Goal: Information Seeking & Learning: Learn about a topic

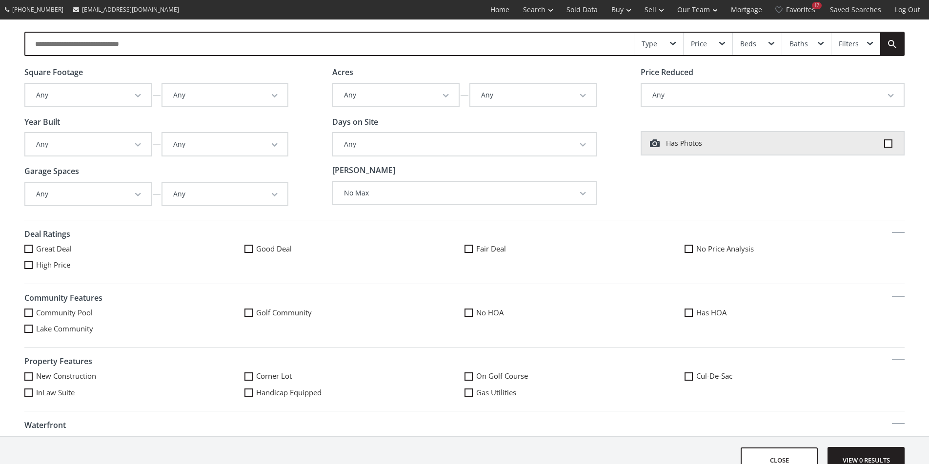
click at [96, 49] on input "text" at bounding box center [329, 44] width 608 height 22
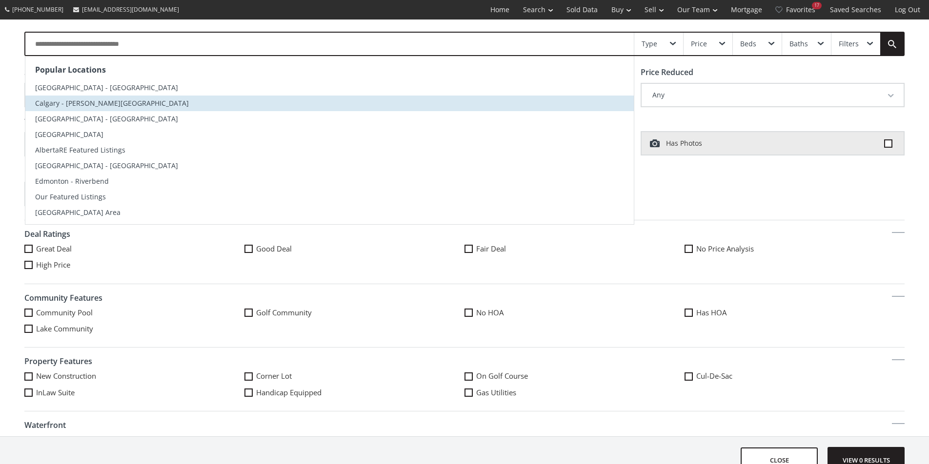
click at [87, 103] on span "Calgary - Marda Loop" at bounding box center [112, 103] width 154 height 9
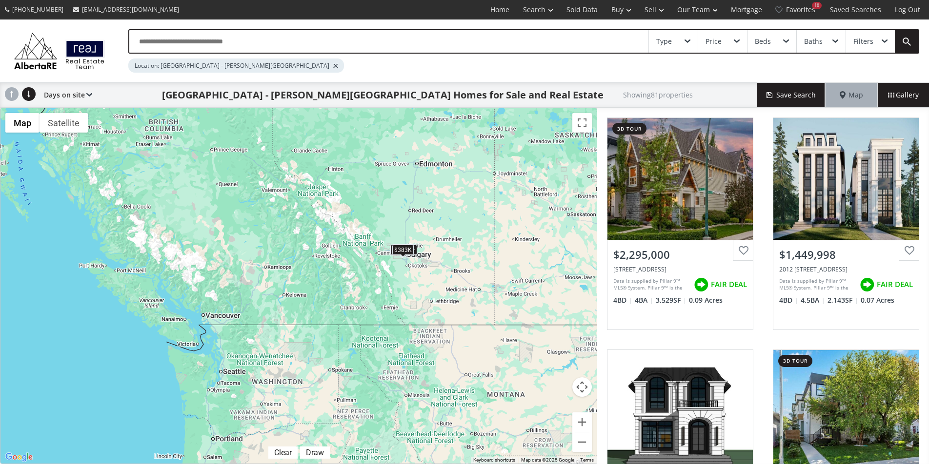
drag, startPoint x: 433, startPoint y: 394, endPoint x: 388, endPoint y: 224, distance: 174.9
click at [388, 224] on div "$2.3M $1.45M $1.4M $700K $2M $730K $586K $650K $1.14M $310K+ $215K $690K $1.18M…" at bounding box center [298, 286] width 596 height 356
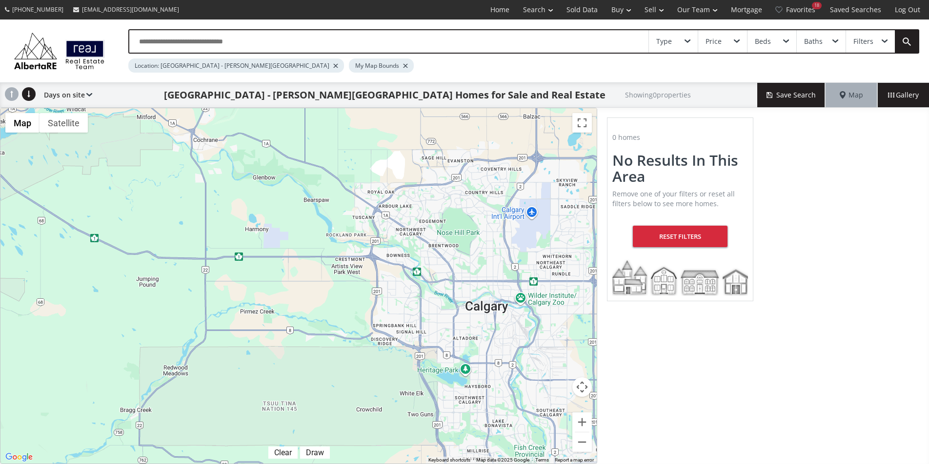
drag, startPoint x: 408, startPoint y: 192, endPoint x: 222, endPoint y: 299, distance: 214.8
click at [222, 299] on div at bounding box center [298, 286] width 596 height 356
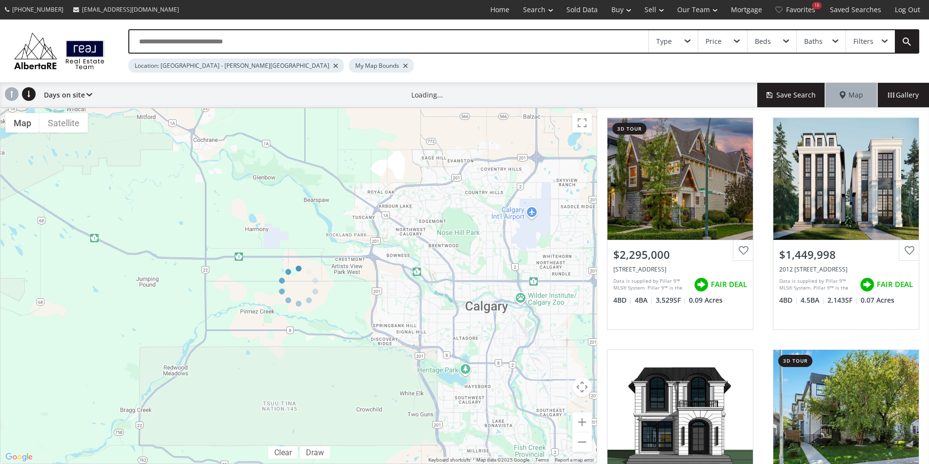
drag, startPoint x: 220, startPoint y: 152, endPoint x: 243, endPoint y: 321, distance: 170.8
click at [243, 321] on div at bounding box center [298, 286] width 597 height 356
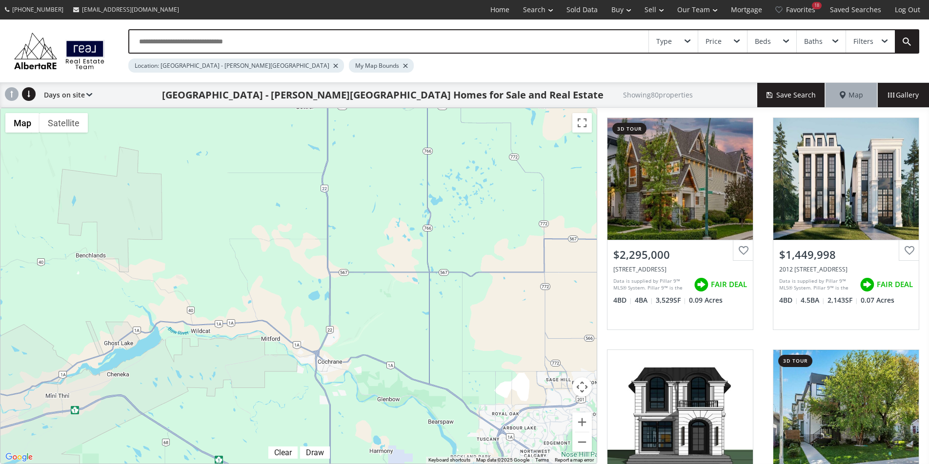
drag, startPoint x: 239, startPoint y: 220, endPoint x: 364, endPoint y: 443, distance: 255.4
click at [364, 443] on div "$2.3M $1.45M $1.4M $700K $2M $730K $586K $650K $1.14M $310K+ $215K $690K $1.18M…" at bounding box center [298, 286] width 596 height 356
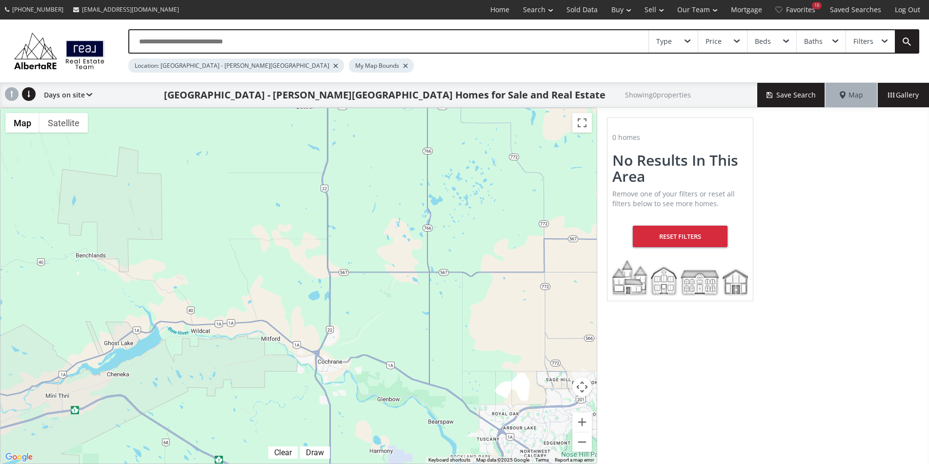
click at [223, 61] on div "Location: Calgary - Marda Loop" at bounding box center [236, 66] width 216 height 14
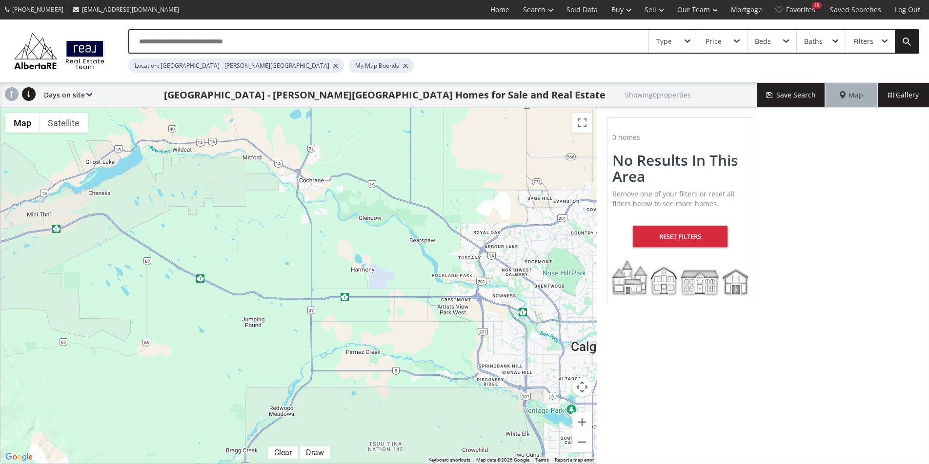
drag, startPoint x: 386, startPoint y: 373, endPoint x: 368, endPoint y: 188, distance: 185.2
click at [368, 188] on div at bounding box center [298, 286] width 596 height 356
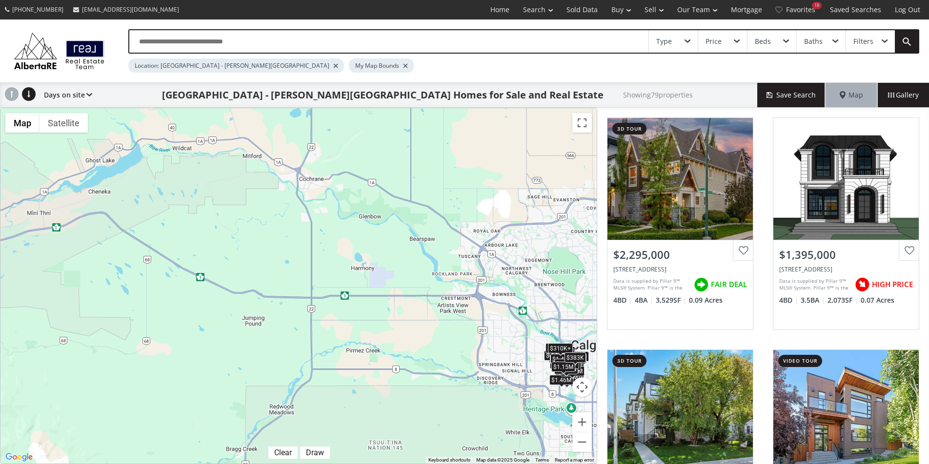
click at [333, 64] on div at bounding box center [335, 66] width 5 height 4
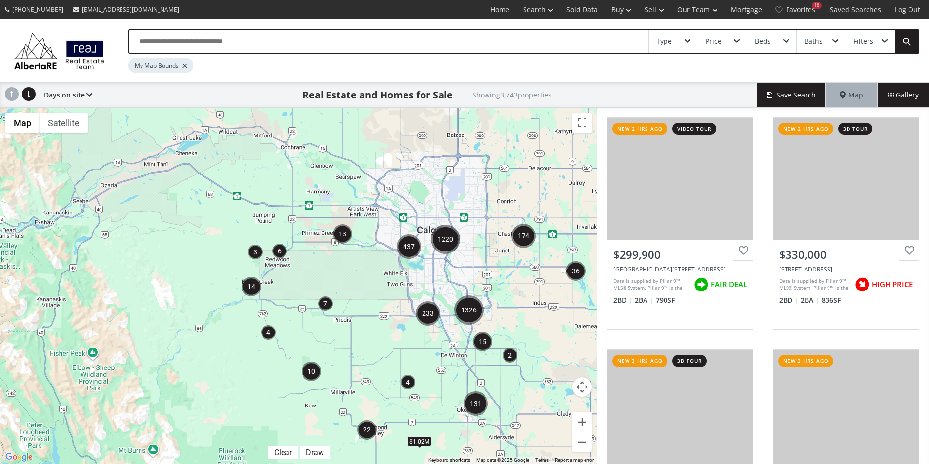
drag, startPoint x: 311, startPoint y: 169, endPoint x: 353, endPoint y: 289, distance: 127.5
click at [353, 289] on div "$250K $850K $1.02M" at bounding box center [298, 286] width 596 height 356
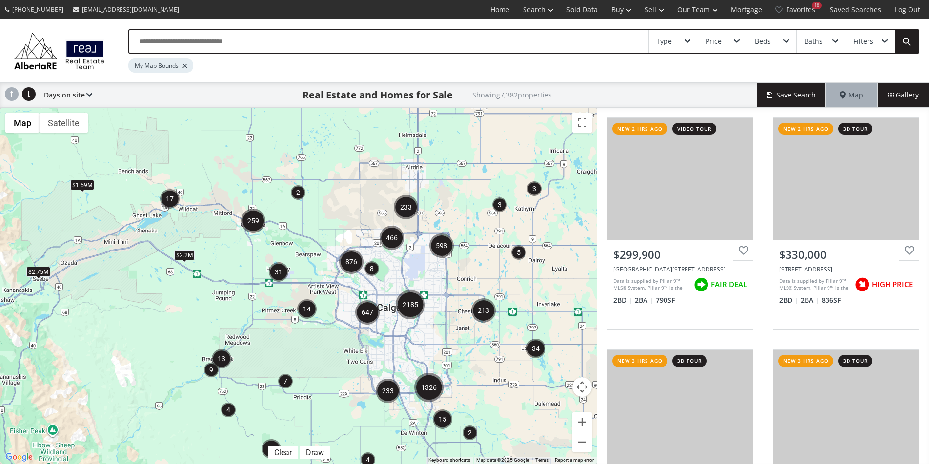
drag, startPoint x: 132, startPoint y: 198, endPoint x: 93, endPoint y: 277, distance: 88.8
click at [93, 277] on div "$2.2M $1.59M $2.75M $1.02M" at bounding box center [298, 286] width 596 height 356
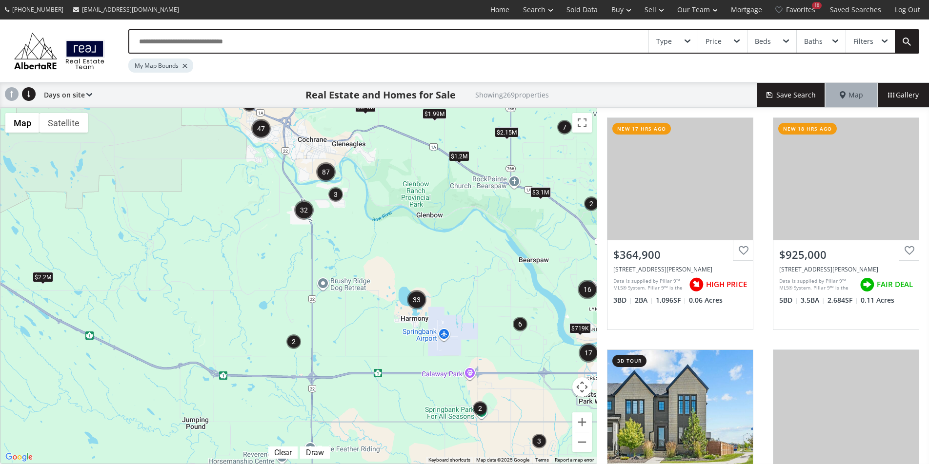
click at [331, 192] on img "3" at bounding box center [335, 194] width 15 height 15
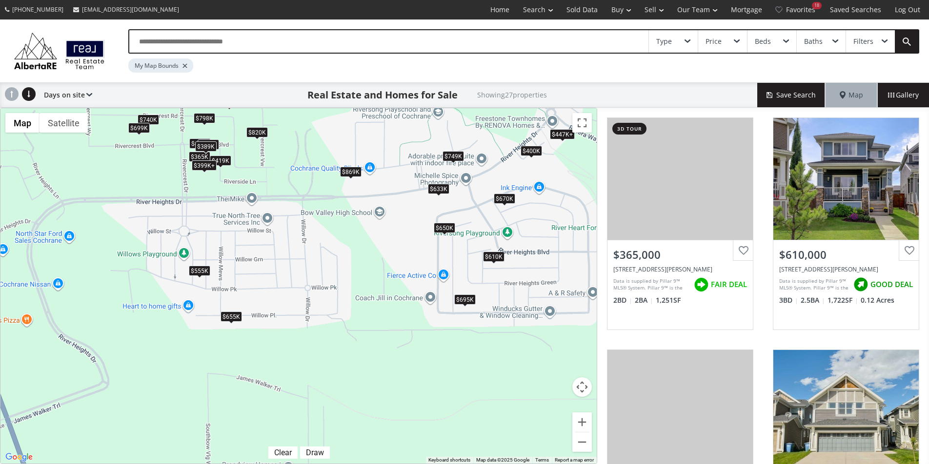
drag, startPoint x: 238, startPoint y: 233, endPoint x: 376, endPoint y: 232, distance: 138.5
click at [376, 232] on div "To navigate, press the arrow keys. $365K $610K $555K $695K $650K $740K $399K+ $…" at bounding box center [298, 286] width 596 height 356
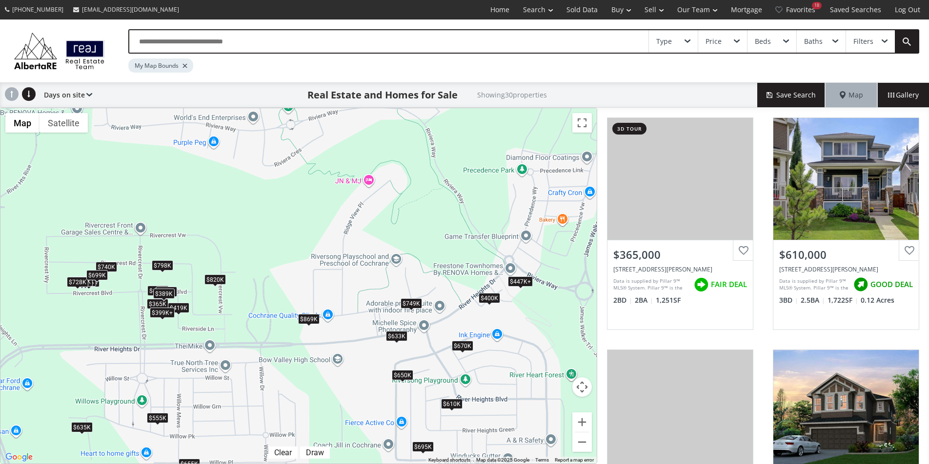
drag, startPoint x: 376, startPoint y: 231, endPoint x: 335, endPoint y: 379, distance: 153.9
click at [335, 379] on div "To navigate, press the arrow keys. $365K $610K $555K $775K $695K $650K $740K $3…" at bounding box center [298, 286] width 596 height 356
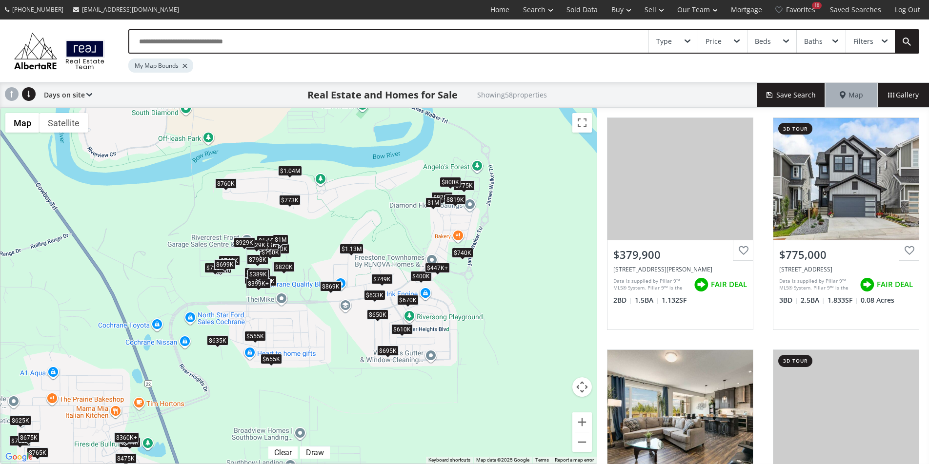
click at [295, 165] on div "To navigate, press the arrow keys. $360K+ $775K $760K $365K $760K $610K $555K $…" at bounding box center [298, 286] width 596 height 356
click at [294, 168] on div "$1.04M" at bounding box center [290, 170] width 24 height 10
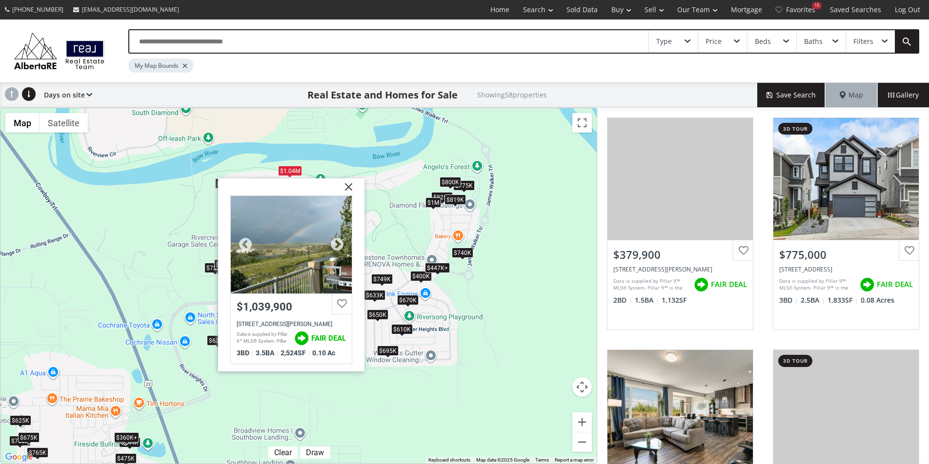
click at [326, 243] on div at bounding box center [291, 245] width 121 height 98
click at [382, 247] on div "To navigate, press the arrow keys. $360K+ $775K $760K $365K $760K $610K $555K $…" at bounding box center [298, 286] width 596 height 356
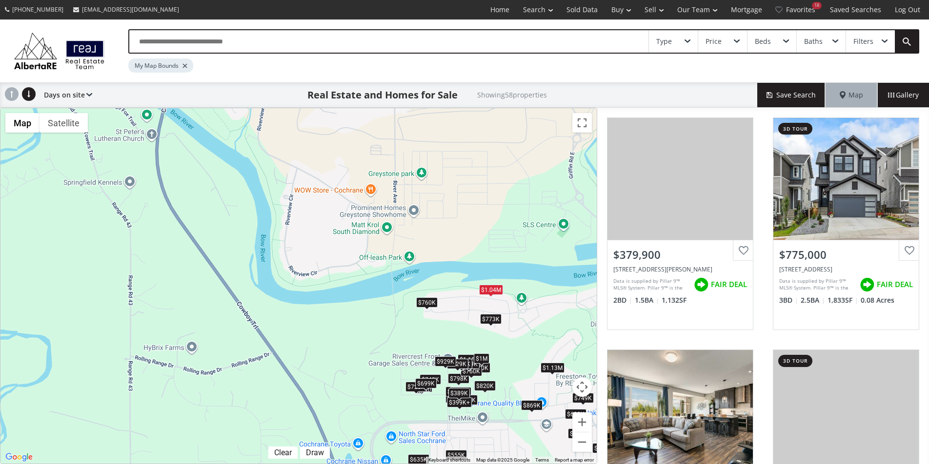
drag, startPoint x: 293, startPoint y: 224, endPoint x: 417, endPoint y: 319, distance: 156.5
click at [492, 341] on div "To navigate, press the arrow keys. $360K+ $775K $760K $365K $760K $610K $555K $…" at bounding box center [298, 286] width 596 height 356
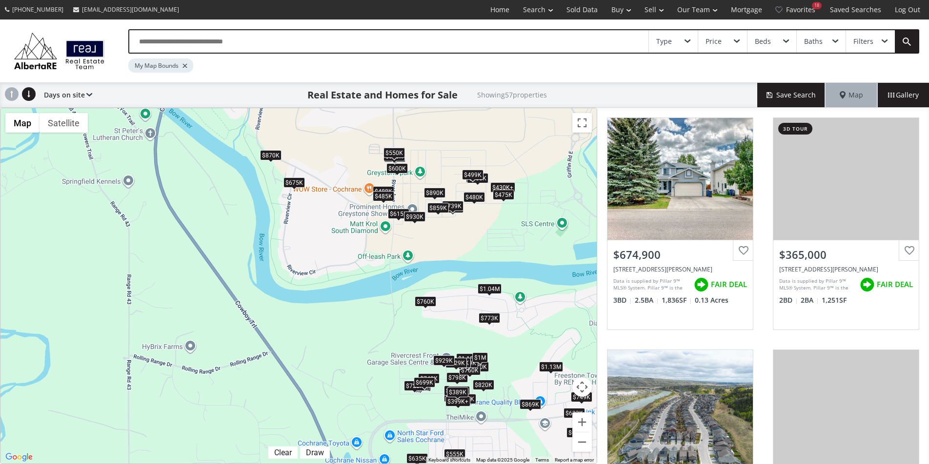
click at [269, 156] on div "$870K" at bounding box center [270, 155] width 21 height 10
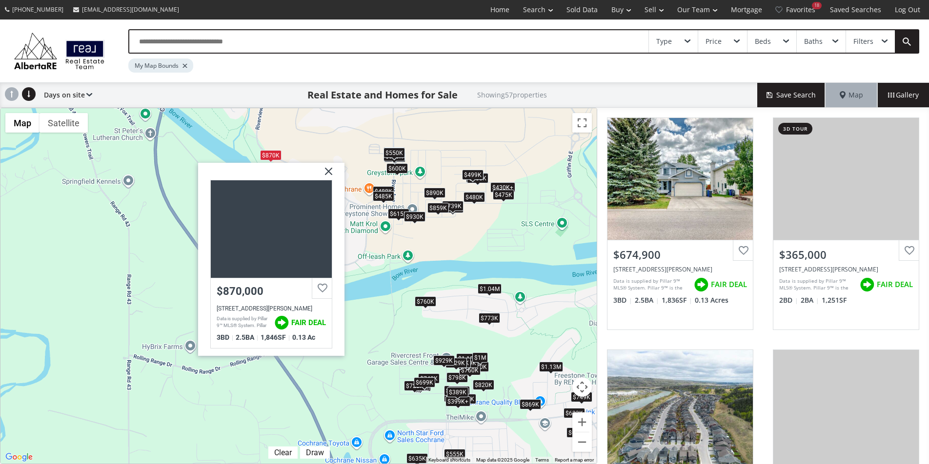
click at [324, 166] on img at bounding box center [325, 174] width 24 height 24
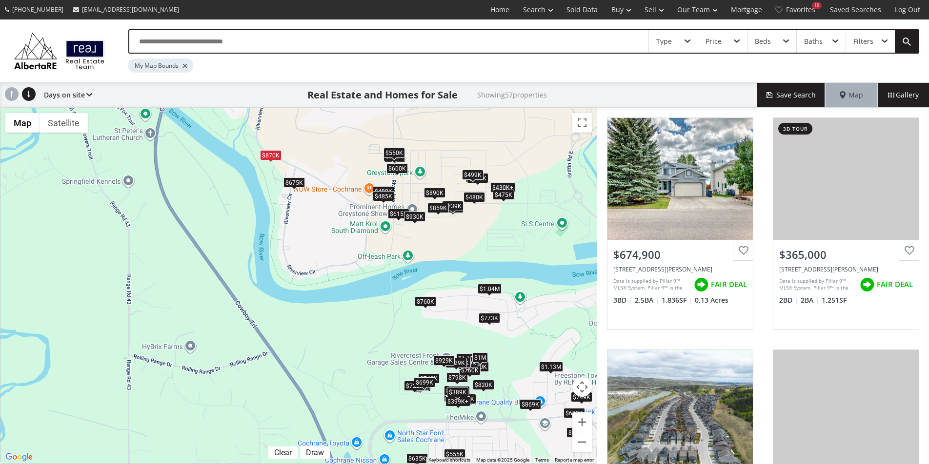
click at [287, 180] on div "$675K" at bounding box center [293, 183] width 21 height 10
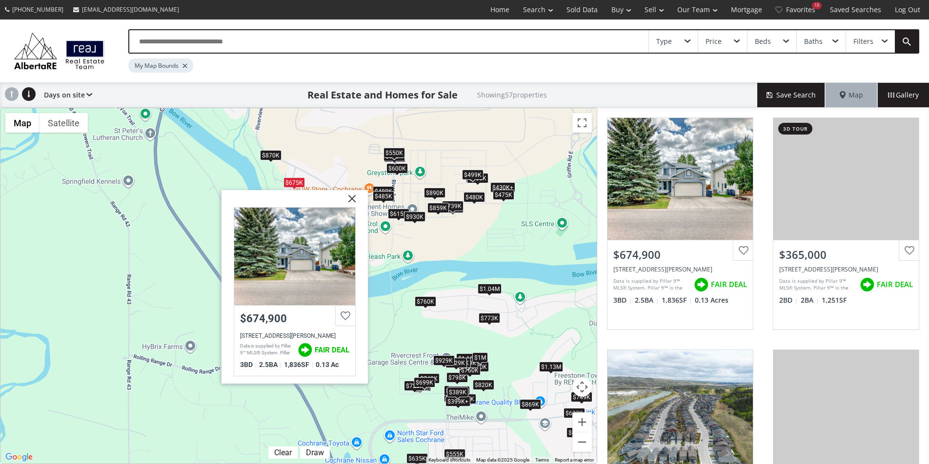
click at [301, 163] on div "To navigate, press the arrow keys. $675K $365K $760K $555K $870K $775K $488K $4…" at bounding box center [298, 286] width 596 height 356
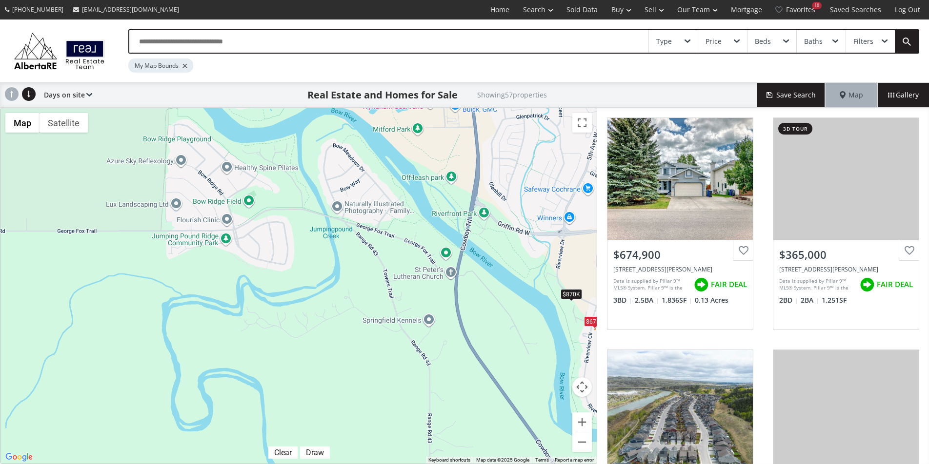
drag, startPoint x: 272, startPoint y: 183, endPoint x: 575, endPoint y: 322, distance: 333.4
click at [575, 322] on div "To navigate, press the arrow keys. $675K $365K $760K $555K $870K $775K $488K $4…" at bounding box center [298, 286] width 596 height 356
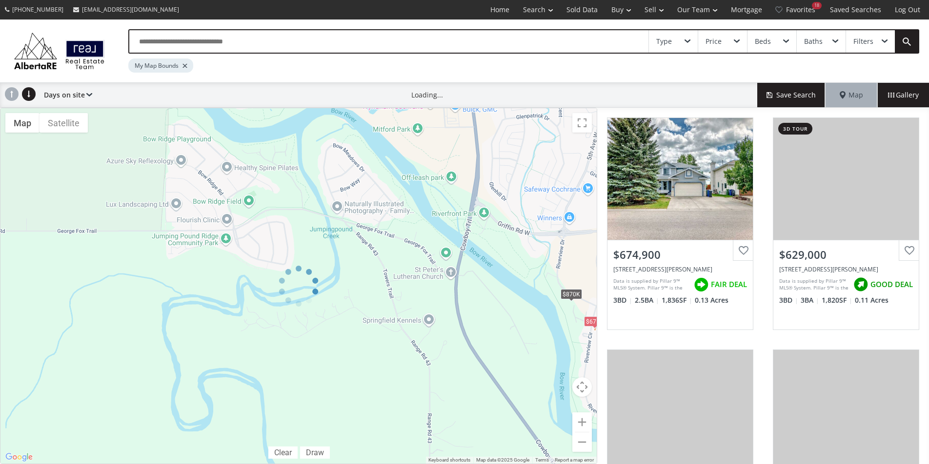
drag, startPoint x: 380, startPoint y: 175, endPoint x: 524, endPoint y: 336, distance: 215.5
click at [524, 336] on div at bounding box center [298, 286] width 597 height 356
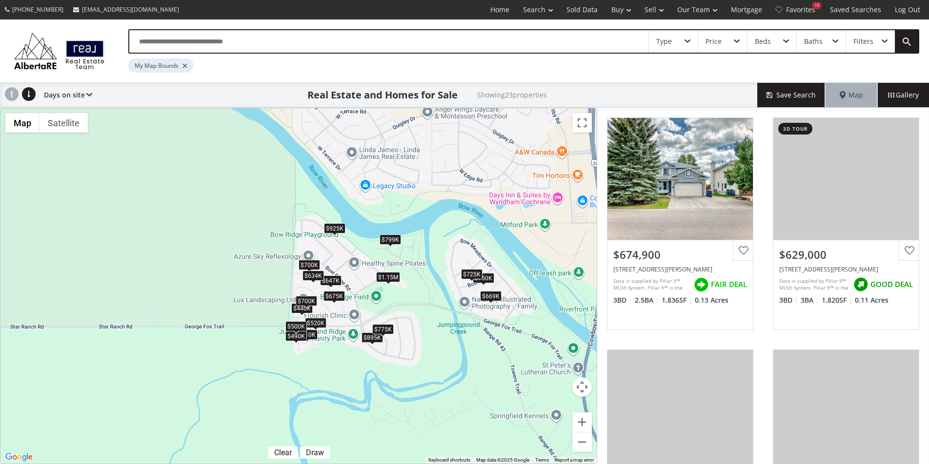
drag, startPoint x: 333, startPoint y: 221, endPoint x: 461, endPoint y: 317, distance: 159.9
click at [461, 317] on div "To navigate, press the arrow keys. $675K $629K $630K $750K $870K $750K $410K $4…" at bounding box center [298, 286] width 596 height 356
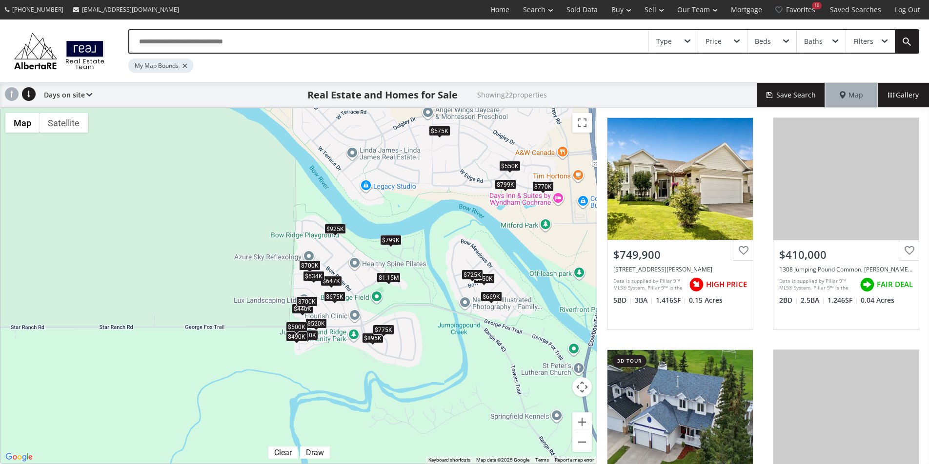
click at [390, 239] on div "$799K" at bounding box center [390, 240] width 21 height 10
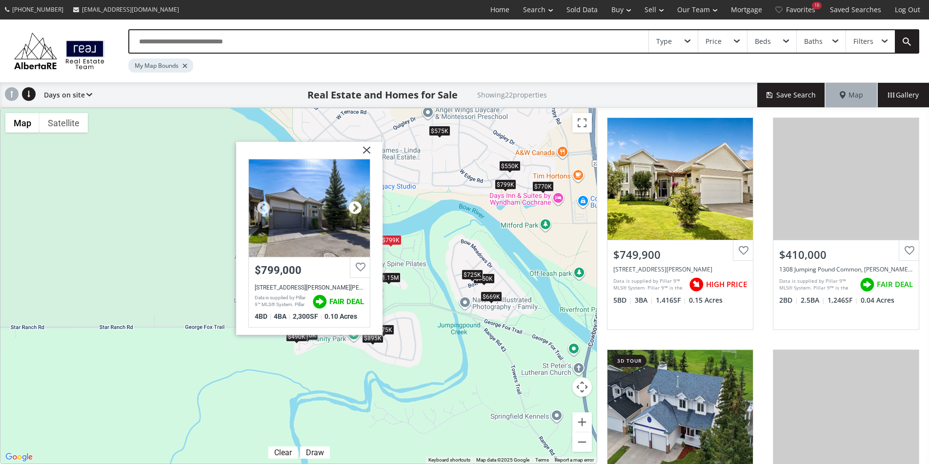
click at [351, 209] on div at bounding box center [355, 207] width 15 height 15
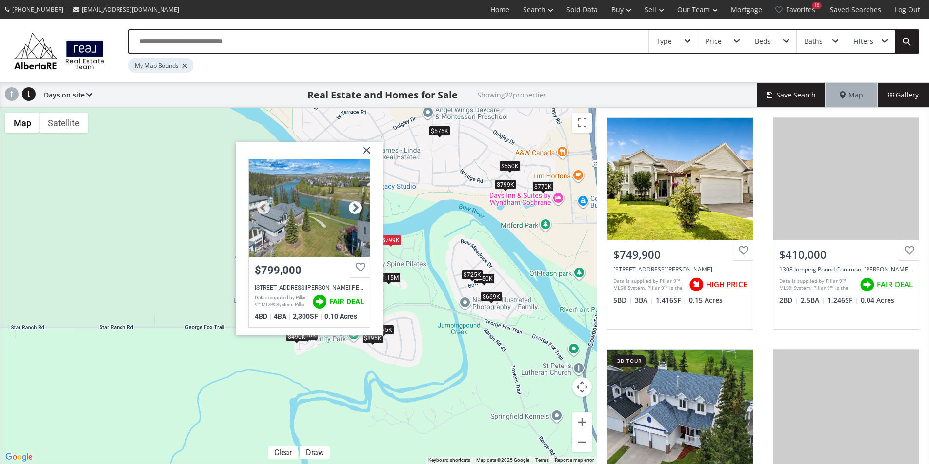
click at [351, 209] on div at bounding box center [355, 207] width 15 height 15
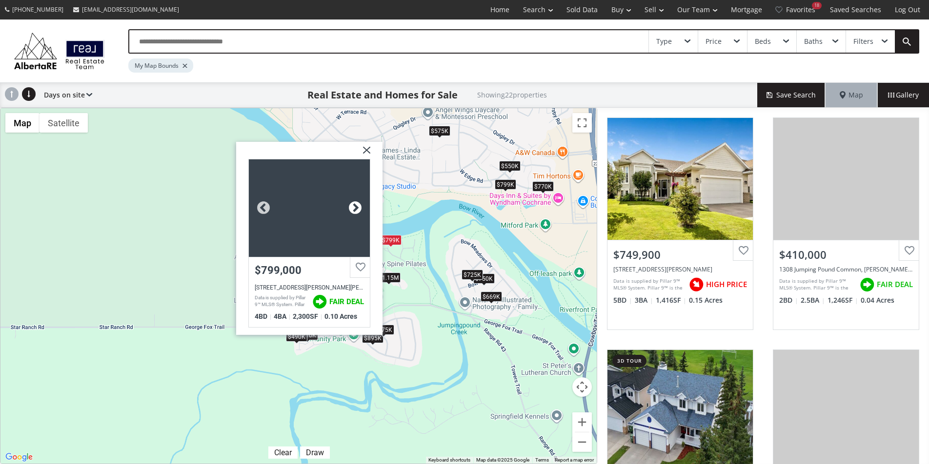
click at [351, 209] on div at bounding box center [355, 207] width 15 height 15
click at [422, 235] on div "To navigate, press the arrow keys. $750K $410K $770K $440K $550K $799K $520K $7…" at bounding box center [298, 286] width 596 height 356
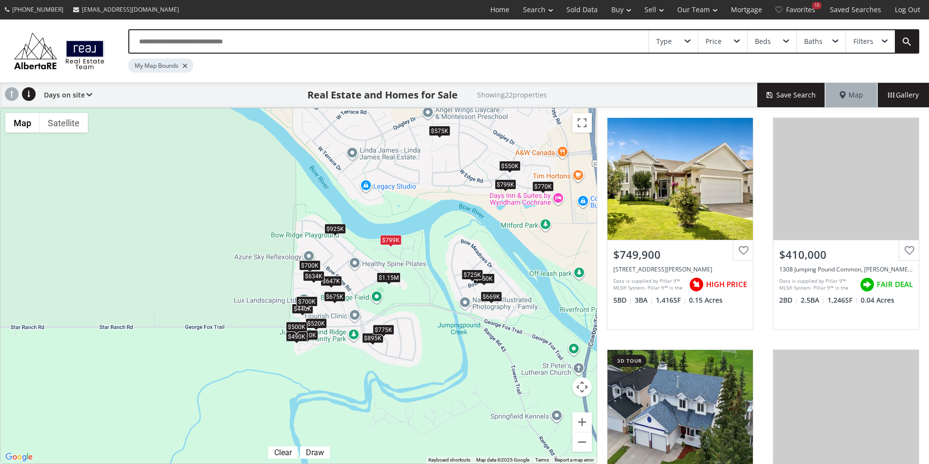
click at [544, 183] on div "$770K" at bounding box center [542, 186] width 21 height 10
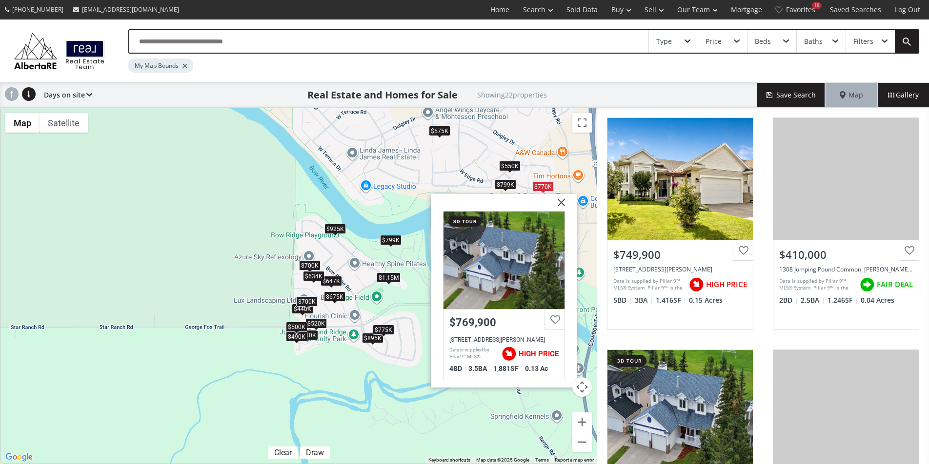
click at [561, 186] on div "To navigate, press the arrow keys. $750K $410K $770K $440K $550K $799K $520K $7…" at bounding box center [298, 286] width 596 height 356
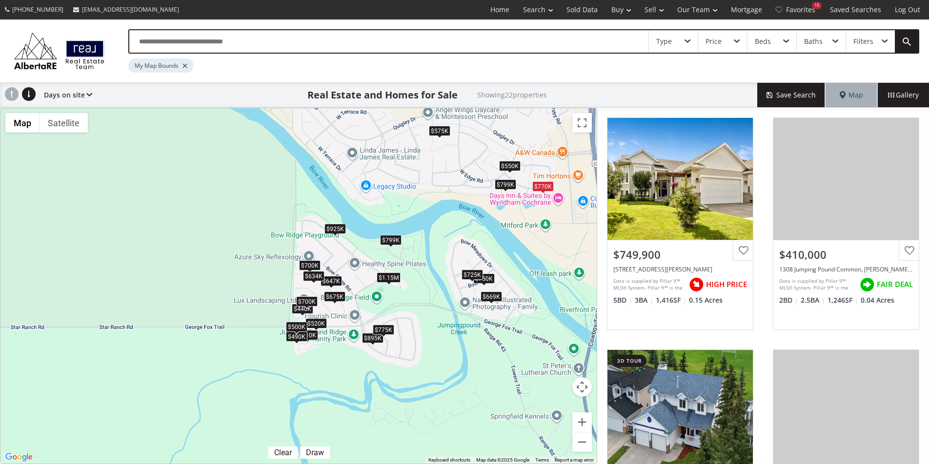
click at [335, 227] on div "$925K" at bounding box center [334, 228] width 21 height 10
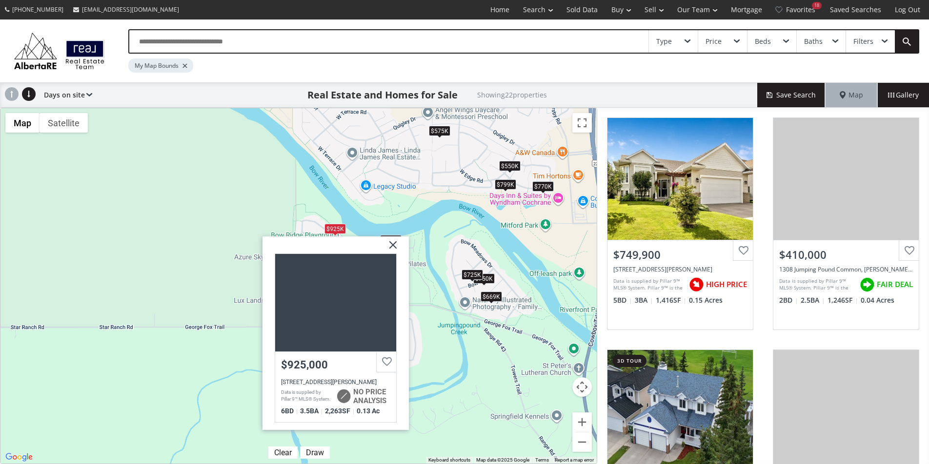
click at [390, 240] on img at bounding box center [389, 248] width 24 height 24
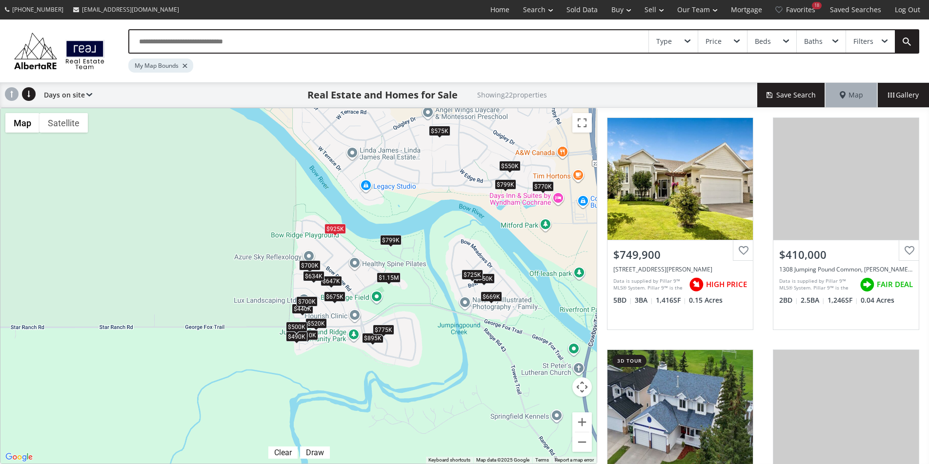
click at [393, 241] on div "$799K" at bounding box center [390, 240] width 21 height 10
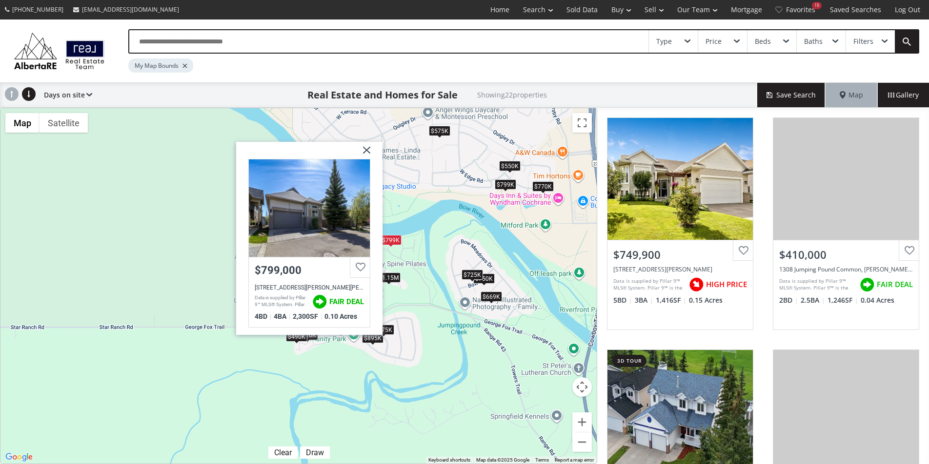
click at [420, 269] on div "To navigate, press the arrow keys. $750K $410K $770K $440K $550K $799K $520K $7…" at bounding box center [298, 286] width 596 height 356
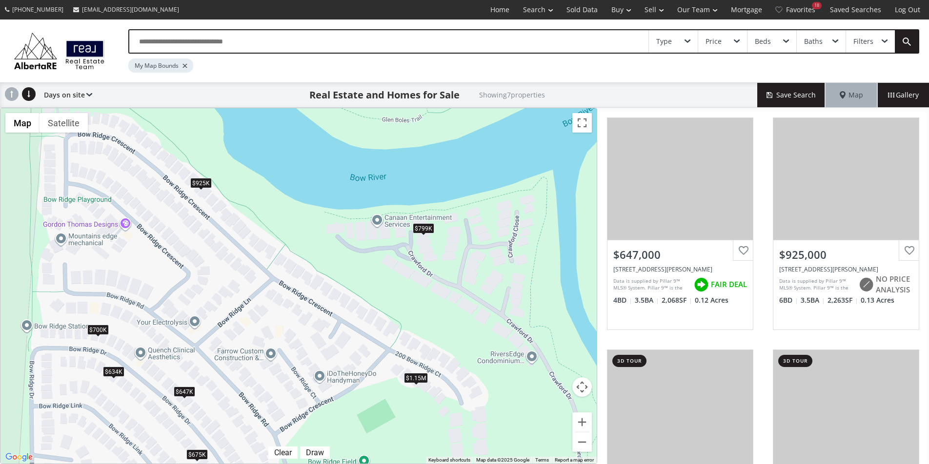
click at [430, 229] on div "$799K" at bounding box center [423, 228] width 21 height 10
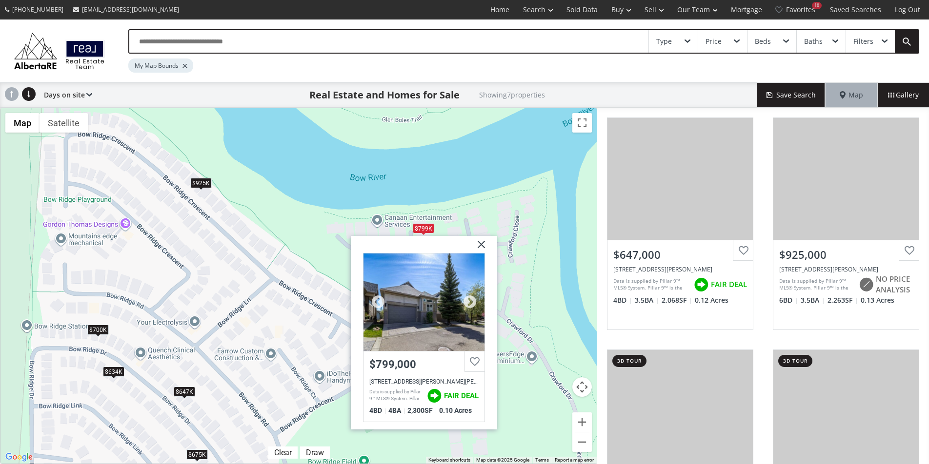
click at [428, 350] on div at bounding box center [423, 303] width 121 height 98
click at [472, 236] on img at bounding box center [477, 248] width 24 height 24
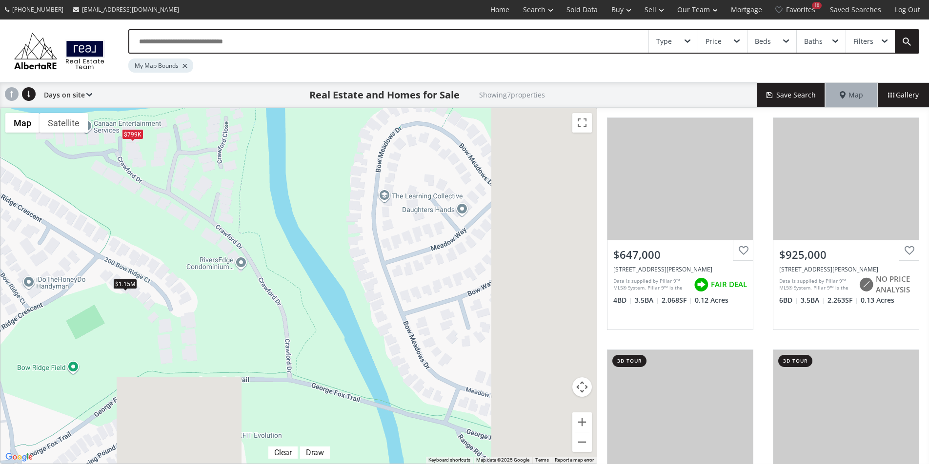
drag, startPoint x: 516, startPoint y: 325, endPoint x: 199, endPoint y: 217, distance: 335.0
click at [199, 217] on div "To navigate, press the arrow keys. $647K $925K $1.15M $700K $675K $799K $634K" at bounding box center [298, 286] width 596 height 356
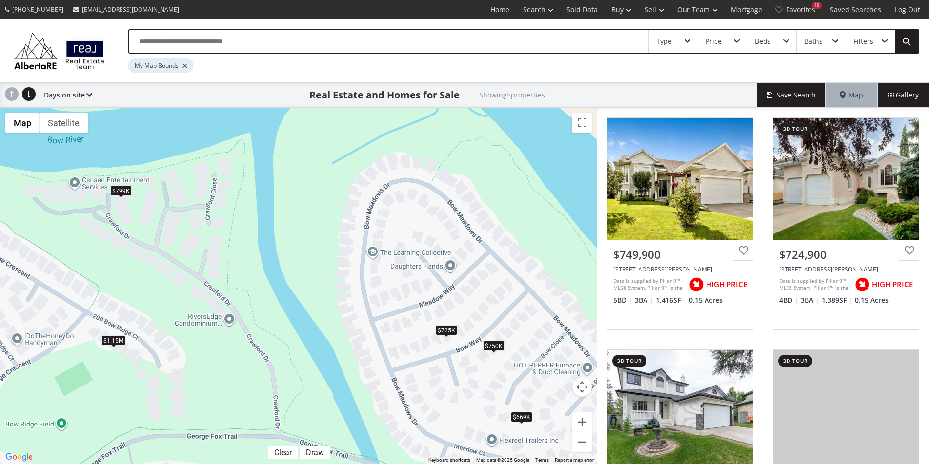
drag, startPoint x: 376, startPoint y: 212, endPoint x: 285, endPoint y: 366, distance: 179.1
click at [285, 366] on div "To navigate, press the arrow keys. $750K $725K $669K $1.15M $799K" at bounding box center [298, 286] width 596 height 356
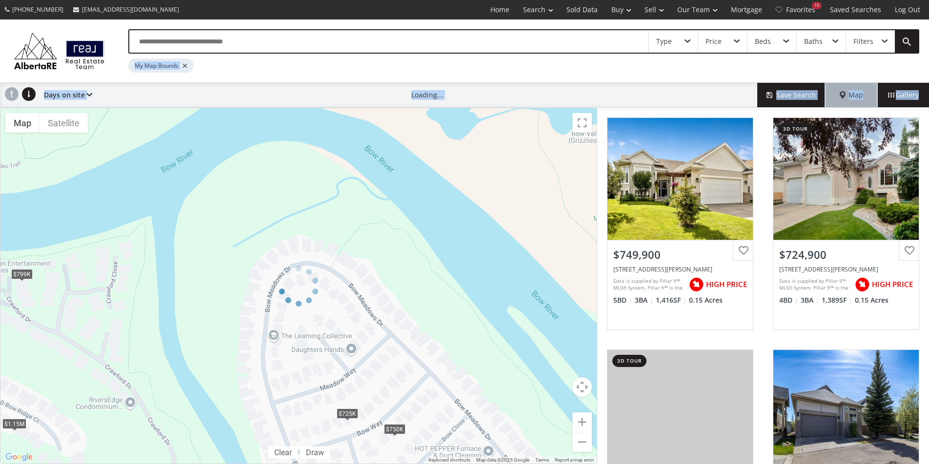
drag, startPoint x: 215, startPoint y: 58, endPoint x: 283, endPoint y: 167, distance: 128.1
click at [283, 167] on div "Type Price Beds Baths Filters My Map Bounds Days on site Price SQFT Bedrooms Ba…" at bounding box center [464, 242] width 929 height 445
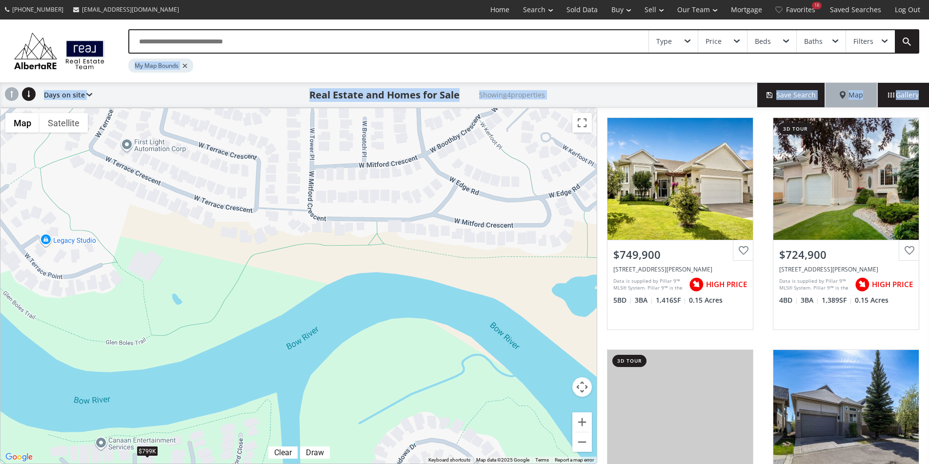
drag, startPoint x: 281, startPoint y: 161, endPoint x: 407, endPoint y: 340, distance: 219.4
click at [407, 340] on div "To navigate, press the arrow keys. $750K $725K $1.15M $799K" at bounding box center [298, 286] width 596 height 356
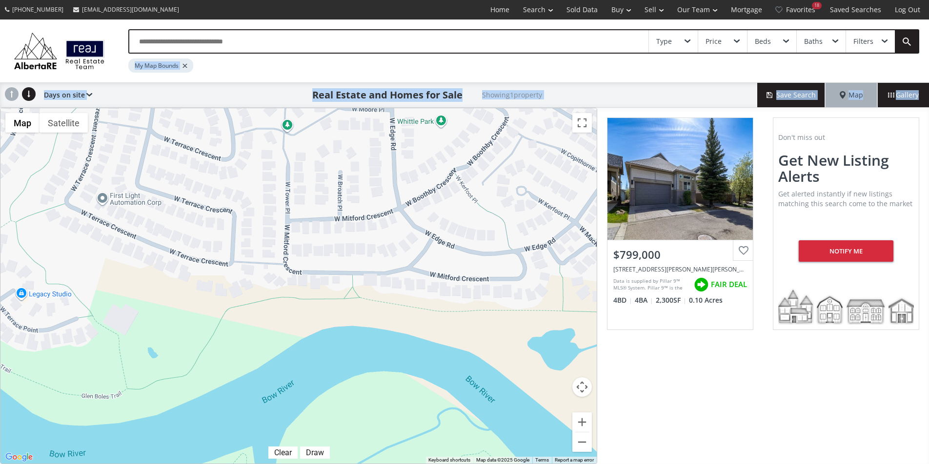
drag, startPoint x: 356, startPoint y: 237, endPoint x: 284, endPoint y: 299, distance: 95.1
click at [287, 299] on div "To navigate, press the arrow keys. $799K" at bounding box center [298, 286] width 596 height 356
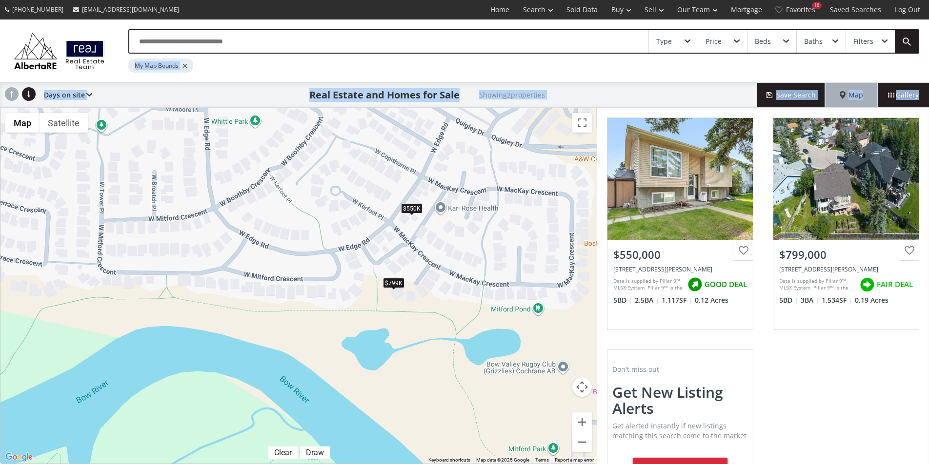
drag, startPoint x: 550, startPoint y: 316, endPoint x: 404, endPoint y: 308, distance: 146.0
click at [404, 308] on div "To navigate, press the arrow keys. $550K $799K" at bounding box center [298, 286] width 596 height 356
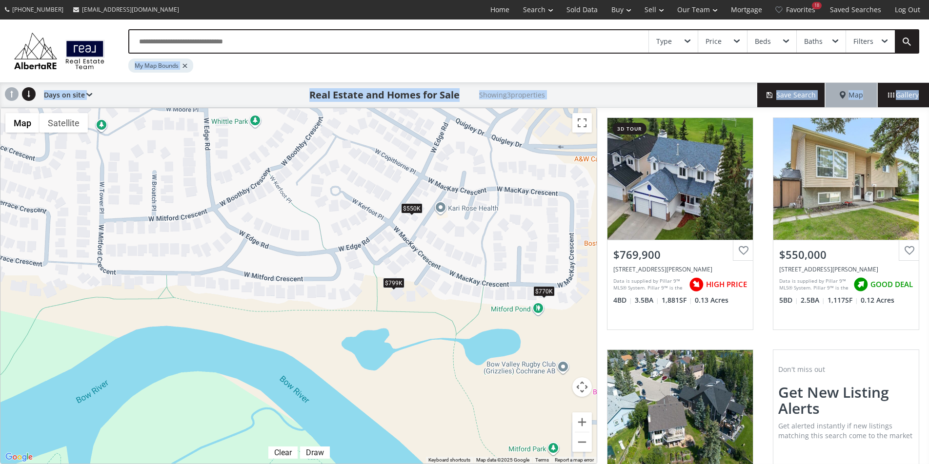
click at [546, 289] on div "$770K" at bounding box center [543, 291] width 21 height 10
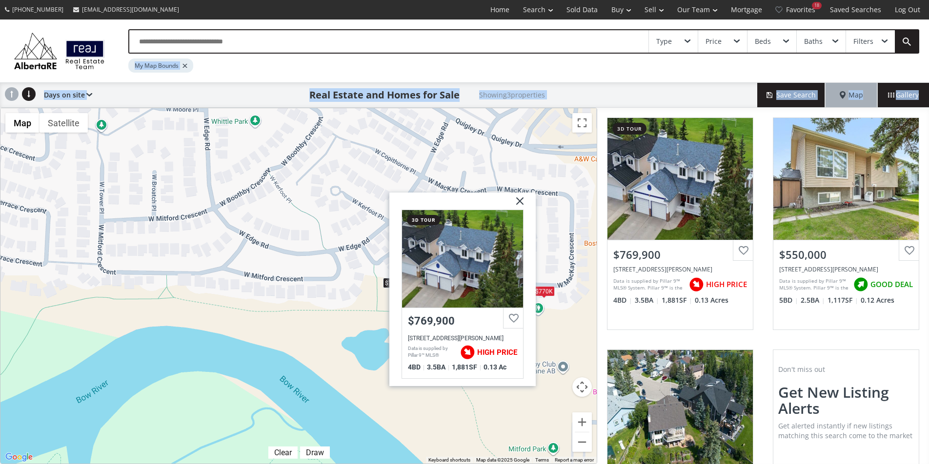
click at [568, 353] on div "To navigate, press the arrow keys. $770K $550K $799K West Mackay Crescent Cochr…" at bounding box center [298, 286] width 596 height 356
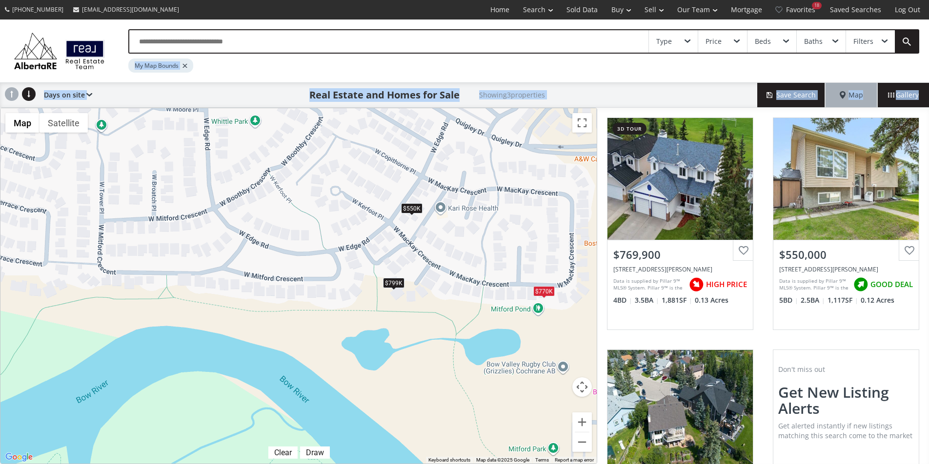
click at [394, 285] on div "$799K" at bounding box center [393, 282] width 21 height 10
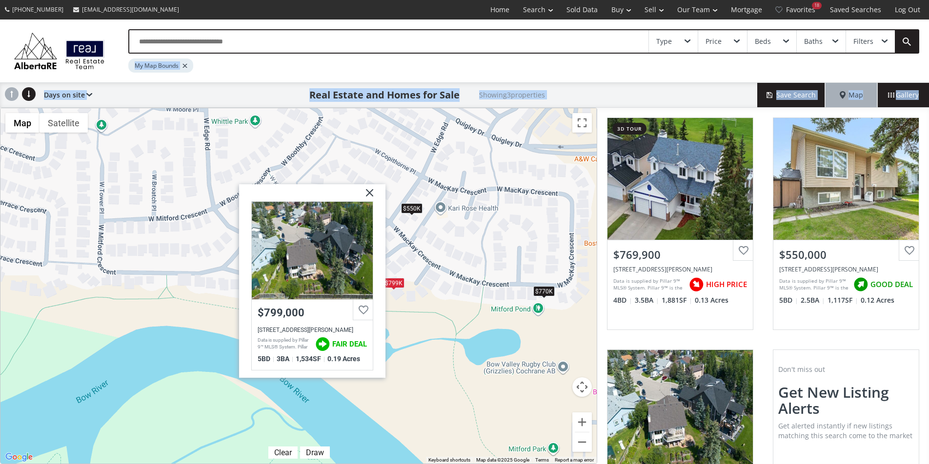
click at [557, 310] on div "To navigate, press the arrow keys. $770K $550K $799K West Park Place Cochrane A…" at bounding box center [298, 286] width 596 height 356
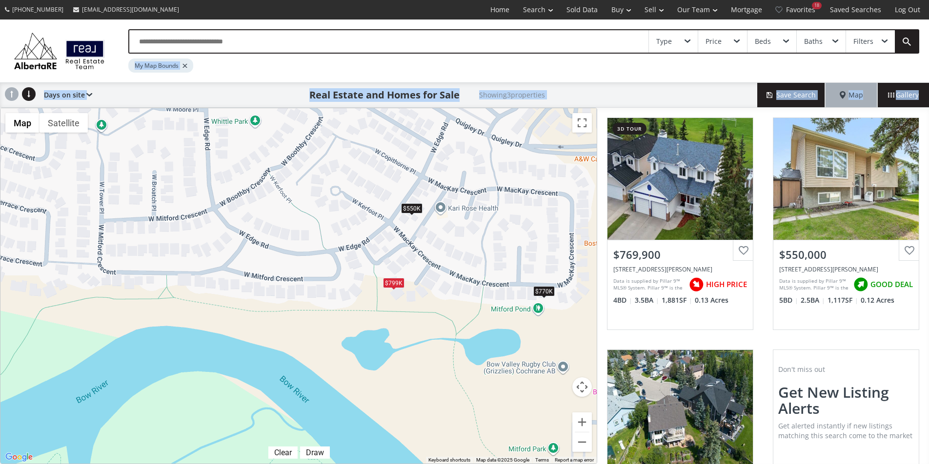
click at [548, 292] on div "$770K" at bounding box center [543, 291] width 21 height 10
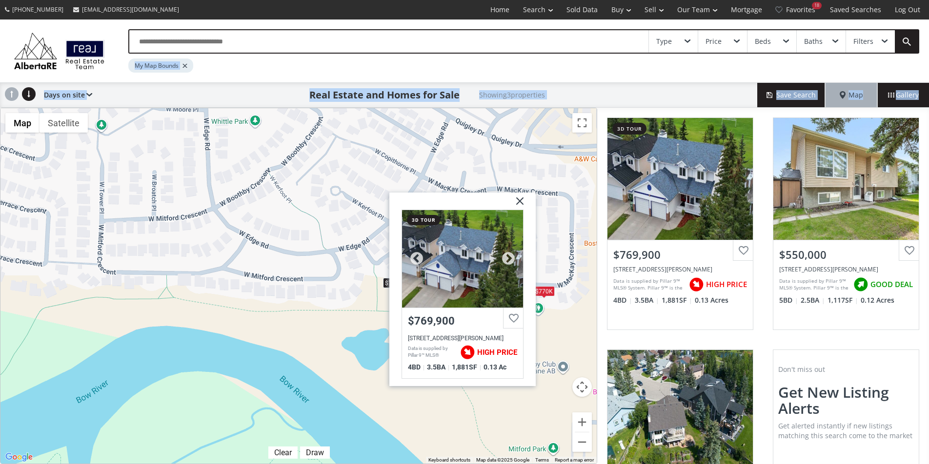
click at [455, 259] on div at bounding box center [462, 259] width 121 height 98
click at [520, 200] on img at bounding box center [516, 205] width 24 height 24
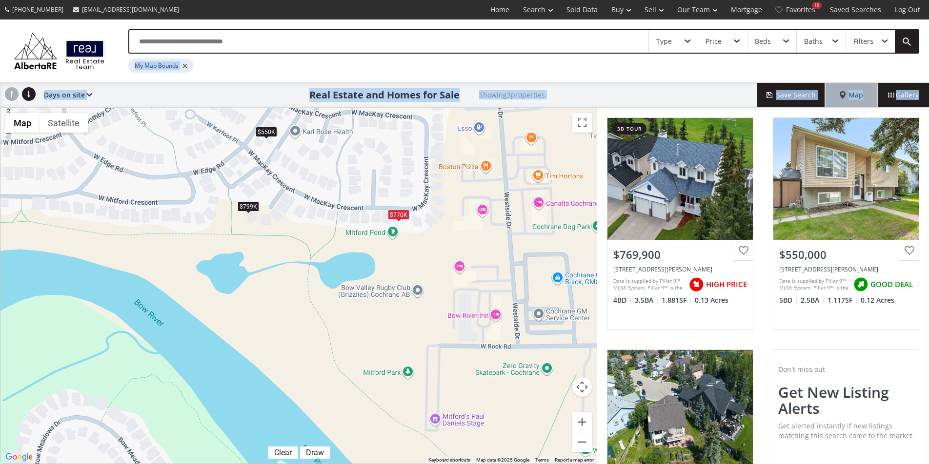
drag, startPoint x: 488, startPoint y: 399, endPoint x: 338, endPoint y: 321, distance: 168.6
click at [338, 321] on div "To navigate, press the arrow keys. $770K $550K $799K" at bounding box center [298, 286] width 596 height 356
click at [252, 208] on div "$799K" at bounding box center [247, 206] width 21 height 10
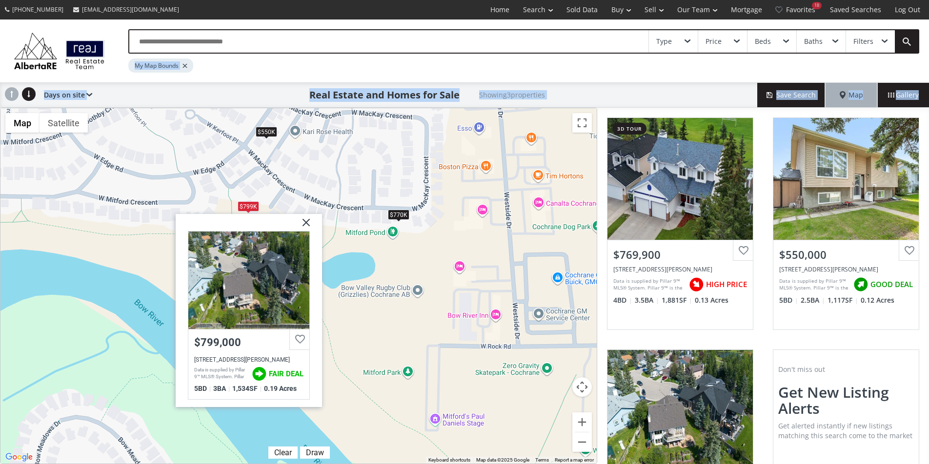
click at [257, 192] on div "To navigate, press the arrow keys. $770K $550K $799K West Park Place Cochrane A…" at bounding box center [298, 286] width 596 height 356
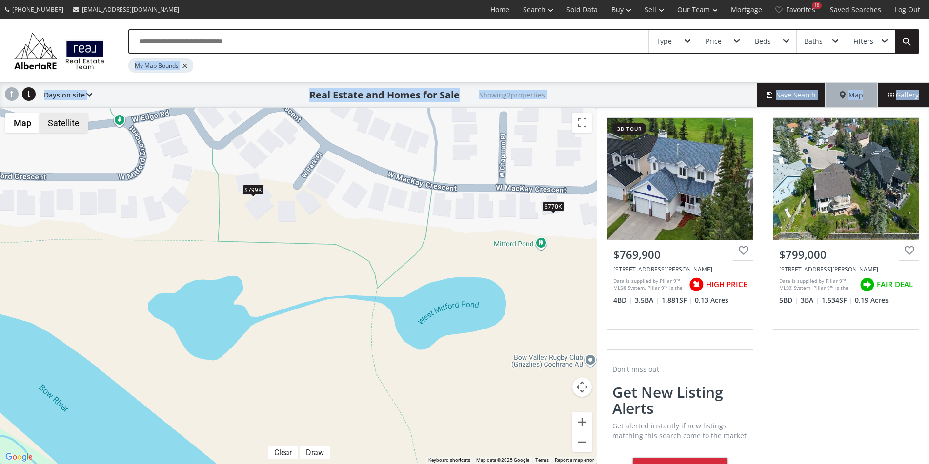
click at [78, 119] on button "Satellite" at bounding box center [64, 123] width 48 height 20
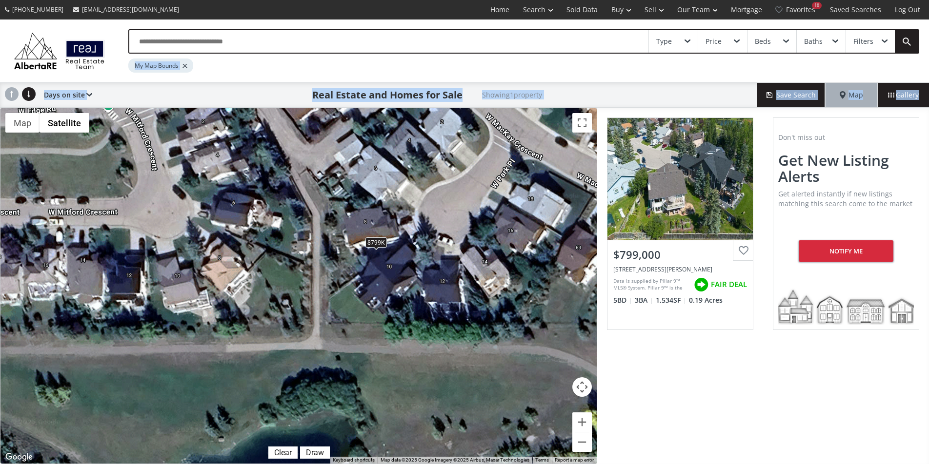
drag, startPoint x: 244, startPoint y: 177, endPoint x: 373, endPoint y: 263, distance: 155.7
click at [373, 263] on div "To navigate, press the arrow keys. $799K" at bounding box center [298, 286] width 596 height 356
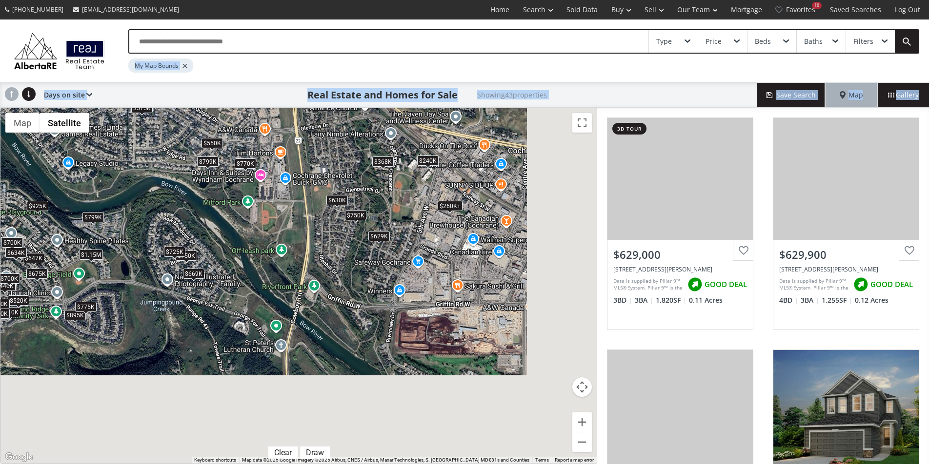
drag, startPoint x: 234, startPoint y: 282, endPoint x: 157, endPoint y: 217, distance: 101.0
click at [157, 217] on div "To navigate, press the arrow keys. $629K $630K $750K $725K $750K $620K $410K $6…" at bounding box center [298, 286] width 596 height 356
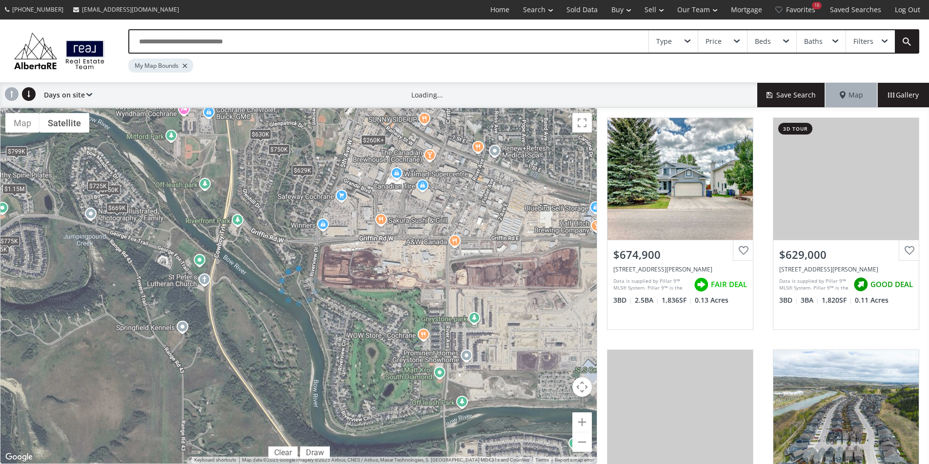
drag, startPoint x: 428, startPoint y: 276, endPoint x: 228, endPoint y: 371, distance: 221.6
click at [228, 371] on div at bounding box center [298, 286] width 597 height 356
drag, startPoint x: 446, startPoint y: 241, endPoint x: 356, endPoint y: 368, distance: 155.7
click at [352, 382] on div at bounding box center [298, 286] width 597 height 356
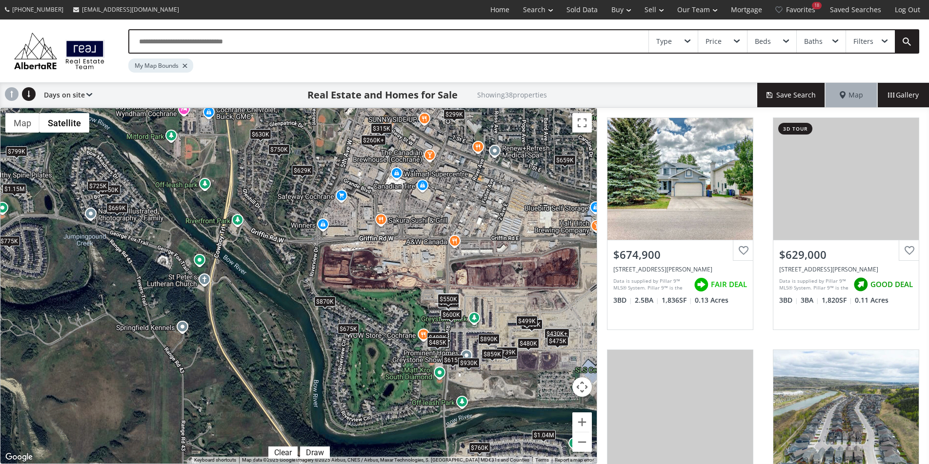
click at [421, 297] on div "To navigate, press the arrow keys. $675K $629K $630K $760K $750K $870K $750K $4…" at bounding box center [298, 286] width 596 height 356
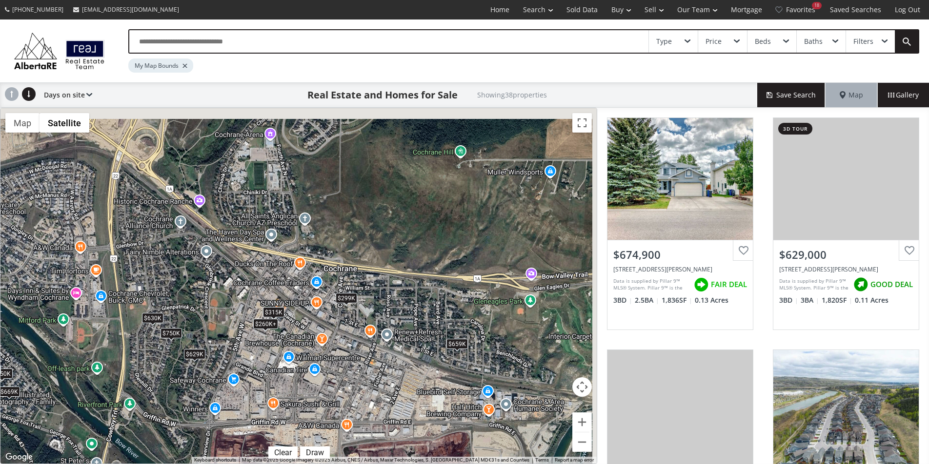
drag, startPoint x: 488, startPoint y: 321, endPoint x: 402, endPoint y: 440, distance: 147.4
click at [402, 441] on div "To navigate, press the arrow keys. $675K $629K $630K $760K $750K $870K $750K $4…" at bounding box center [298, 286] width 596 height 356
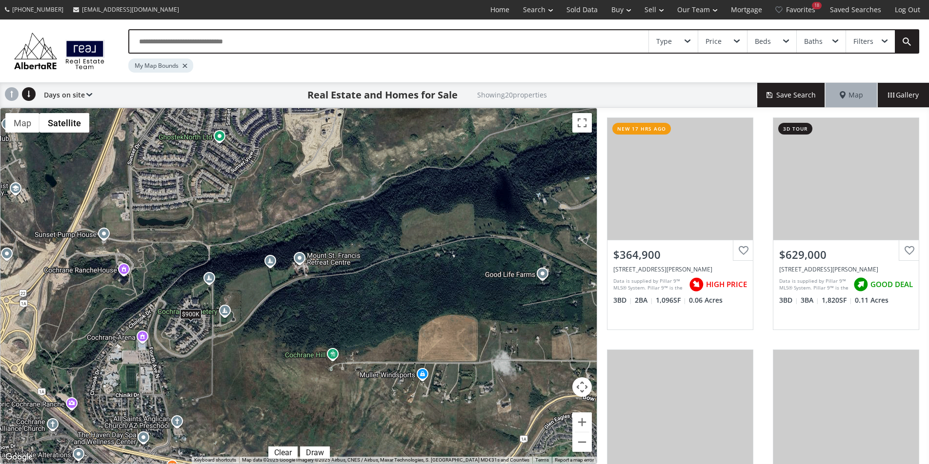
drag, startPoint x: 396, startPoint y: 196, endPoint x: 271, endPoint y: 399, distance: 238.9
click at [271, 399] on div "To navigate, press the arrow keys. $365K $629K $630K $750K $575K $489K $659K $2…" at bounding box center [298, 286] width 596 height 356
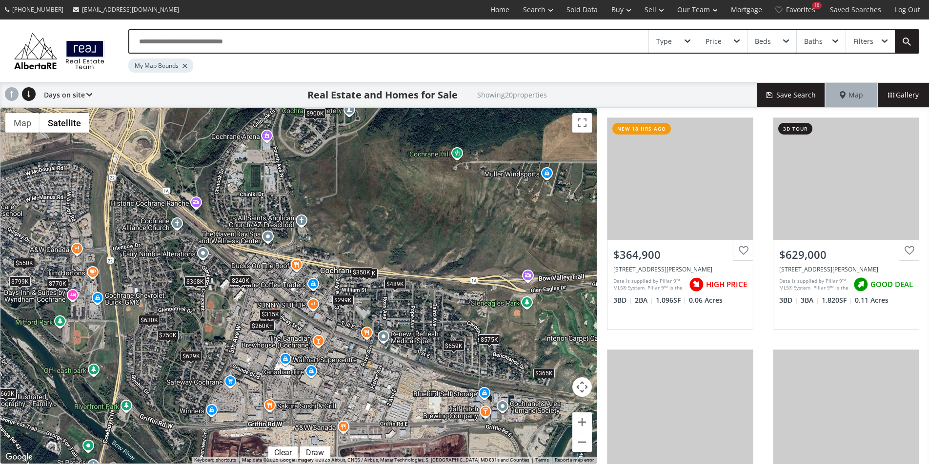
click at [546, 374] on div "$365K" at bounding box center [543, 373] width 21 height 10
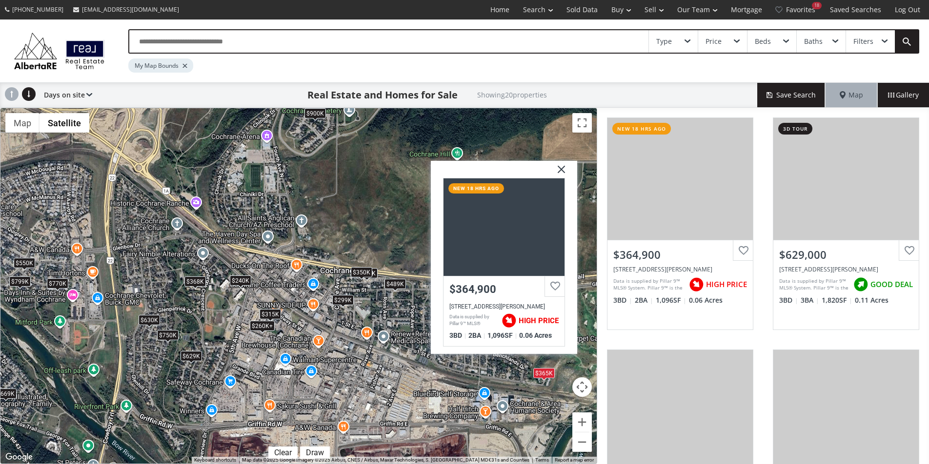
click at [521, 380] on div "To navigate, press the arrow keys. $365K $629K $630K $750K $575K $489K $659K $2…" at bounding box center [298, 286] width 596 height 356
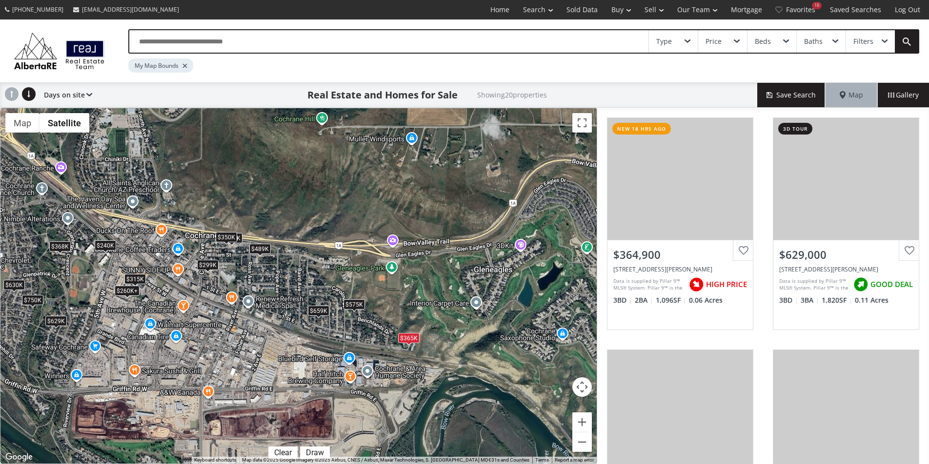
drag, startPoint x: 523, startPoint y: 392, endPoint x: 388, endPoint y: 356, distance: 140.3
click at [388, 356] on div "To navigate, press the arrow keys. $365K $629K $630K $750K $575K $489K $659K $2…" at bounding box center [298, 286] width 596 height 356
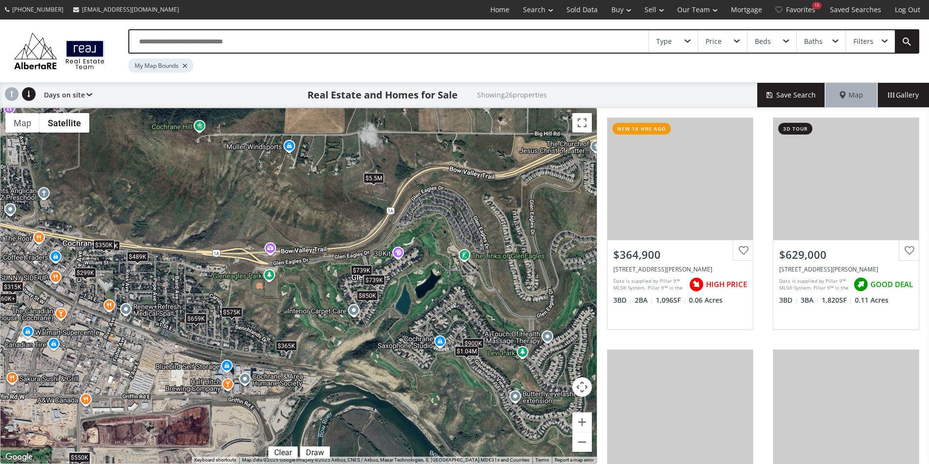
drag, startPoint x: 515, startPoint y: 298, endPoint x: 392, endPoint y: 307, distance: 123.7
click at [392, 307] on div "To navigate, press the arrow keys. $365K $629K $630K $750K $870K $575K $739K $4…" at bounding box center [298, 286] width 596 height 356
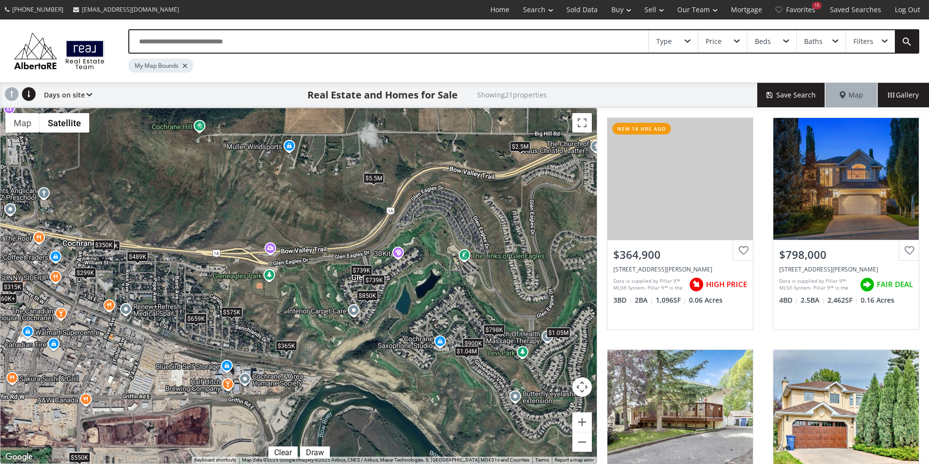
click at [504, 334] on div "To navigate, press the arrow keys. $365K $798K $575K $739K $489K $659K $299K $2…" at bounding box center [298, 286] width 596 height 356
click at [497, 328] on div "$798K" at bounding box center [493, 330] width 21 height 10
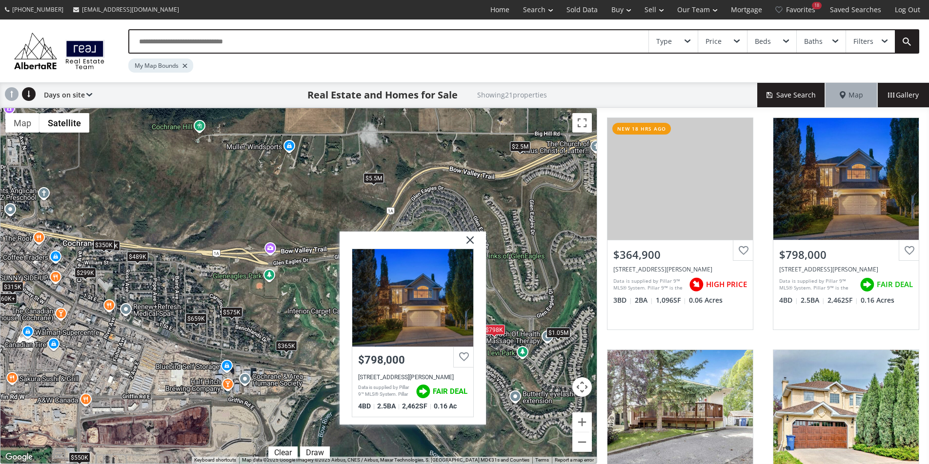
click at [503, 348] on div "To navigate, press the arrow keys. $365K $798K $575K $739K $489K $659K $299K $2…" at bounding box center [298, 286] width 596 height 356
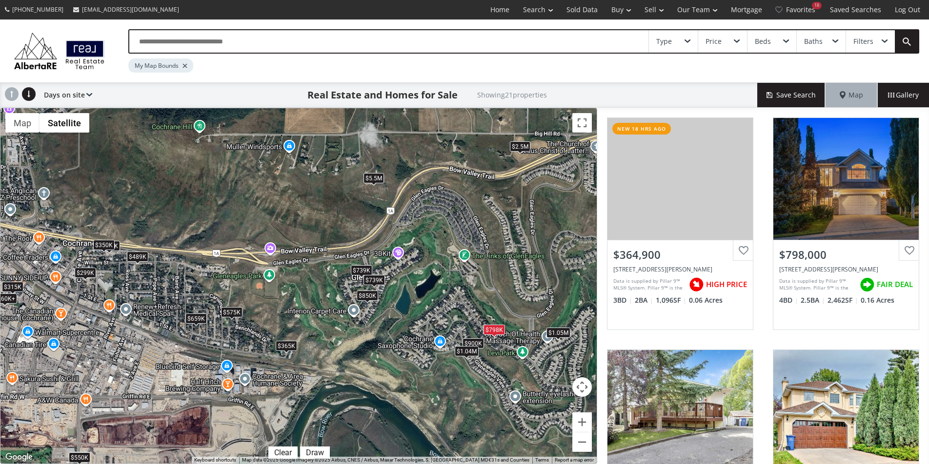
click at [466, 351] on div "$1.04M" at bounding box center [466, 351] width 24 height 10
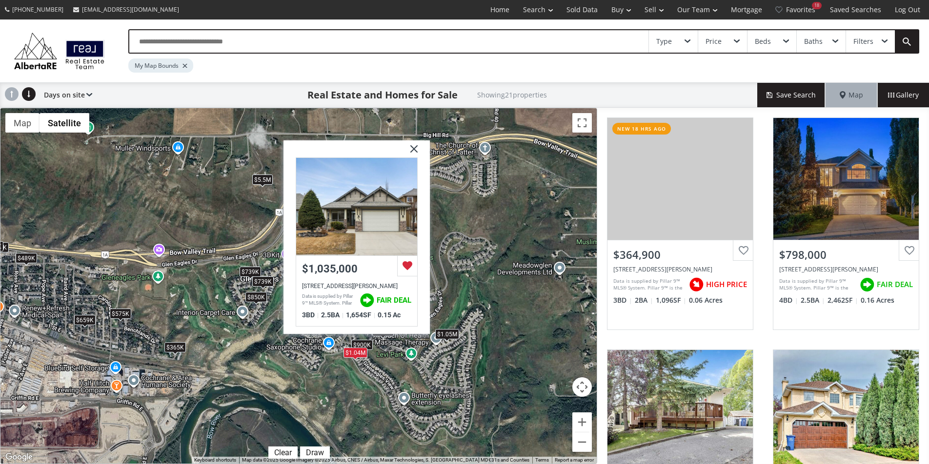
drag, startPoint x: 551, startPoint y: 358, endPoint x: 438, endPoint y: 362, distance: 112.2
click at [438, 362] on div "To navigate, press the arrow keys. $365K $798K $575K $739K $489K $659K $299K $2…" at bounding box center [298, 286] width 596 height 356
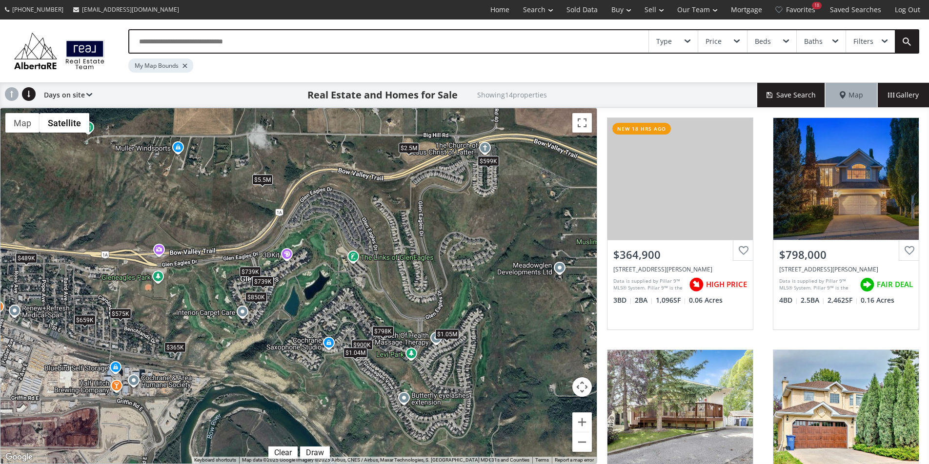
click at [412, 149] on div "$2.5M" at bounding box center [408, 148] width 20 height 10
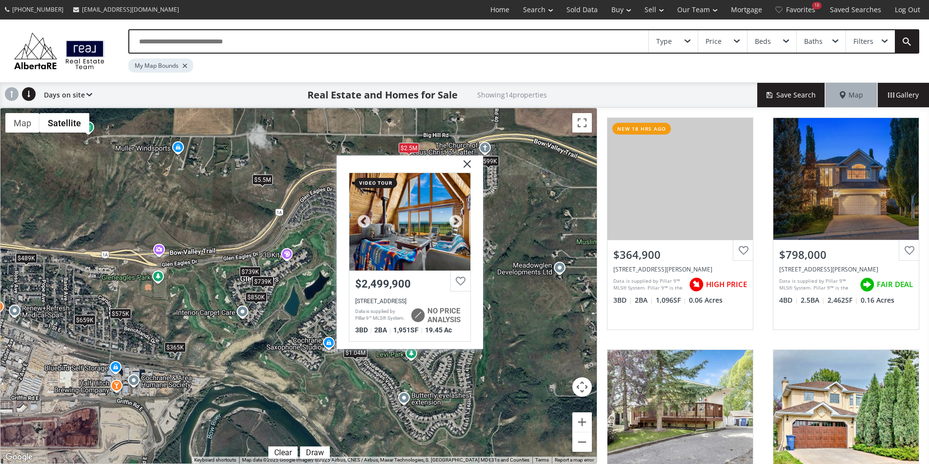
click at [426, 219] on div at bounding box center [409, 222] width 121 height 98
click at [471, 171] on img at bounding box center [463, 168] width 24 height 24
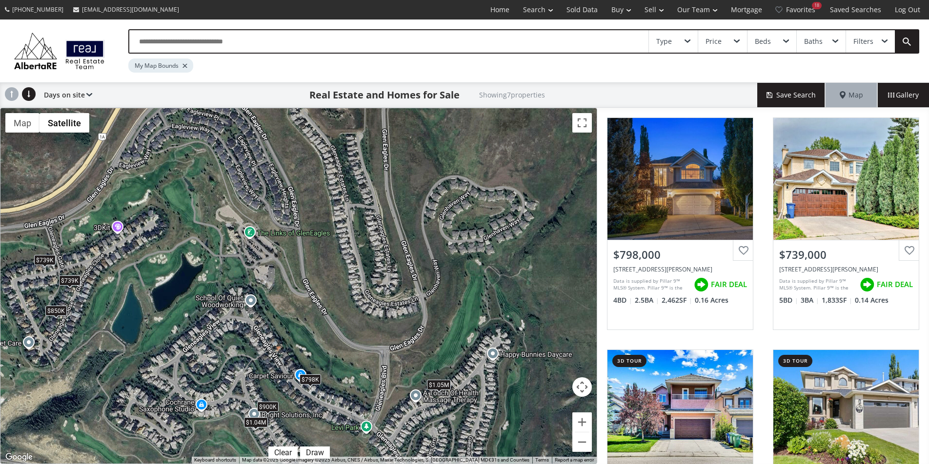
click at [316, 382] on div "$798K" at bounding box center [309, 380] width 21 height 10
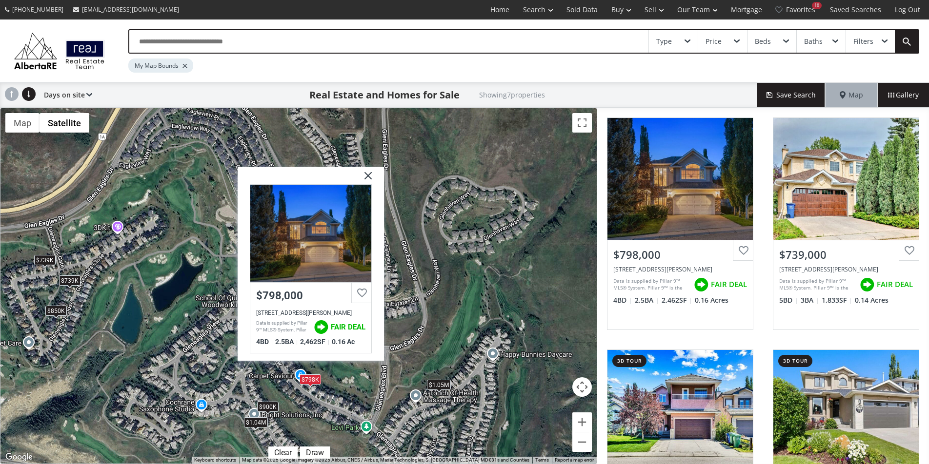
click at [269, 404] on div "$900K" at bounding box center [267, 407] width 21 height 10
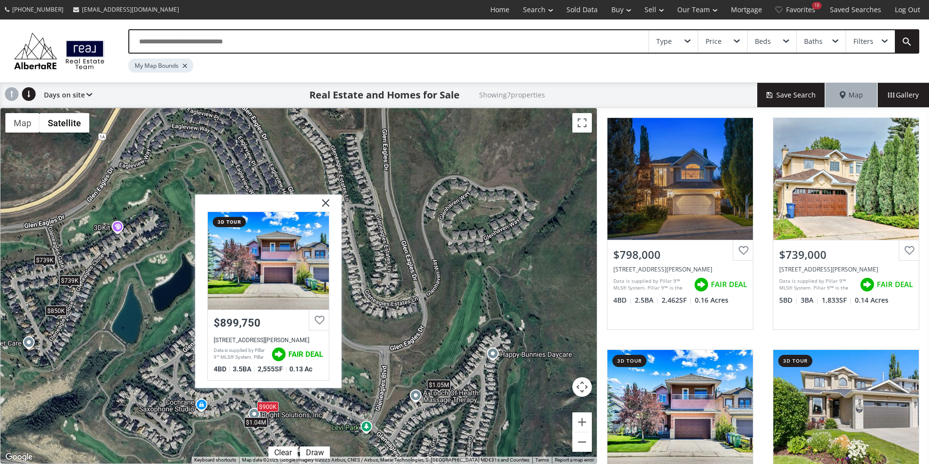
click at [257, 424] on div "$1.04M" at bounding box center [256, 422] width 24 height 10
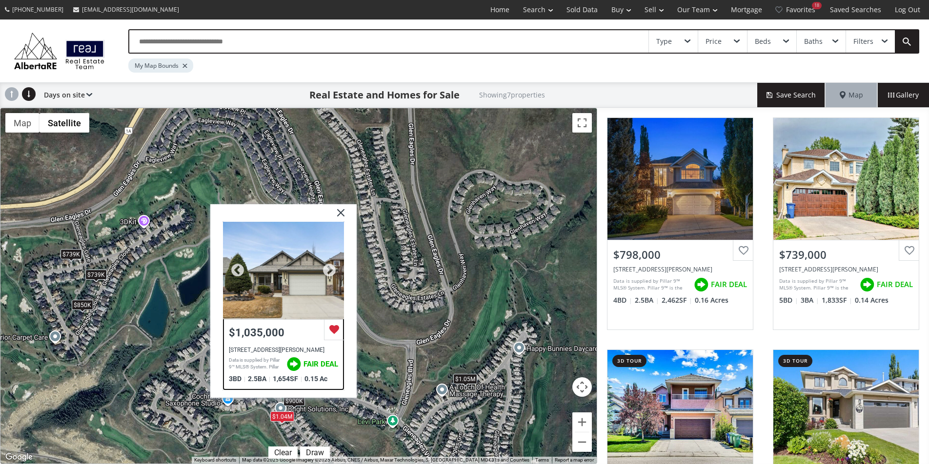
drag, startPoint x: 311, startPoint y: 355, endPoint x: 344, endPoint y: 347, distance: 34.0
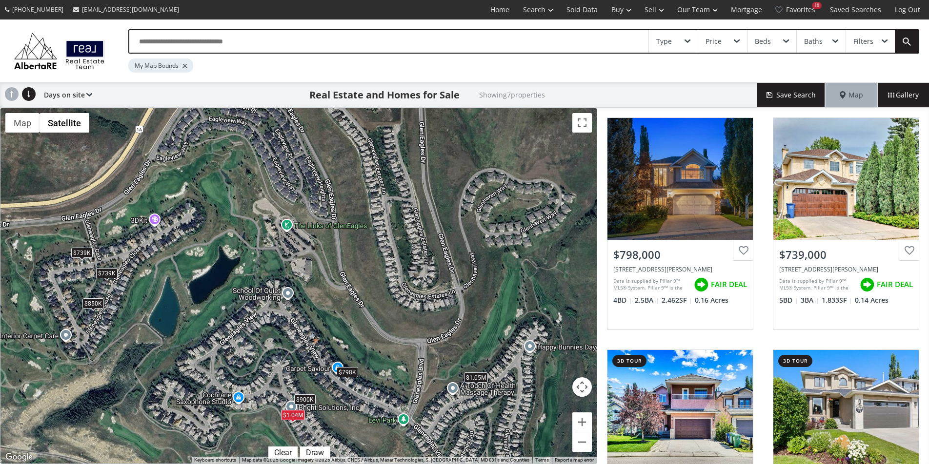
click at [290, 418] on div "$1.04M" at bounding box center [293, 415] width 24 height 10
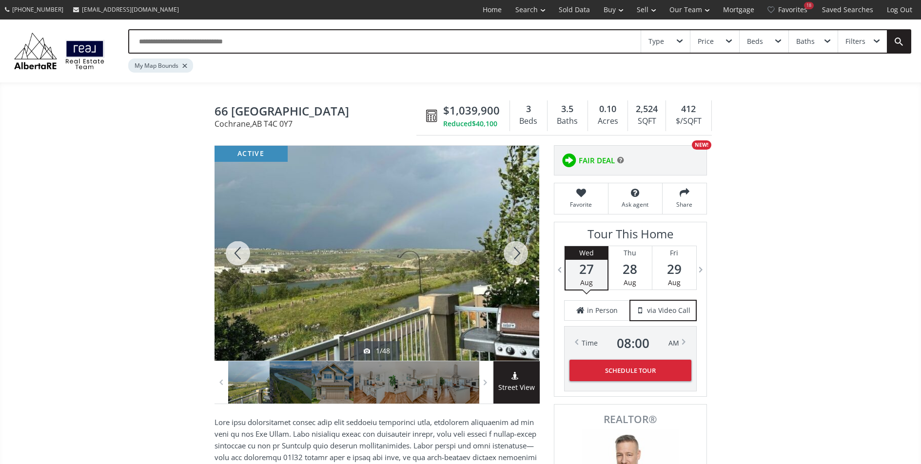
click at [352, 231] on div at bounding box center [377, 253] width 325 height 215
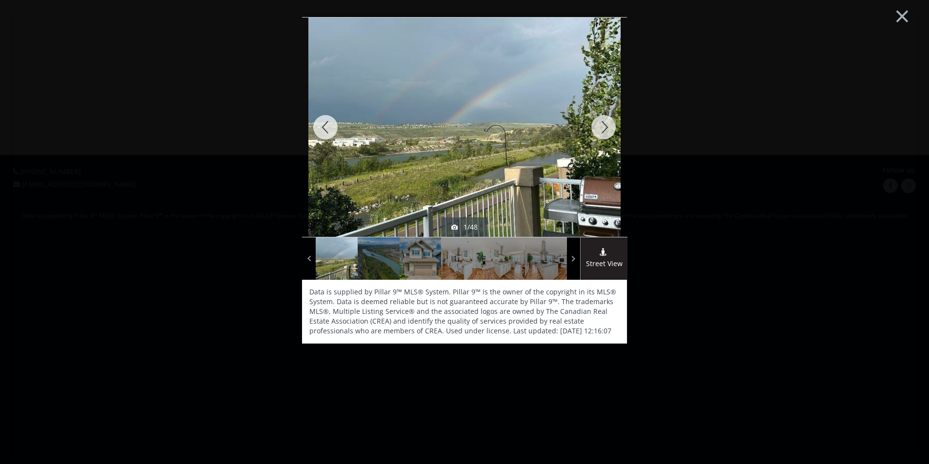
click at [594, 129] on div at bounding box center [603, 127] width 47 height 219
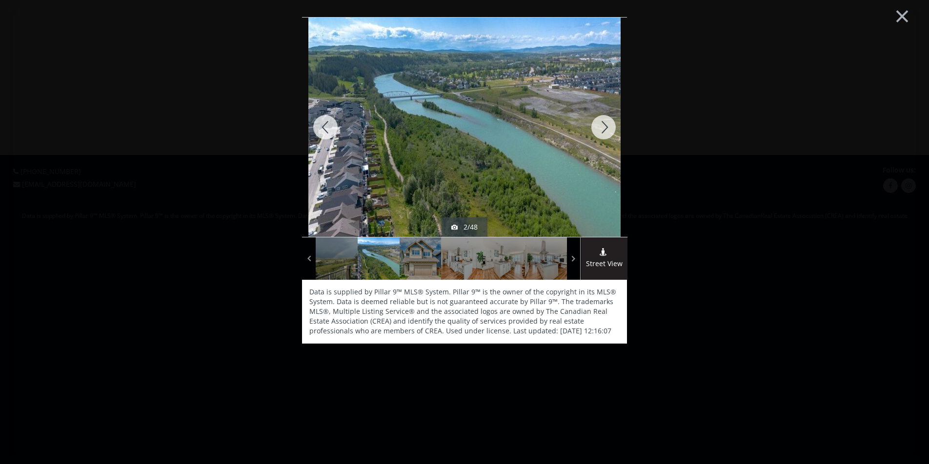
click at [594, 129] on div at bounding box center [603, 127] width 47 height 219
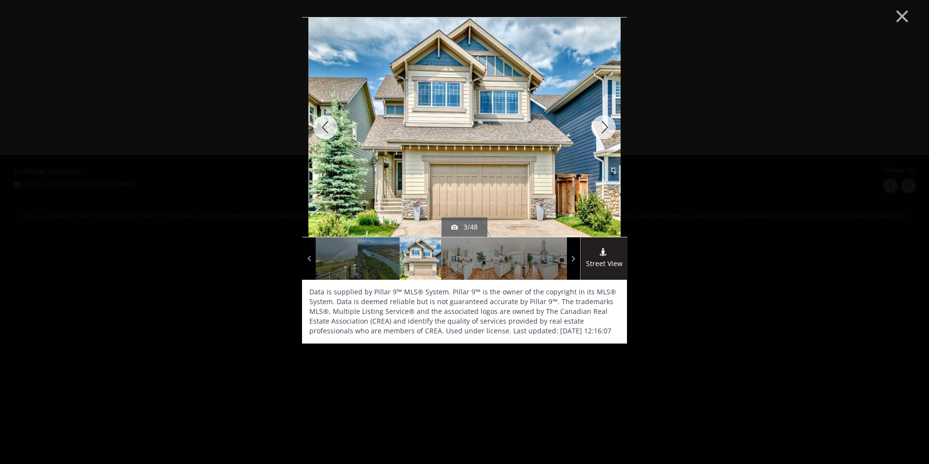
click at [594, 130] on div at bounding box center [603, 127] width 47 height 219
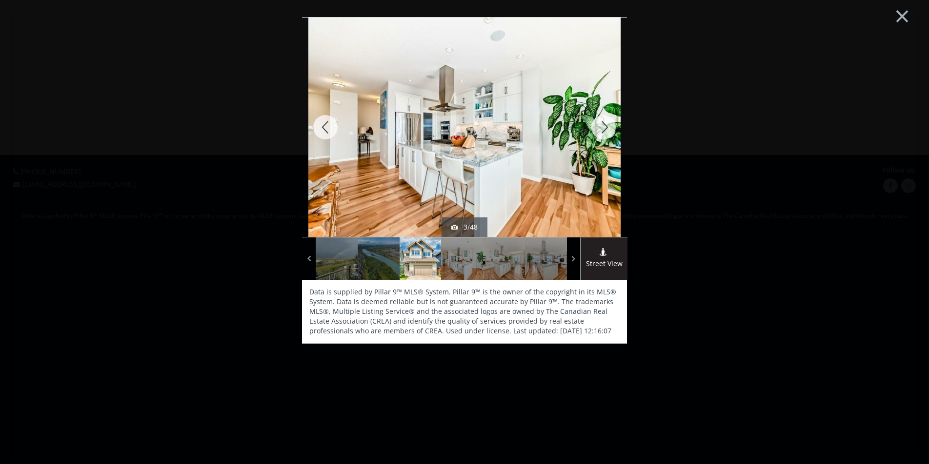
click at [594, 130] on div at bounding box center [603, 127] width 47 height 219
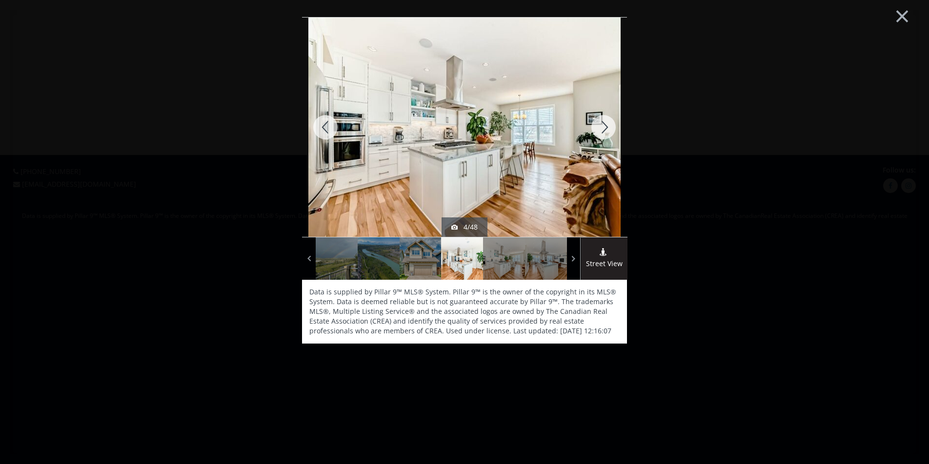
click at [594, 130] on div at bounding box center [603, 127] width 47 height 219
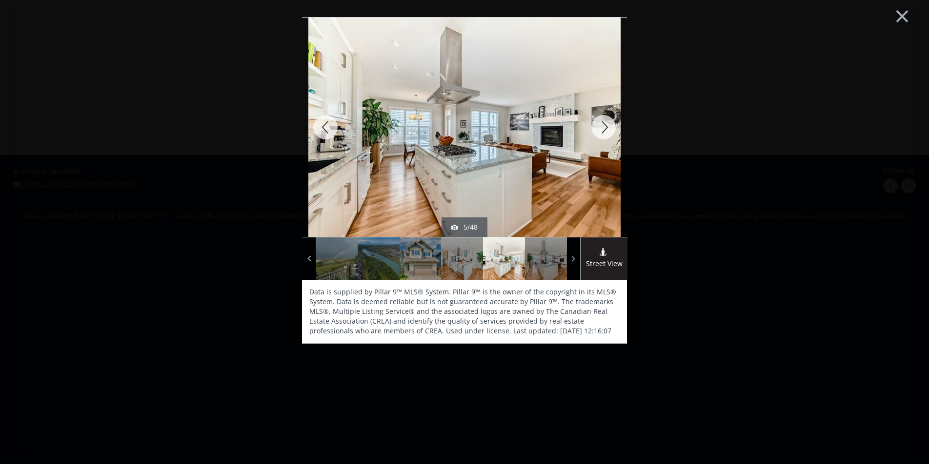
click at [594, 130] on div at bounding box center [603, 127] width 47 height 219
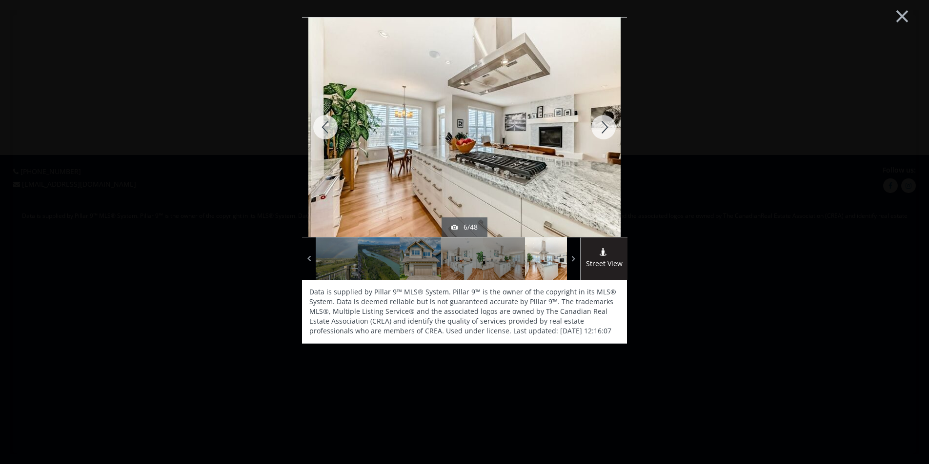
click at [594, 130] on div at bounding box center [603, 127] width 47 height 219
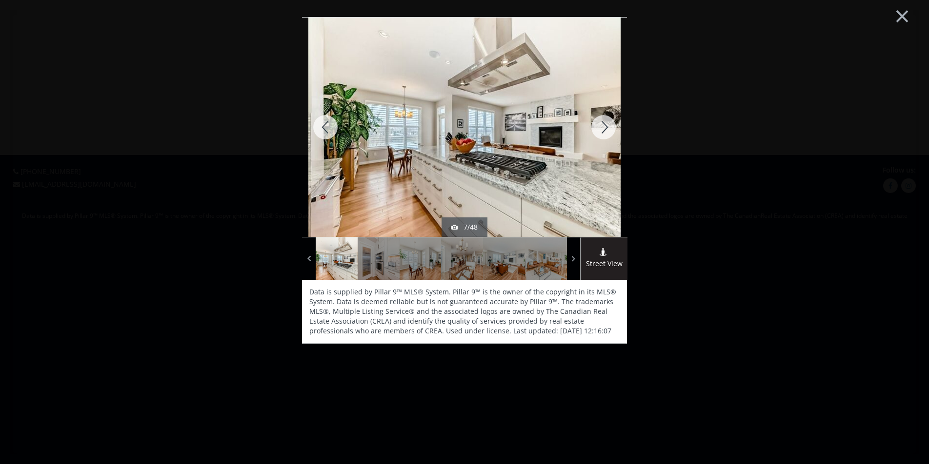
click at [594, 130] on div at bounding box center [603, 127] width 47 height 219
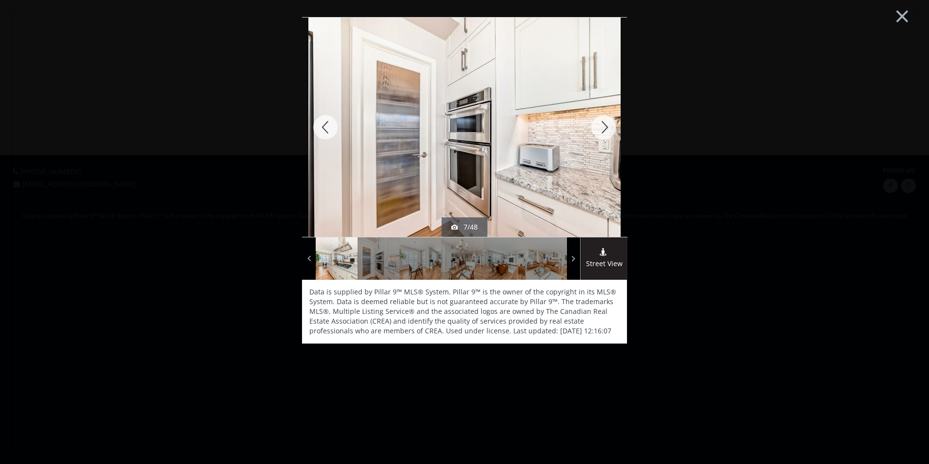
click at [594, 130] on div at bounding box center [603, 127] width 47 height 219
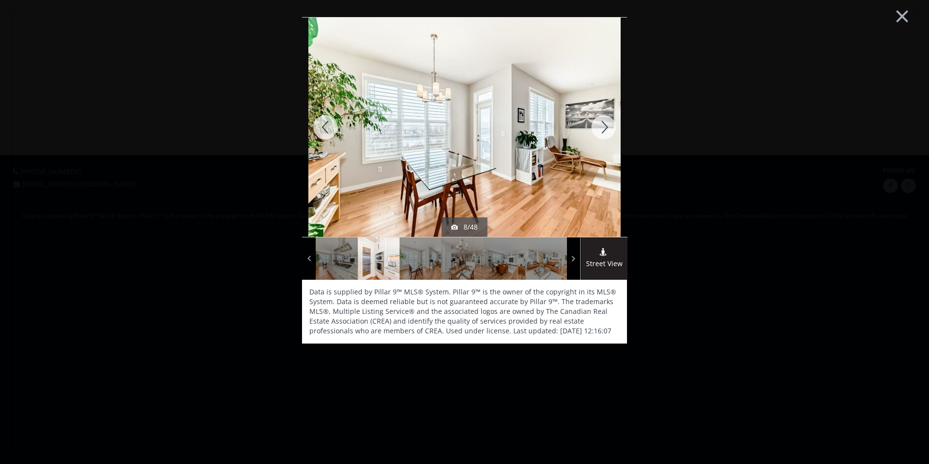
click at [594, 130] on div at bounding box center [603, 127] width 47 height 219
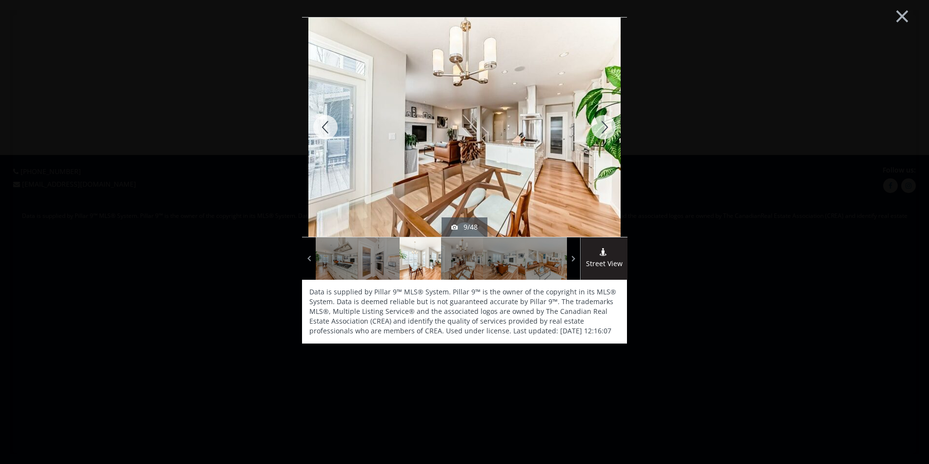
click at [594, 130] on div at bounding box center [603, 127] width 47 height 219
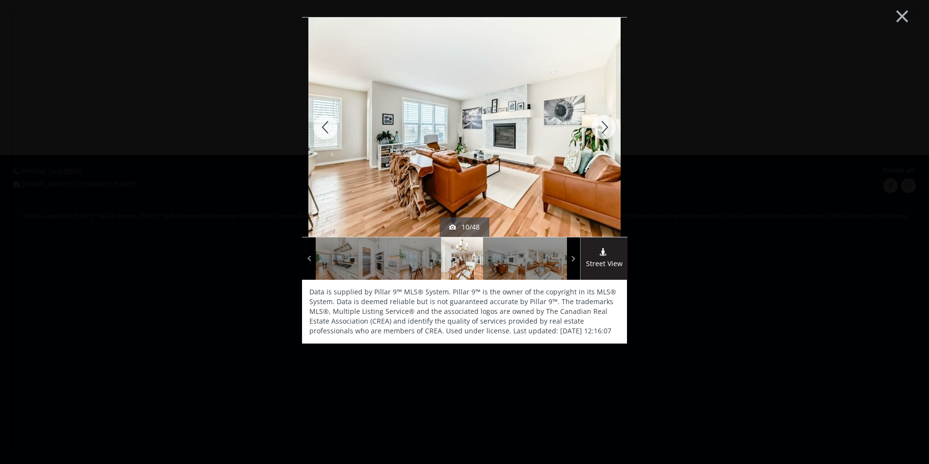
click at [594, 130] on div at bounding box center [603, 127] width 47 height 219
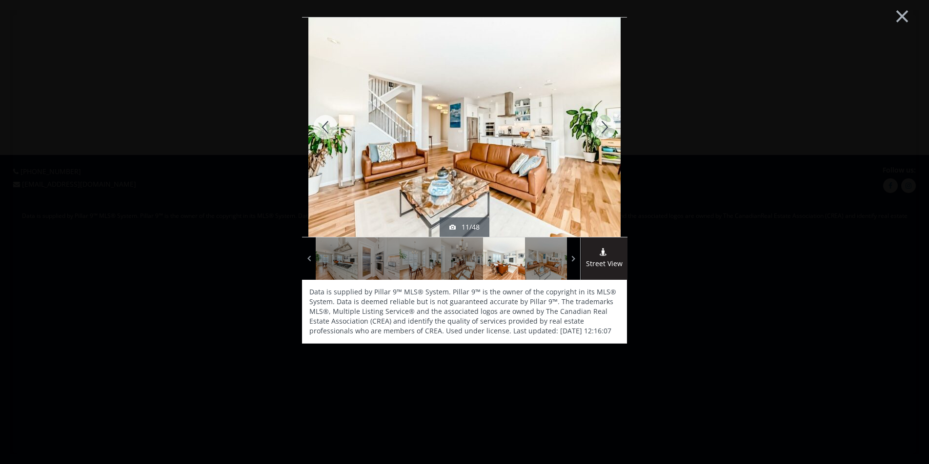
click at [594, 130] on div at bounding box center [603, 127] width 47 height 219
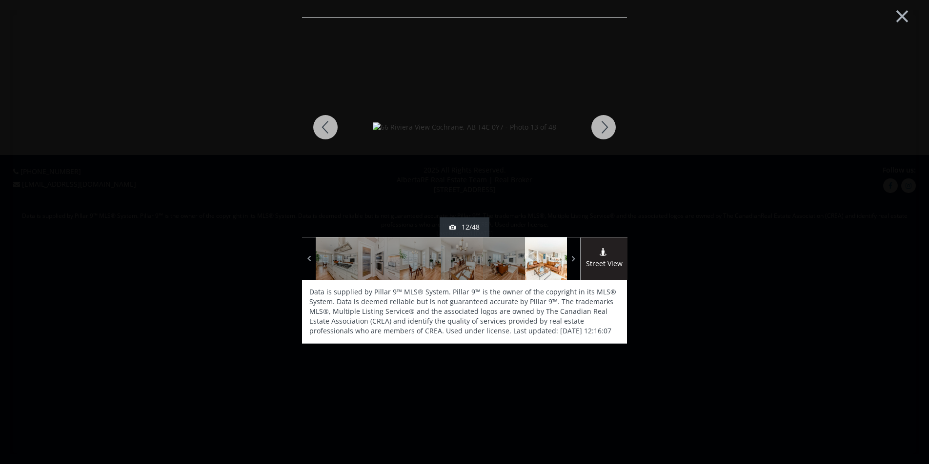
click at [594, 130] on div at bounding box center [603, 127] width 47 height 219
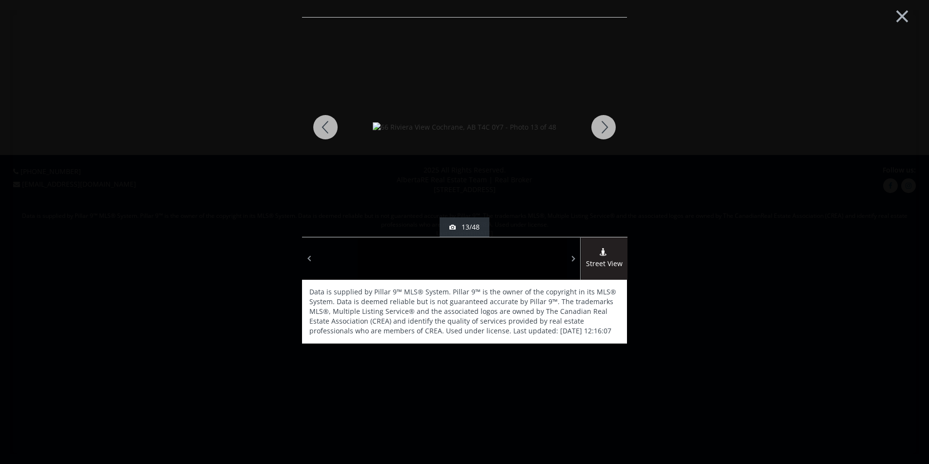
click at [594, 130] on div at bounding box center [603, 127] width 47 height 219
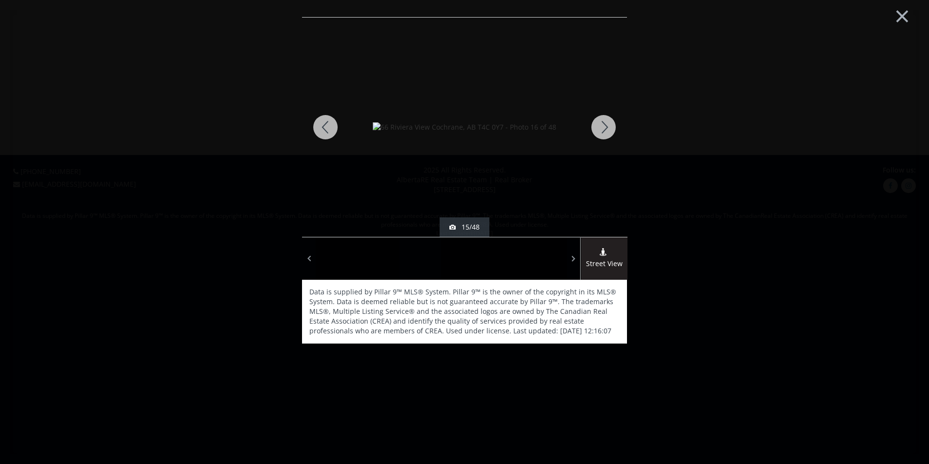
click at [594, 130] on div at bounding box center [603, 127] width 47 height 219
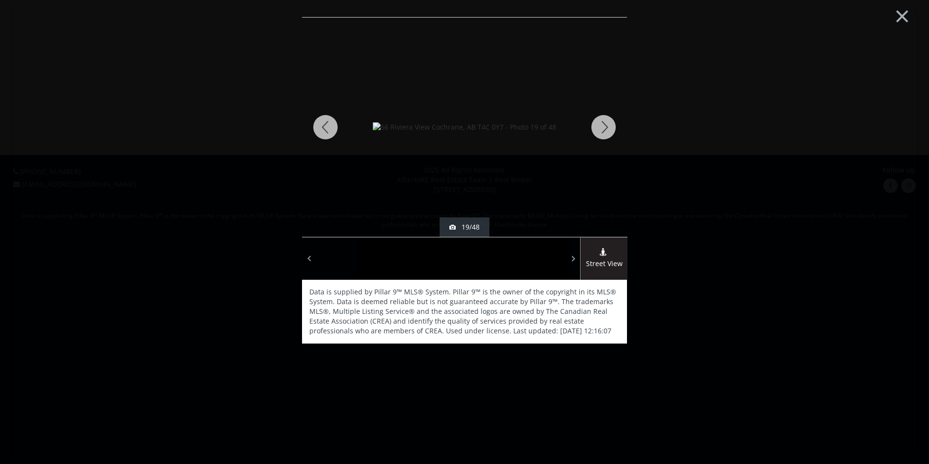
click at [594, 130] on div at bounding box center [603, 127] width 47 height 219
click at [594, 131] on div at bounding box center [603, 127] width 47 height 219
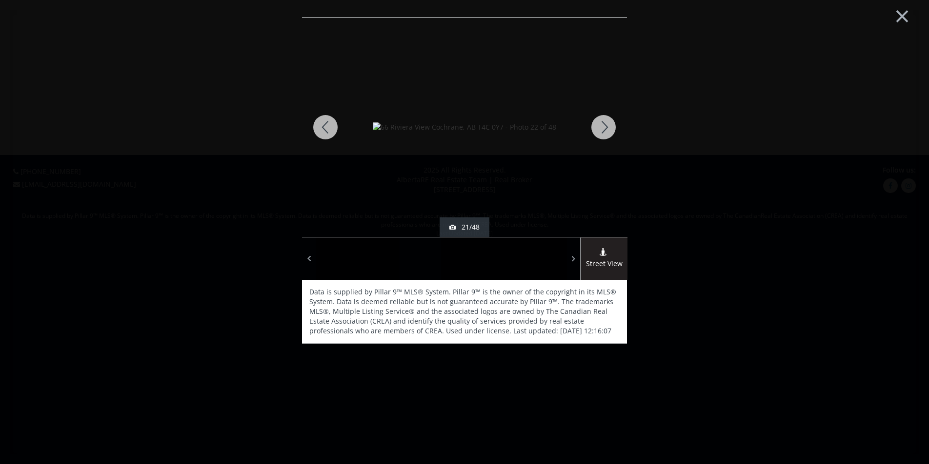
click at [594, 131] on div at bounding box center [603, 127] width 47 height 219
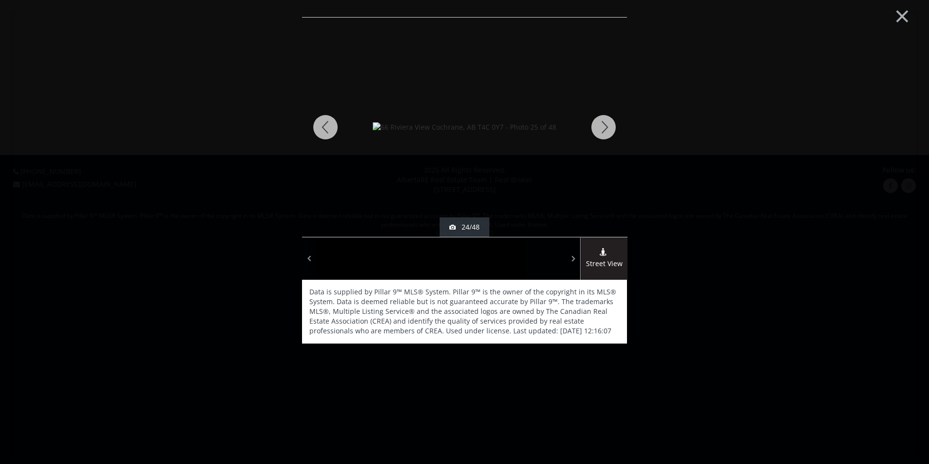
click at [594, 131] on div at bounding box center [603, 127] width 47 height 219
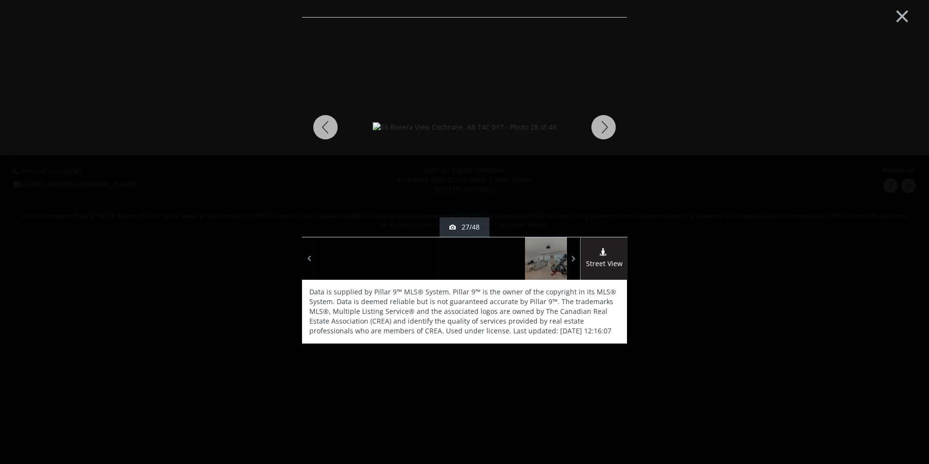
click at [594, 131] on div at bounding box center [603, 127] width 47 height 219
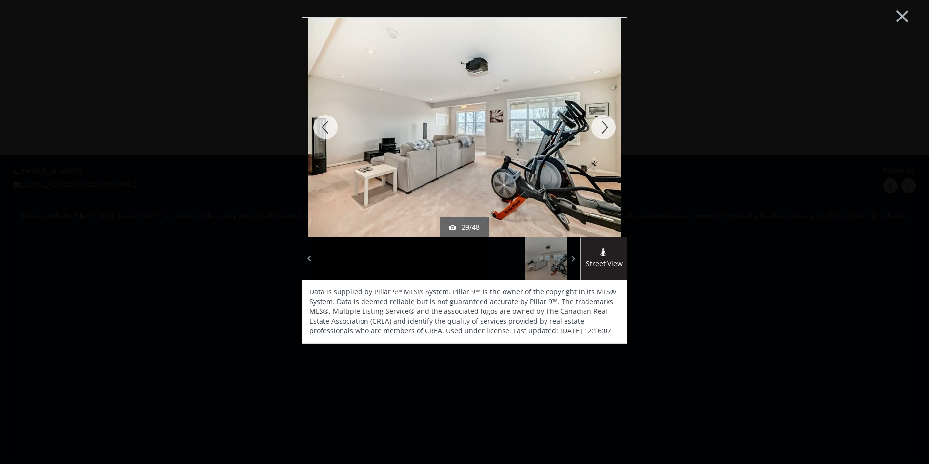
click at [594, 131] on div at bounding box center [603, 127] width 47 height 219
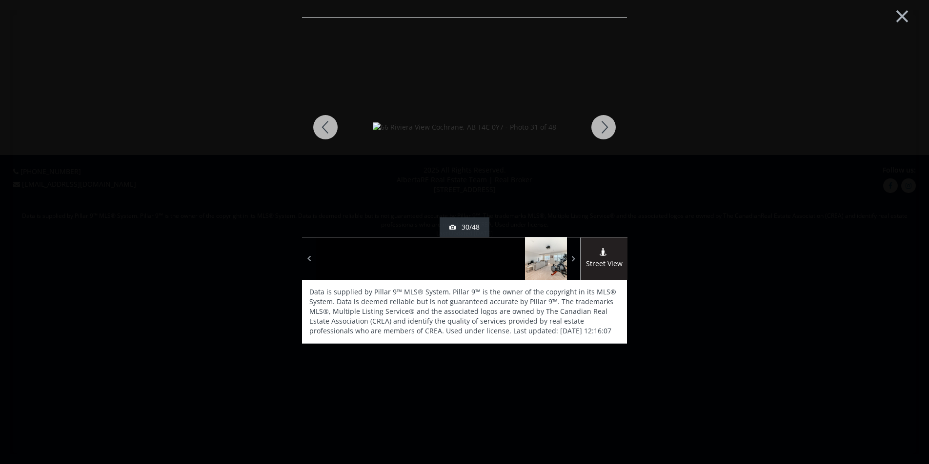
click at [594, 131] on div at bounding box center [603, 127] width 47 height 219
click at [594, 132] on div at bounding box center [603, 127] width 47 height 219
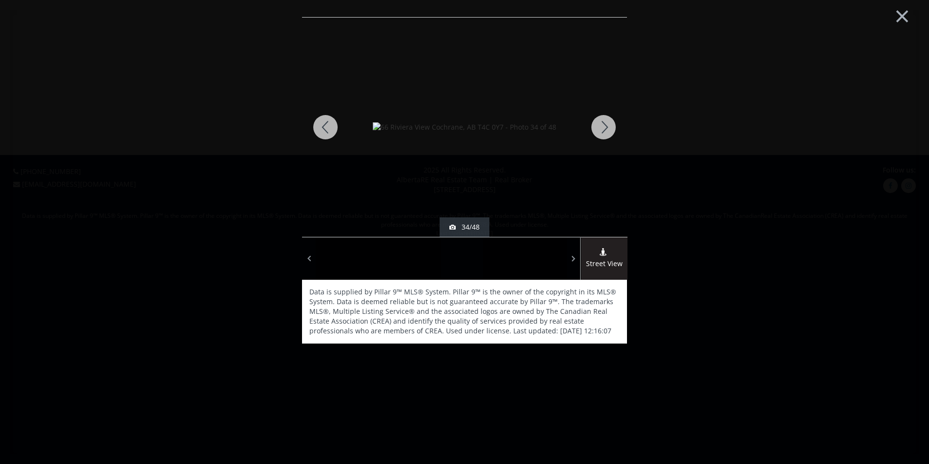
click at [594, 132] on div at bounding box center [603, 127] width 47 height 219
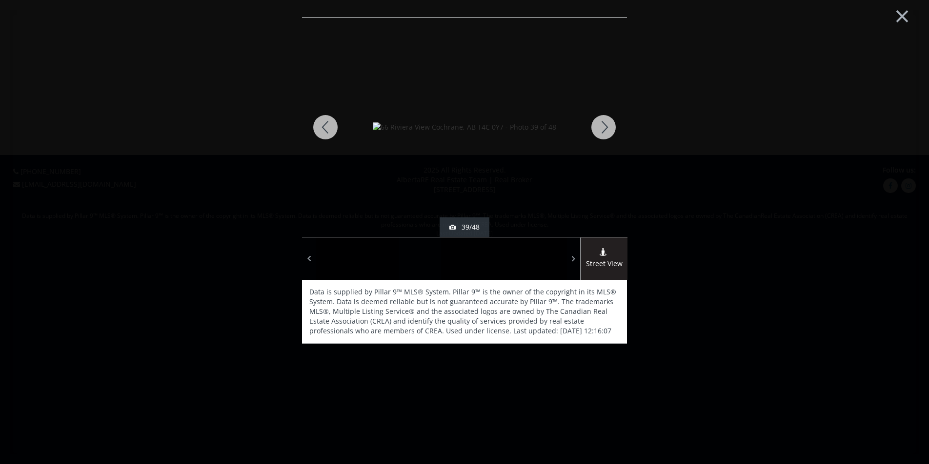
click at [594, 132] on div at bounding box center [603, 127] width 47 height 219
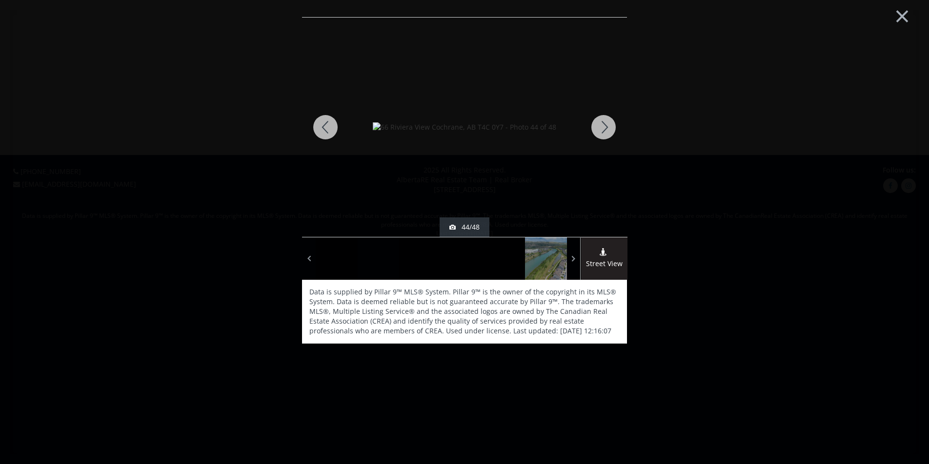
click at [594, 132] on div at bounding box center [603, 127] width 47 height 219
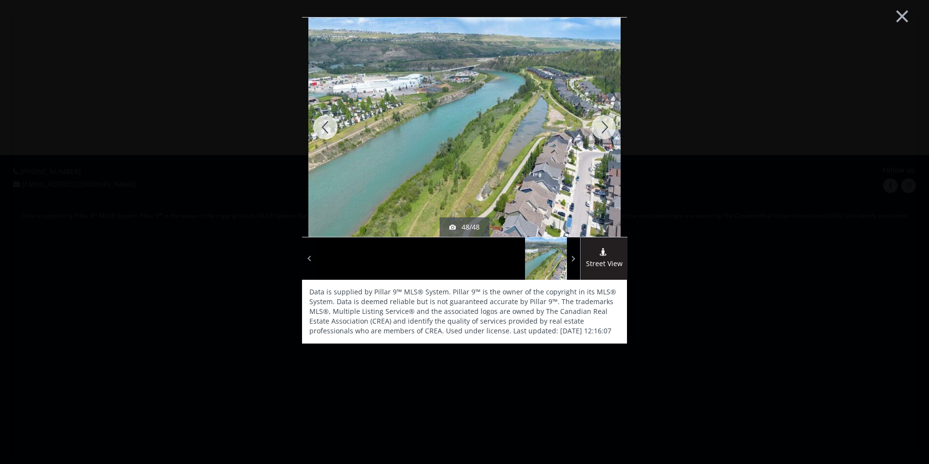
click at [594, 132] on div at bounding box center [603, 127] width 47 height 219
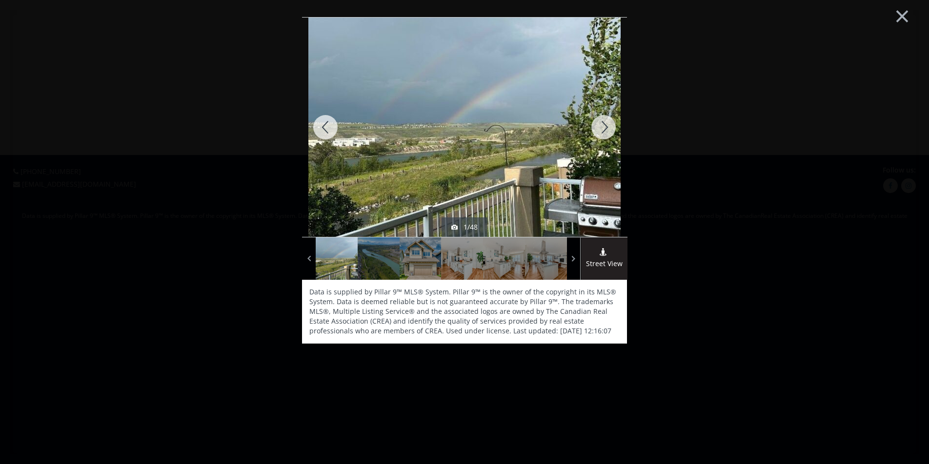
click at [594, 132] on div at bounding box center [603, 127] width 47 height 219
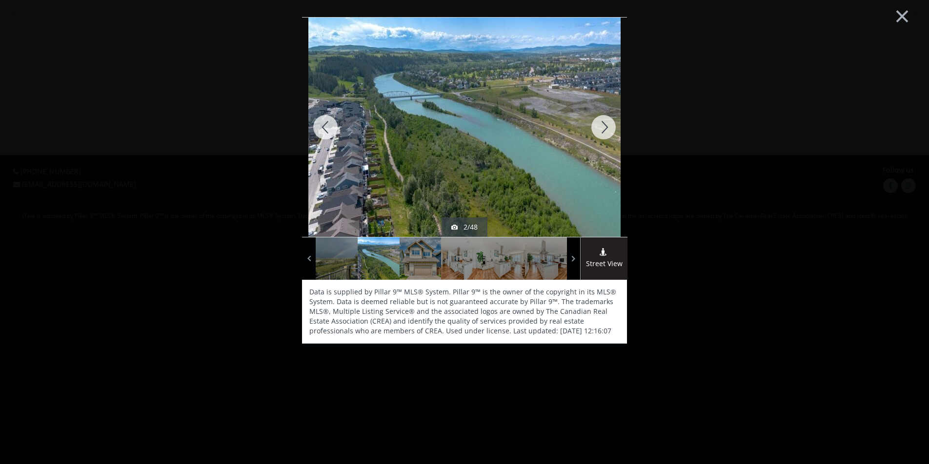
click at [594, 132] on div at bounding box center [603, 127] width 47 height 219
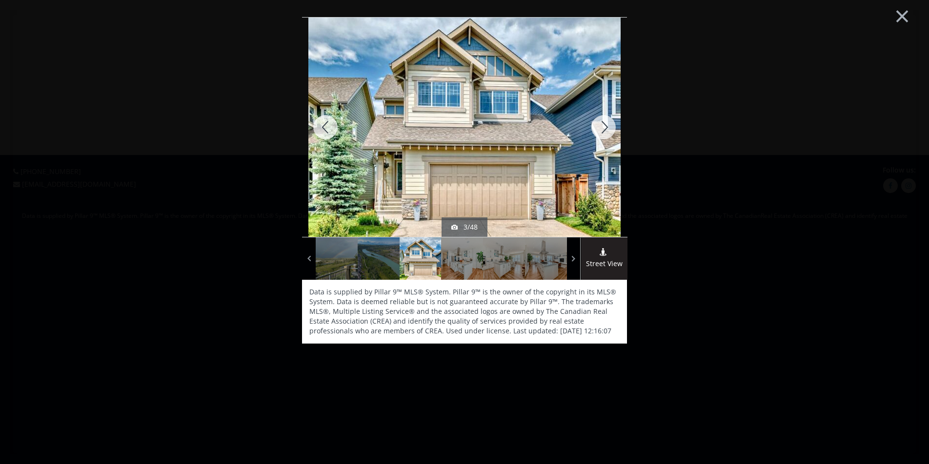
click at [594, 132] on div at bounding box center [603, 127] width 47 height 219
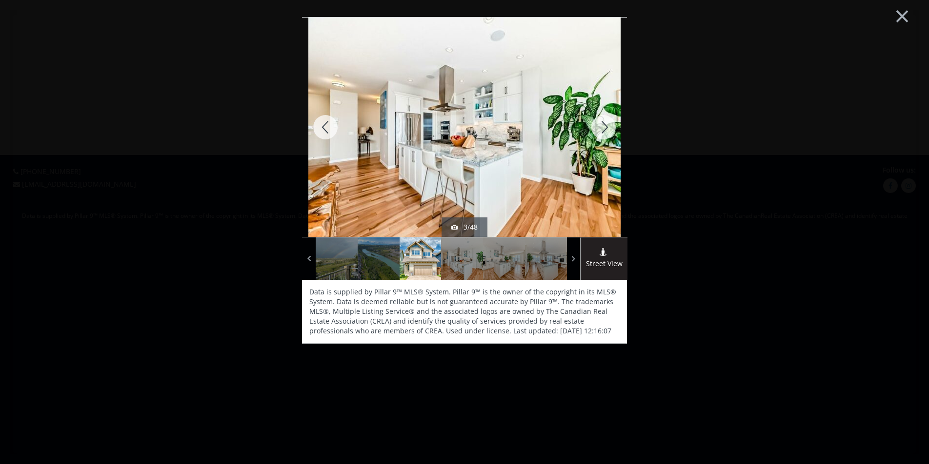
click at [594, 132] on div at bounding box center [603, 127] width 47 height 219
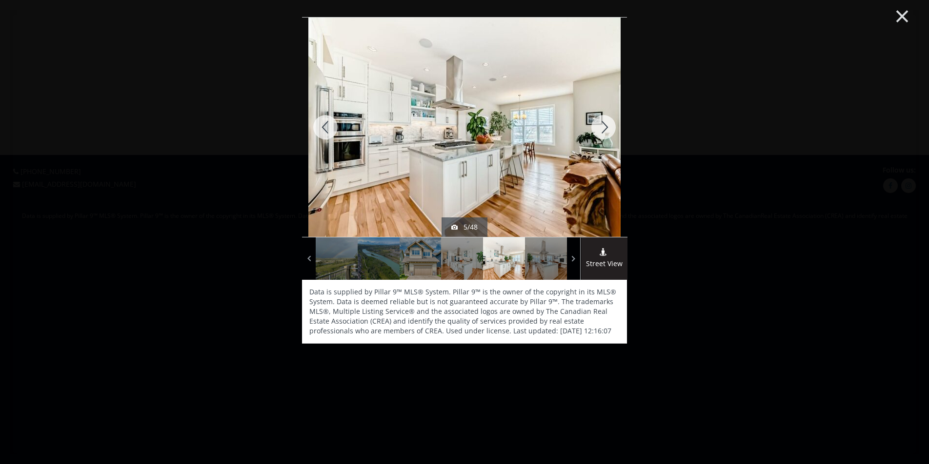
click at [901, 17] on button "×" at bounding box center [902, 15] width 54 height 40
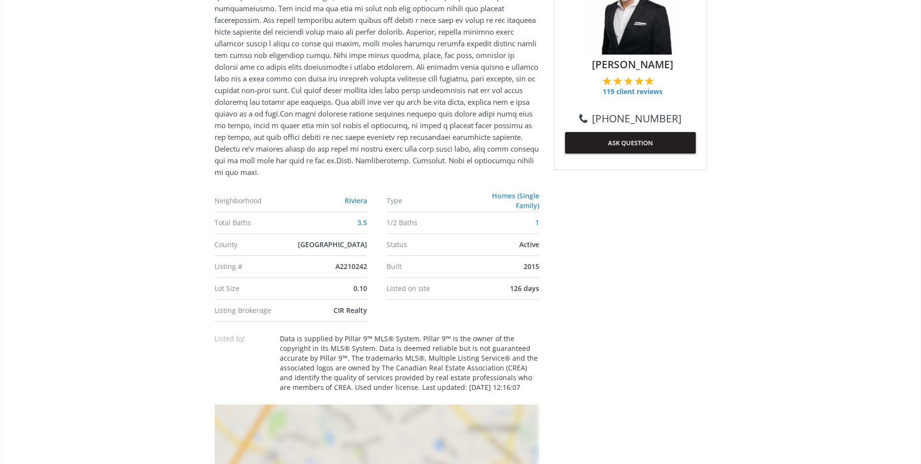
scroll to position [476, 0]
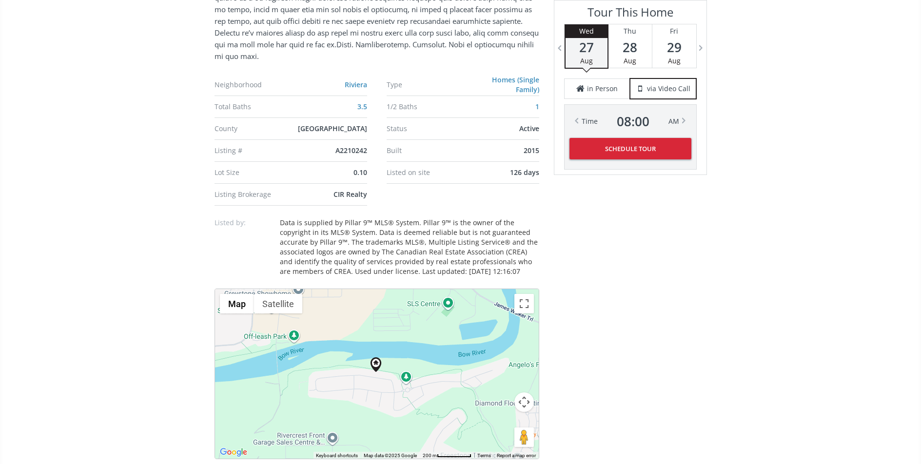
scroll to position [669, 0]
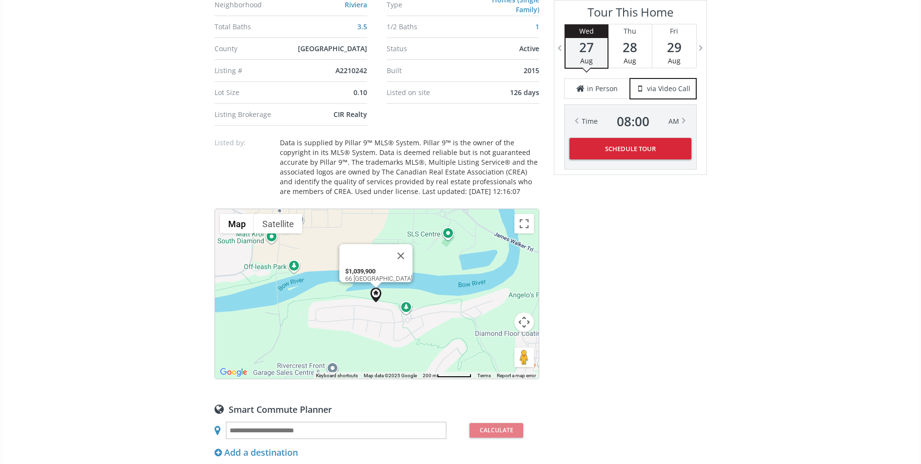
click at [377, 288] on img at bounding box center [376, 295] width 15 height 15
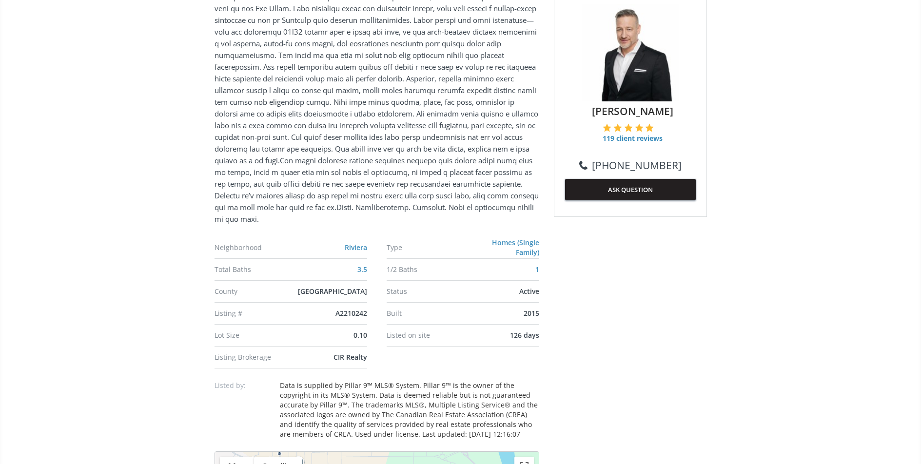
scroll to position [728, 0]
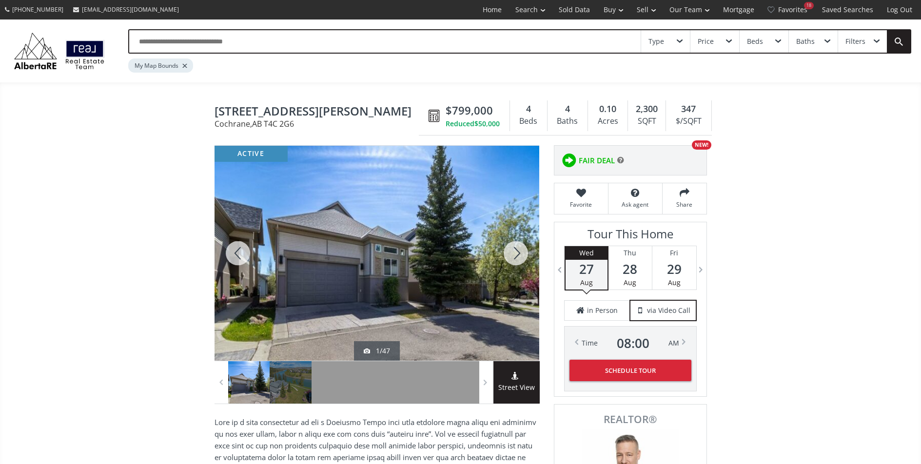
click at [512, 254] on div at bounding box center [516, 253] width 47 height 215
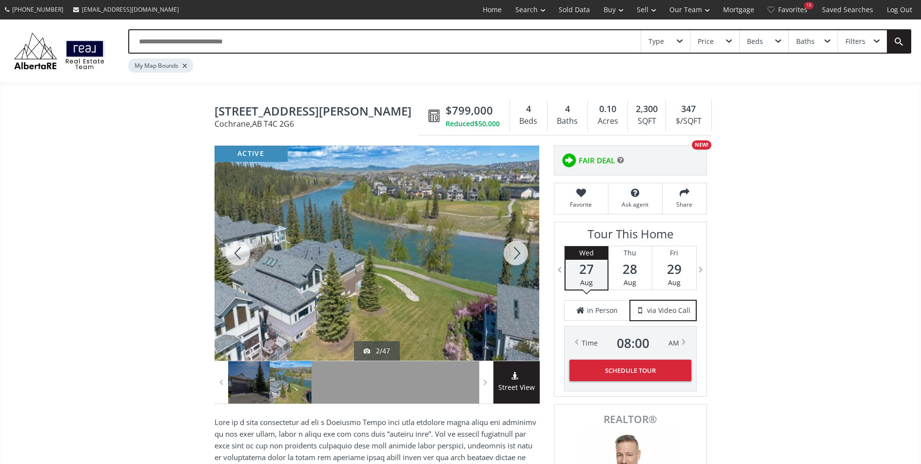
click at [512, 254] on div at bounding box center [516, 253] width 47 height 215
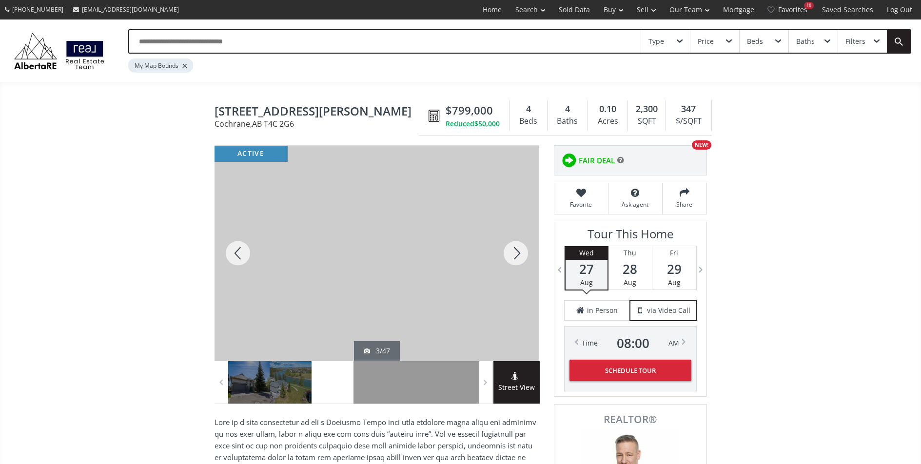
click at [512, 254] on div at bounding box center [516, 253] width 47 height 215
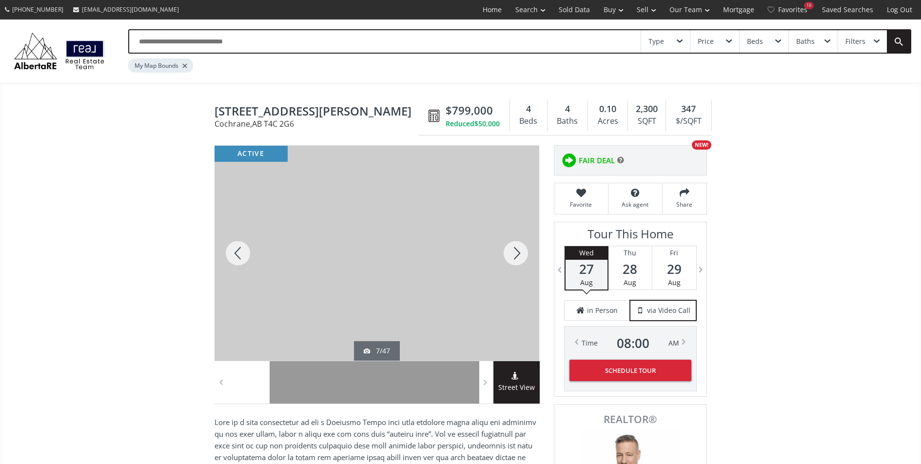
click at [512, 254] on div at bounding box center [516, 253] width 47 height 215
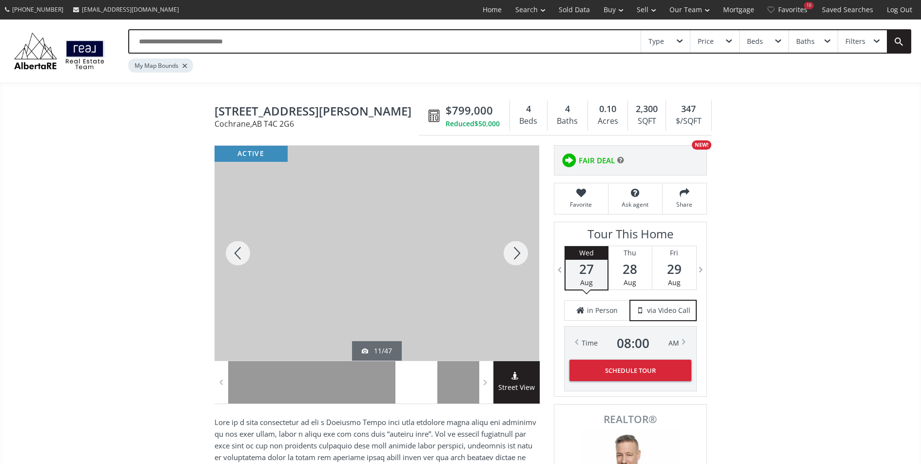
click at [512, 254] on div at bounding box center [516, 253] width 47 height 215
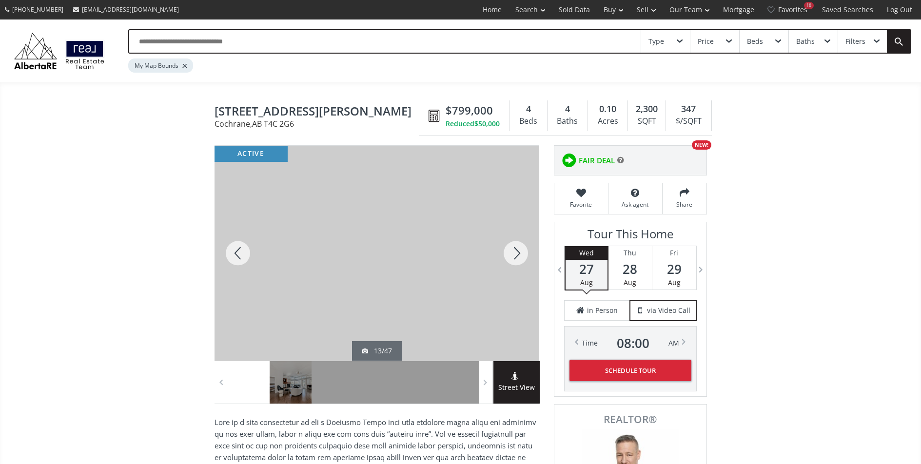
click at [512, 254] on div at bounding box center [516, 253] width 47 height 215
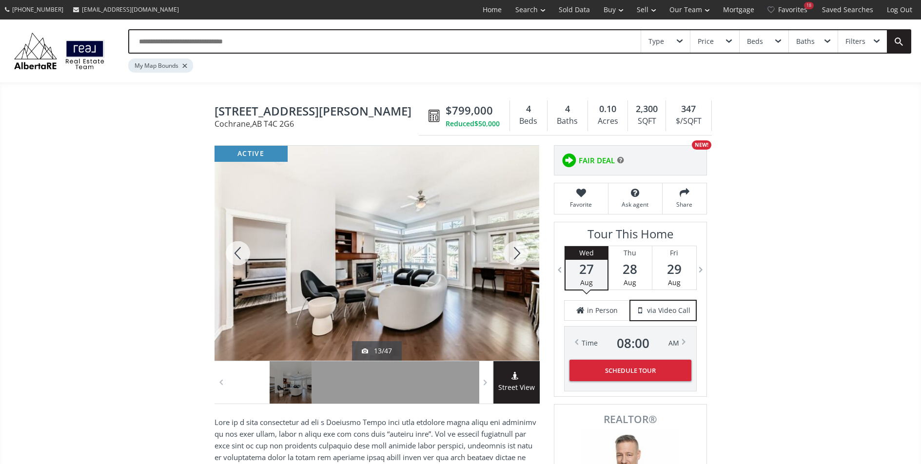
click at [512, 254] on div at bounding box center [516, 253] width 47 height 215
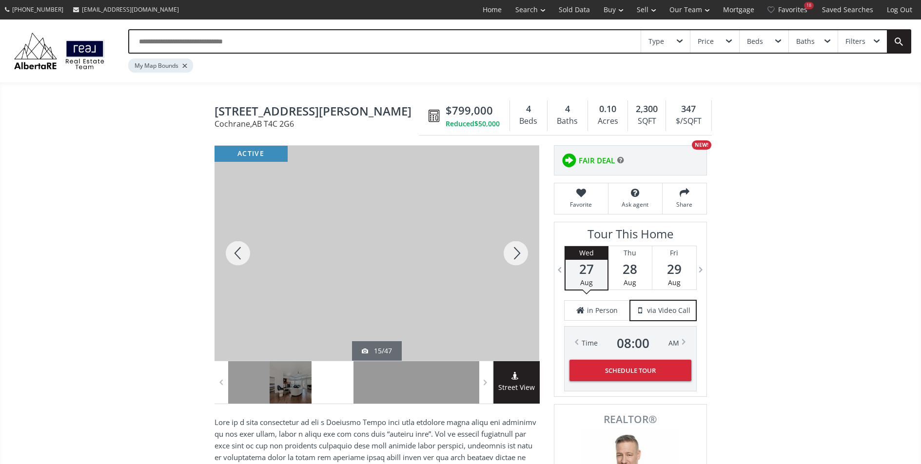
click at [512, 254] on div at bounding box center [516, 253] width 47 height 215
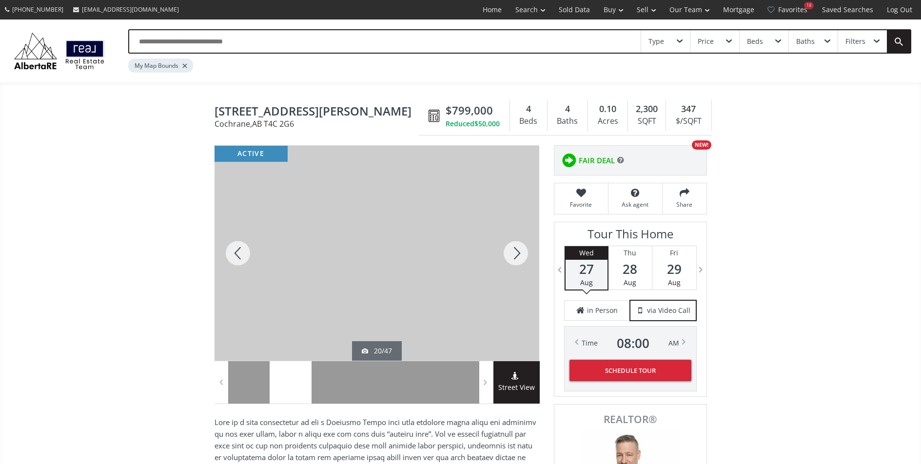
click at [512, 254] on div at bounding box center [516, 253] width 47 height 215
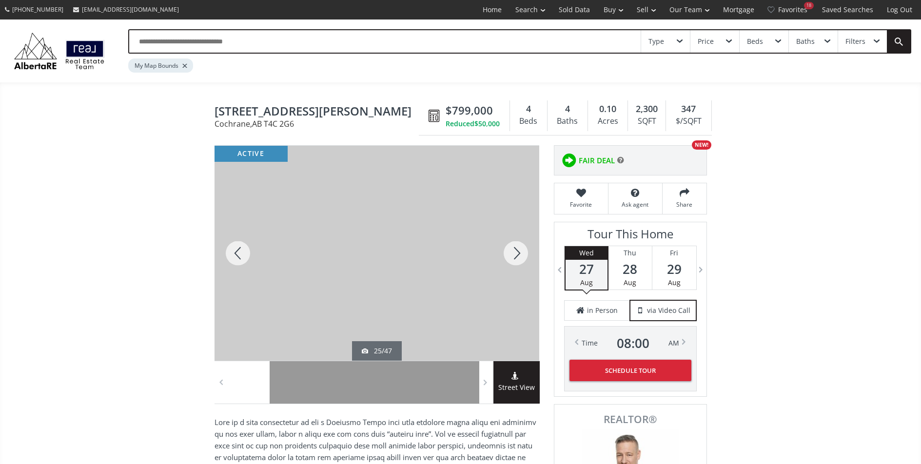
click at [512, 254] on div at bounding box center [516, 253] width 47 height 215
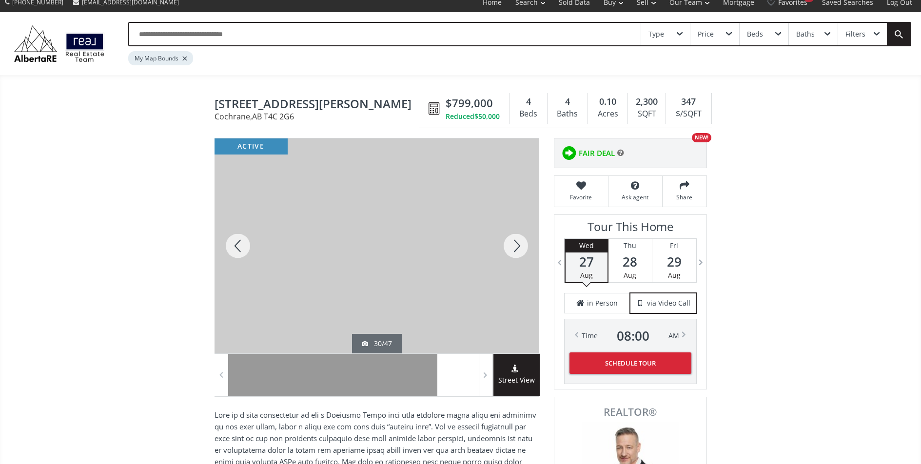
scroll to position [8, 0]
click at [215, 101] on span "102 Crawford Drive" at bounding box center [319, 104] width 209 height 15
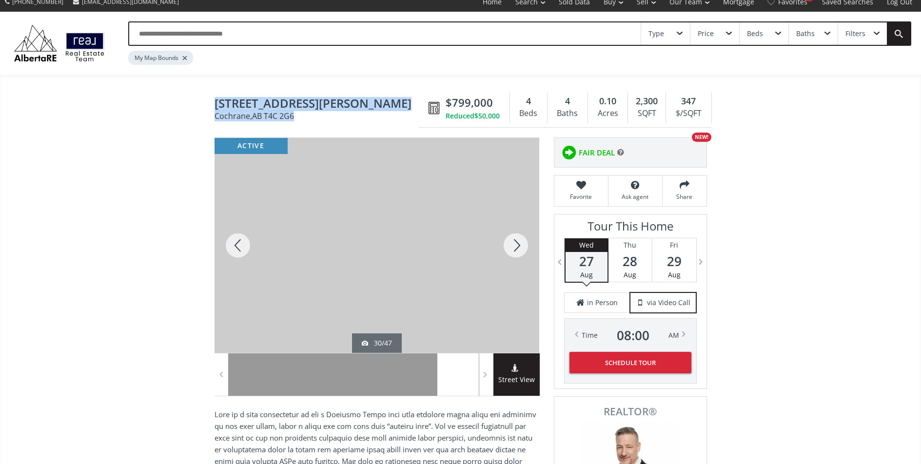
drag, startPoint x: 215, startPoint y: 101, endPoint x: 297, endPoint y: 118, distance: 84.0
click at [297, 118] on h1 "102 Crawford Drive Cochrane , AB T4C 2G6" at bounding box center [319, 108] width 209 height 23
click at [305, 115] on span "Cochrane , AB T4C 2G6" at bounding box center [319, 116] width 209 height 8
drag, startPoint x: 305, startPoint y: 115, endPoint x: 202, endPoint y: 93, distance: 104.8
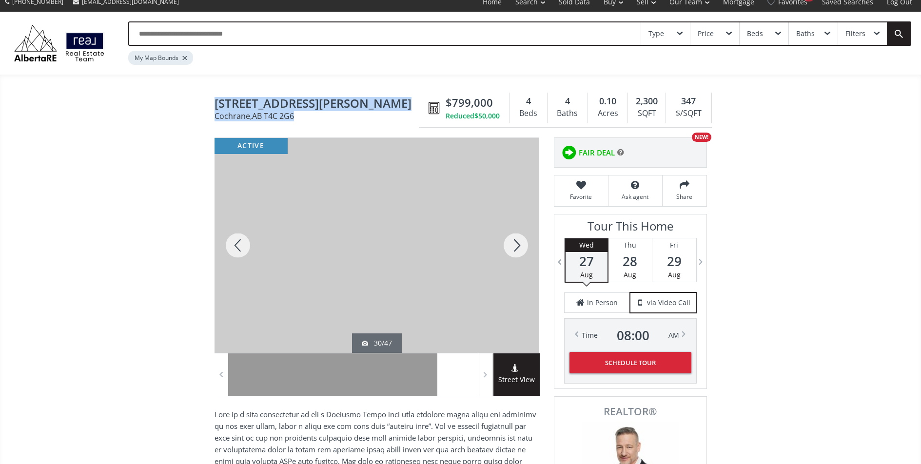
copy h1 "102 Crawford Drive Cochrane , AB T4C 2G6"
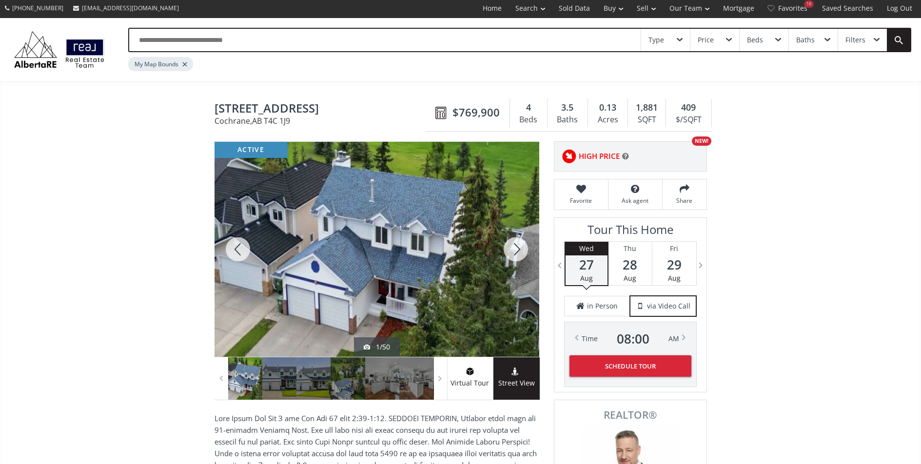
scroll to position [2, 0]
click at [425, 259] on div at bounding box center [377, 248] width 325 height 215
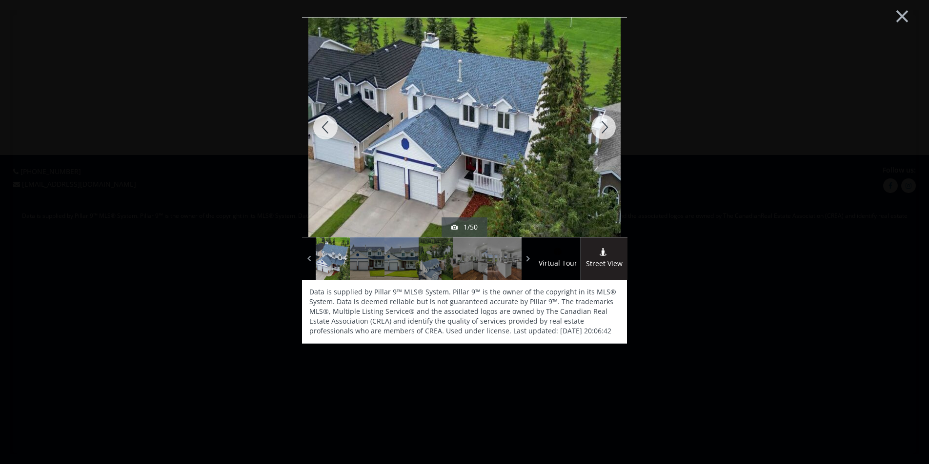
click at [607, 137] on div at bounding box center [603, 127] width 47 height 219
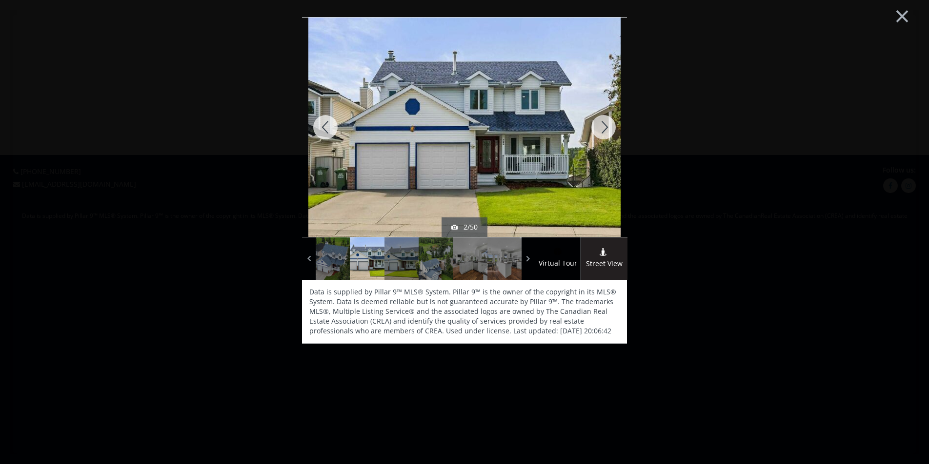
click at [607, 137] on div at bounding box center [603, 127] width 47 height 219
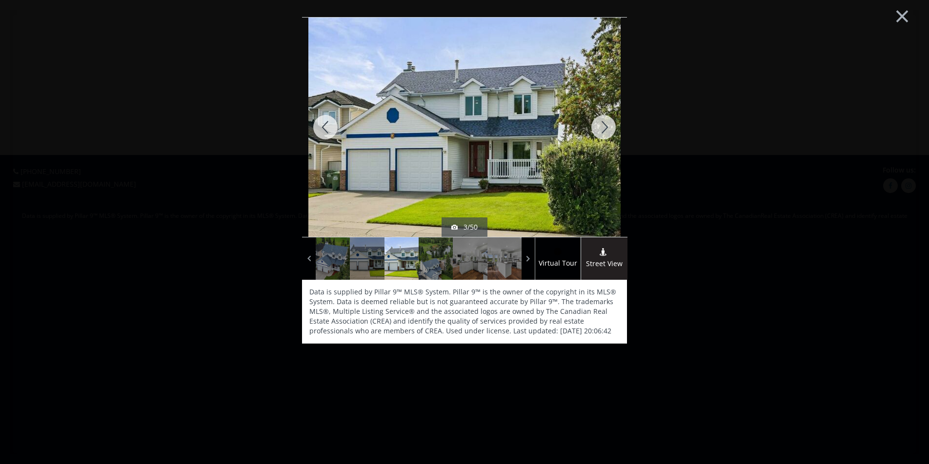
click at [608, 136] on div at bounding box center [603, 127] width 47 height 219
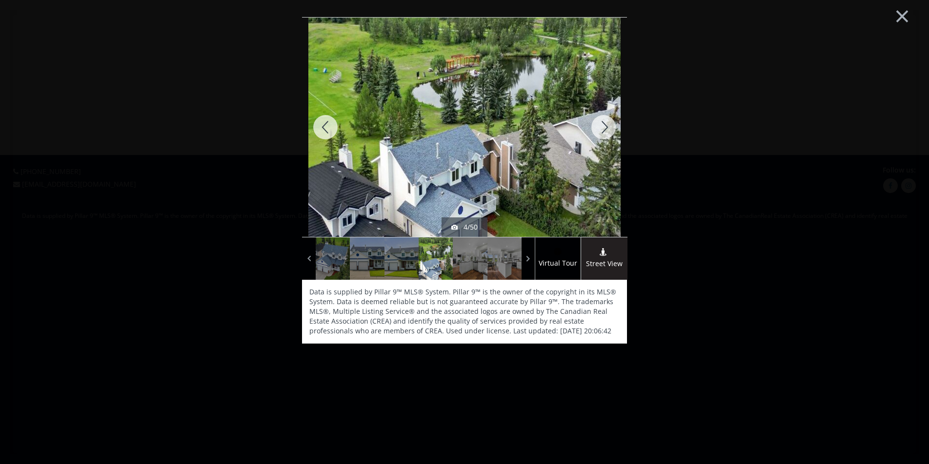
click at [612, 134] on div at bounding box center [603, 127] width 47 height 219
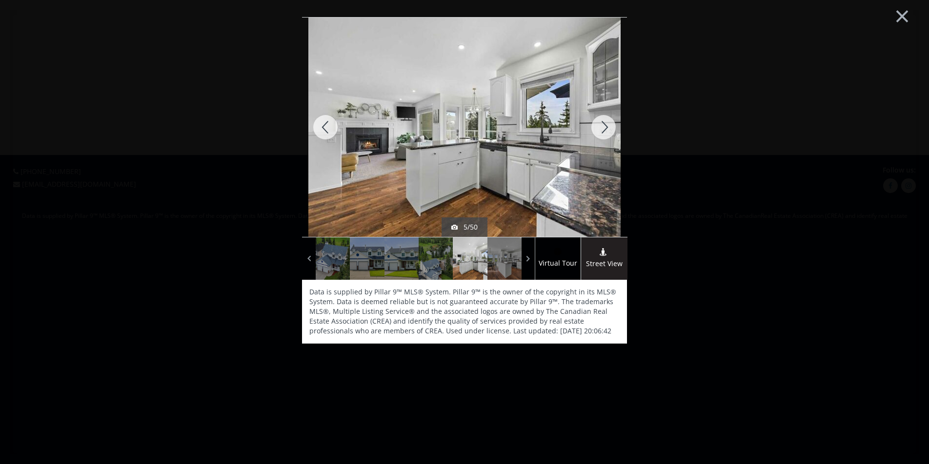
click at [613, 133] on div at bounding box center [603, 127] width 47 height 219
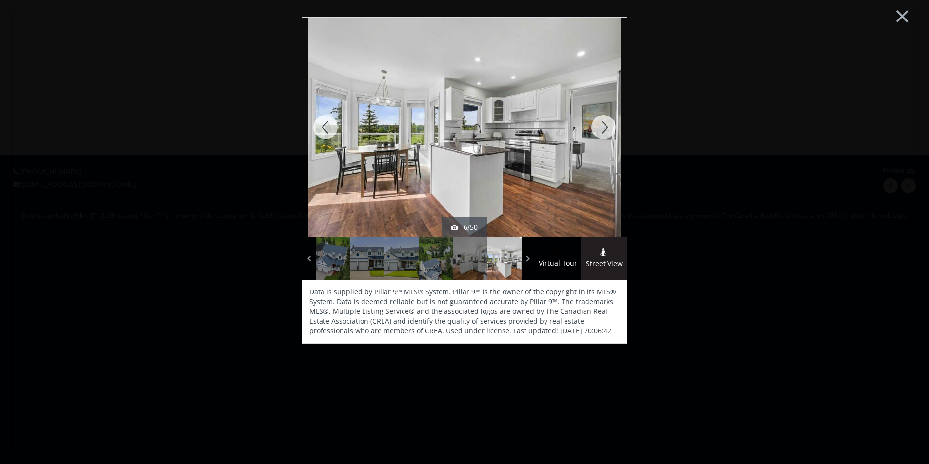
click at [613, 133] on div at bounding box center [603, 127] width 47 height 219
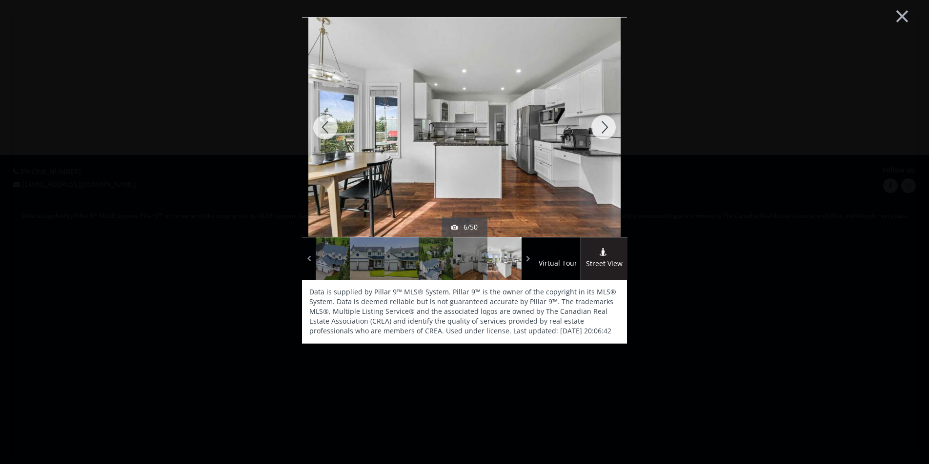
click at [613, 133] on div at bounding box center [603, 127] width 47 height 219
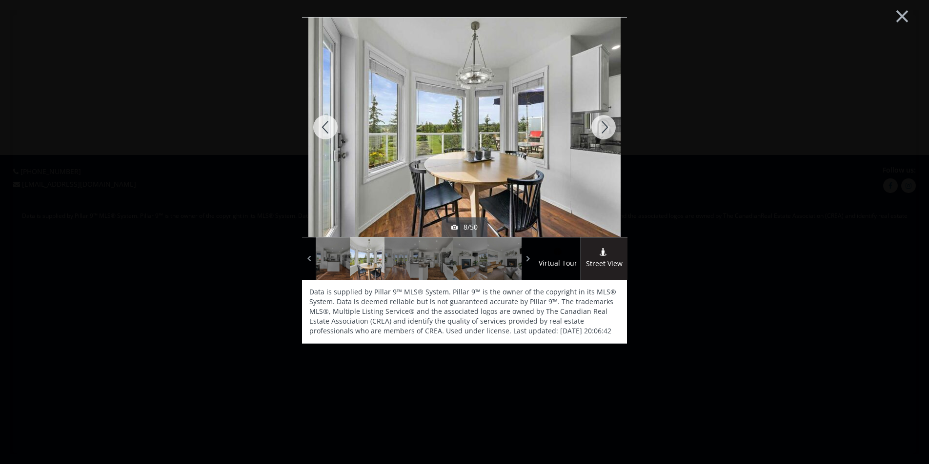
click at [613, 133] on div at bounding box center [603, 127] width 47 height 219
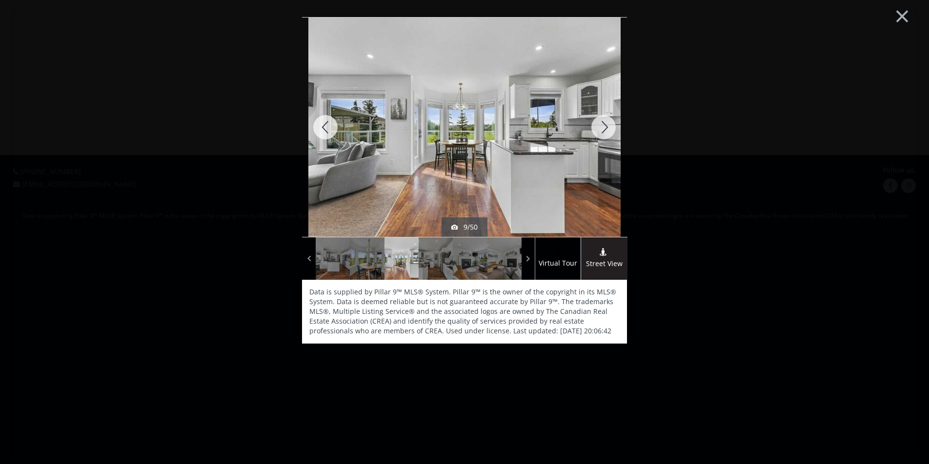
click at [613, 133] on div at bounding box center [603, 127] width 47 height 219
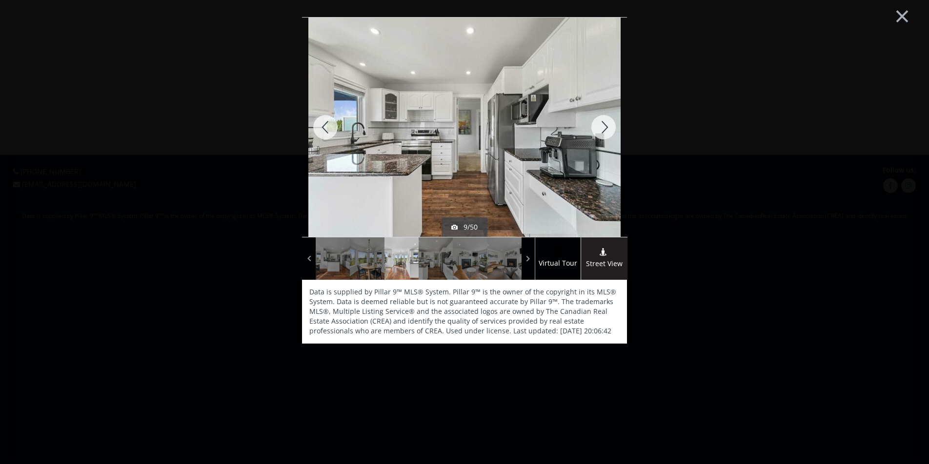
click at [613, 133] on div at bounding box center [603, 127] width 47 height 219
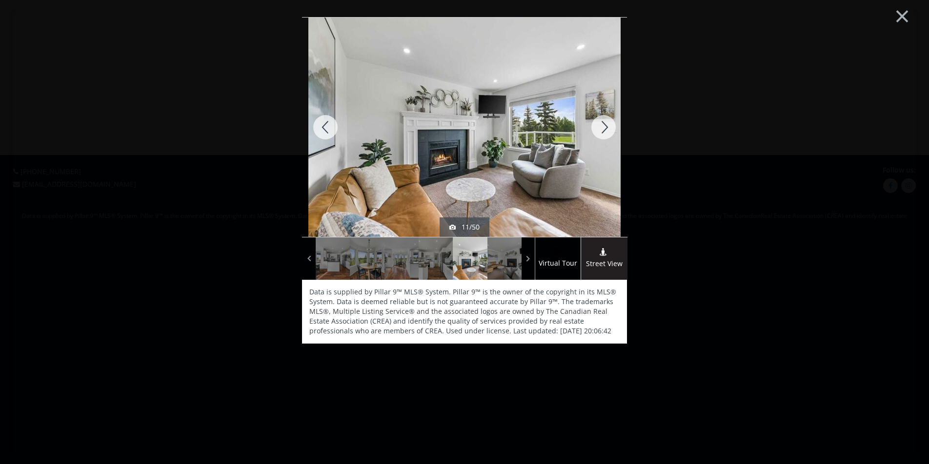
click at [613, 133] on div at bounding box center [603, 127] width 47 height 219
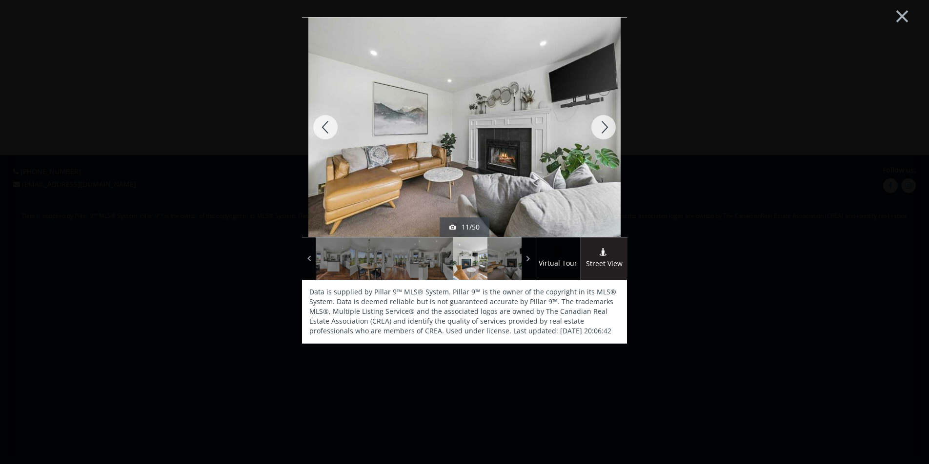
click at [613, 133] on div at bounding box center [603, 127] width 47 height 219
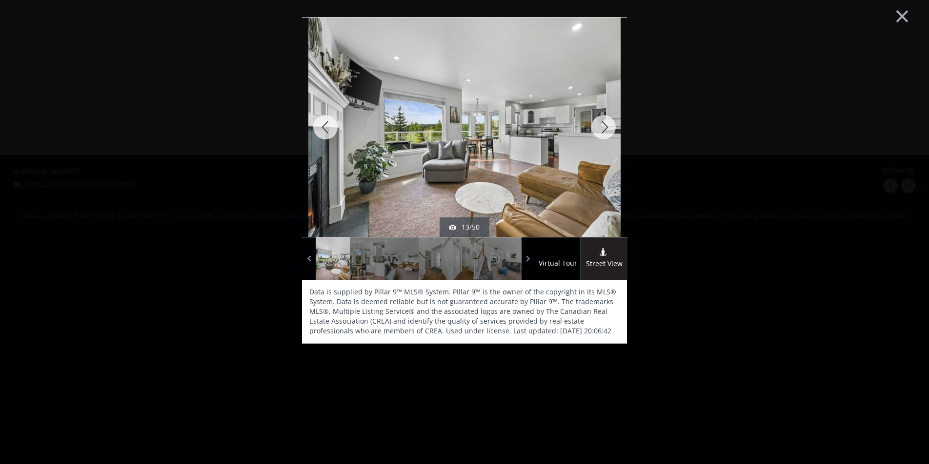
click at [613, 133] on div at bounding box center [603, 127] width 47 height 219
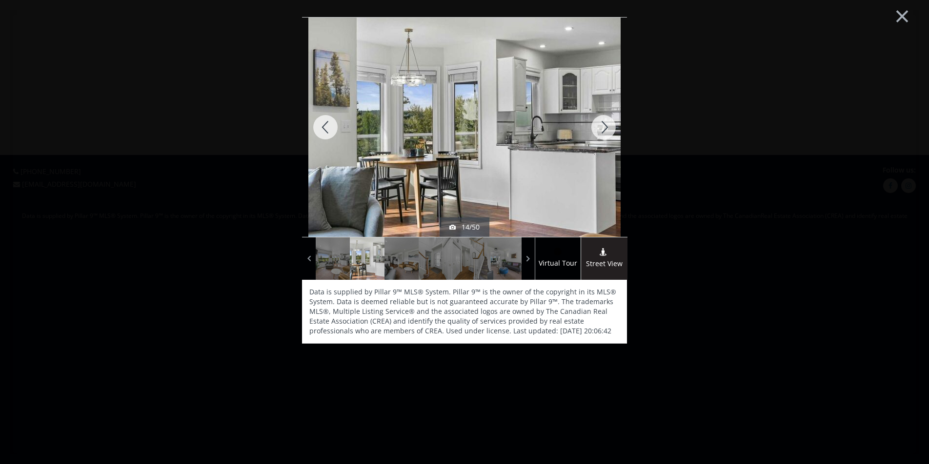
click at [613, 133] on div at bounding box center [603, 127] width 47 height 219
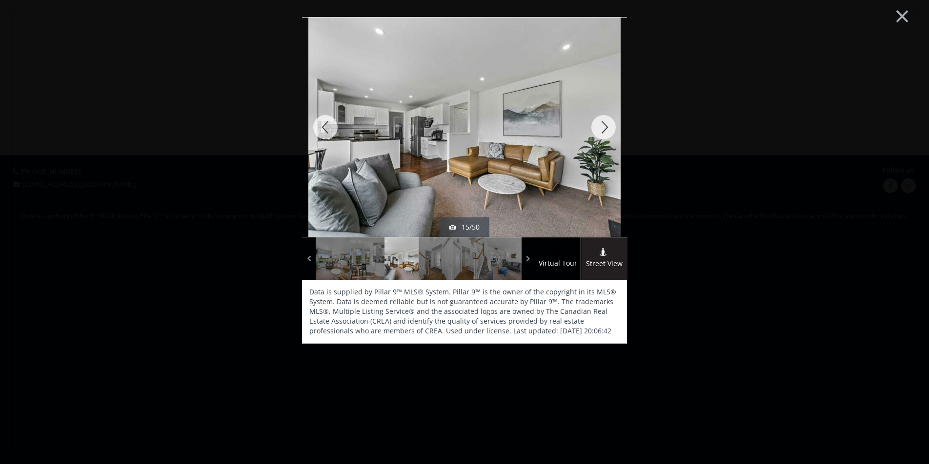
click at [613, 133] on div at bounding box center [603, 127] width 47 height 219
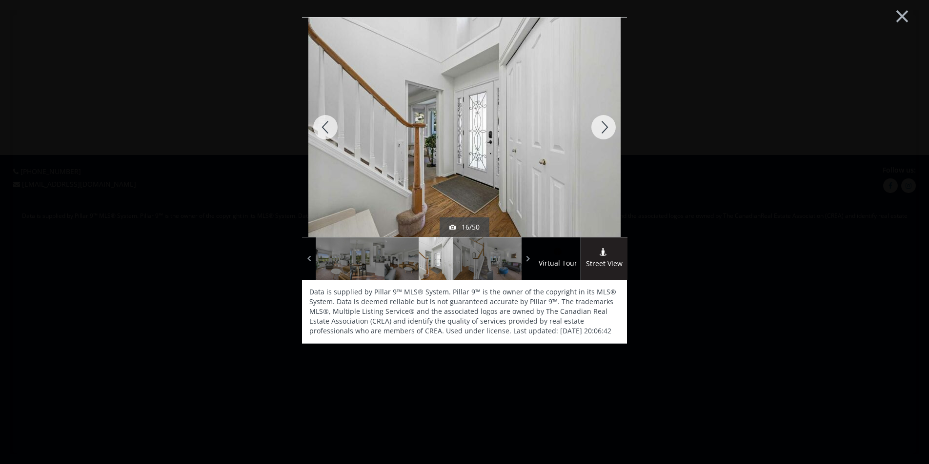
click at [613, 133] on div at bounding box center [603, 127] width 47 height 219
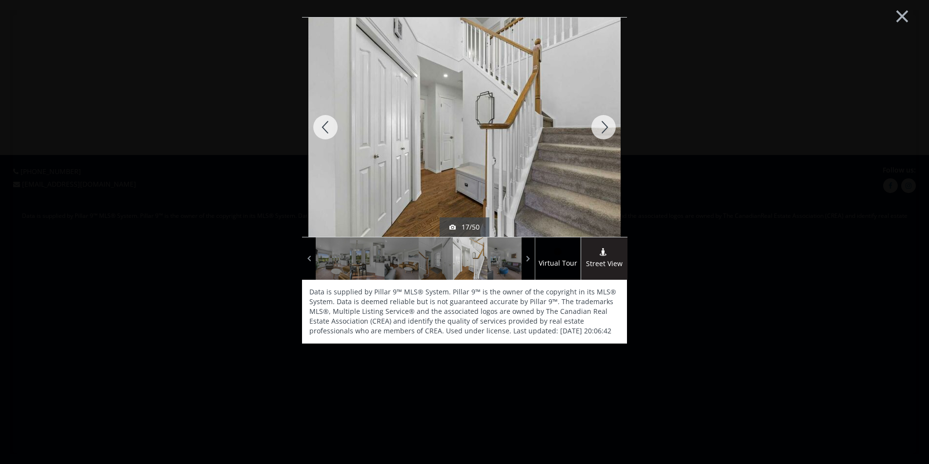
click at [613, 133] on div at bounding box center [603, 127] width 47 height 219
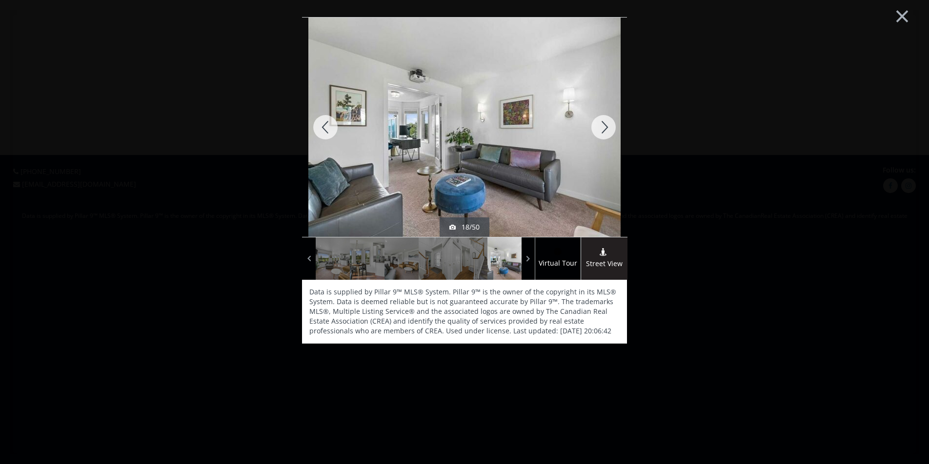
click at [613, 133] on div at bounding box center [603, 127] width 47 height 219
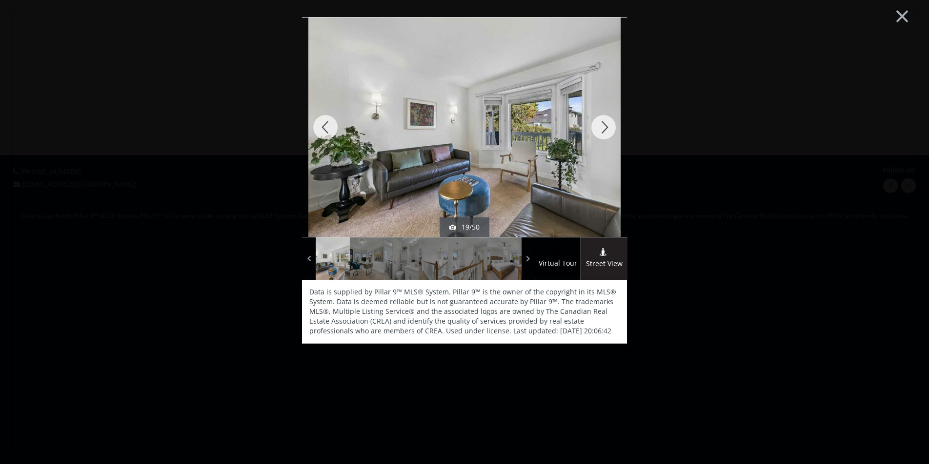
click at [613, 133] on div at bounding box center [603, 127] width 47 height 219
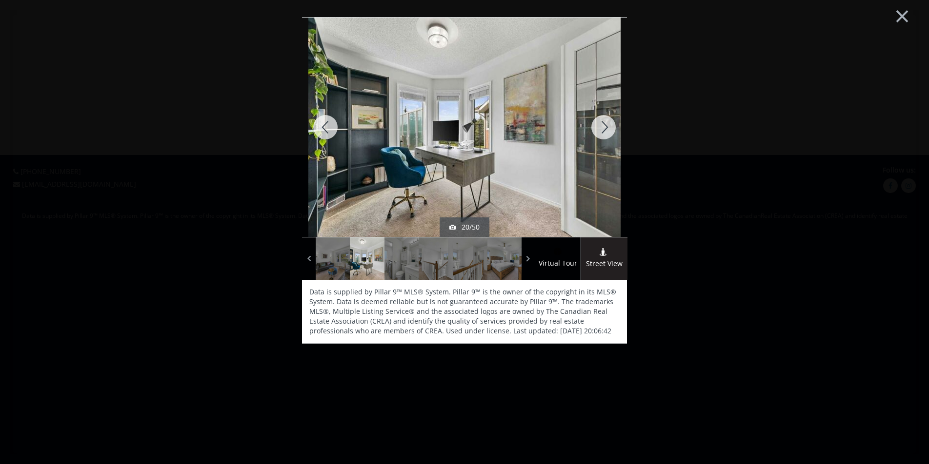
click at [613, 133] on div at bounding box center [603, 127] width 47 height 219
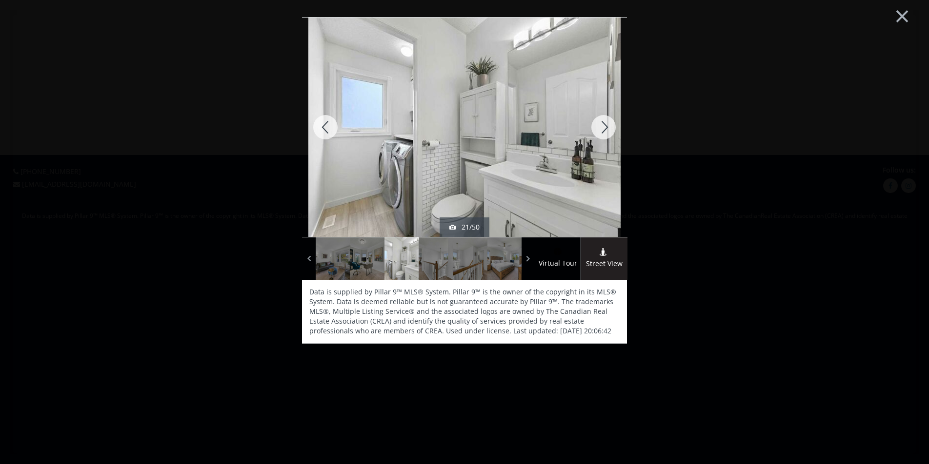
click at [322, 122] on div at bounding box center [325, 127] width 47 height 219
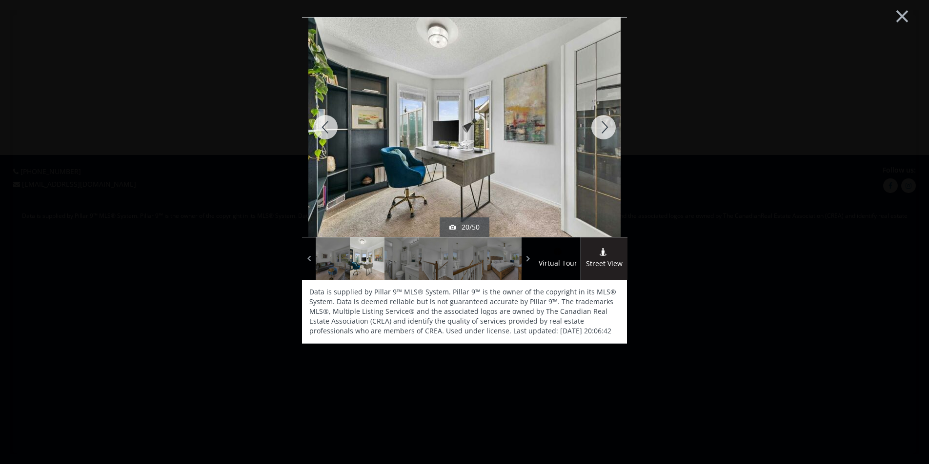
click at [603, 132] on div at bounding box center [603, 127] width 47 height 219
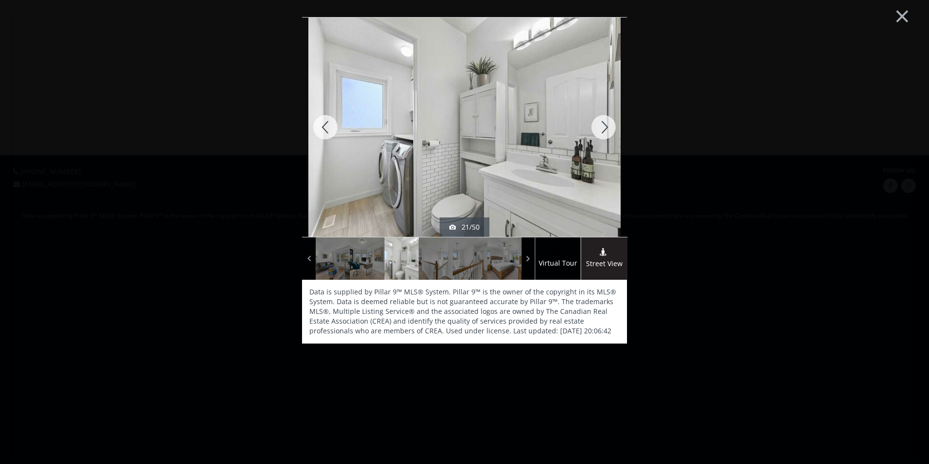
click at [603, 136] on div at bounding box center [603, 127] width 47 height 219
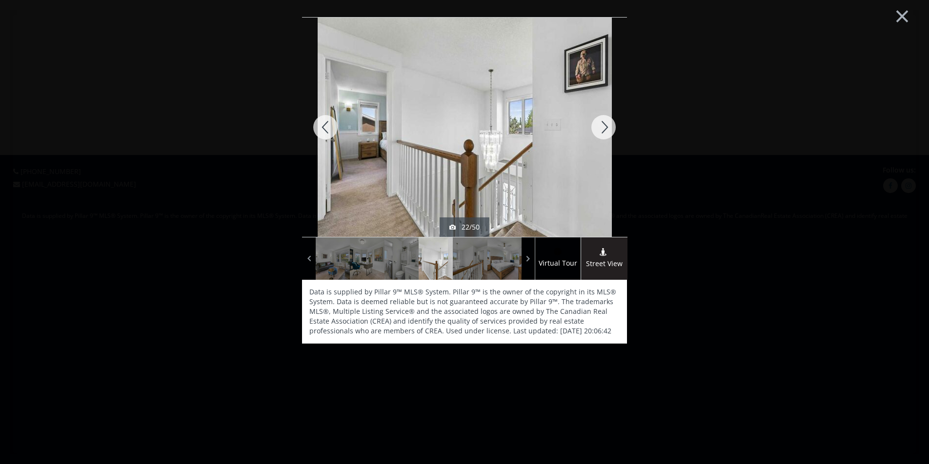
click at [603, 136] on div at bounding box center [603, 127] width 47 height 219
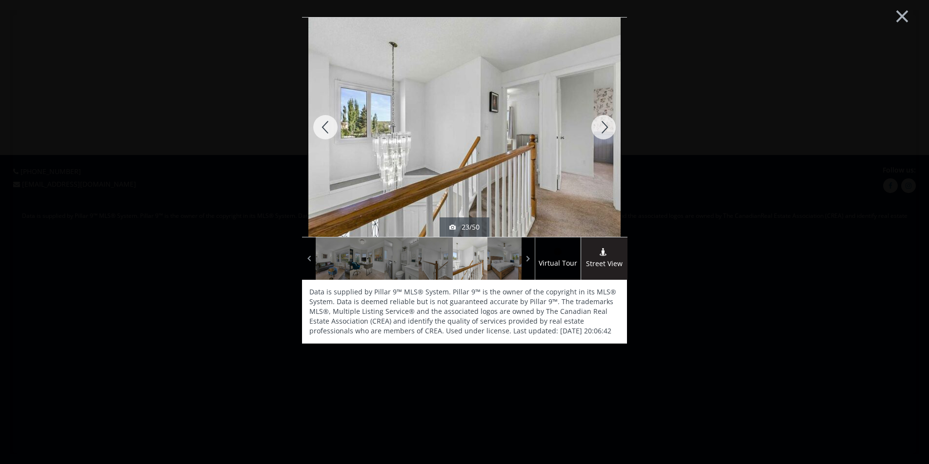
click at [603, 136] on div at bounding box center [603, 127] width 47 height 219
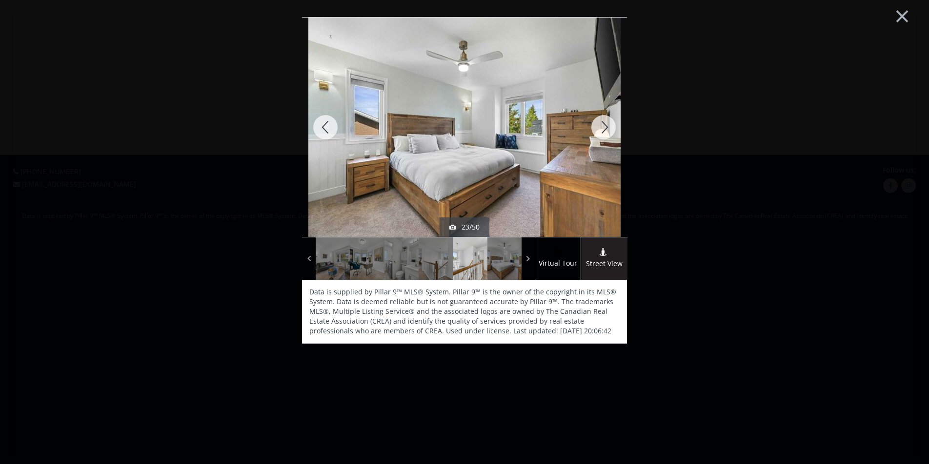
click at [603, 136] on div at bounding box center [603, 127] width 47 height 219
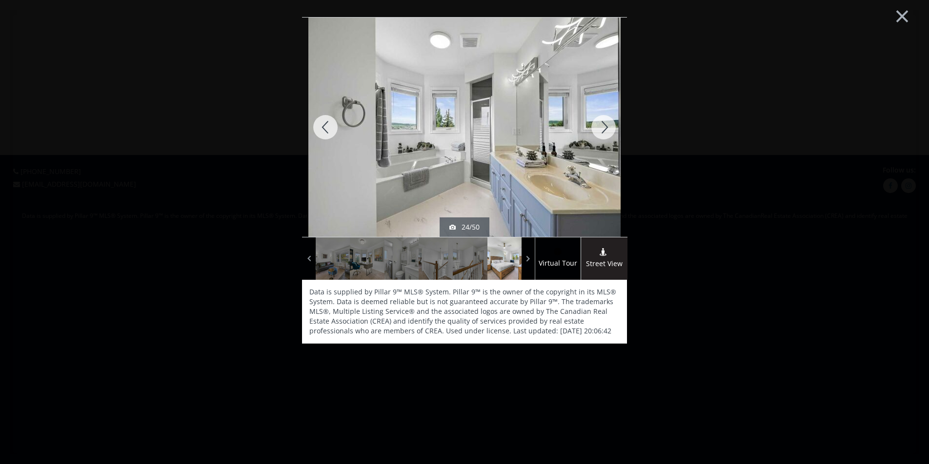
click at [603, 136] on div at bounding box center [603, 127] width 47 height 219
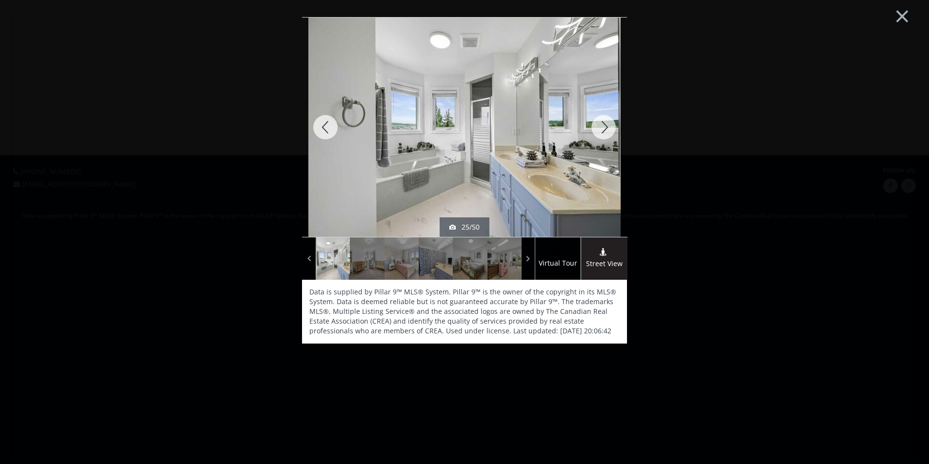
click at [603, 136] on div at bounding box center [603, 127] width 47 height 219
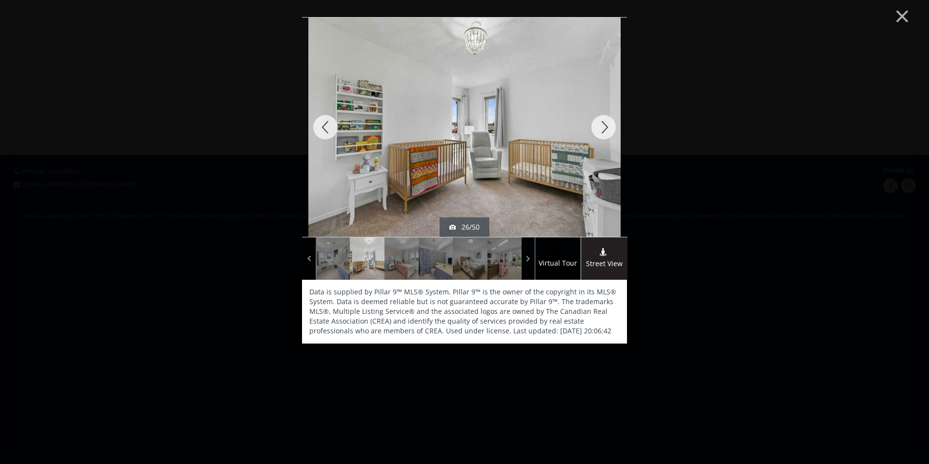
click at [603, 136] on div at bounding box center [603, 127] width 47 height 219
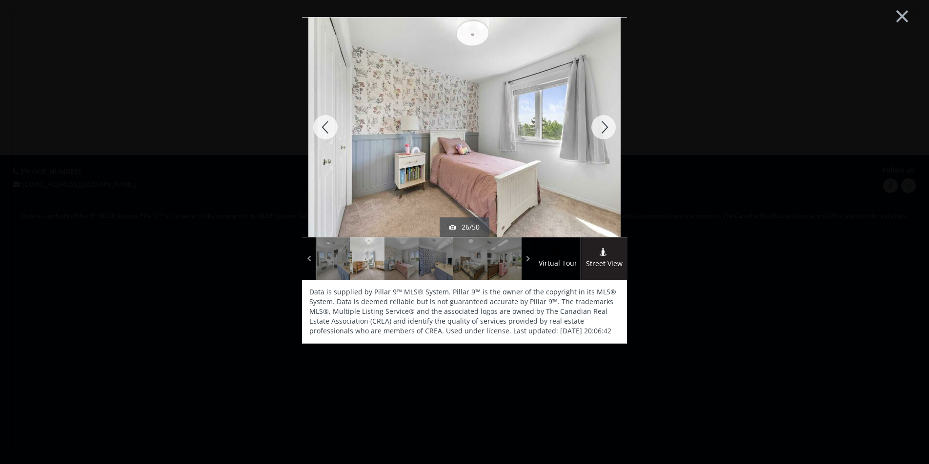
click at [603, 137] on div at bounding box center [603, 127] width 47 height 219
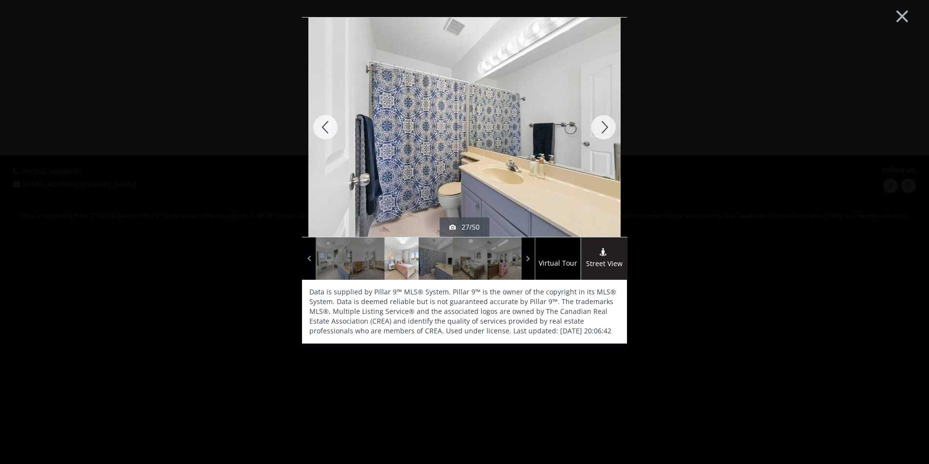
click at [603, 137] on div at bounding box center [603, 127] width 47 height 219
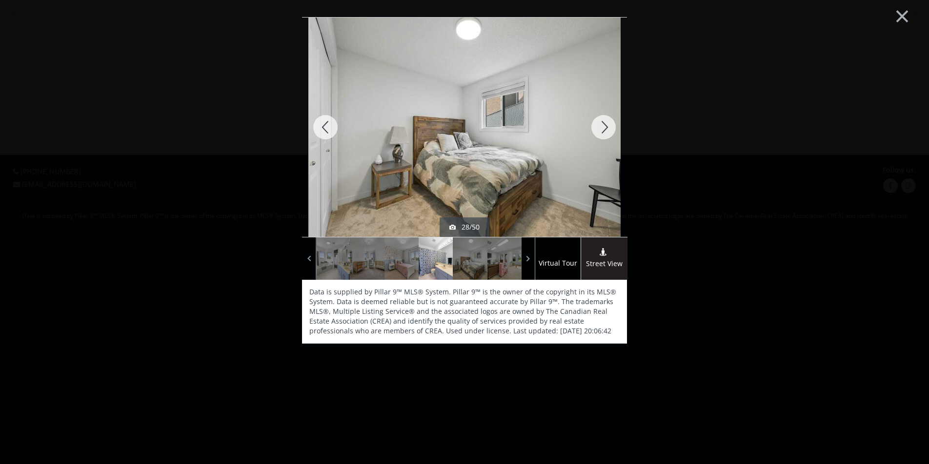
click at [603, 137] on div at bounding box center [603, 127] width 47 height 219
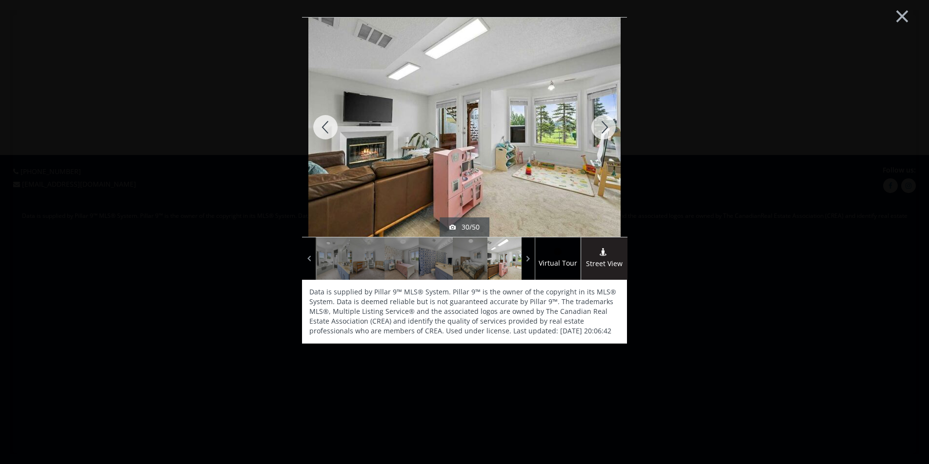
click at [602, 122] on div at bounding box center [603, 127] width 47 height 219
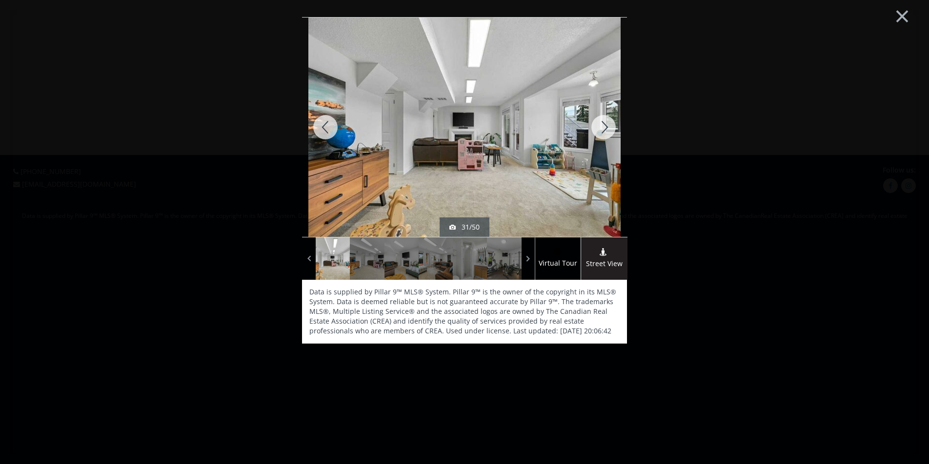
click at [602, 122] on div at bounding box center [603, 127] width 47 height 219
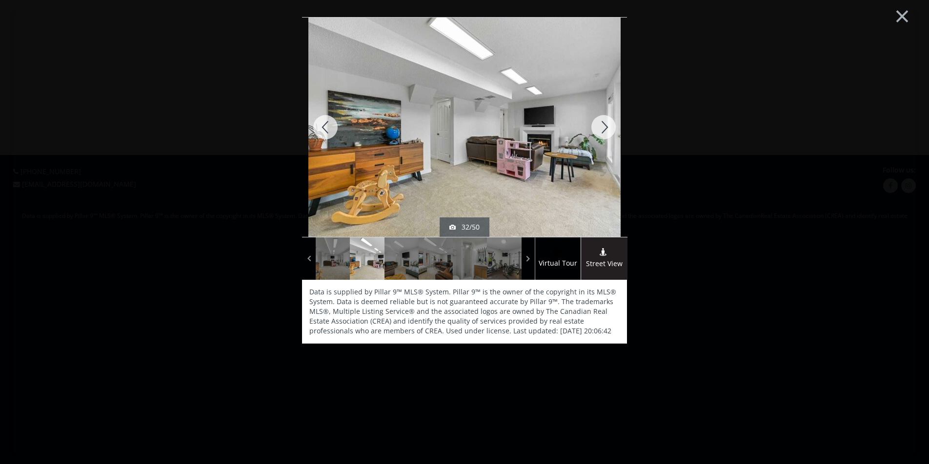
click at [604, 124] on div at bounding box center [603, 127] width 47 height 219
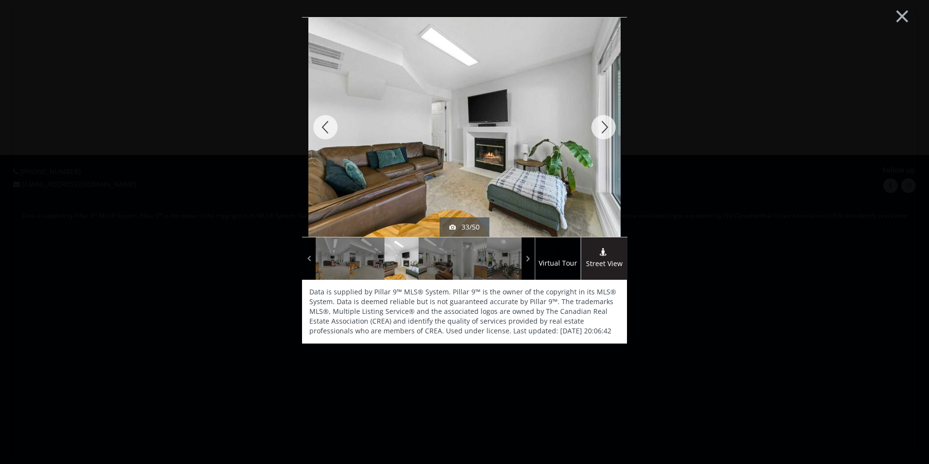
click at [604, 124] on div at bounding box center [603, 127] width 47 height 219
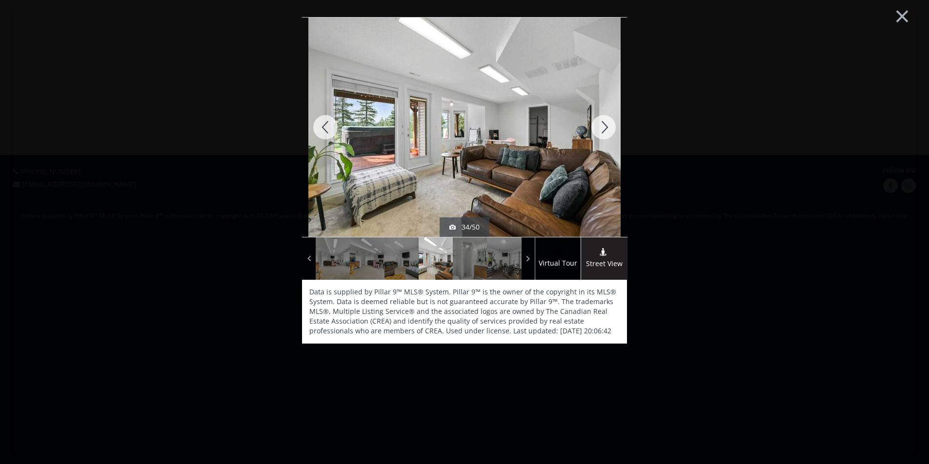
click at [604, 124] on div at bounding box center [603, 127] width 47 height 219
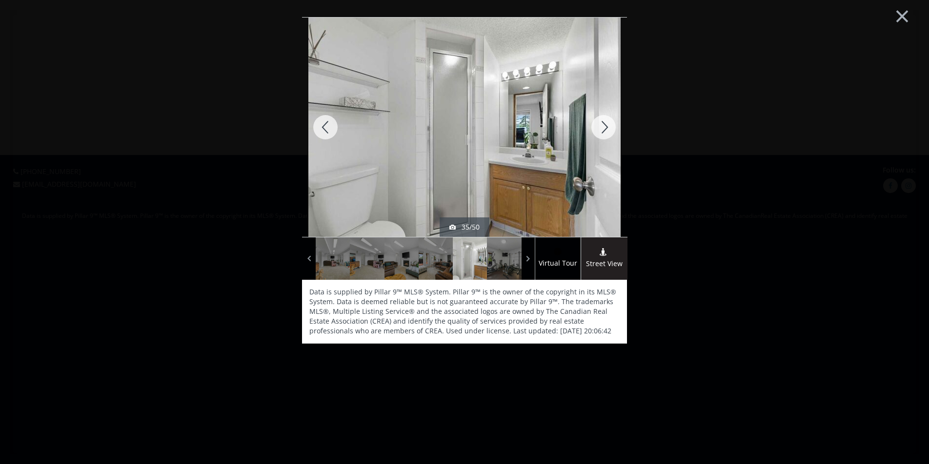
click at [604, 127] on div at bounding box center [603, 127] width 47 height 219
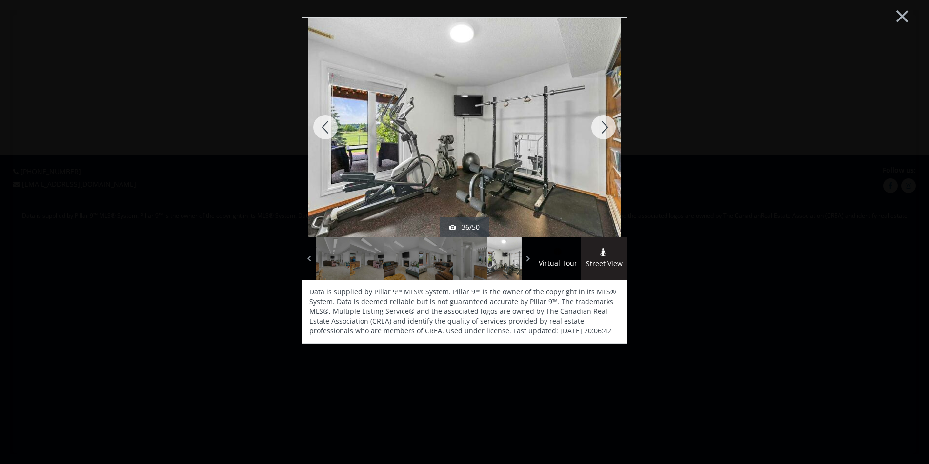
click at [604, 127] on div at bounding box center [603, 127] width 47 height 219
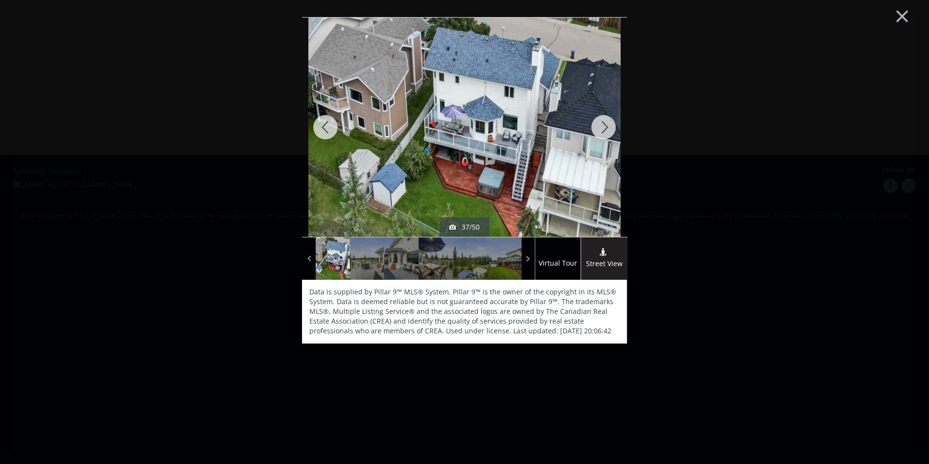
click at [604, 127] on div at bounding box center [603, 127] width 47 height 219
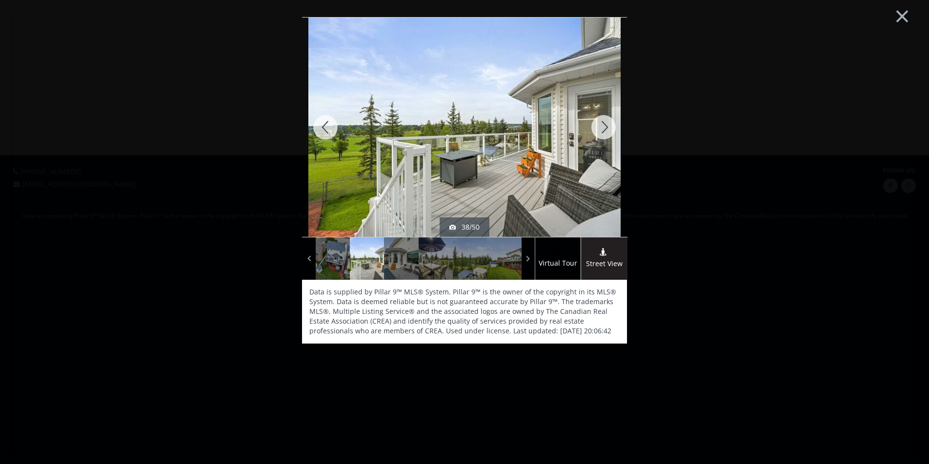
click at [604, 127] on div at bounding box center [603, 127] width 47 height 219
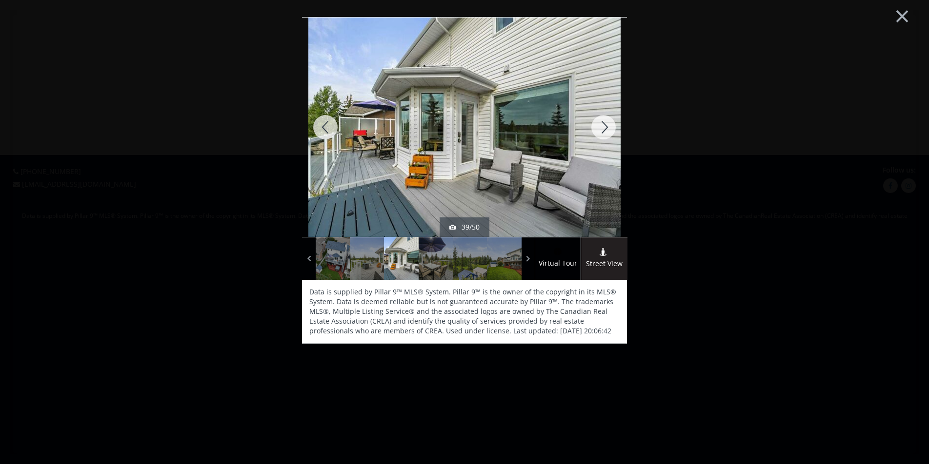
click at [604, 127] on div at bounding box center [603, 127] width 47 height 219
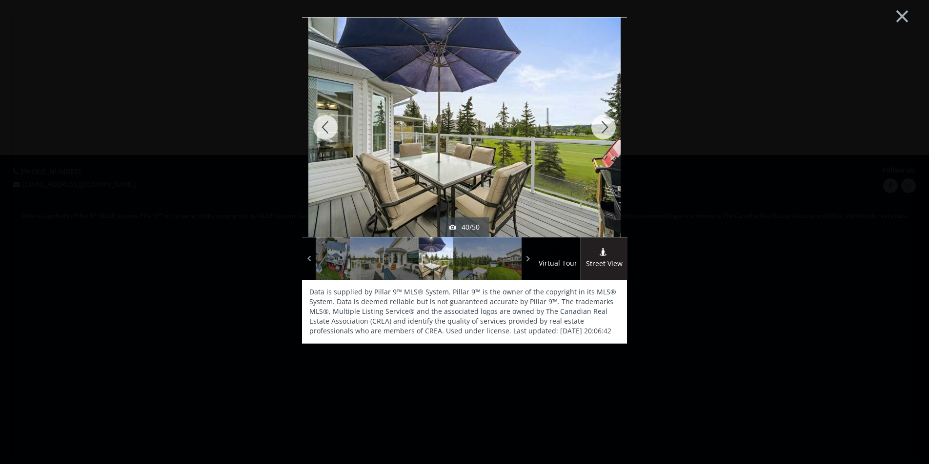
click at [604, 127] on div at bounding box center [603, 127] width 47 height 219
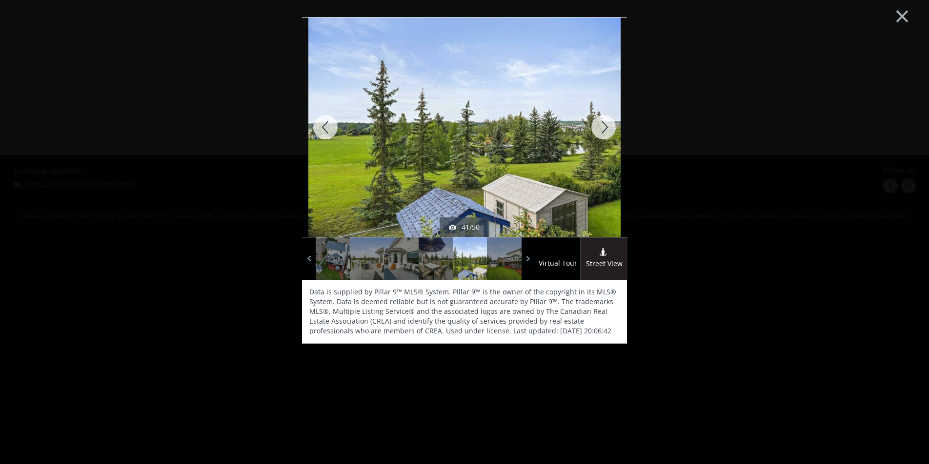
click at [604, 127] on div at bounding box center [603, 127] width 47 height 219
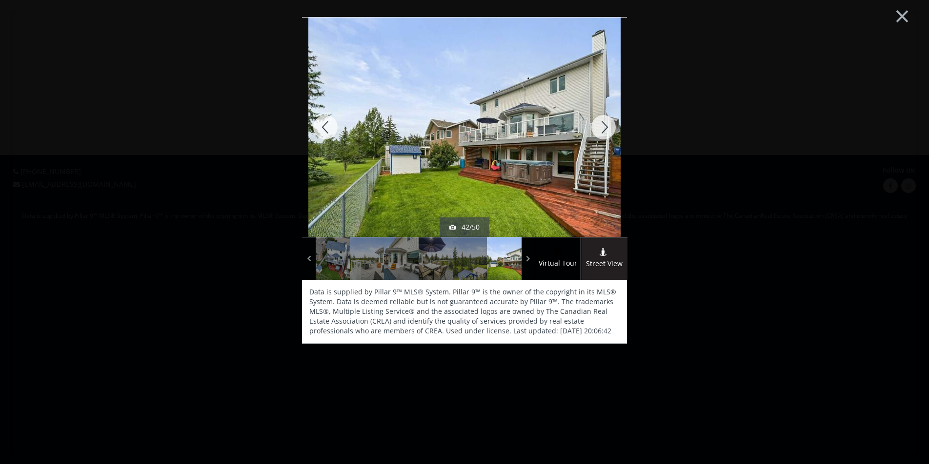
click at [604, 127] on div at bounding box center [603, 127] width 47 height 219
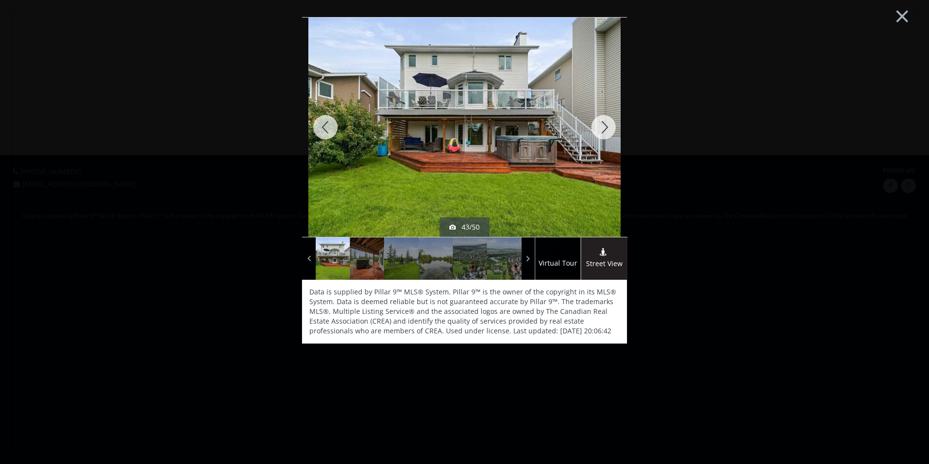
click at [604, 127] on div at bounding box center [603, 127] width 47 height 219
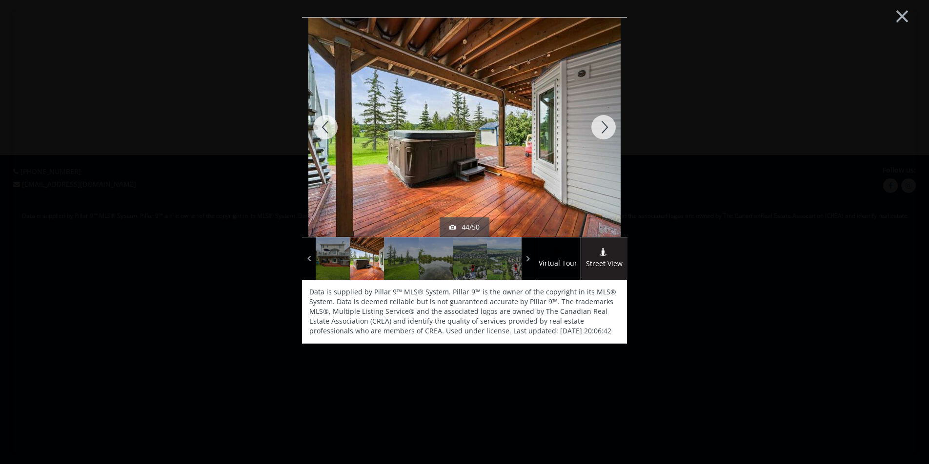
click at [604, 127] on div at bounding box center [603, 127] width 47 height 219
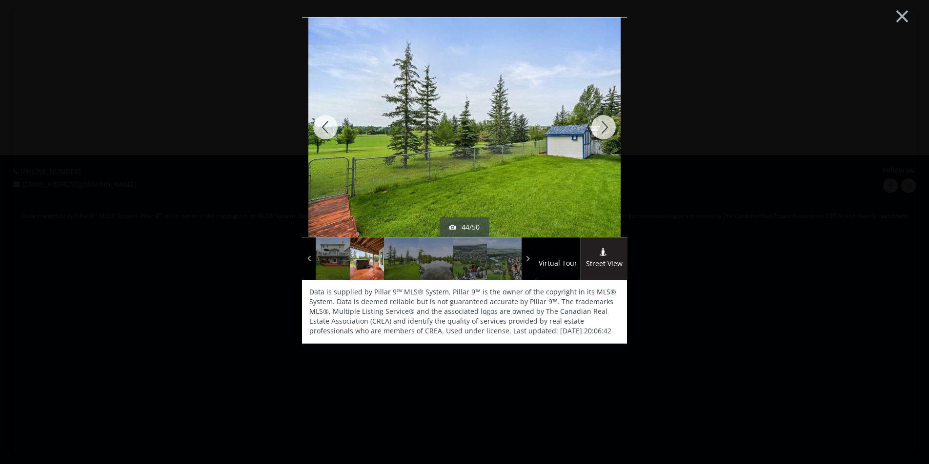
click at [604, 127] on div at bounding box center [603, 127] width 47 height 219
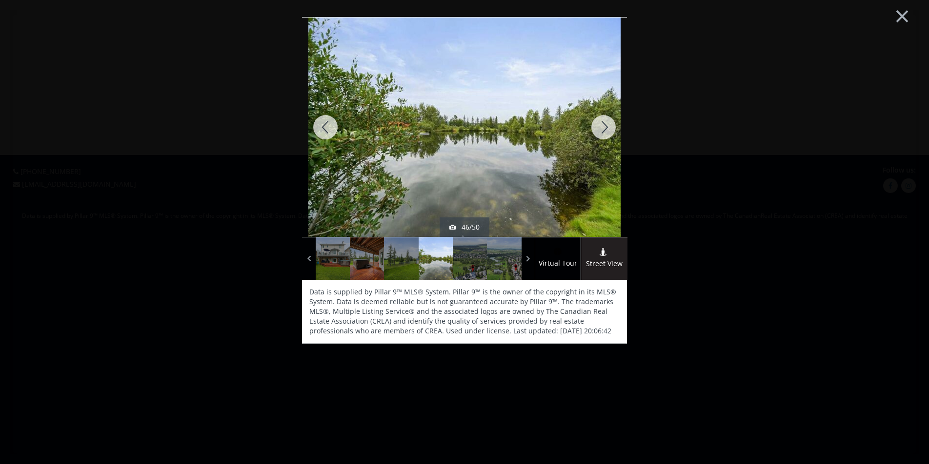
click at [604, 127] on div at bounding box center [603, 127] width 47 height 219
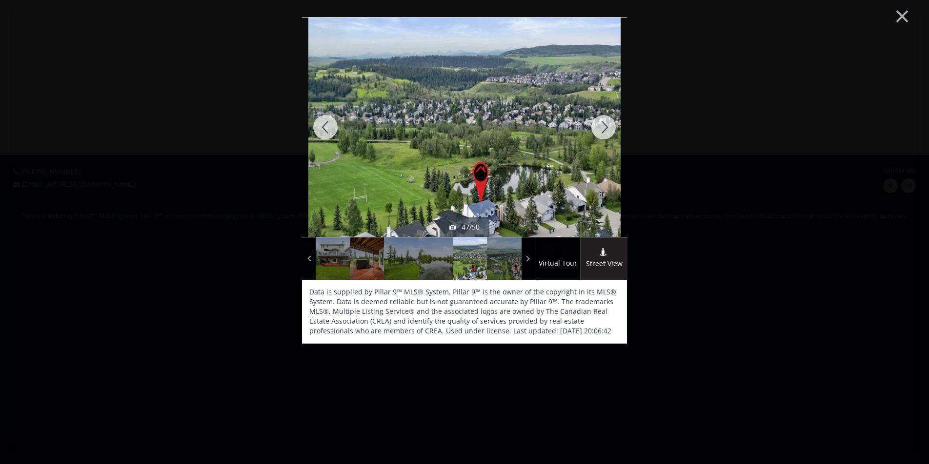
click at [604, 127] on div at bounding box center [603, 127] width 47 height 219
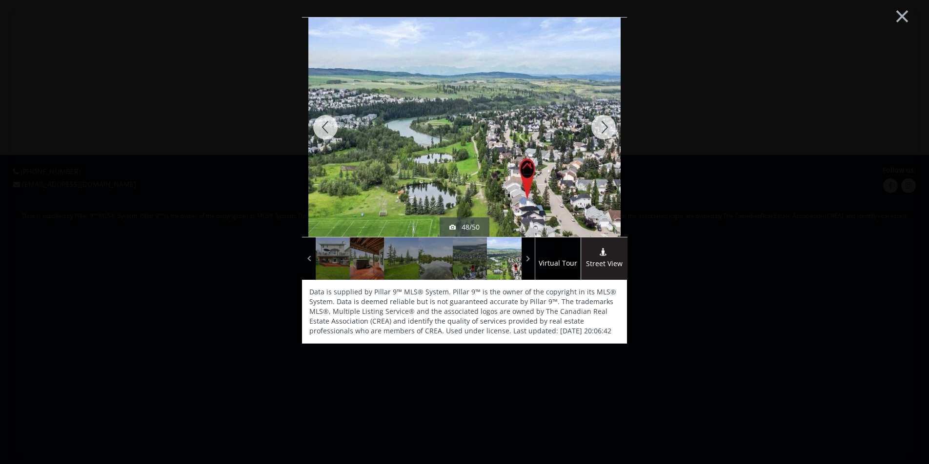
click at [604, 127] on div at bounding box center [603, 127] width 47 height 219
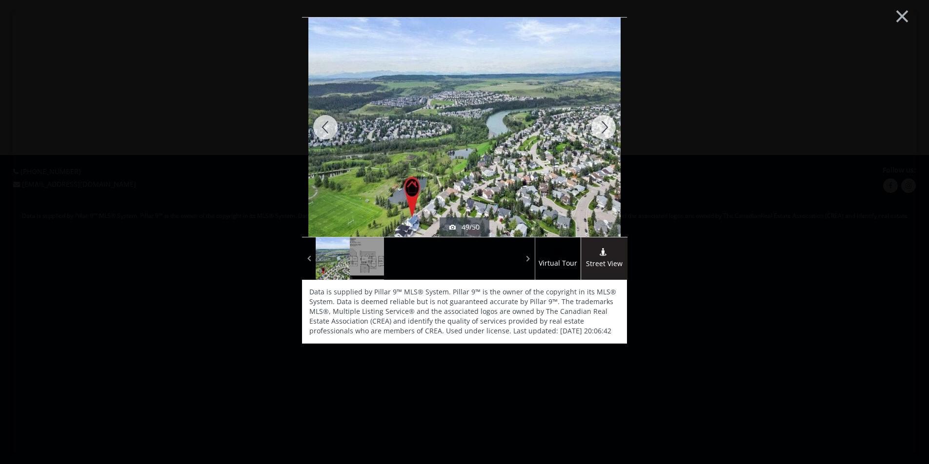
click at [604, 127] on div at bounding box center [603, 127] width 47 height 219
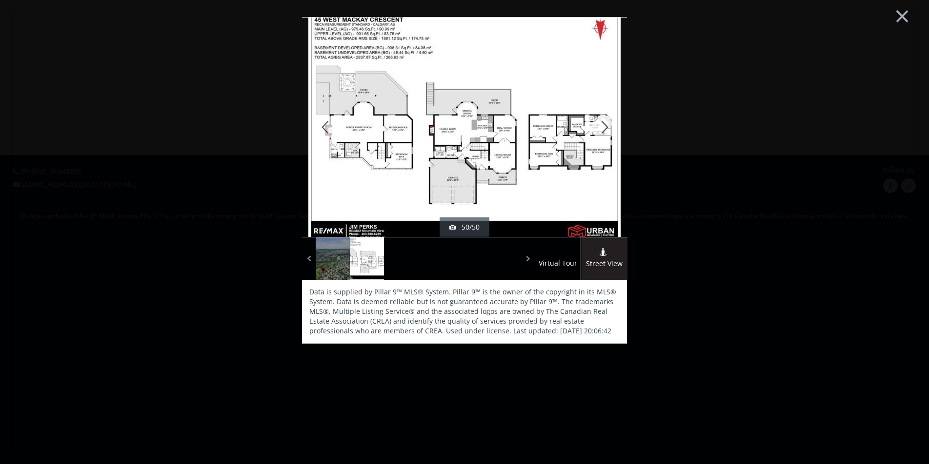
click at [605, 129] on div at bounding box center [603, 127] width 47 height 219
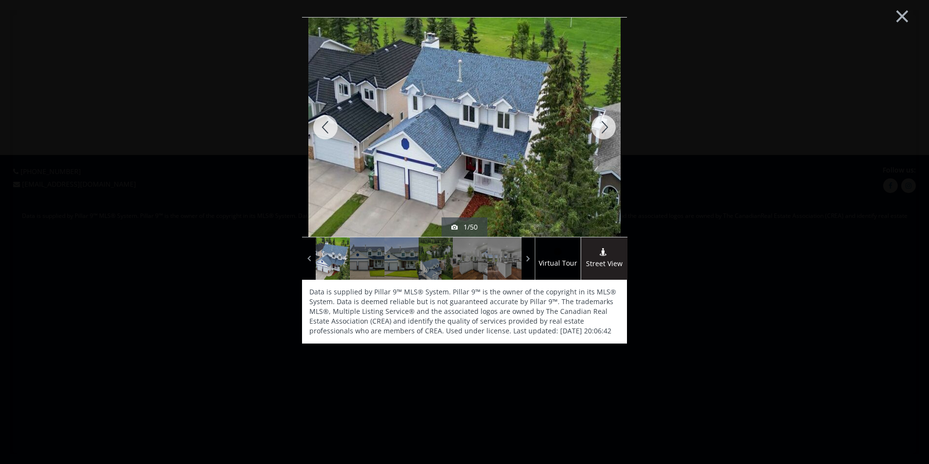
click at [605, 129] on div at bounding box center [603, 127] width 47 height 219
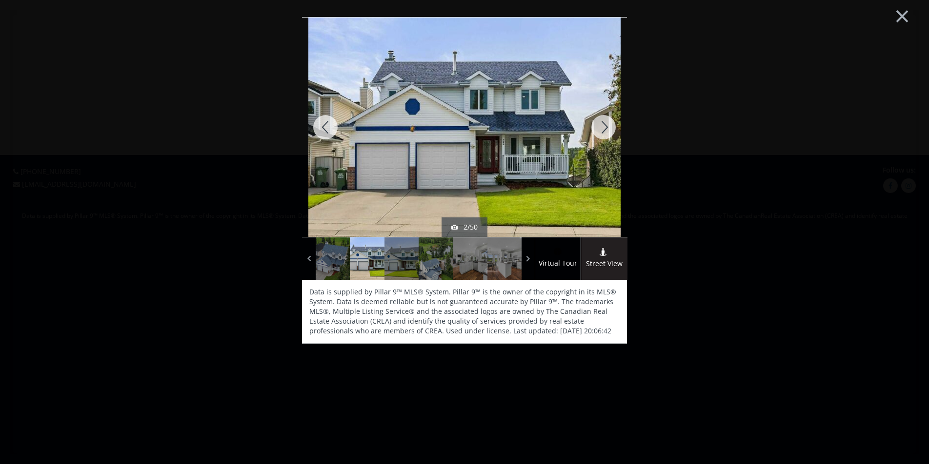
click at [333, 116] on div at bounding box center [325, 127] width 47 height 219
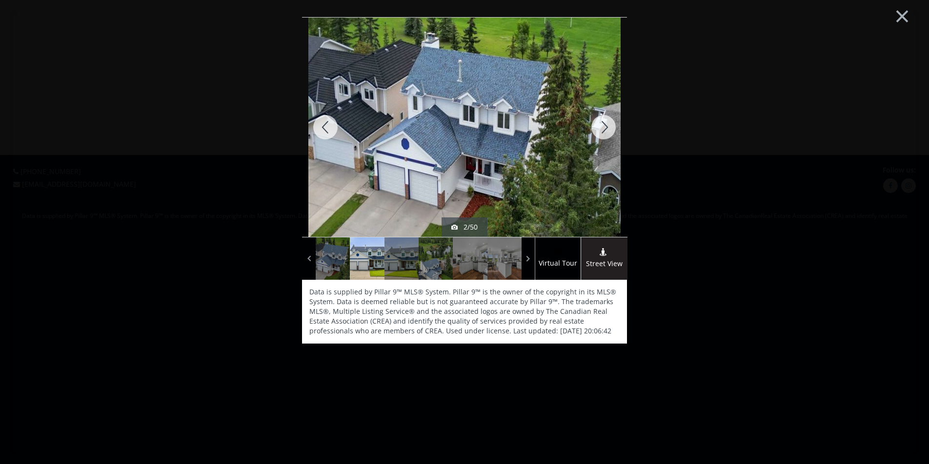
click at [333, 116] on div at bounding box center [325, 127] width 47 height 219
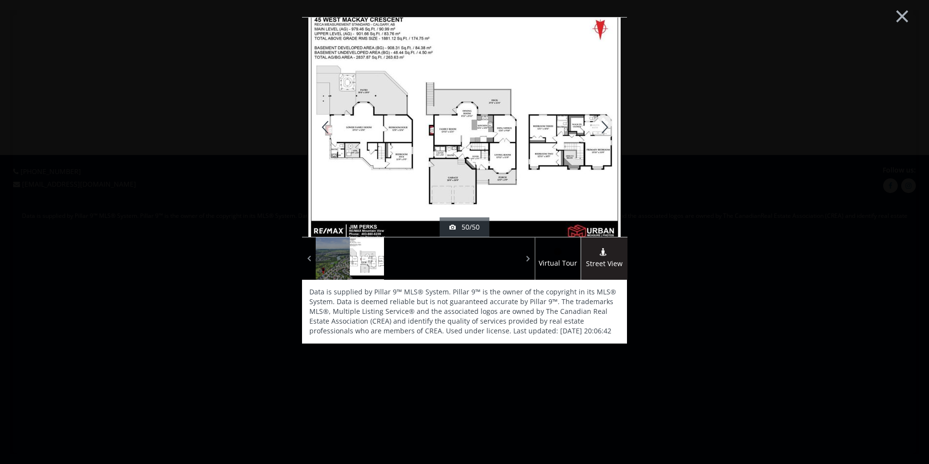
click at [499, 197] on img at bounding box center [464, 127] width 312 height 234
click at [495, 165] on img at bounding box center [464, 127] width 312 height 234
click at [495, 164] on img at bounding box center [464, 127] width 312 height 234
click at [412, 169] on img at bounding box center [464, 127] width 312 height 234
click at [895, 13] on button "×" at bounding box center [902, 15] width 54 height 40
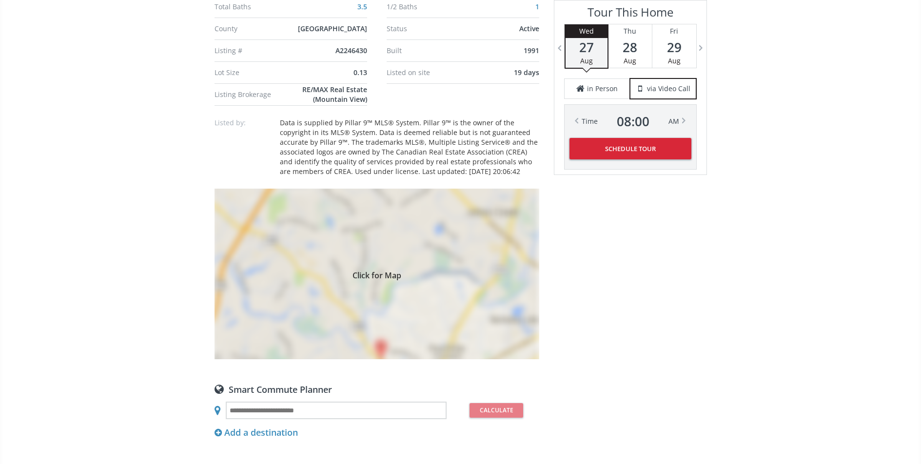
scroll to position [786, 0]
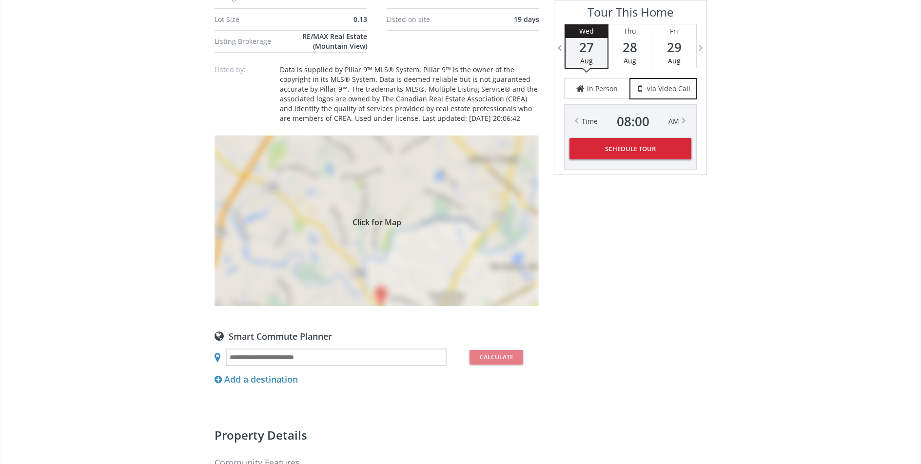
click at [376, 247] on div "Click for Map" at bounding box center [377, 221] width 325 height 171
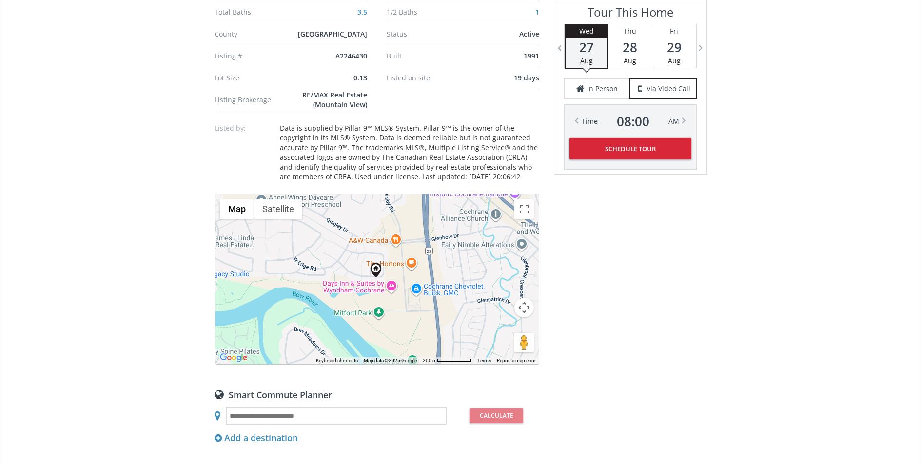
scroll to position [746, 0]
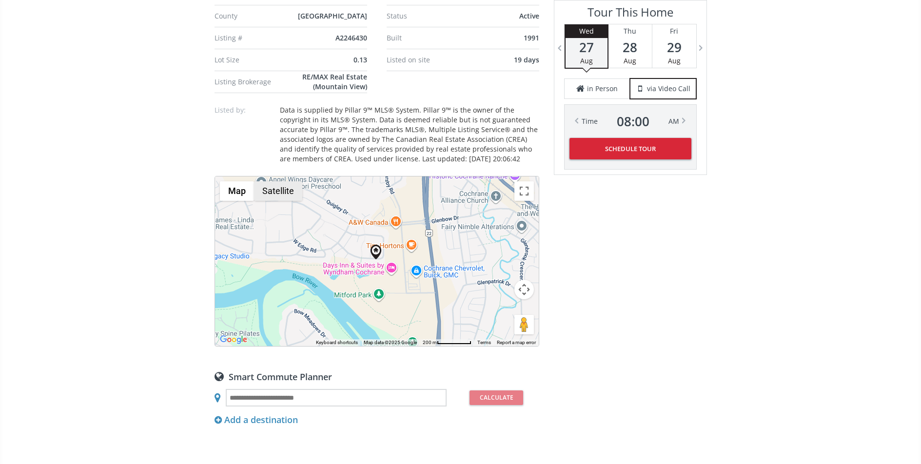
click at [281, 200] on button "Satellite" at bounding box center [278, 191] width 48 height 20
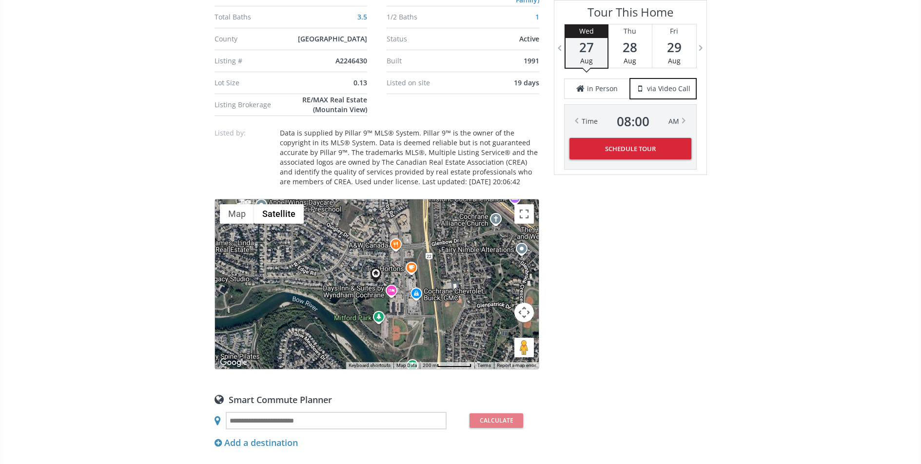
scroll to position [720, 0]
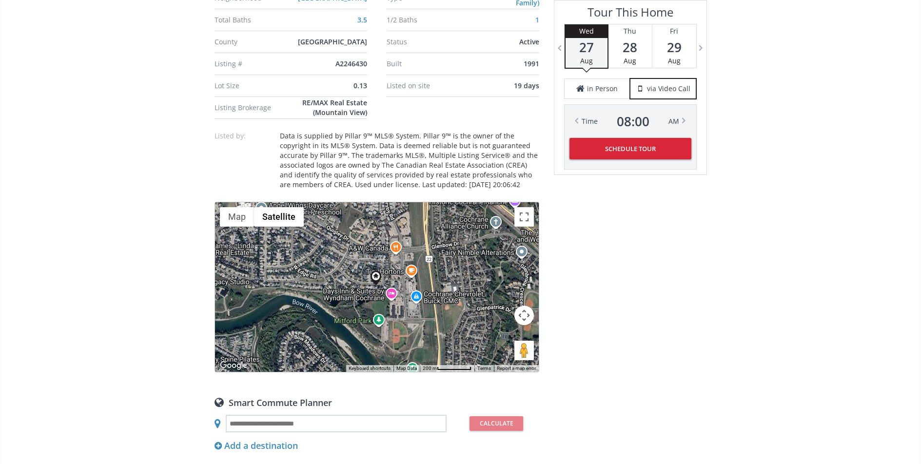
click at [373, 313] on div at bounding box center [377, 287] width 324 height 170
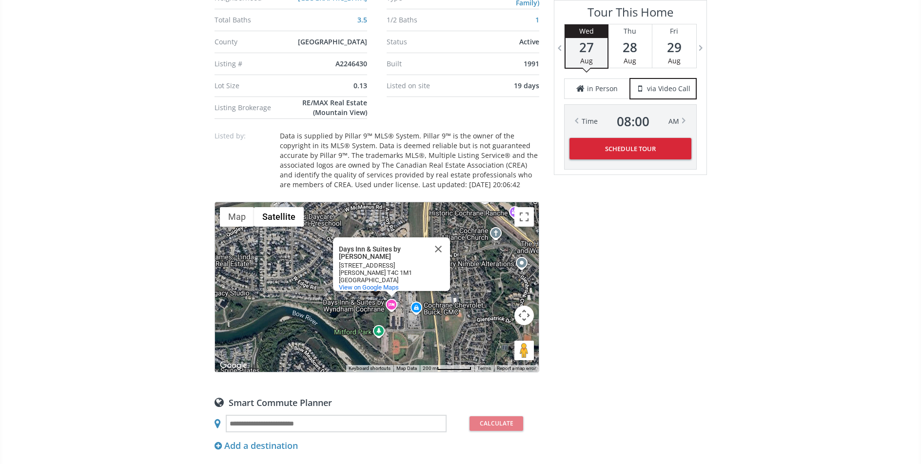
click at [524, 325] on button "Map camera controls" at bounding box center [524, 316] width 20 height 20
click at [501, 301] on button "Zoom in" at bounding box center [500, 291] width 20 height 20
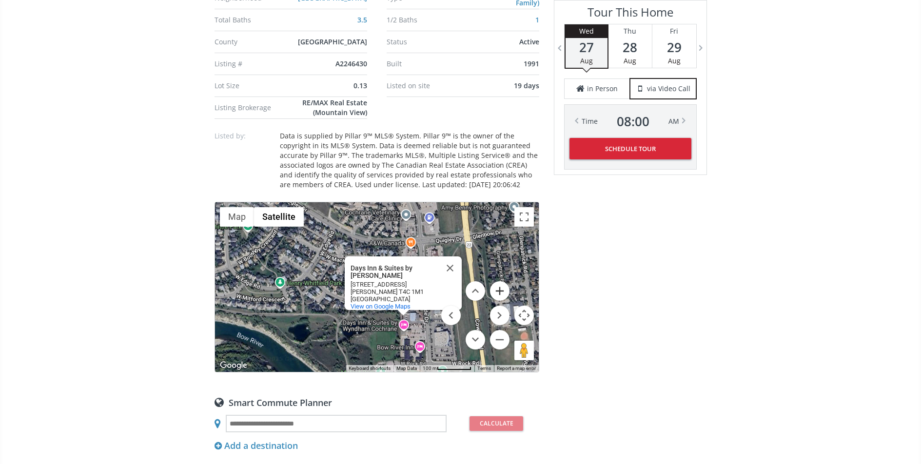
click at [501, 301] on button "Zoom in" at bounding box center [500, 291] width 20 height 20
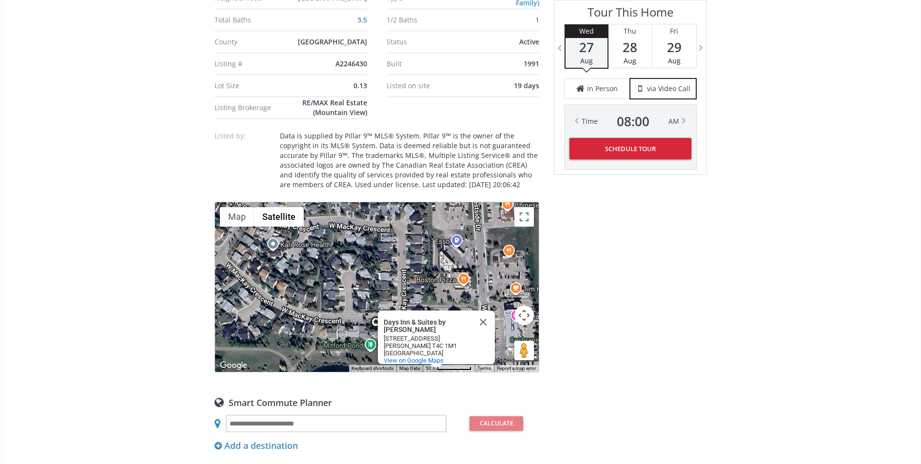
drag, startPoint x: 383, startPoint y: 329, endPoint x: 346, endPoint y: 262, distance: 76.8
click at [346, 262] on div "Days Inn & Suites by Wyndham Cochrane Days Inn & Suites by Wyndham Cochrane 5 W…" at bounding box center [377, 287] width 324 height 170
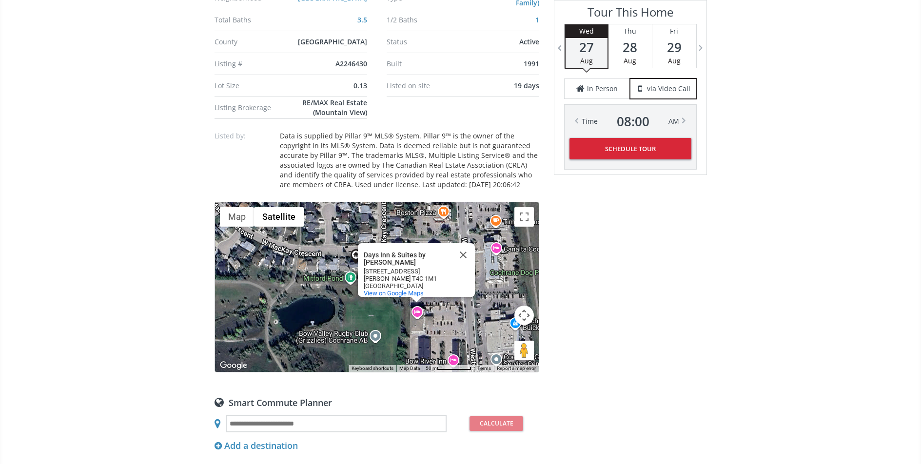
drag, startPoint x: 349, startPoint y: 262, endPoint x: 325, endPoint y: 191, distance: 75.1
click at [325, 191] on div "Neighborhood West Valley Type Homes (Single Family) Total Baths 3.5 1/2 Baths 1…" at bounding box center [377, 258] width 325 height 1129
click at [451, 257] on button "Close" at bounding box center [462, 254] width 23 height 23
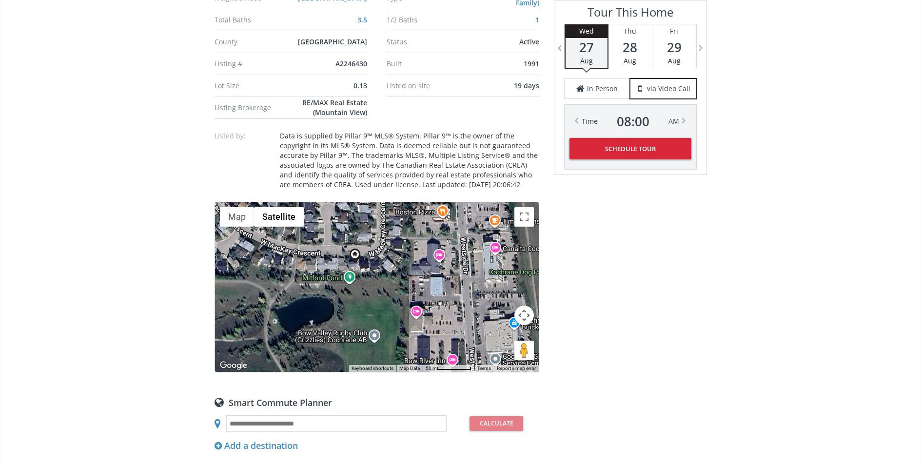
click at [519, 325] on button "Map camera controls" at bounding box center [524, 316] width 20 height 20
click at [501, 301] on button "Zoom in" at bounding box center [500, 291] width 20 height 20
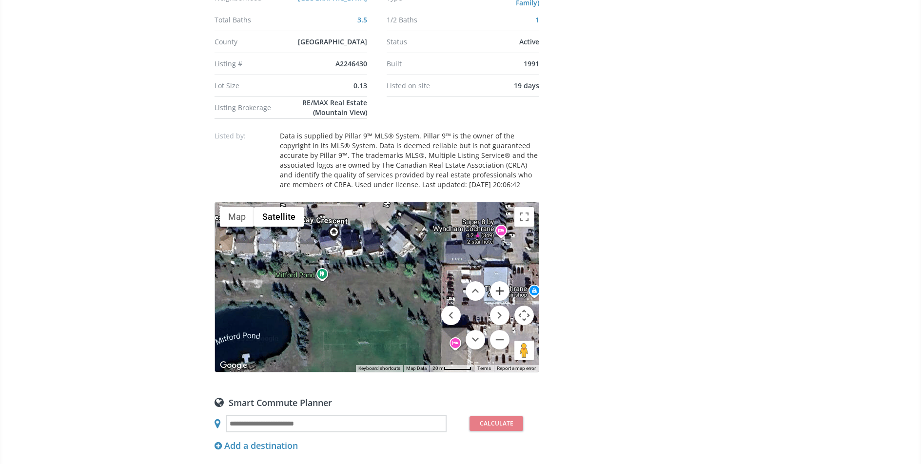
scroll to position [526, 0]
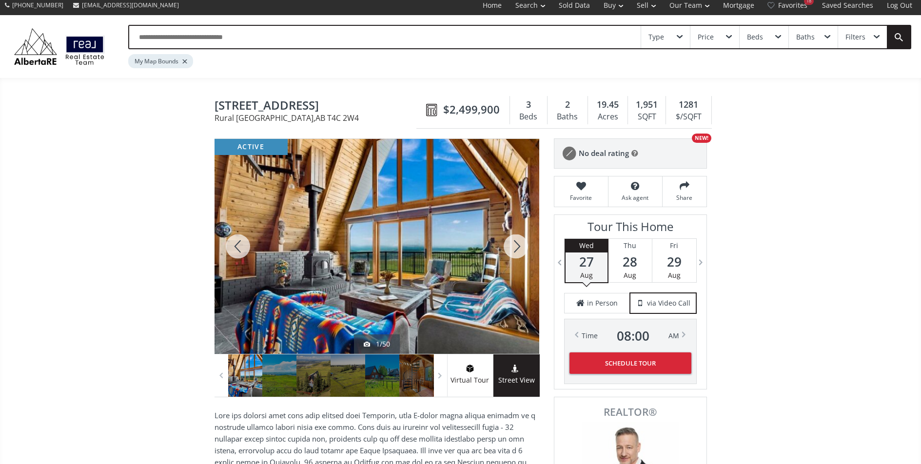
scroll to position [5, 0]
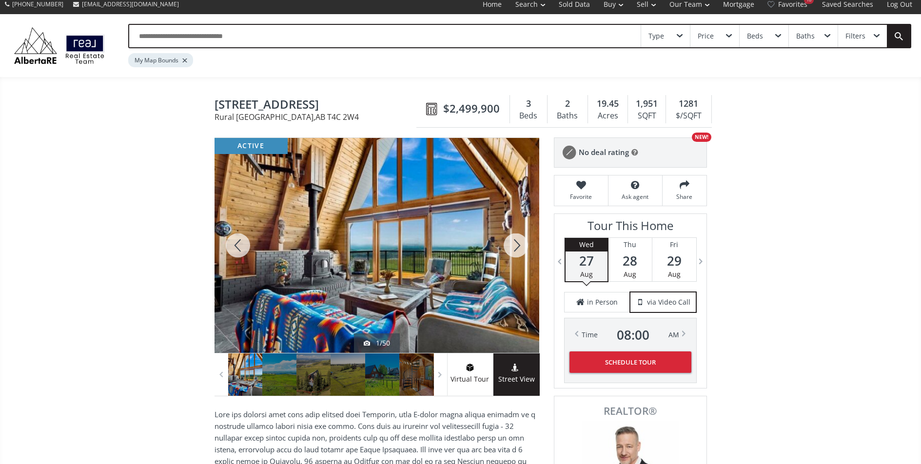
click at [509, 248] on div at bounding box center [516, 245] width 47 height 215
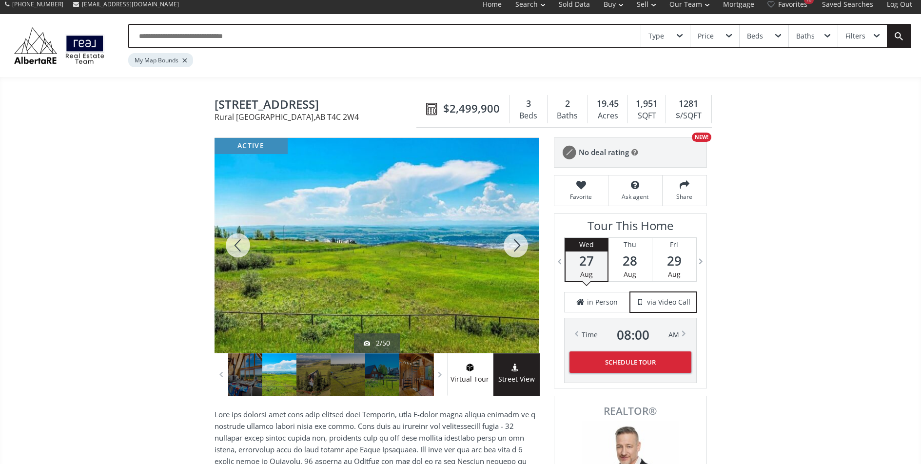
click at [509, 248] on div at bounding box center [516, 245] width 47 height 215
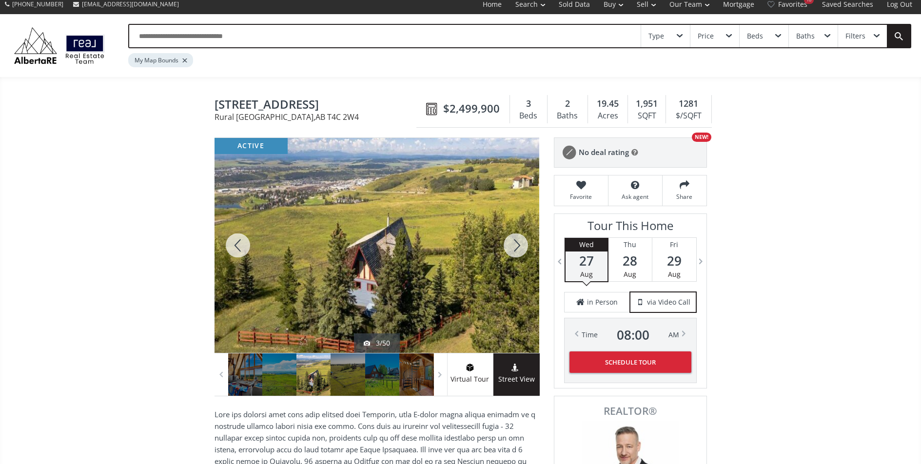
click at [509, 248] on div at bounding box center [516, 245] width 47 height 215
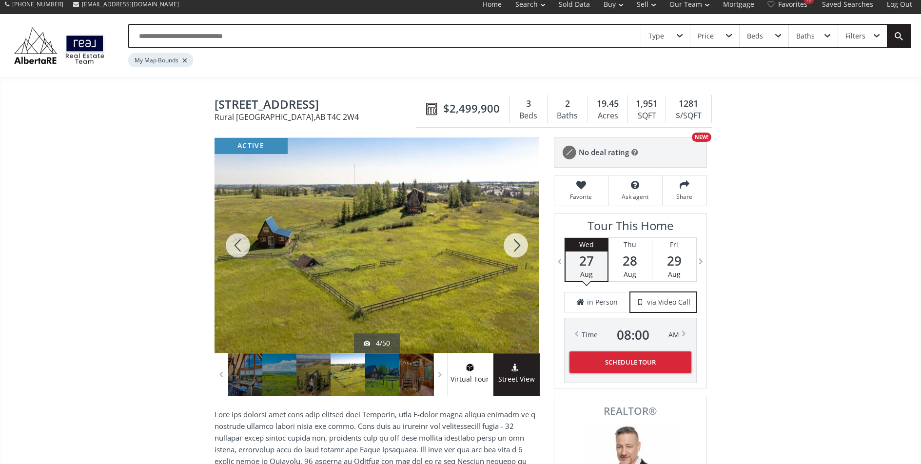
click at [509, 248] on div at bounding box center [516, 245] width 47 height 215
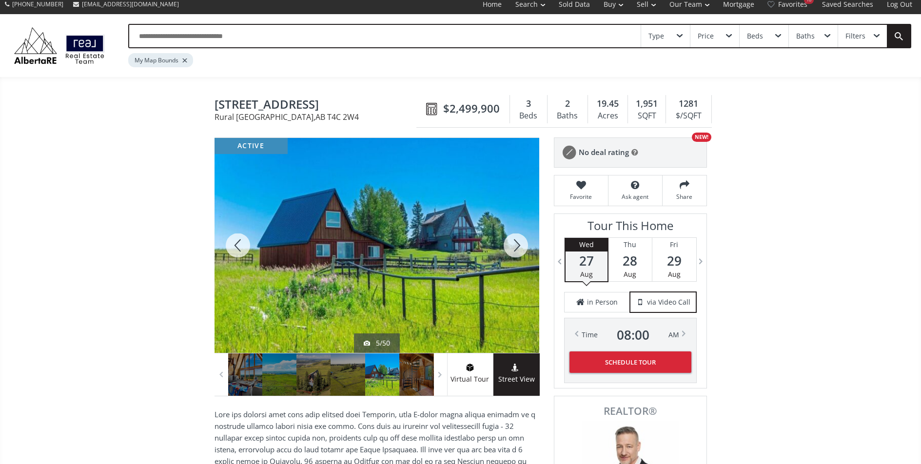
click at [509, 248] on div at bounding box center [516, 245] width 47 height 215
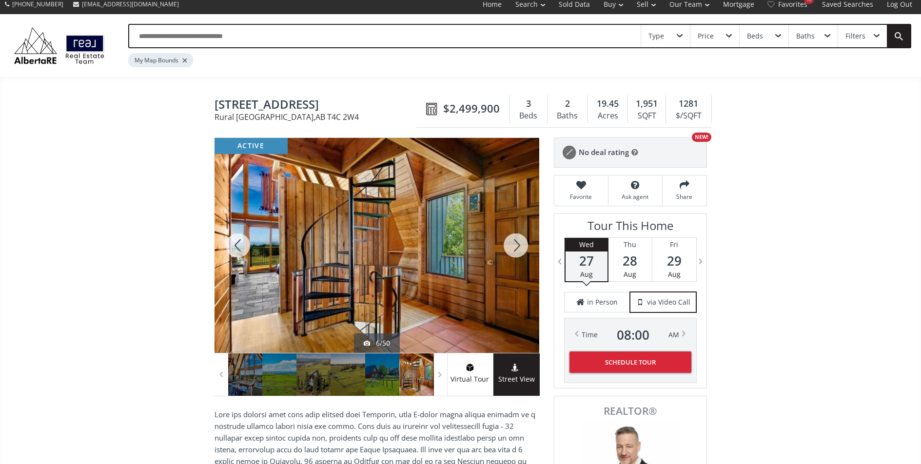
click at [509, 248] on div at bounding box center [516, 245] width 47 height 215
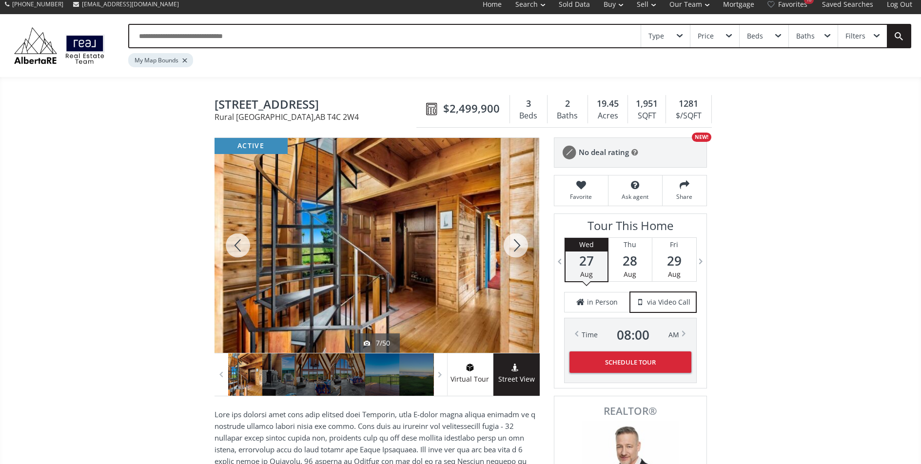
click at [509, 248] on div at bounding box center [516, 245] width 47 height 215
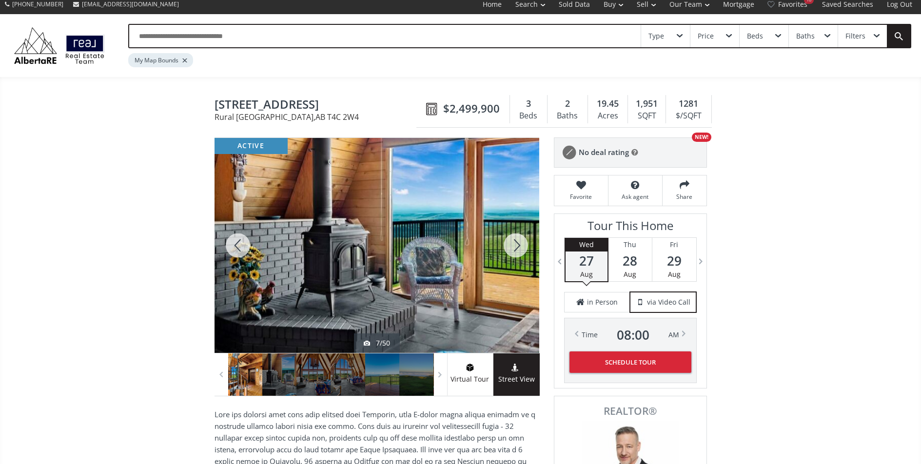
click at [509, 248] on div at bounding box center [516, 245] width 47 height 215
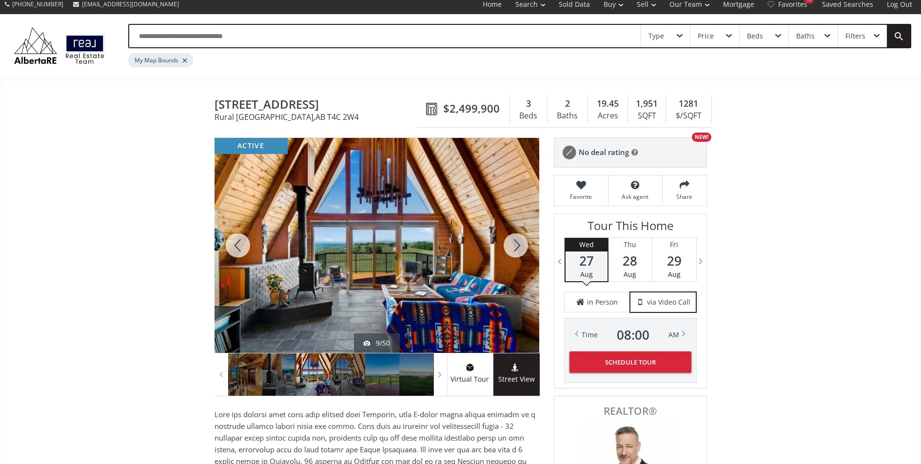
click at [509, 248] on div at bounding box center [516, 245] width 47 height 215
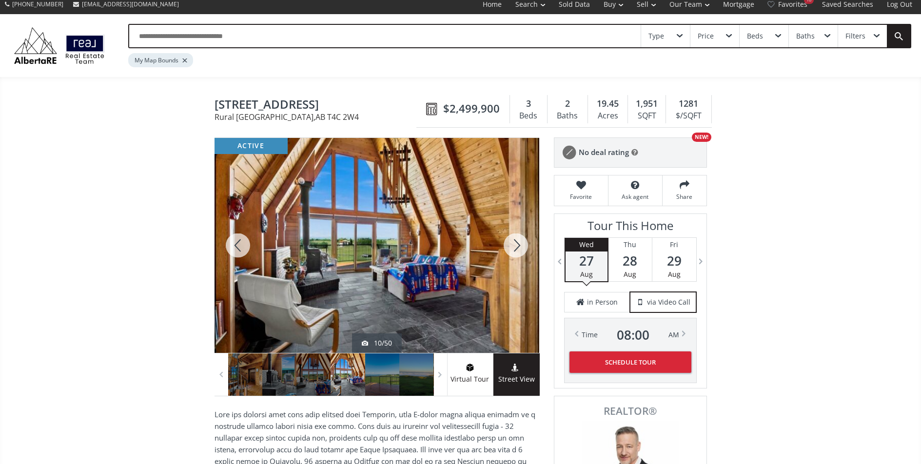
click at [509, 248] on div at bounding box center [516, 245] width 47 height 215
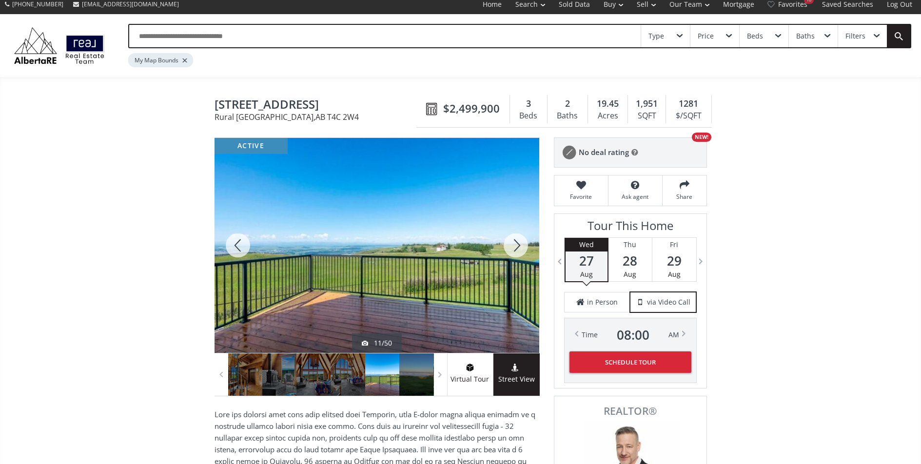
click at [509, 248] on div at bounding box center [516, 245] width 47 height 215
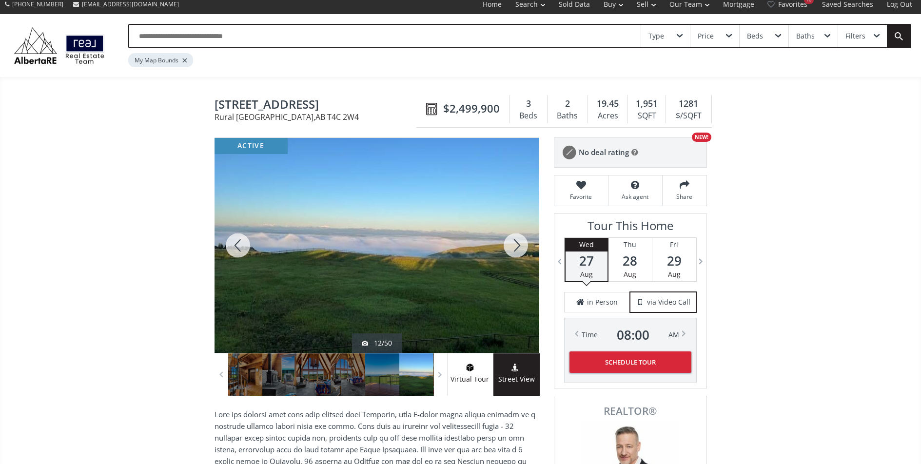
click at [509, 248] on div at bounding box center [516, 245] width 47 height 215
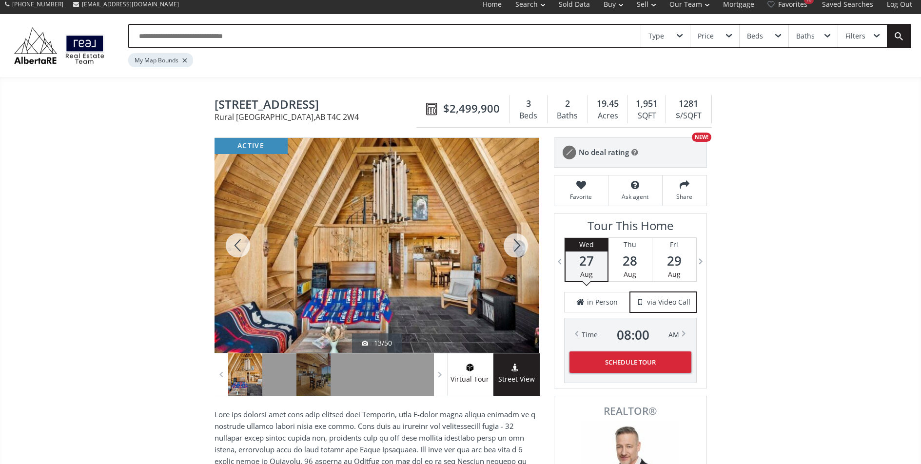
click at [509, 248] on div at bounding box center [516, 245] width 47 height 215
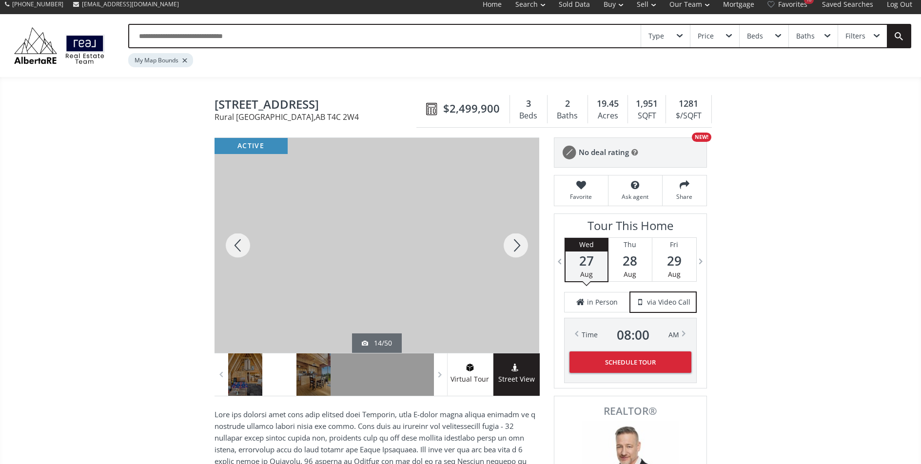
click at [509, 248] on div at bounding box center [516, 245] width 47 height 215
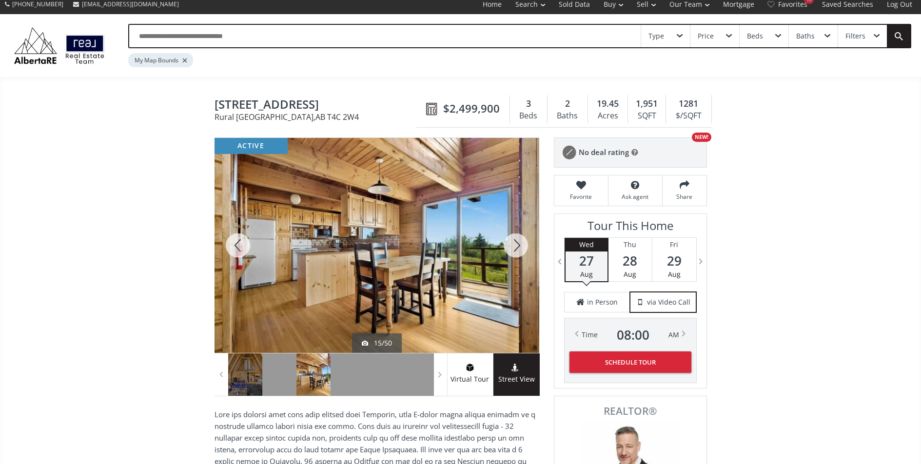
click at [509, 248] on div at bounding box center [516, 245] width 47 height 215
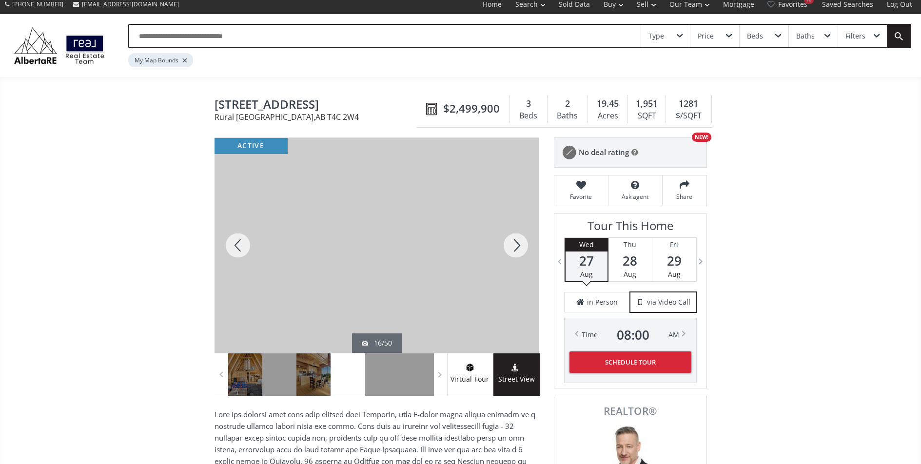
click at [509, 248] on div at bounding box center [516, 245] width 47 height 215
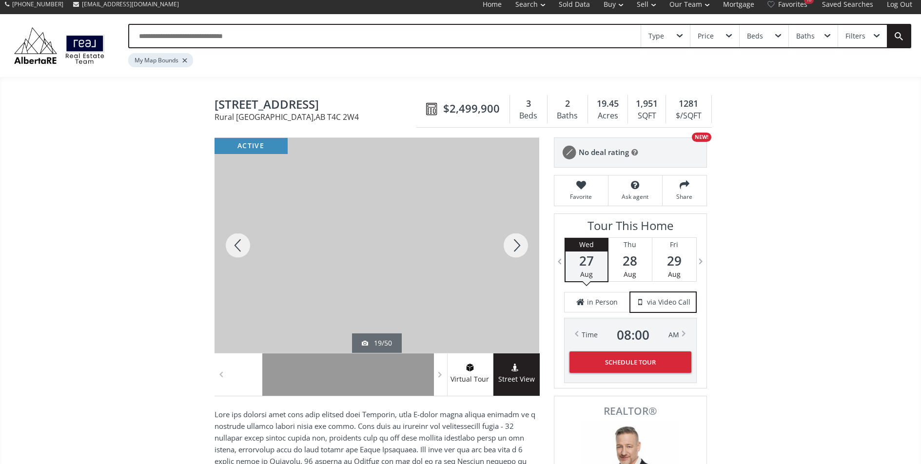
click at [509, 248] on div at bounding box center [516, 245] width 47 height 215
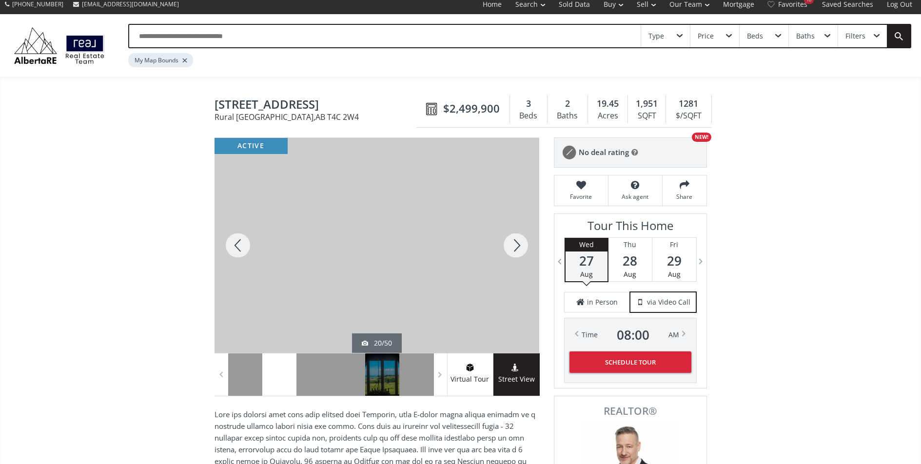
click at [241, 240] on div at bounding box center [238, 245] width 47 height 215
click at [507, 248] on div at bounding box center [516, 245] width 47 height 215
click at [508, 248] on div at bounding box center [516, 245] width 47 height 215
click at [515, 248] on div at bounding box center [516, 245] width 47 height 215
click at [184, 61] on div at bounding box center [184, 61] width 5 height 4
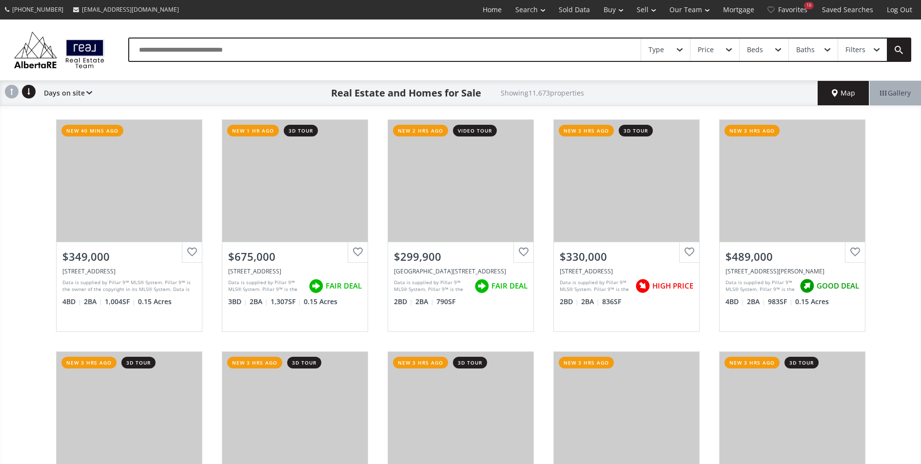
click at [835, 88] on span "Map" at bounding box center [843, 93] width 23 height 10
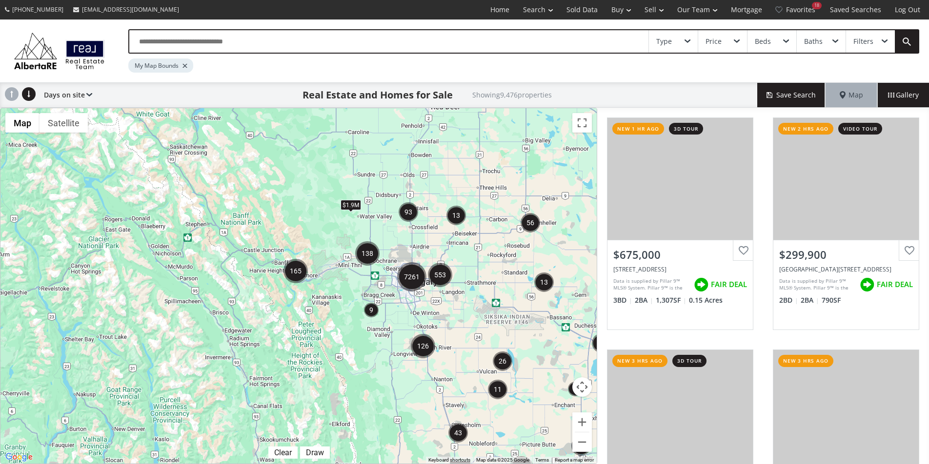
drag, startPoint x: 192, startPoint y: 238, endPoint x: 383, endPoint y: 328, distance: 211.8
click at [383, 328] on div "$79K $1.9M $1.55M $850K" at bounding box center [298, 286] width 596 height 356
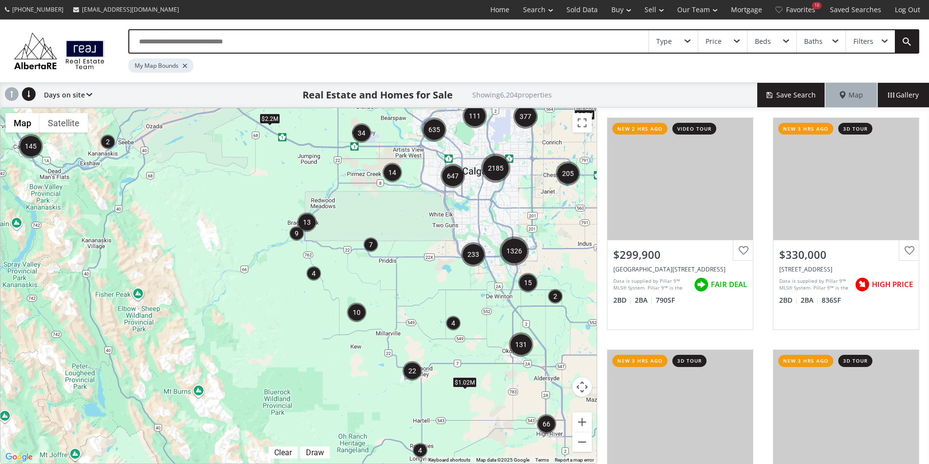
click at [396, 172] on img "14" at bounding box center [392, 173] width 20 height 20
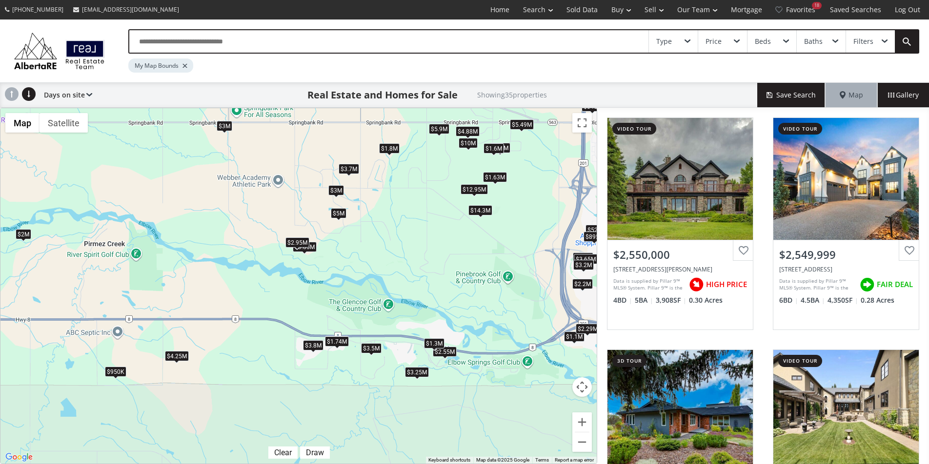
click at [116, 373] on div "$950K" at bounding box center [115, 372] width 21 height 10
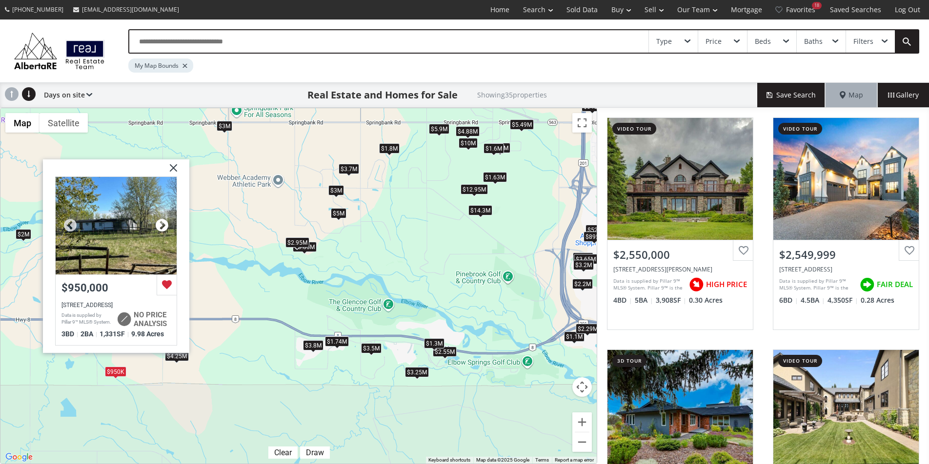
click at [156, 224] on div at bounding box center [162, 225] width 15 height 15
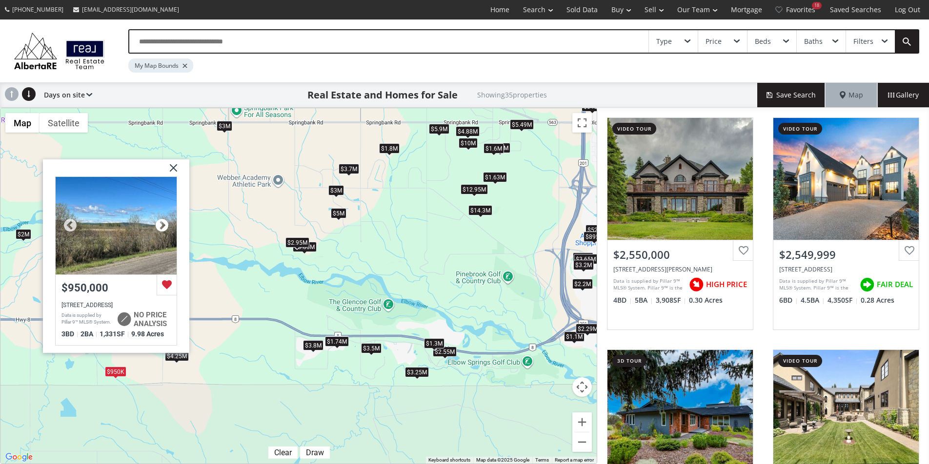
click at [156, 224] on div at bounding box center [162, 225] width 15 height 15
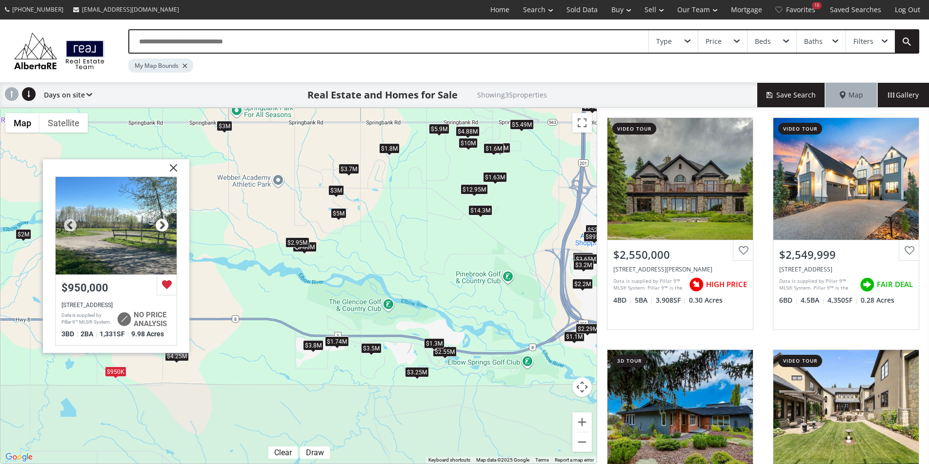
click at [156, 224] on div at bounding box center [162, 225] width 15 height 15
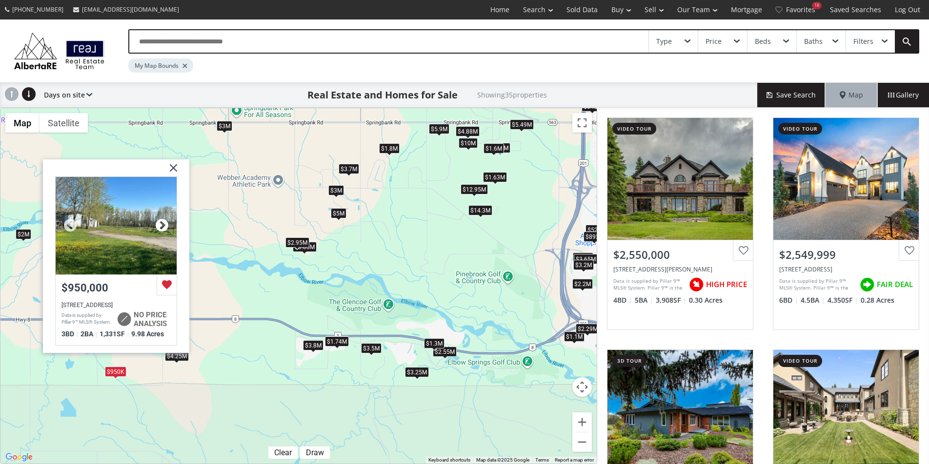
click at [156, 224] on div at bounding box center [162, 225] width 15 height 15
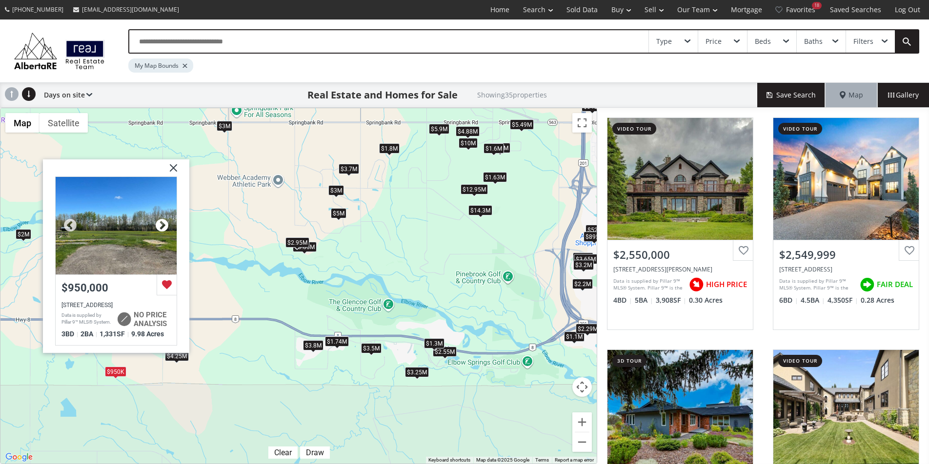
click at [156, 224] on div at bounding box center [162, 225] width 15 height 15
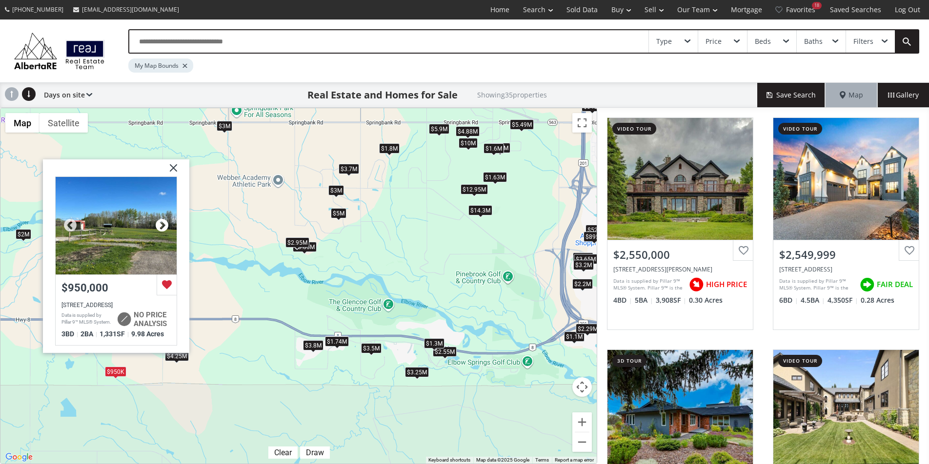
click at [156, 224] on div at bounding box center [162, 225] width 15 height 15
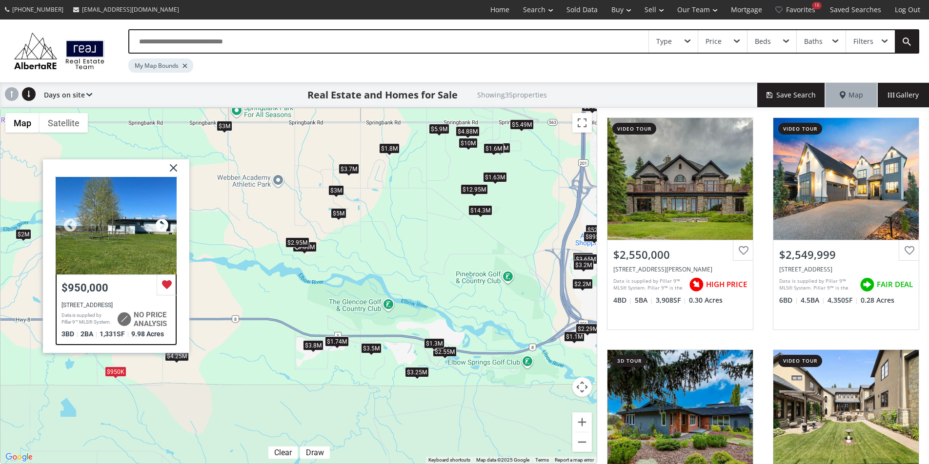
click at [156, 224] on div at bounding box center [162, 225] width 15 height 15
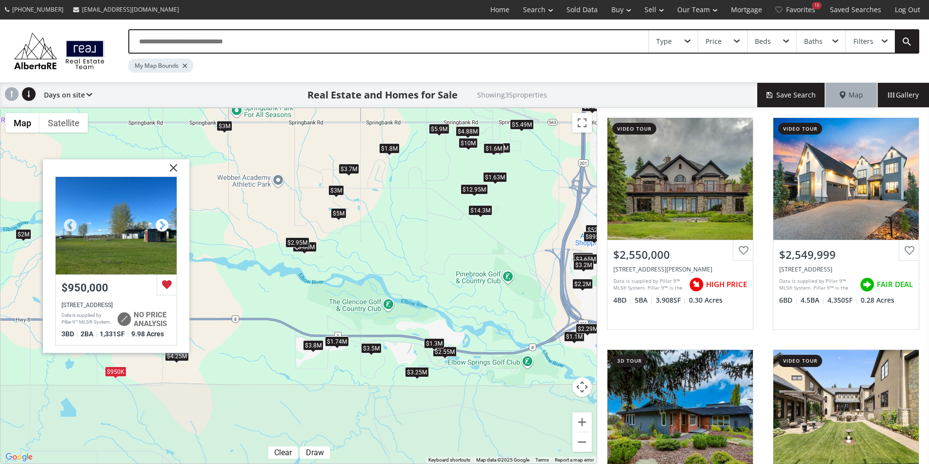
click at [156, 224] on div at bounding box center [162, 225] width 15 height 15
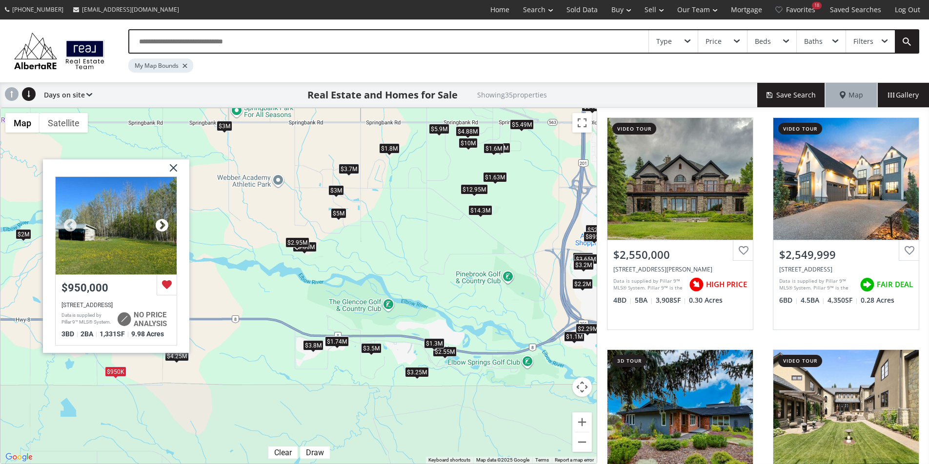
click at [156, 224] on div at bounding box center [162, 225] width 15 height 15
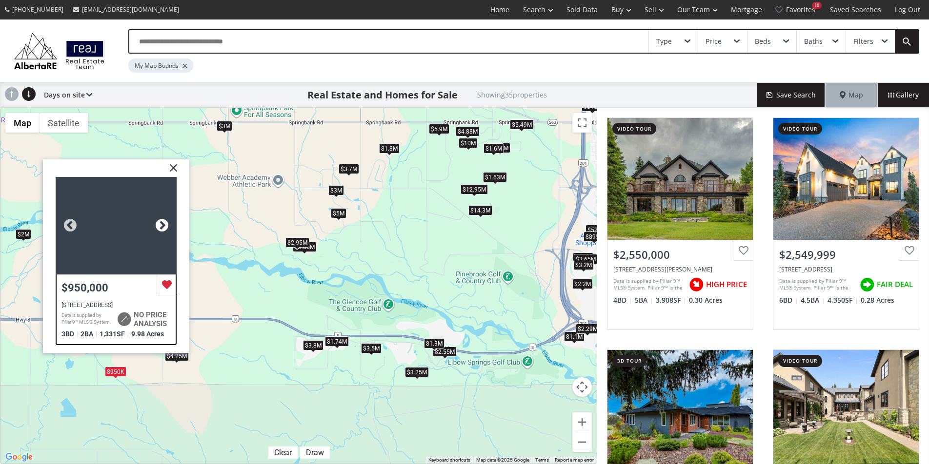
click at [156, 224] on div at bounding box center [162, 225] width 15 height 15
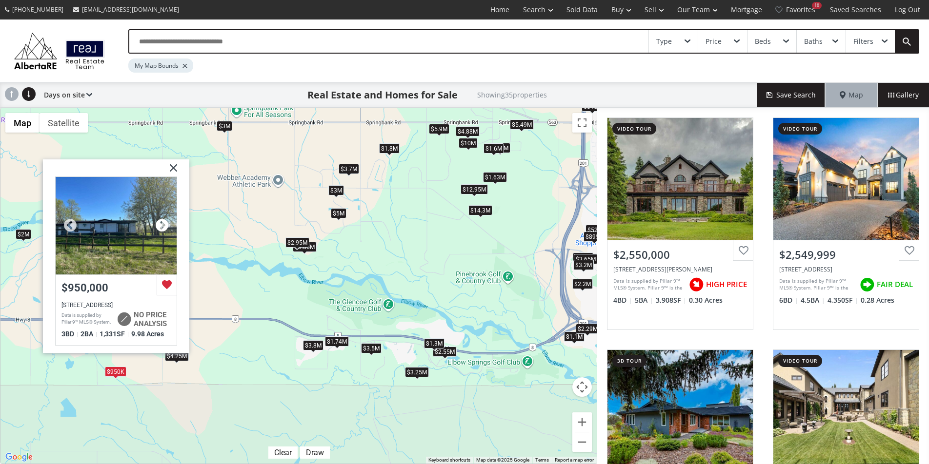
click at [156, 224] on div at bounding box center [162, 225] width 15 height 15
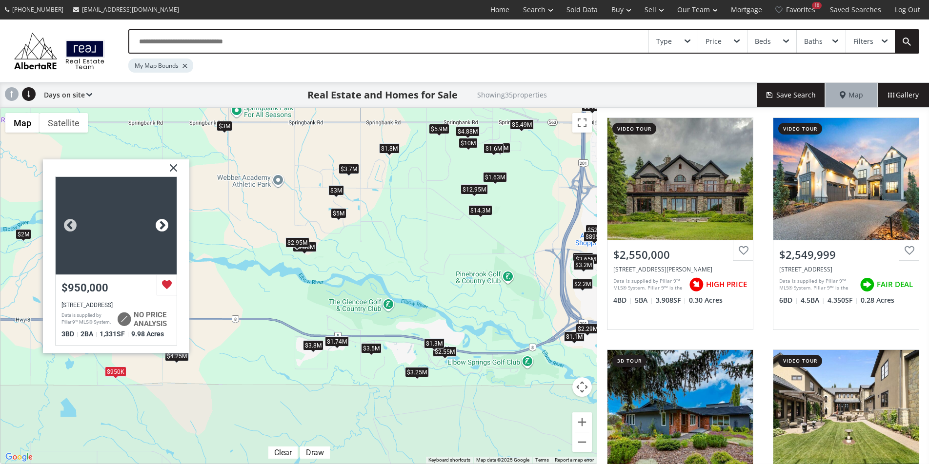
click at [156, 224] on div at bounding box center [162, 225] width 15 height 15
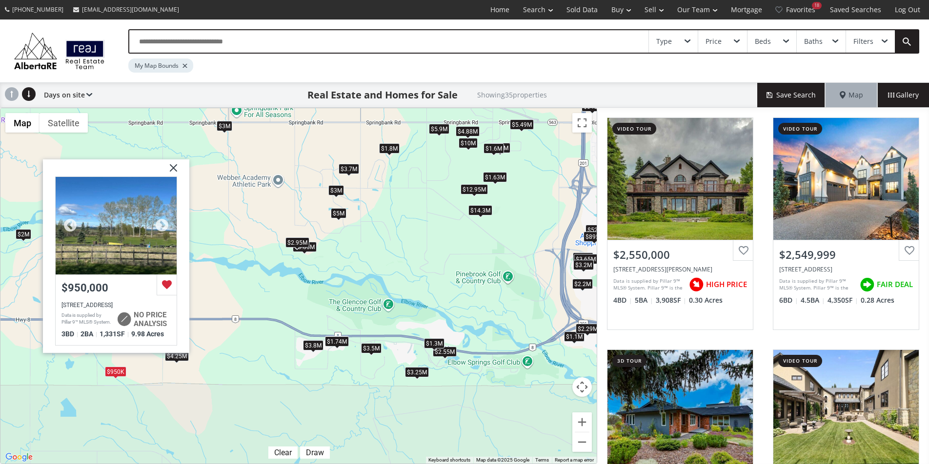
click at [76, 303] on div "34186 Township Road 240, Rural Rocky View County, AB T3Z 2X7" at bounding box center [115, 305] width 109 height 7
click at [171, 167] on img at bounding box center [170, 171] width 24 height 24
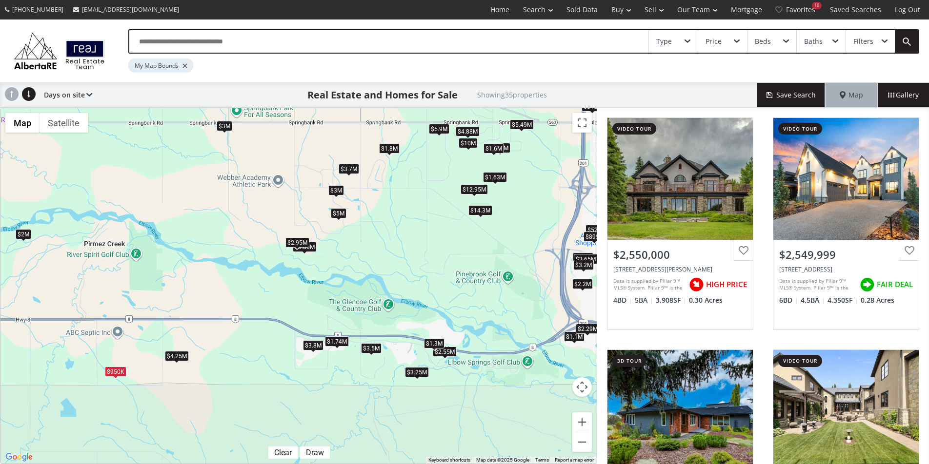
click at [436, 341] on div "$1.3M" at bounding box center [434, 343] width 20 height 10
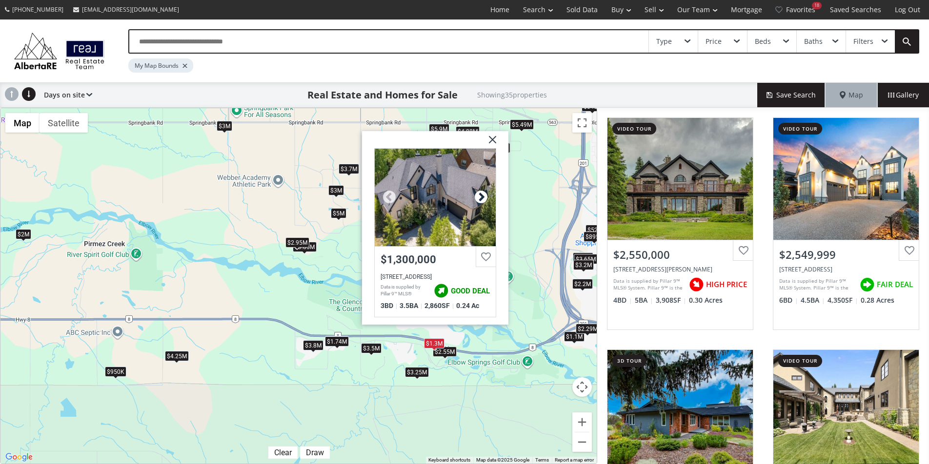
click at [483, 194] on div at bounding box center [481, 197] width 15 height 15
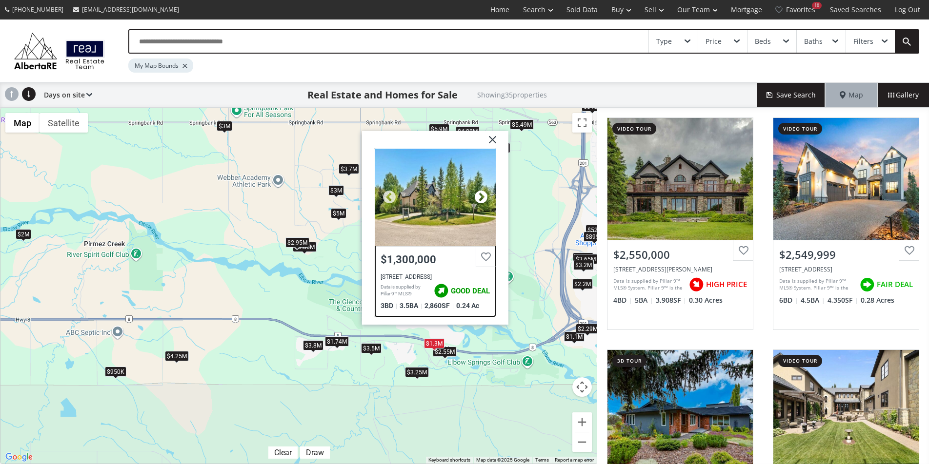
click at [483, 194] on div at bounding box center [481, 197] width 15 height 15
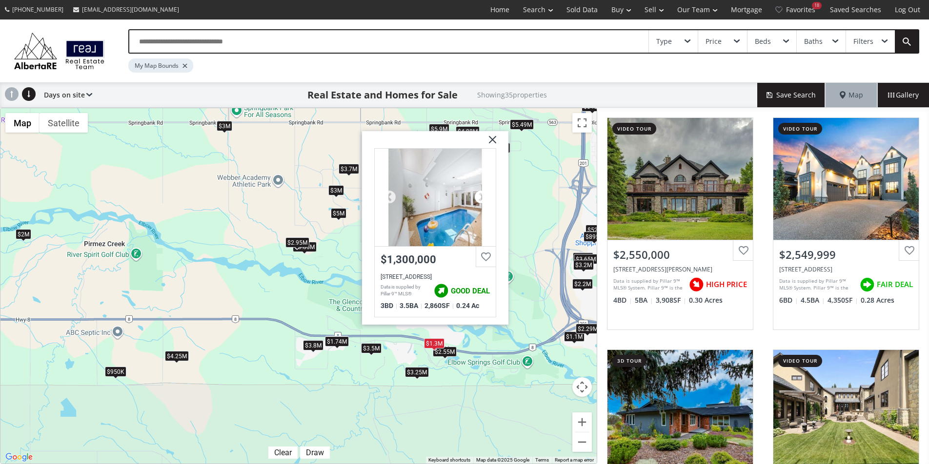
click at [483, 194] on div at bounding box center [481, 197] width 15 height 15
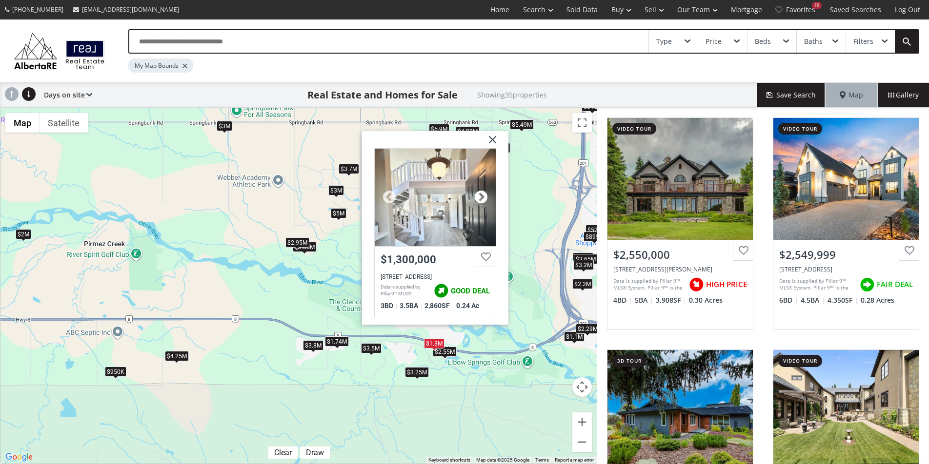
click at [483, 194] on div at bounding box center [481, 197] width 15 height 15
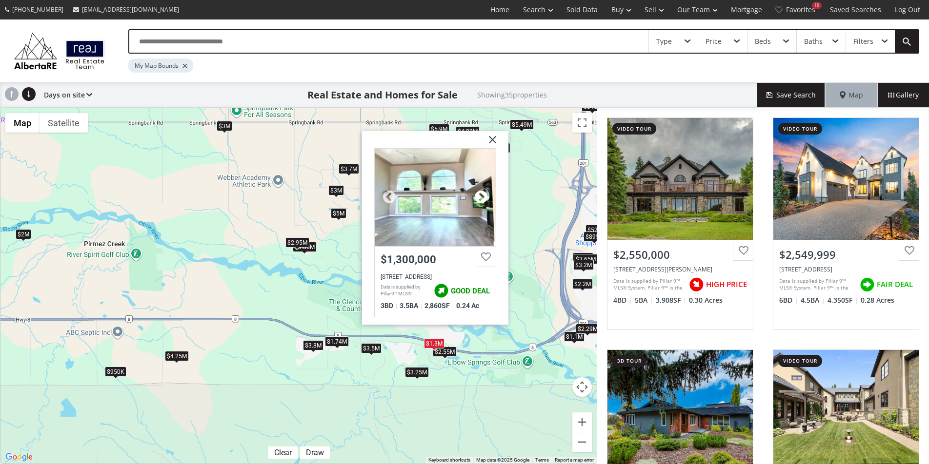
click at [483, 194] on div at bounding box center [481, 197] width 15 height 15
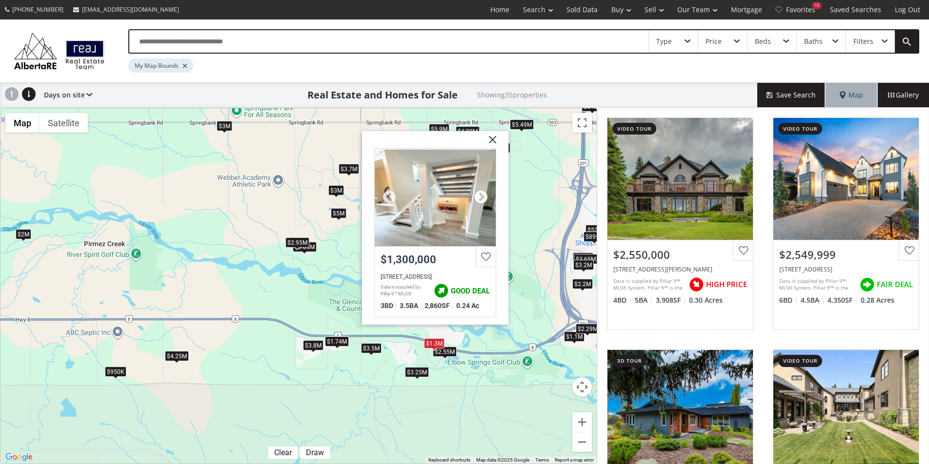
click at [483, 194] on div at bounding box center [481, 197] width 15 height 15
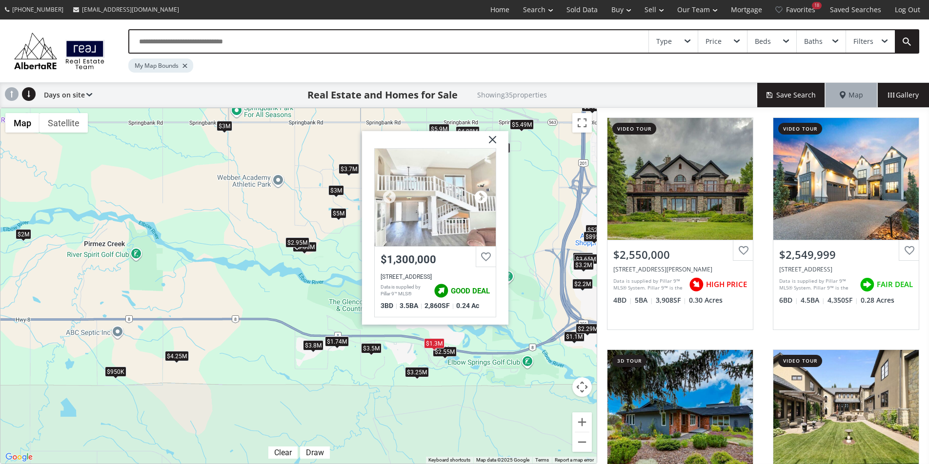
click at [483, 194] on div at bounding box center [481, 197] width 15 height 15
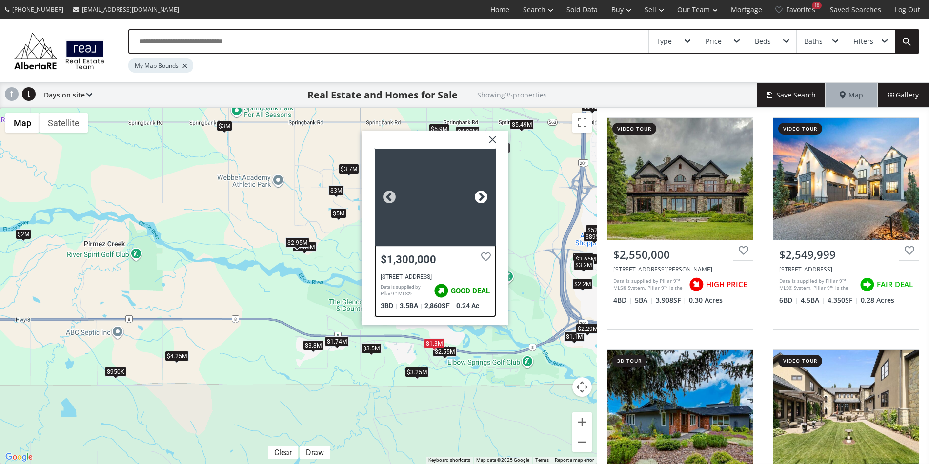
click at [483, 194] on div at bounding box center [481, 197] width 15 height 15
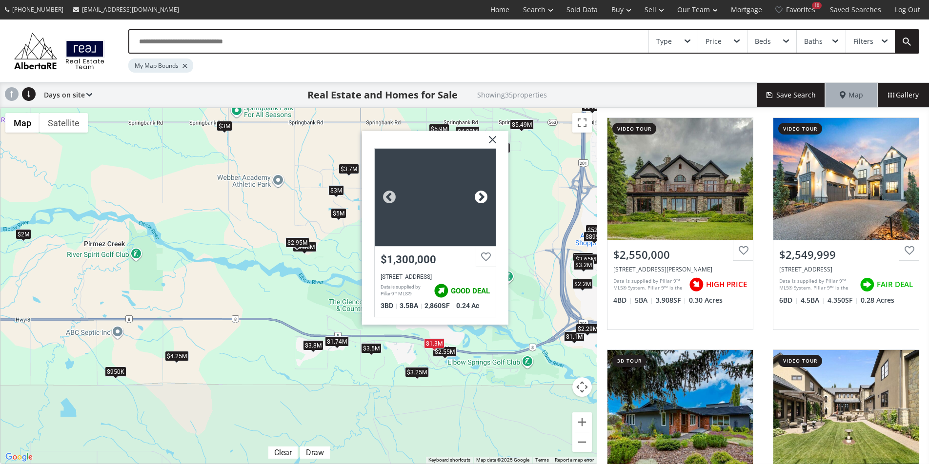
click at [483, 194] on div at bounding box center [481, 197] width 15 height 15
click at [224, 224] on div "To navigate, press the arrow keys. $2.55M $2.55M $1.8M $10M $520K $3.25M $1.7M …" at bounding box center [298, 286] width 596 height 356
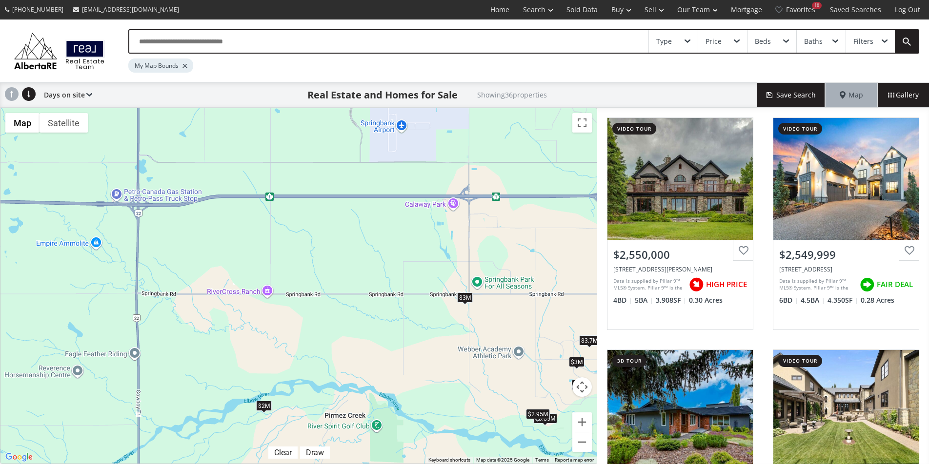
drag, startPoint x: 288, startPoint y: 214, endPoint x: 555, endPoint y: 367, distance: 307.8
click at [555, 367] on div "To navigate, press the arrow keys. $2.55M $2.55M $1.8M $10M $3.25M $1.7M $2M $5…" at bounding box center [298, 286] width 596 height 356
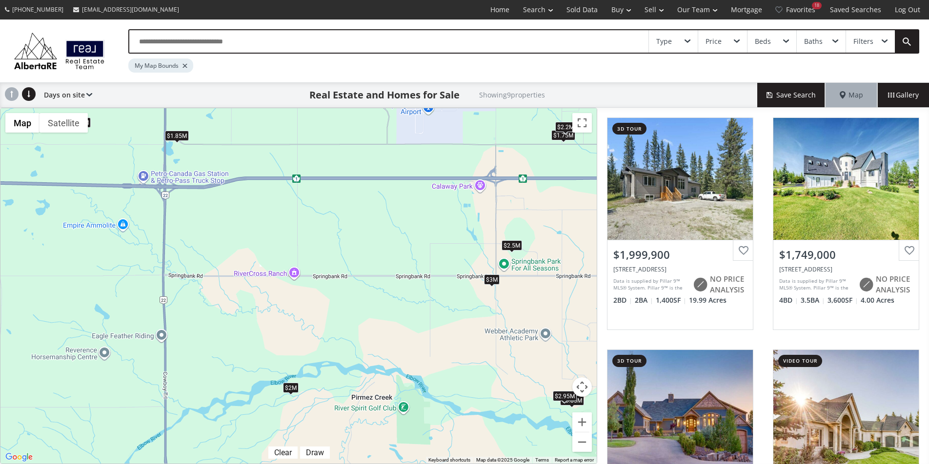
click at [295, 384] on div "$2M" at bounding box center [291, 387] width 16 height 10
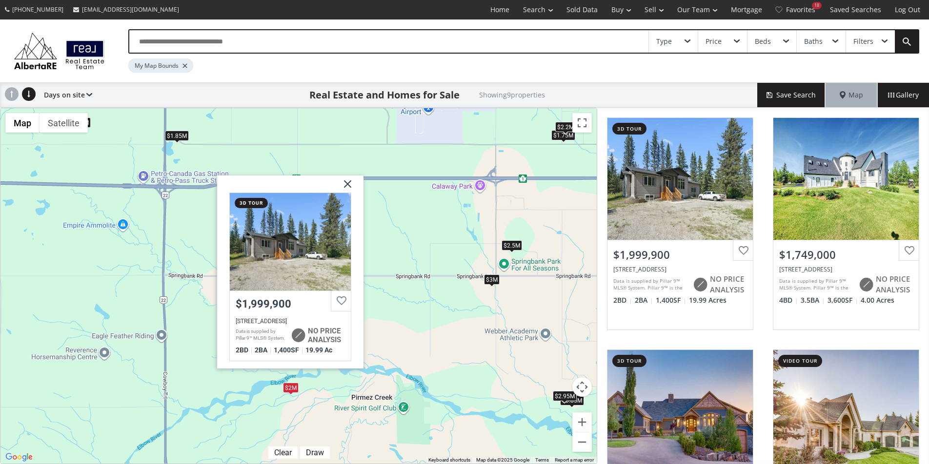
click at [256, 409] on div "To navigate, press the arrow keys. $2M $1.75M $3.85M $5M $2.2M $2.5M $2.95M $3M…" at bounding box center [298, 286] width 596 height 356
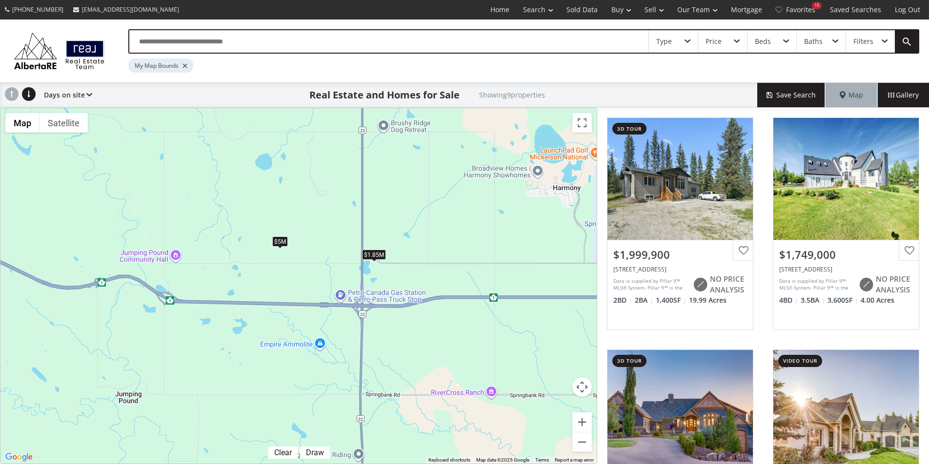
drag, startPoint x: 264, startPoint y: 349, endPoint x: 463, endPoint y: 468, distance: 232.2
click at [463, 464] on html "(587) 819-0007 info@AlbertaRE.com Home Search Search By Map Advanced Search Cal…" at bounding box center [464, 232] width 929 height 464
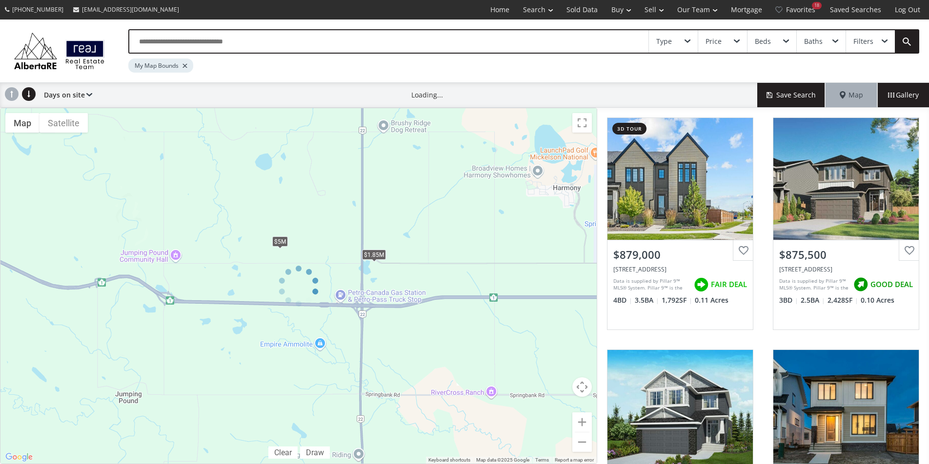
click at [374, 254] on div at bounding box center [298, 286] width 597 height 356
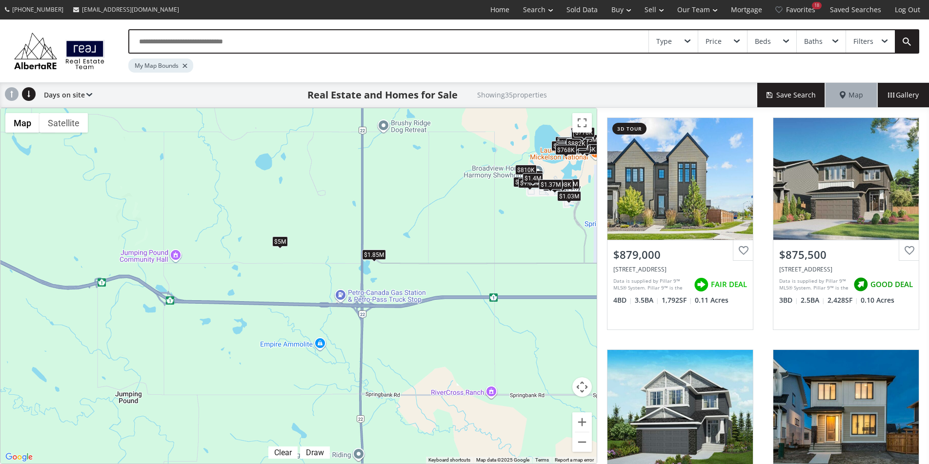
click at [373, 255] on div "$1.85M" at bounding box center [374, 255] width 24 height 10
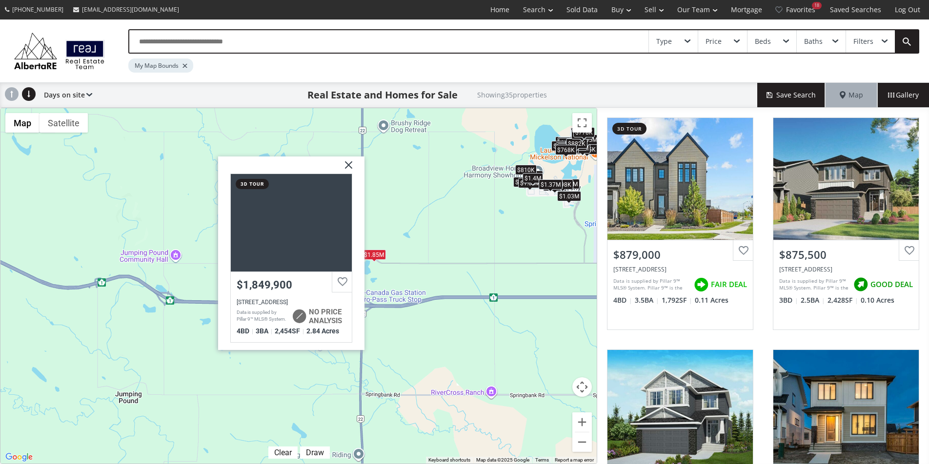
click at [422, 241] on div "To navigate, press the arrow keys. $879K $876K $868K $880K $902K $925K $908K $1…" at bounding box center [298, 286] width 596 height 356
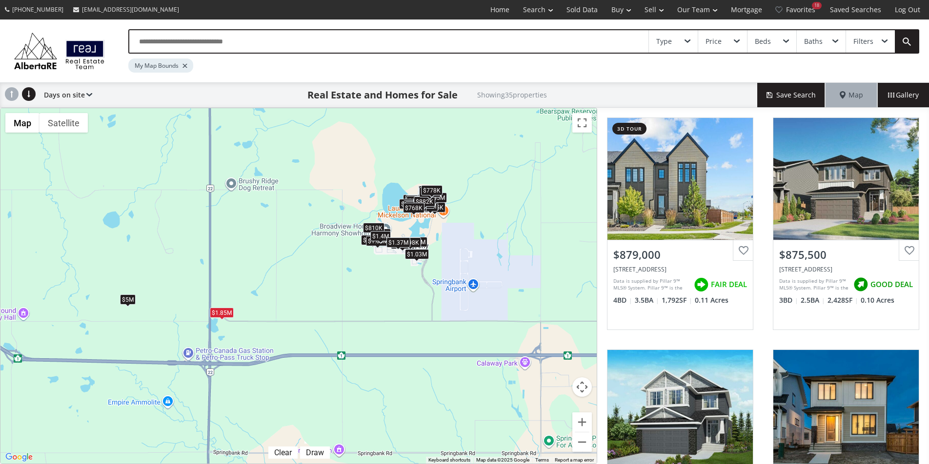
drag, startPoint x: 515, startPoint y: 246, endPoint x: 368, endPoint y: 298, distance: 156.9
click at [368, 298] on div "To navigate, press the arrow keys. $879K $876K $868K $880K $902K $925K $908K $1…" at bounding box center [298, 286] width 596 height 356
drag, startPoint x: 400, startPoint y: 145, endPoint x: 403, endPoint y: 232, distance: 86.9
click at [403, 232] on div "← Move left → Move right ↑ Move up ↓ Move down + Zoom in - Zoom out Home Jump l…" at bounding box center [298, 286] width 597 height 356
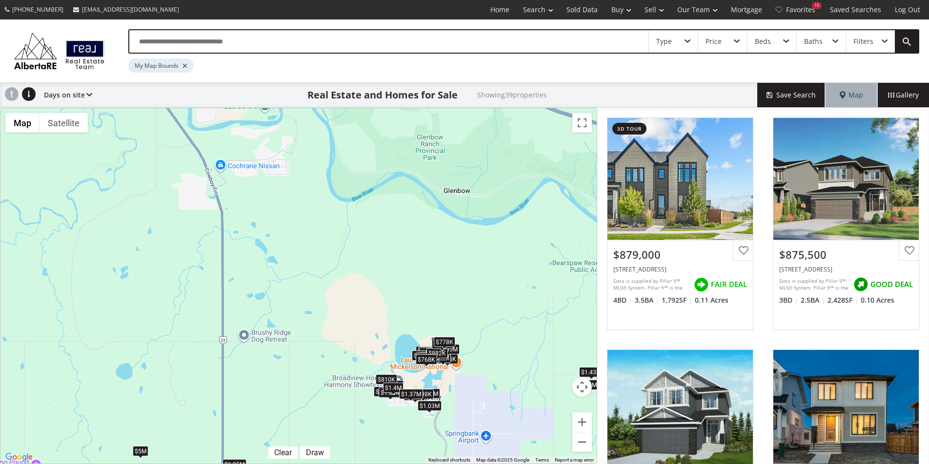
drag, startPoint x: 327, startPoint y: 218, endPoint x: 340, endPoint y: 372, distance: 154.1
click at [340, 372] on div "To navigate, press the arrow keys. $879K $876K $868K $880K $902K $925K $908K $1…" at bounding box center [298, 286] width 596 height 356
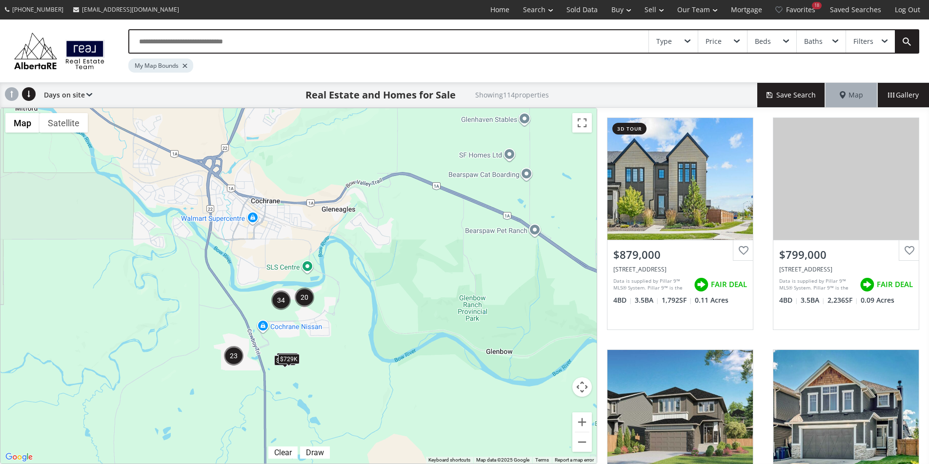
drag, startPoint x: 405, startPoint y: 202, endPoint x: 447, endPoint y: 364, distance: 167.8
click at [447, 364] on div "To navigate, press the arrow keys. $719K $670K $673K $5M $729K" at bounding box center [298, 286] width 596 height 356
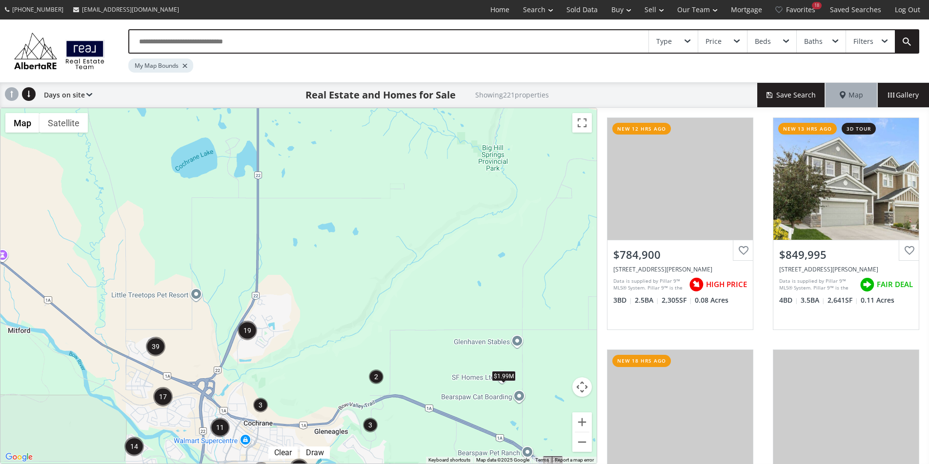
drag, startPoint x: 474, startPoint y: 212, endPoint x: 416, endPoint y: 307, distance: 111.0
click at [467, 436] on div "To navigate, press the arrow keys. $719K $670K $673K $1.99M $729K $1.2M" at bounding box center [298, 286] width 596 height 356
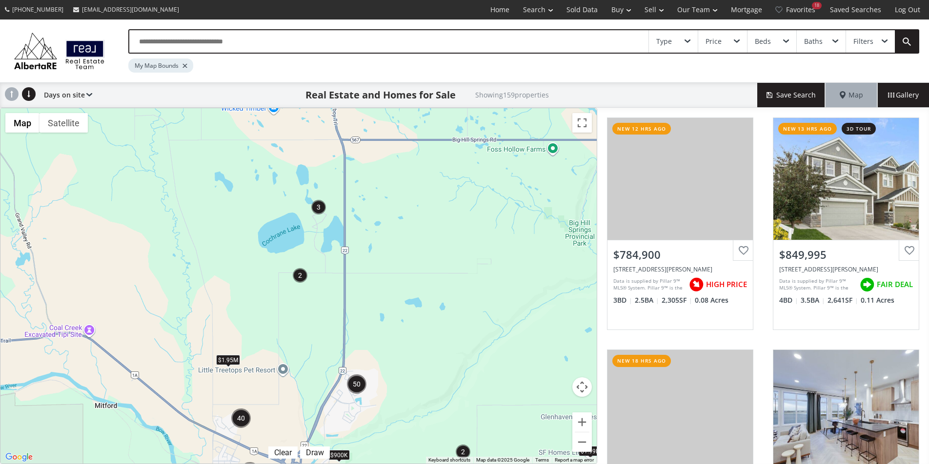
drag, startPoint x: 368, startPoint y: 221, endPoint x: 456, endPoint y: 299, distance: 117.5
click at [456, 299] on div "To navigate, press the arrow keys. $900K $2.5M $1.99M $1.95M" at bounding box center [298, 286] width 596 height 356
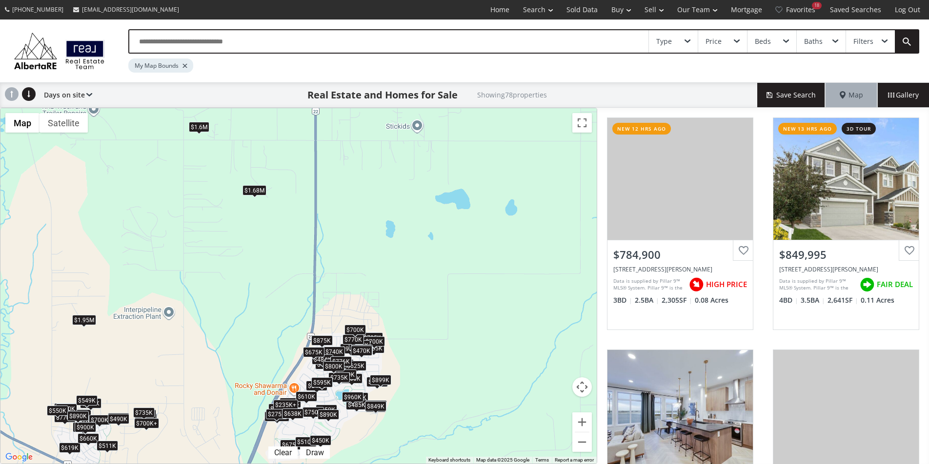
drag, startPoint x: 274, startPoint y: 167, endPoint x: 327, endPoint y: 261, distance: 108.1
click at [327, 261] on div "← Move left → Move right ↑ Move up ↓ Move down + Zoom in - Zoom out Home Jump l…" at bounding box center [298, 286] width 597 height 356
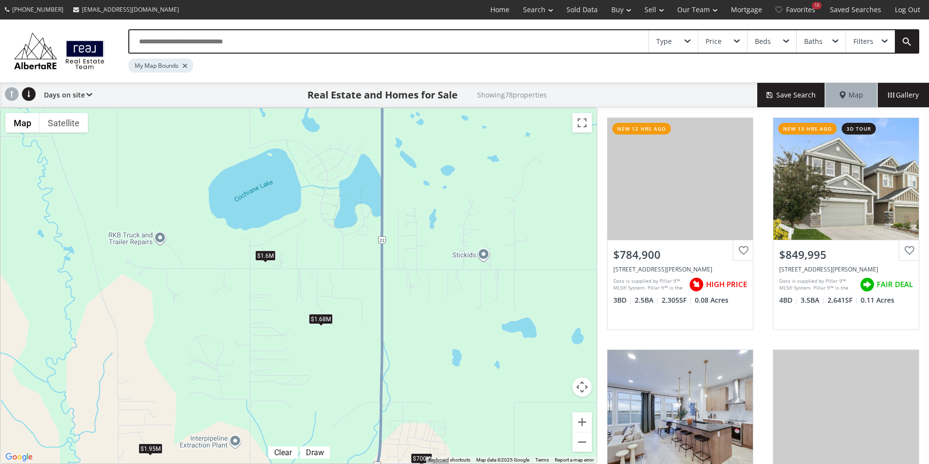
drag, startPoint x: 287, startPoint y: 215, endPoint x: 355, endPoint y: 350, distance: 151.1
click at [355, 350] on div "To navigate, press the arrow keys. $785K $850K $649K $950K $619K $960K $880K $9…" at bounding box center [298, 286] width 596 height 356
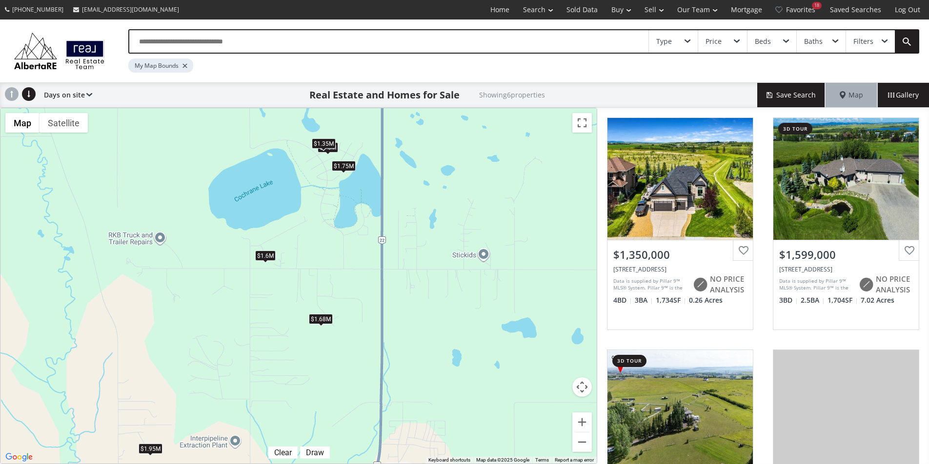
click at [318, 139] on div "$1.35M" at bounding box center [324, 143] width 24 height 10
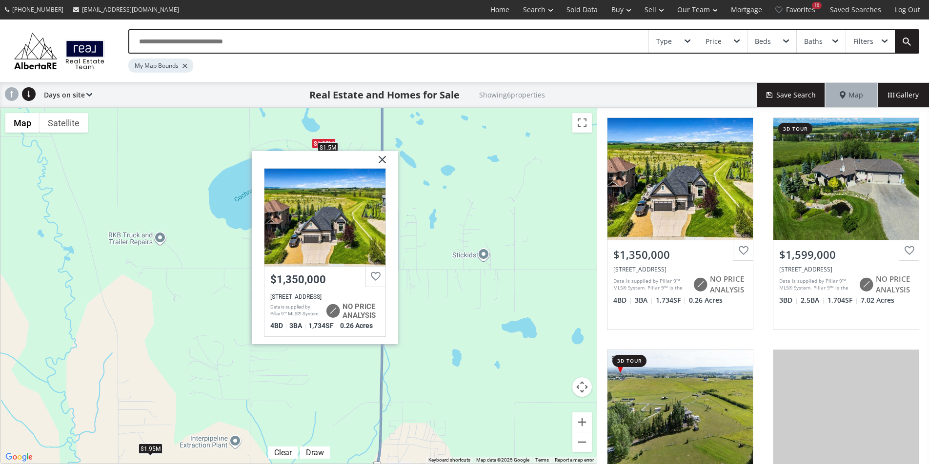
click at [380, 159] on img at bounding box center [378, 163] width 24 height 24
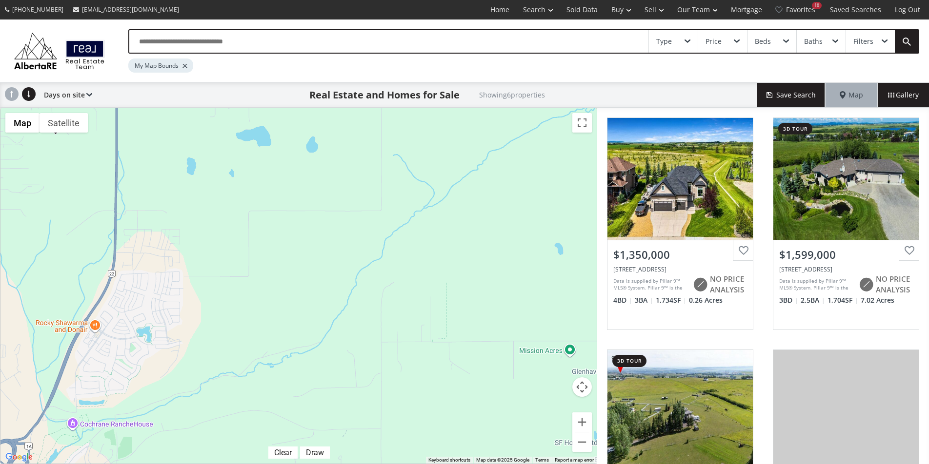
drag, startPoint x: 473, startPoint y: 299, endPoint x: 204, endPoint y: 100, distance: 334.7
click at [204, 100] on div "Type Price Beds Baths Filters My Map Bounds Days on site Price SQFT Bedrooms Ba…" at bounding box center [464, 242] width 929 height 445
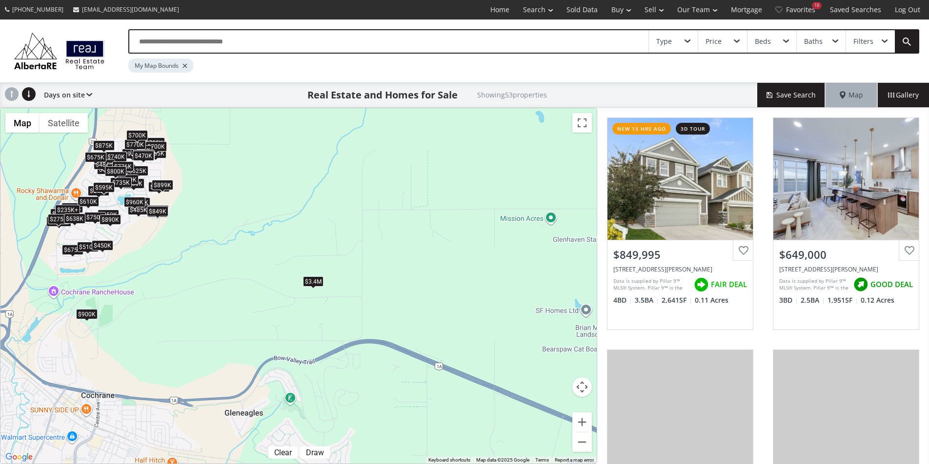
drag, startPoint x: 226, startPoint y: 337, endPoint x: 208, endPoint y: 203, distance: 135.4
click at [208, 203] on div "To navigate, press the arrow keys. $850K $649K $950K $960K $880K $950K $1.1M $8…" at bounding box center [298, 286] width 596 height 356
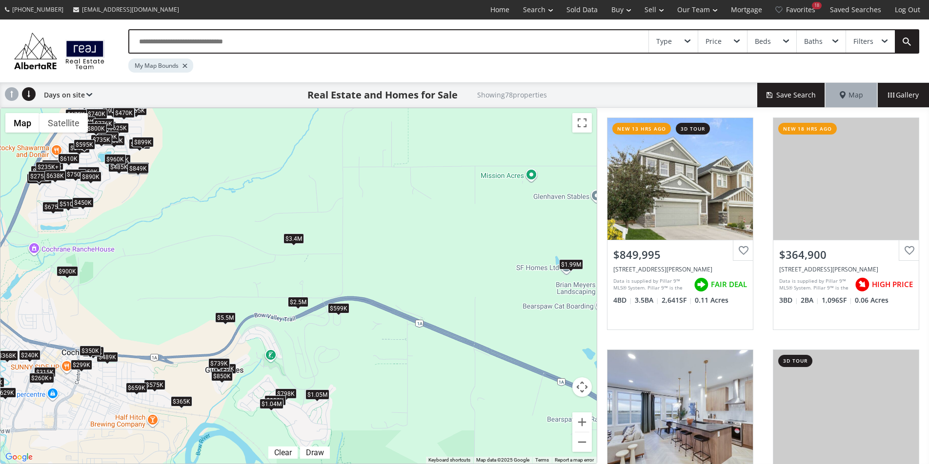
drag, startPoint x: 446, startPoint y: 325, endPoint x: 426, endPoint y: 281, distance: 48.2
click at [426, 281] on div "To navigate, press the arrow keys. $850K $365K $649K $629K $950K $960K $630K $8…" at bounding box center [298, 286] width 596 height 356
click at [341, 308] on div "$599K" at bounding box center [338, 308] width 21 height 10
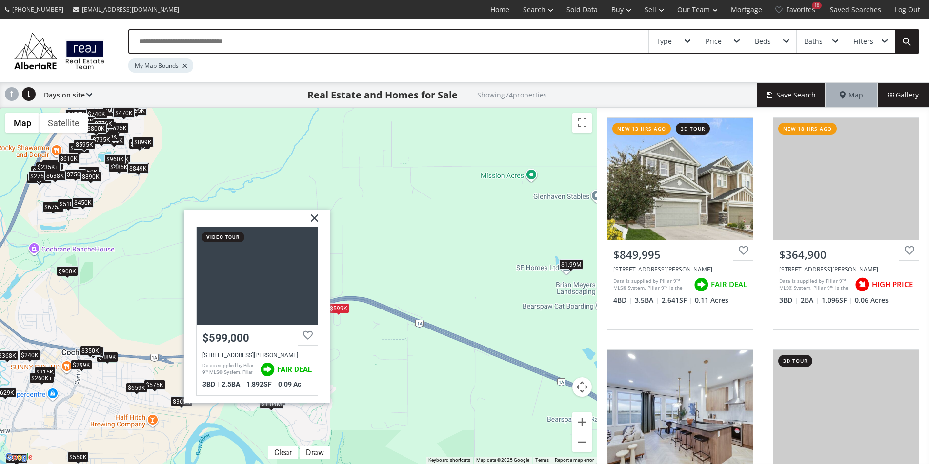
click at [341, 358] on div "To navigate, press the arrow keys. $850K $365K $649K $629K $950K $960K $880K $7…" at bounding box center [298, 286] width 596 height 356
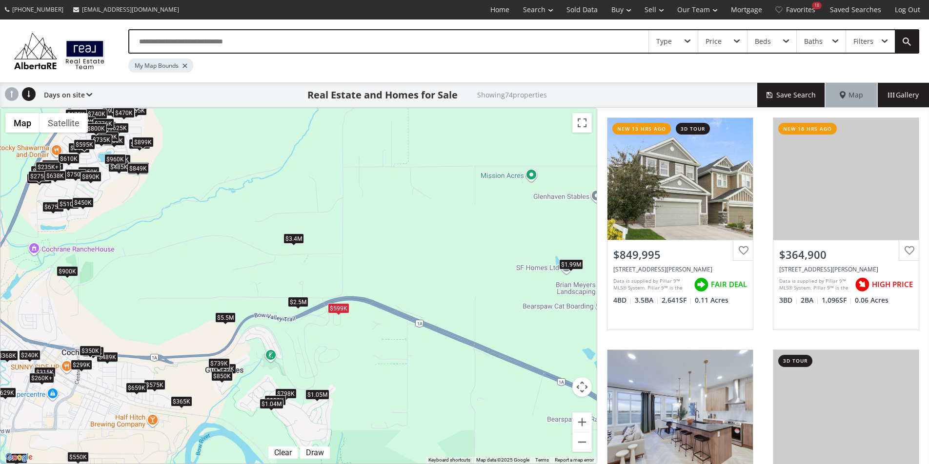
click at [275, 403] on div "$1.04M" at bounding box center [271, 404] width 24 height 10
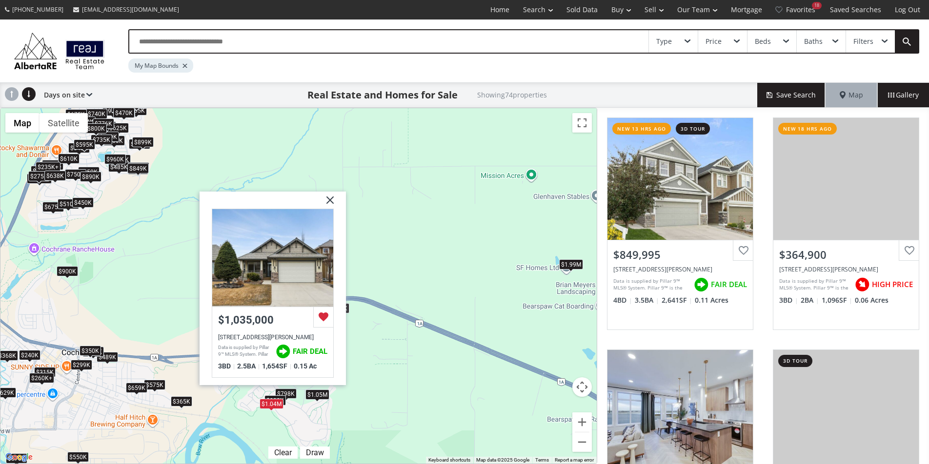
click at [319, 393] on div "$1.05M" at bounding box center [317, 395] width 24 height 10
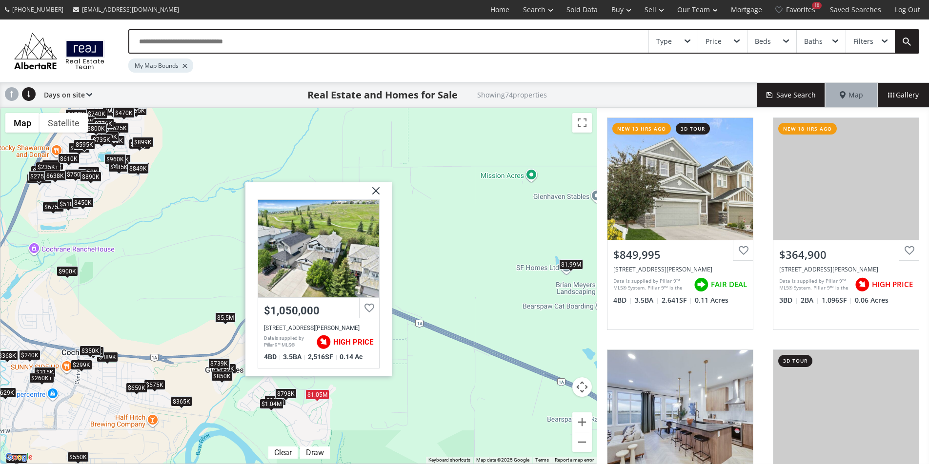
click at [294, 395] on div "$798K" at bounding box center [285, 393] width 21 height 10
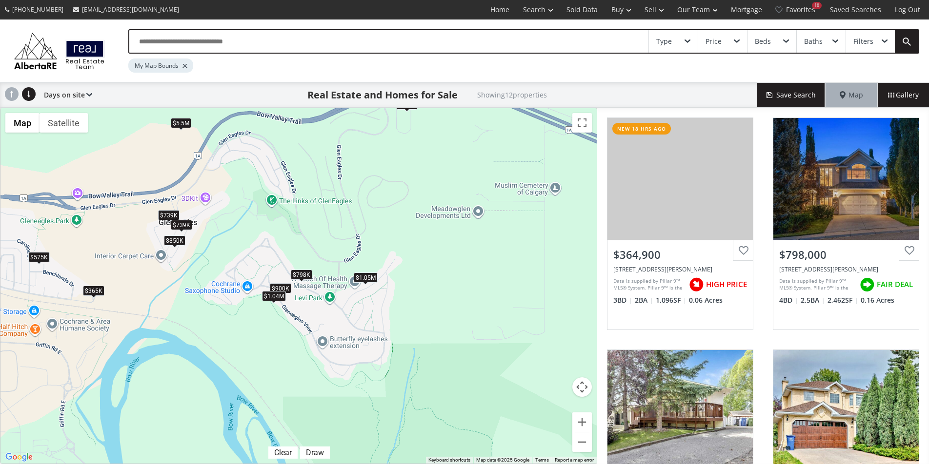
drag, startPoint x: 312, startPoint y: 369, endPoint x: 326, endPoint y: 262, distance: 107.7
click at [326, 262] on div "To navigate, press the arrow keys. $365K $798K $575K $739K $2.5M $900K $850K $7…" at bounding box center [298, 286] width 596 height 356
click at [279, 285] on div "$900K" at bounding box center [280, 287] width 21 height 10
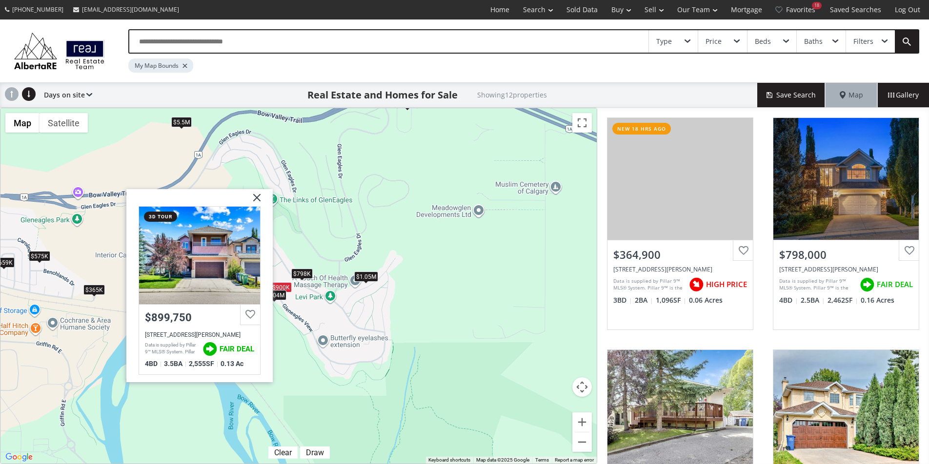
click at [360, 330] on div "To navigate, press the arrow keys. $365K $798K $575K $739K $659K $900K $850K $7…" at bounding box center [298, 286] width 596 height 356
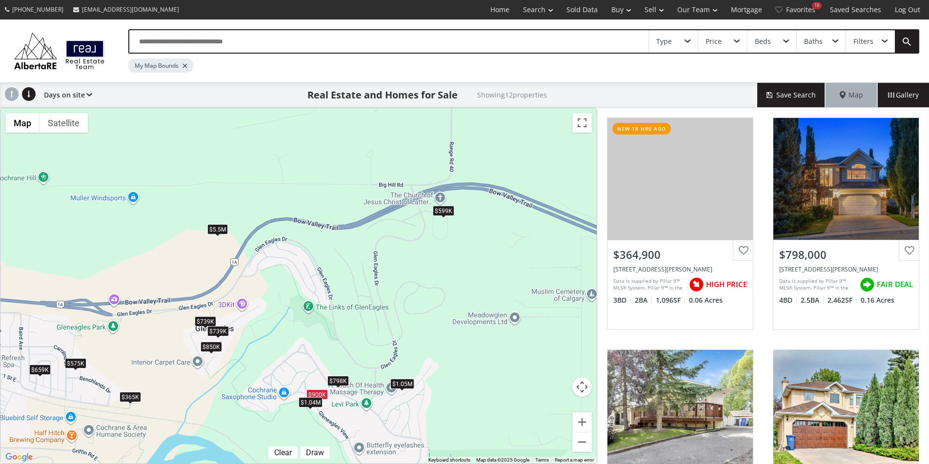
drag, startPoint x: 326, startPoint y: 207, endPoint x: 364, endPoint y: 320, distance: 118.9
click at [364, 320] on div "To navigate, press the arrow keys. $365K $798K $575K $739K $659K $900K $850K $7…" at bounding box center [298, 286] width 596 height 356
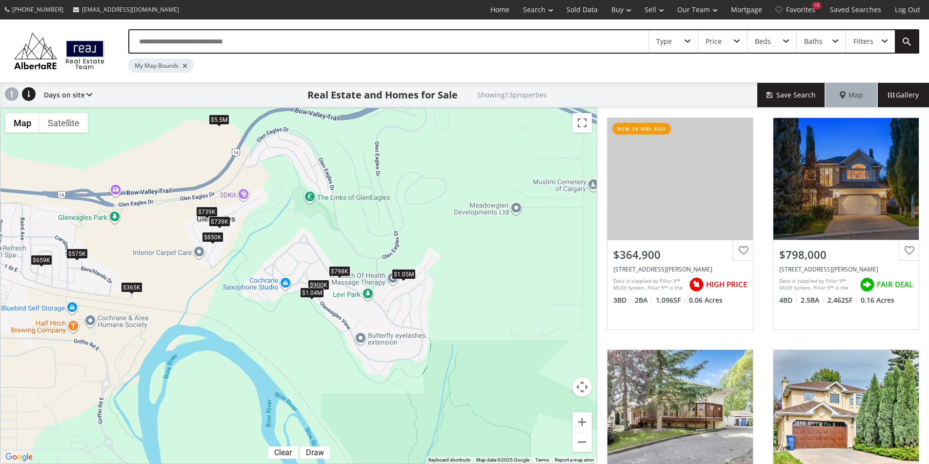
drag, startPoint x: 352, startPoint y: 324, endPoint x: 352, endPoint y: 210, distance: 114.1
click at [352, 210] on div "To navigate, press the arrow keys. $365K $798K $575K $739K $659K $2.5M $900K $8…" at bounding box center [298, 286] width 596 height 356
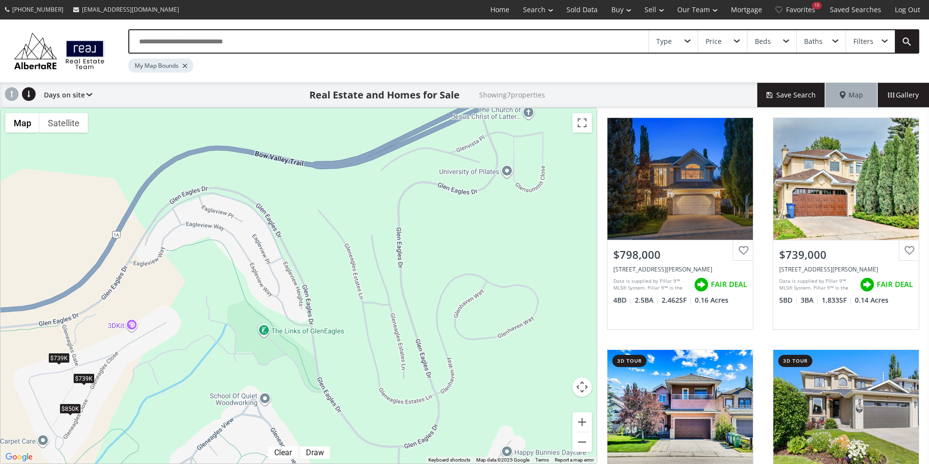
drag, startPoint x: 397, startPoint y: 149, endPoint x: 358, endPoint y: 336, distance: 191.8
click at [358, 336] on div "To navigate, press the arrow keys. $798K $739K $900K $850K $739K $1.04M $1.05M" at bounding box center [298, 286] width 596 height 356
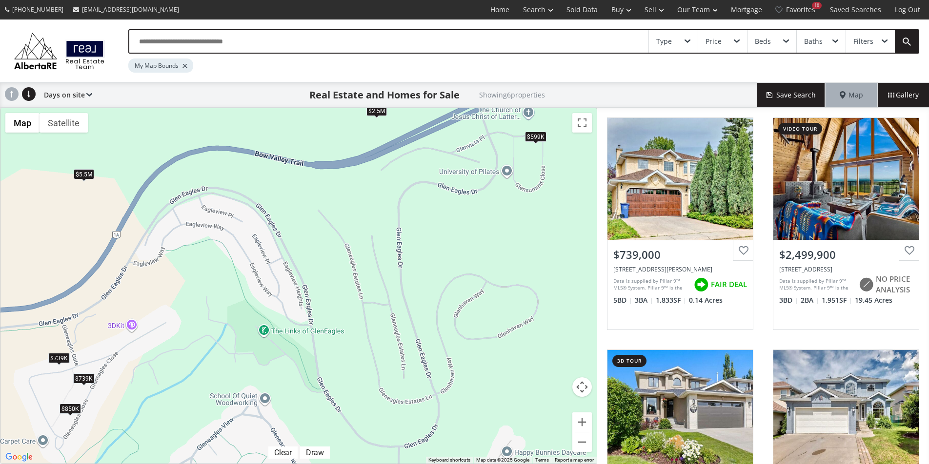
click at [183, 65] on div at bounding box center [184, 66] width 5 height 4
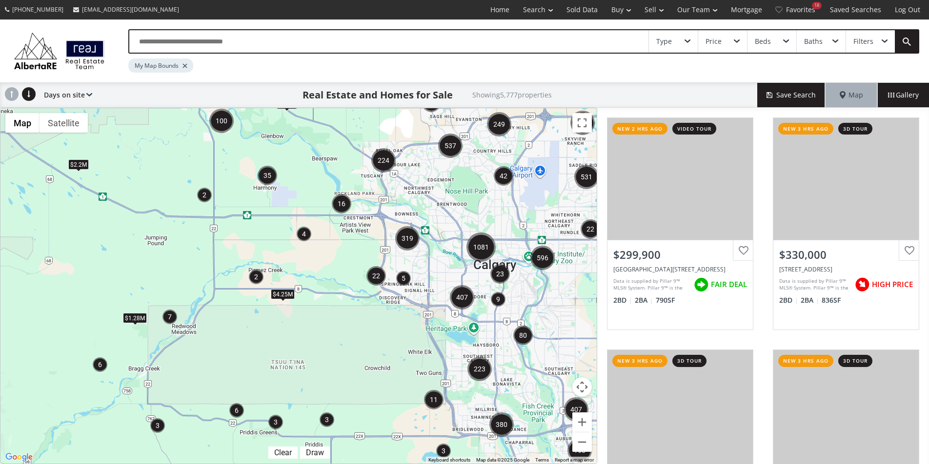
click at [257, 280] on img "2" at bounding box center [256, 277] width 15 height 15
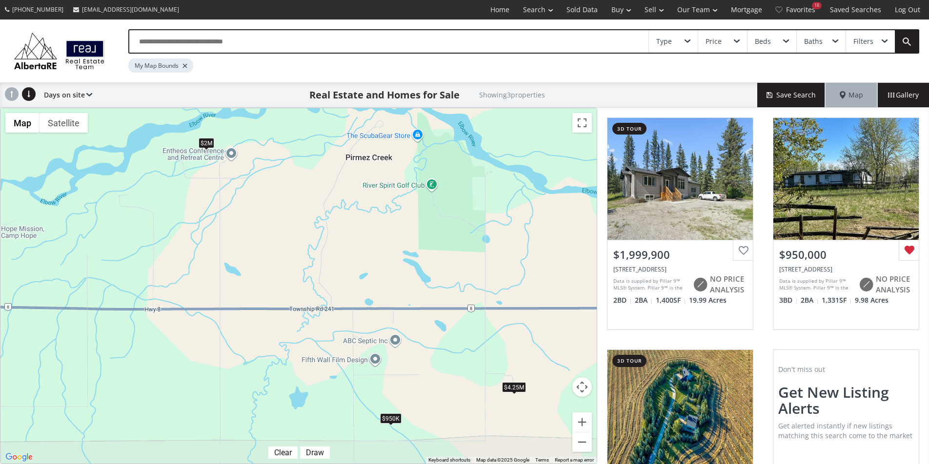
click at [394, 418] on div "$950K" at bounding box center [390, 419] width 21 height 10
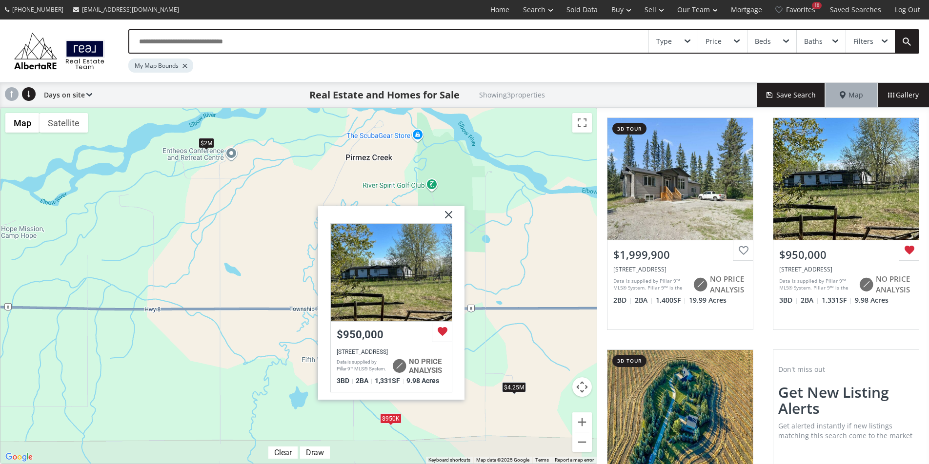
click at [235, 267] on div "To navigate, press the arrow keys. $2M $950K $4.25M Township Road 240 Rural Roc…" at bounding box center [298, 286] width 596 height 356
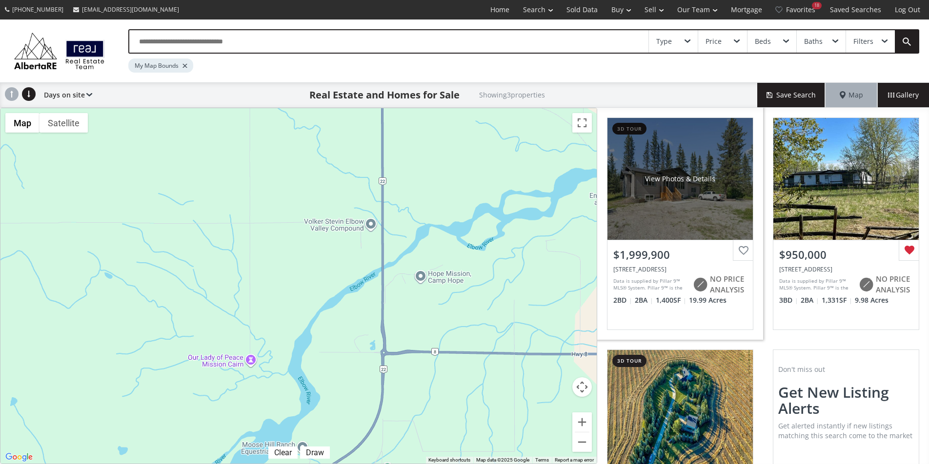
drag, startPoint x: 262, startPoint y: 274, endPoint x: 669, endPoint y: 314, distance: 409.2
click at [691, 318] on div "← Move left → Move right ↑ Move up ↓ Move down + Zoom in - Zoom out Home Jump l…" at bounding box center [464, 286] width 929 height 356
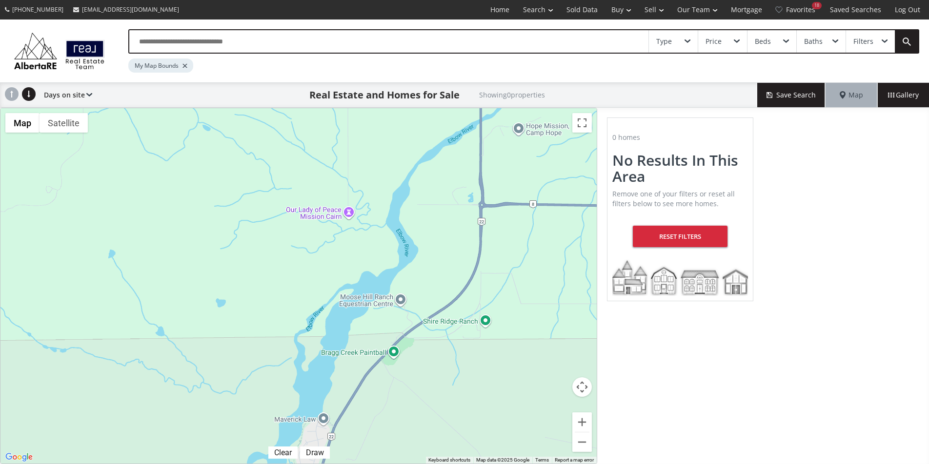
drag, startPoint x: 356, startPoint y: 382, endPoint x: 455, endPoint y: 230, distance: 181.5
click at [455, 230] on div "To navigate, press the arrow keys." at bounding box center [298, 286] width 596 height 356
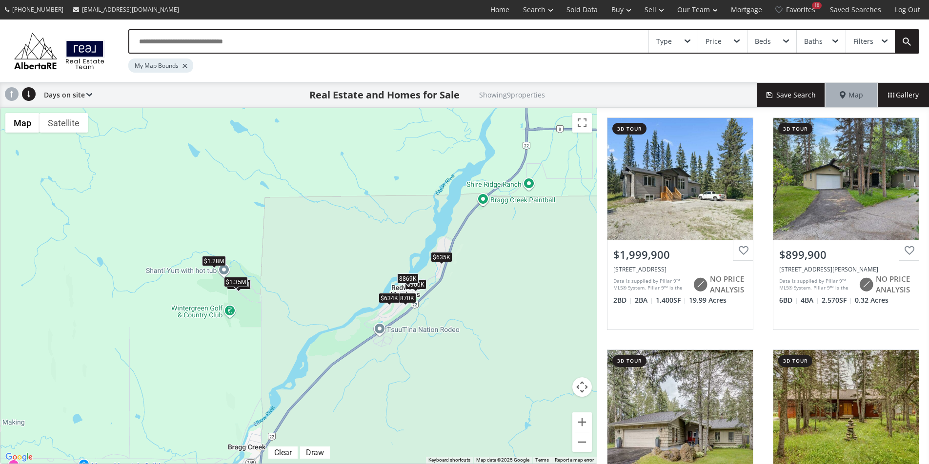
drag, startPoint x: 369, startPoint y: 385, endPoint x: 466, endPoint y: 249, distance: 167.4
click at [466, 249] on div "To navigate, press the arrow keys. $2M $900K $869K $870K $634K $1.28M $1.24M $1…" at bounding box center [298, 286] width 596 height 356
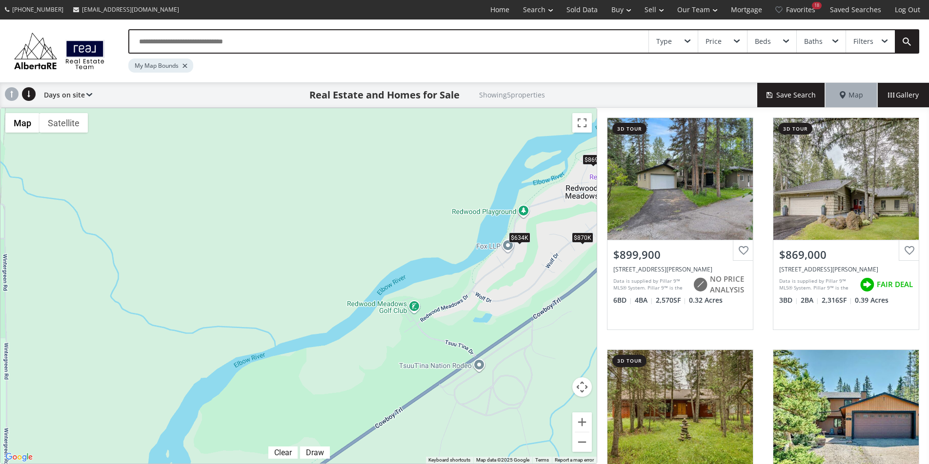
drag, startPoint x: 249, startPoint y: 375, endPoint x: 480, endPoint y: 264, distance: 256.5
click at [480, 264] on div "To navigate, press the arrow keys. $900K $869K $870K $634K $635K" at bounding box center [298, 286] width 596 height 356
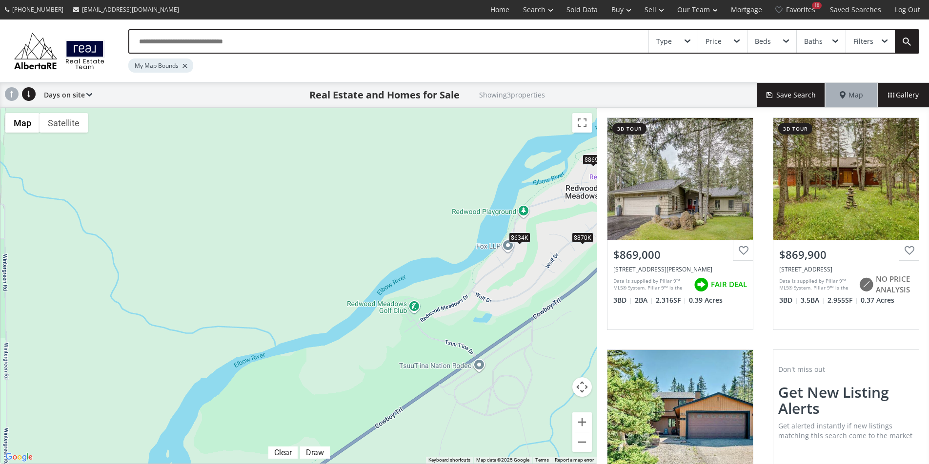
click at [522, 239] on div "$634K" at bounding box center [519, 237] width 21 height 10
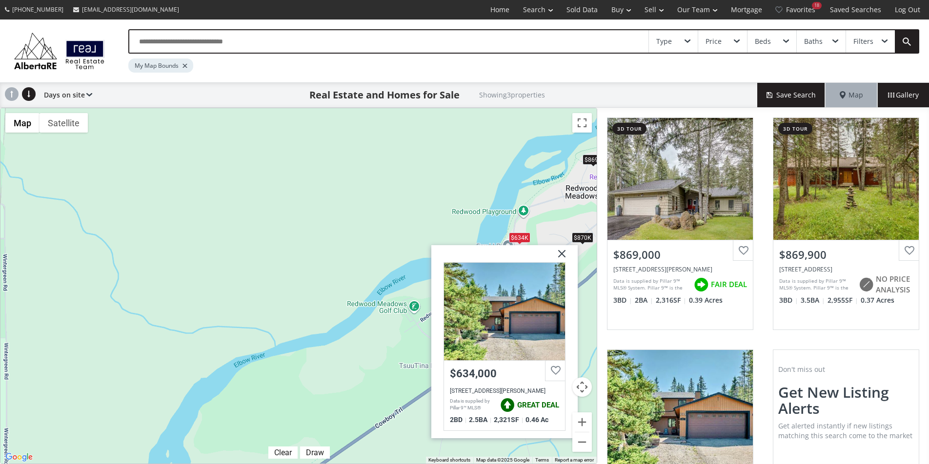
click at [539, 225] on div "To navigate, press the arrow keys. $869K $870K $634K Redwood Meadows Drive Rura…" at bounding box center [298, 286] width 596 height 356
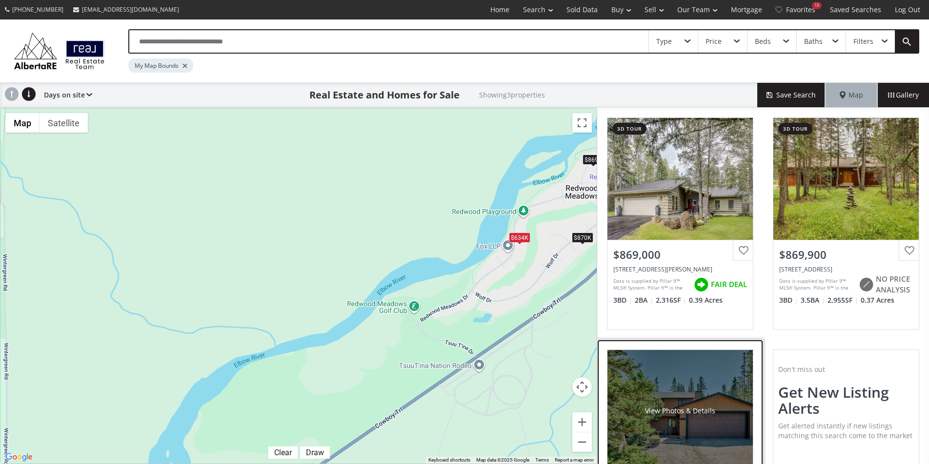
click at [700, 402] on div "View Photos & Details" at bounding box center [679, 411] width 145 height 122
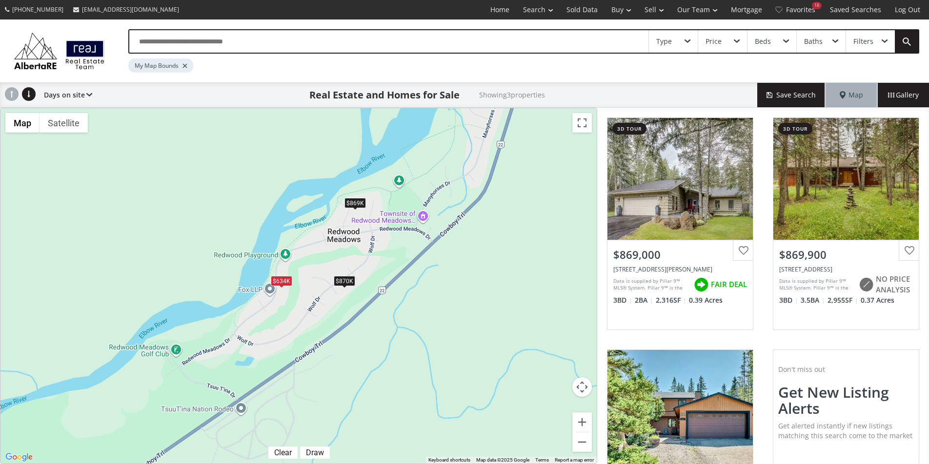
drag, startPoint x: 542, startPoint y: 256, endPoint x: 302, endPoint y: 298, distance: 243.7
click at [302, 298] on div "To navigate, press the arrow keys. $869K $870K $634K" at bounding box center [298, 286] width 596 height 356
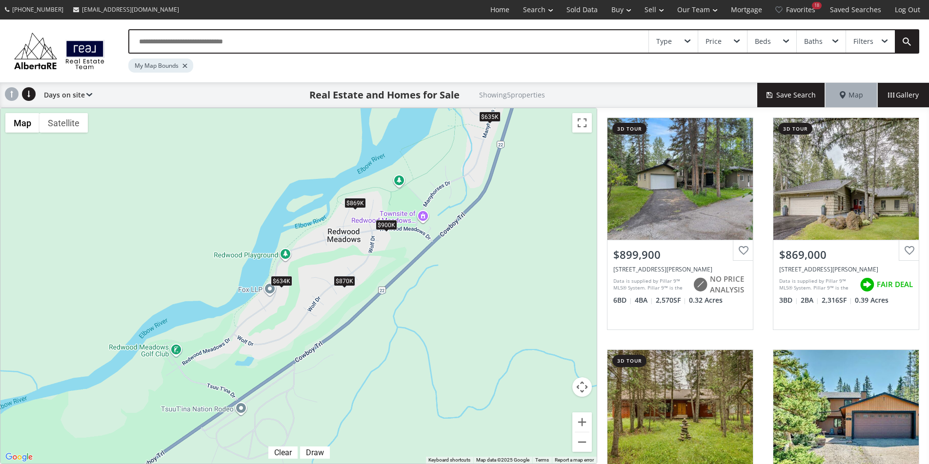
click at [356, 203] on div "$869K" at bounding box center [354, 203] width 21 height 10
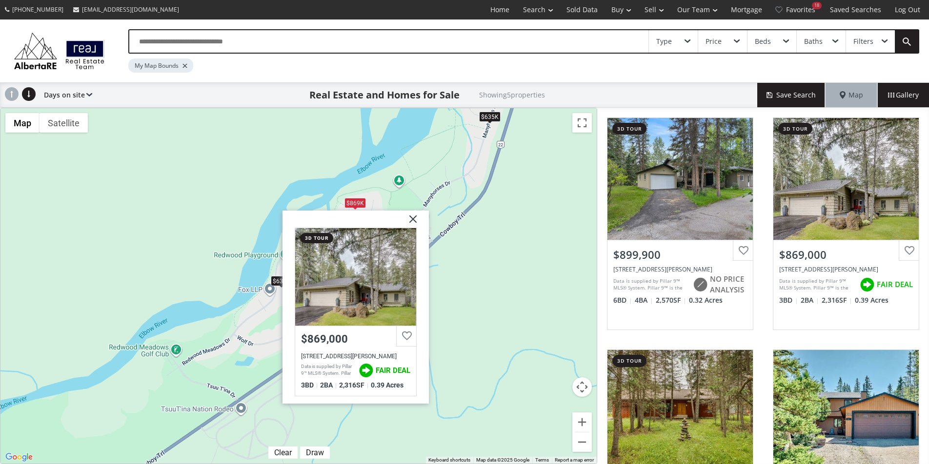
click at [469, 286] on div "To navigate, press the arrow keys. $900K $869K $870K $634K $635K Redwood Meadow…" at bounding box center [298, 286] width 596 height 356
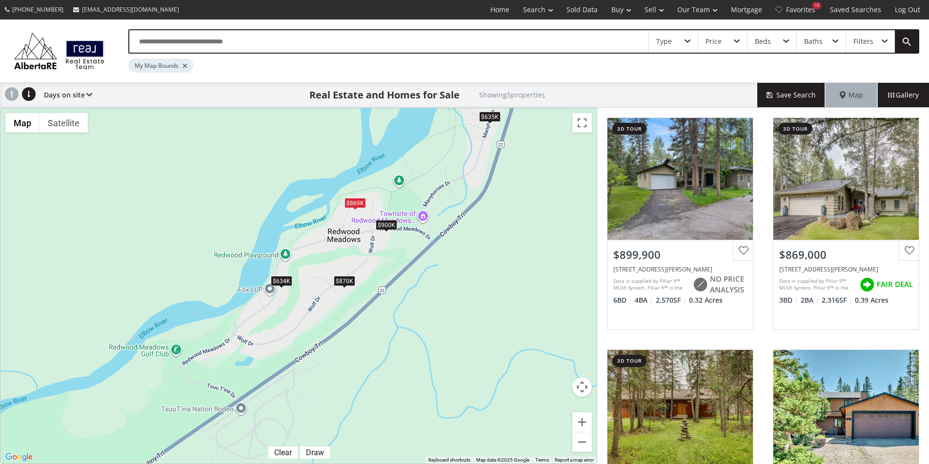
click at [345, 280] on div "$870K" at bounding box center [344, 281] width 21 height 10
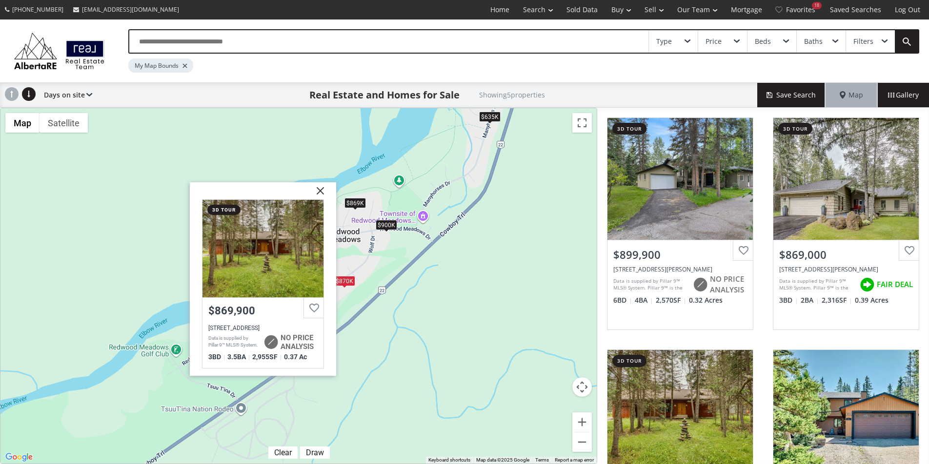
click at [383, 257] on div "To navigate, press the arrow keys. $900K $869K $870K $634K $635K Wolf Drive Rur…" at bounding box center [298, 286] width 596 height 356
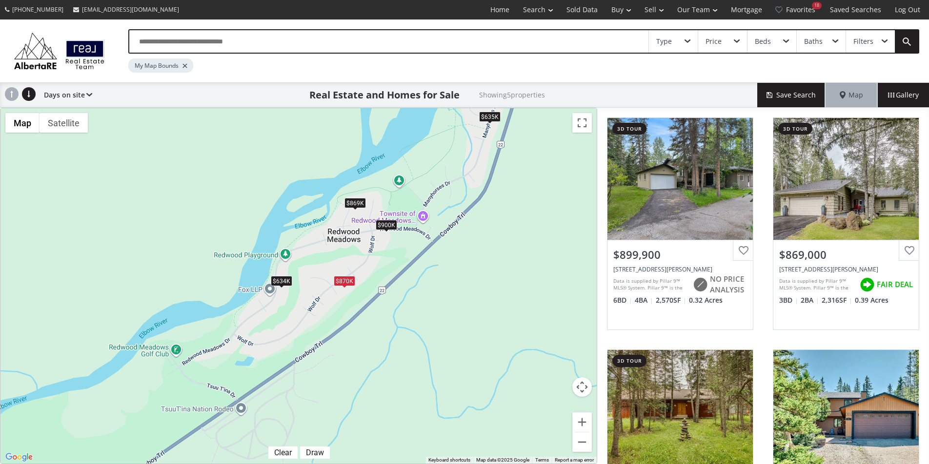
click at [383, 224] on div "$900K" at bounding box center [385, 224] width 21 height 10
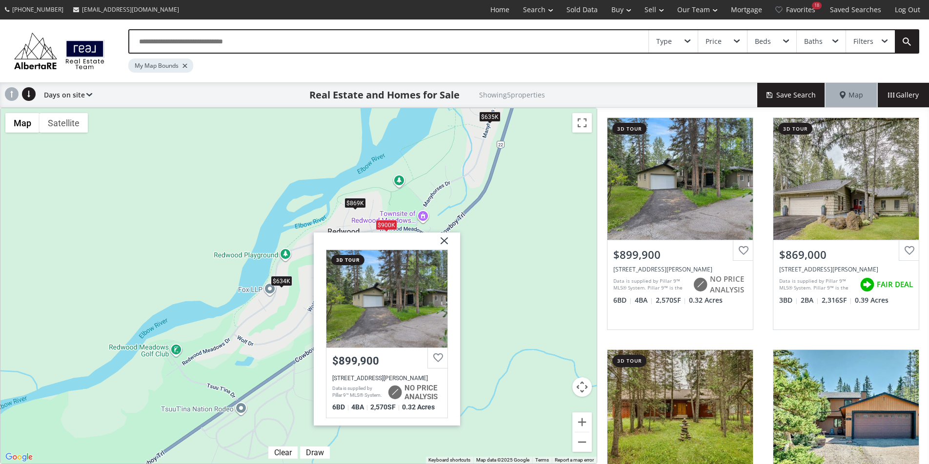
click at [477, 221] on div "To navigate, press the arrow keys. $900K $869K $870K $634K $635K Redwood meadow…" at bounding box center [298, 286] width 596 height 356
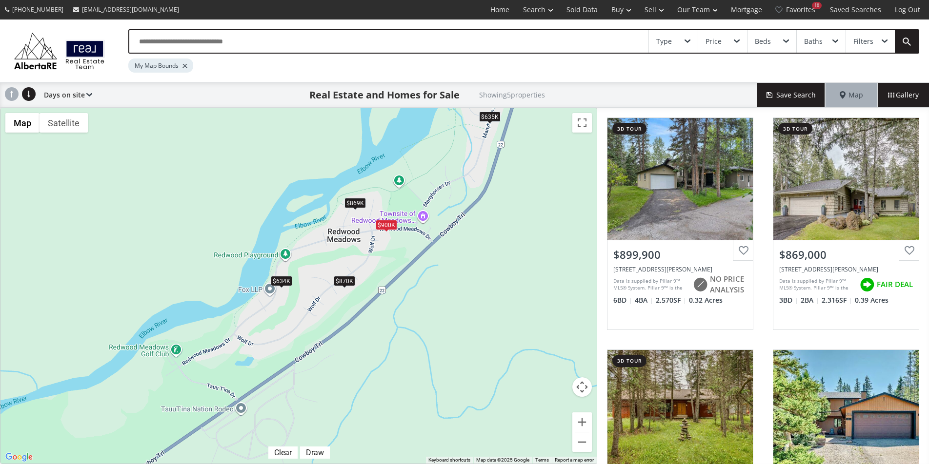
click at [494, 112] on div "$635K" at bounding box center [489, 117] width 21 height 10
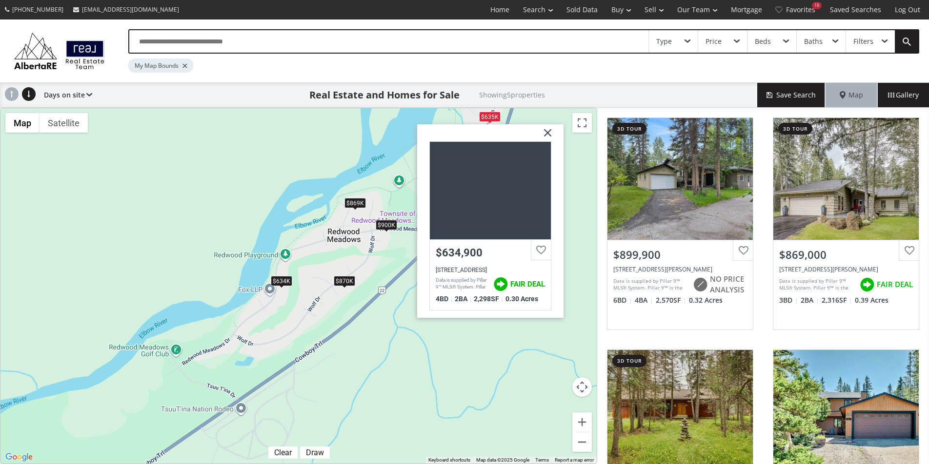
click at [418, 357] on div "To navigate, press the arrow keys. $900K $869K $870K $634K $635K Manyhorses Dri…" at bounding box center [298, 286] width 596 height 356
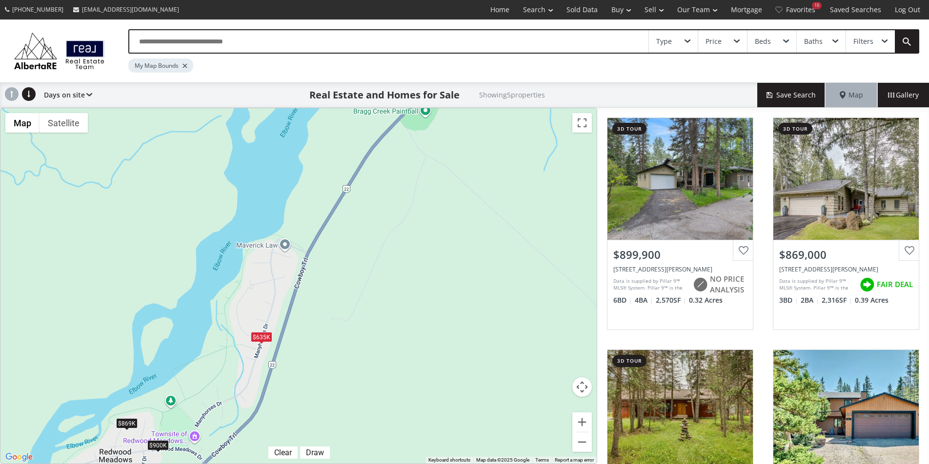
drag, startPoint x: 479, startPoint y: 245, endPoint x: 250, endPoint y: 468, distance: 319.3
click at [250, 464] on html "(587) 819-0007 info@AlbertaRE.com Home Search Search By Map Advanced Search Cal…" at bounding box center [464, 232] width 929 height 464
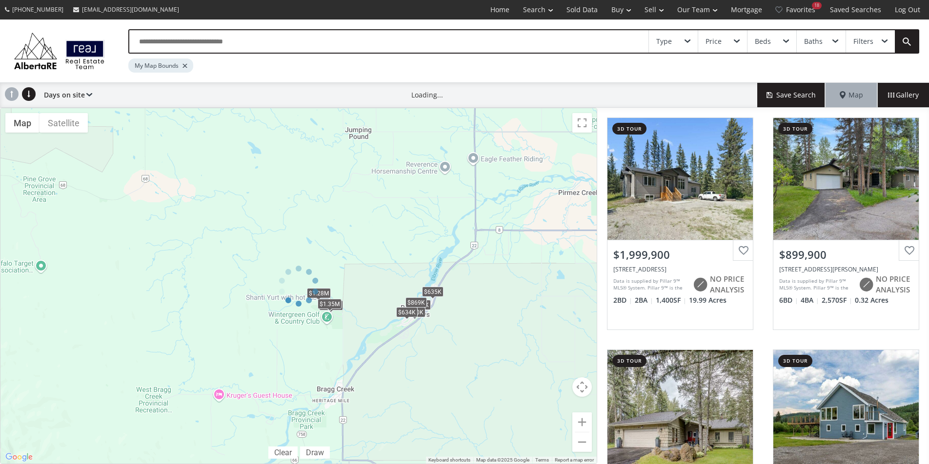
drag, startPoint x: 495, startPoint y: 257, endPoint x: 473, endPoint y: 272, distance: 27.3
click at [473, 272] on div at bounding box center [298, 286] width 597 height 356
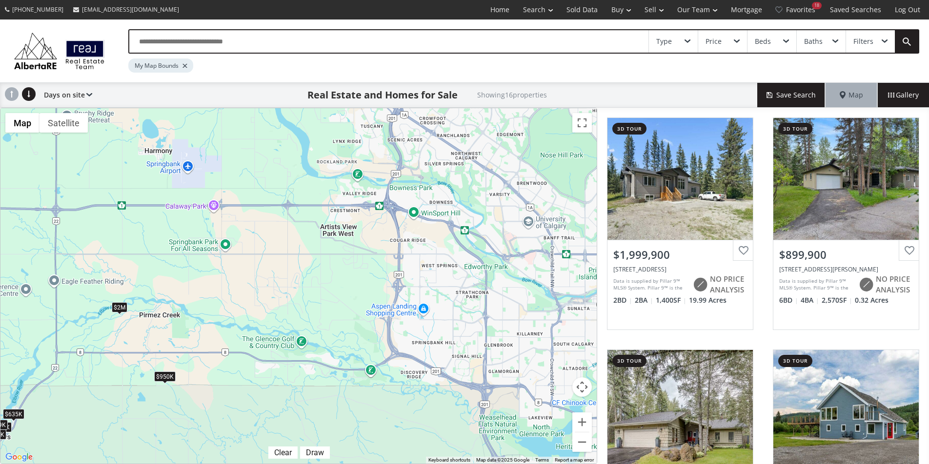
drag, startPoint x: 509, startPoint y: 260, endPoint x: 88, endPoint y: 385, distance: 438.8
click at [88, 385] on div "To navigate, press the arrow keys. $2M $900K $869K $895K $870K $634K $1.28M $1.…" at bounding box center [298, 286] width 596 height 356
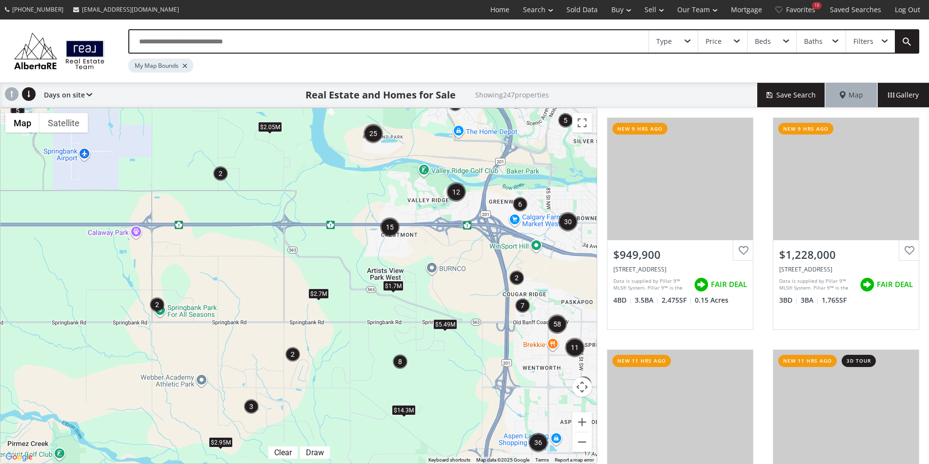
click at [220, 176] on img "2" at bounding box center [220, 173] width 15 height 15
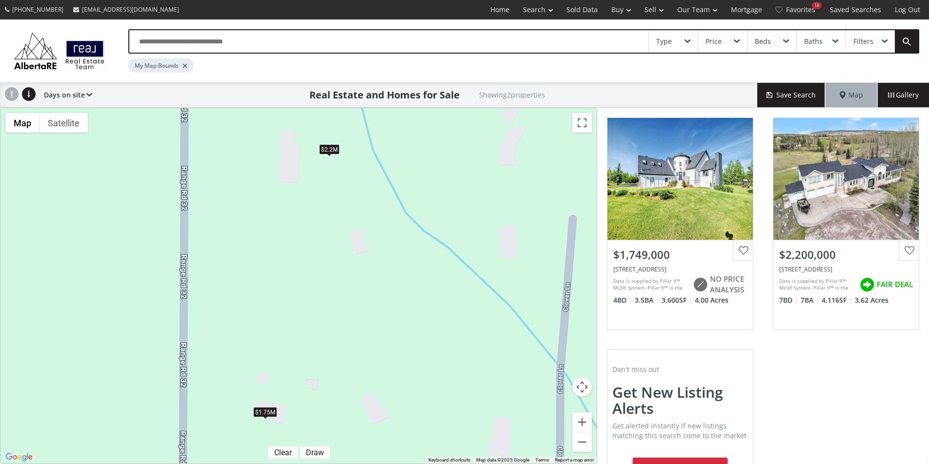
click at [270, 420] on div "To navigate, press the arrow keys. $1.75M $2.2M" at bounding box center [298, 286] width 596 height 356
click at [270, 411] on div "$1.75M" at bounding box center [265, 412] width 24 height 10
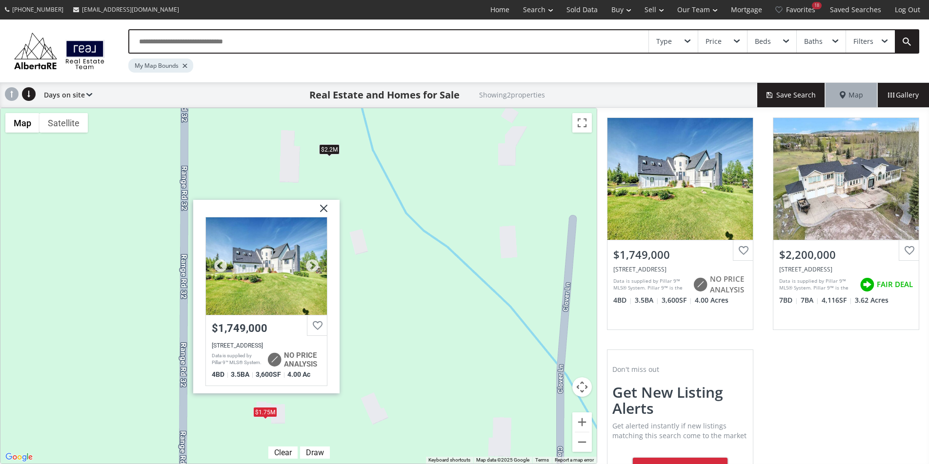
click at [265, 271] on div at bounding box center [266, 266] width 121 height 98
click at [324, 210] on img at bounding box center [320, 212] width 24 height 24
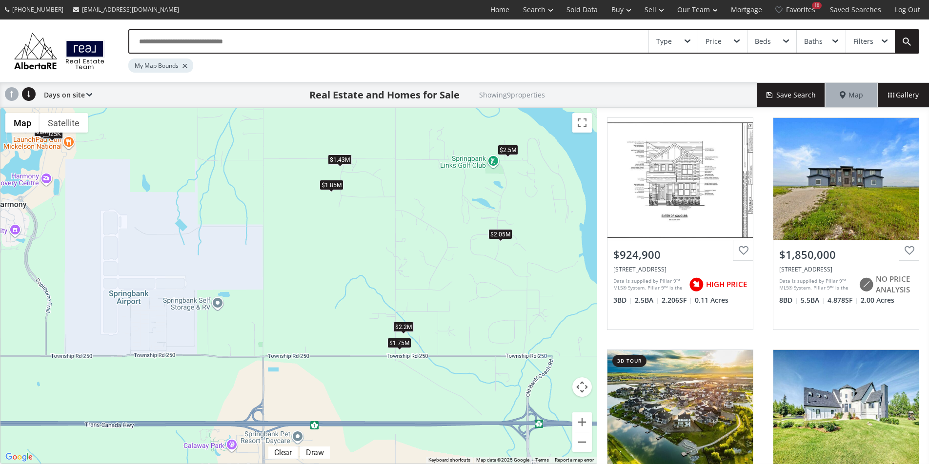
drag, startPoint x: 440, startPoint y: 296, endPoint x: 470, endPoint y: 317, distance: 36.5
click at [470, 317] on div "To navigate, press the arrow keys. $925K $1.85M $2M $1.75M $1.43M $725K $2.5M $…" at bounding box center [298, 286] width 596 height 356
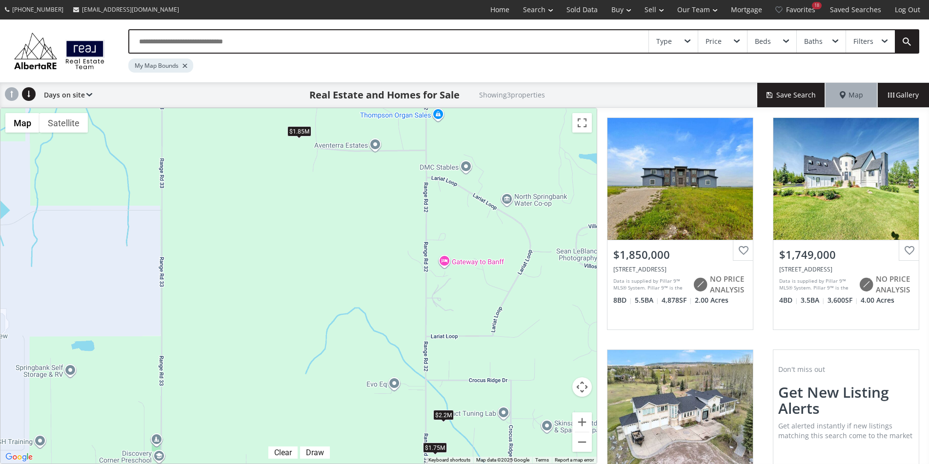
drag, startPoint x: 402, startPoint y: 236, endPoint x: 410, endPoint y: 242, distance: 9.7
click at [410, 242] on div "To navigate, press the arrow keys. $1.85M $1.75M $2.2M" at bounding box center [298, 286] width 596 height 356
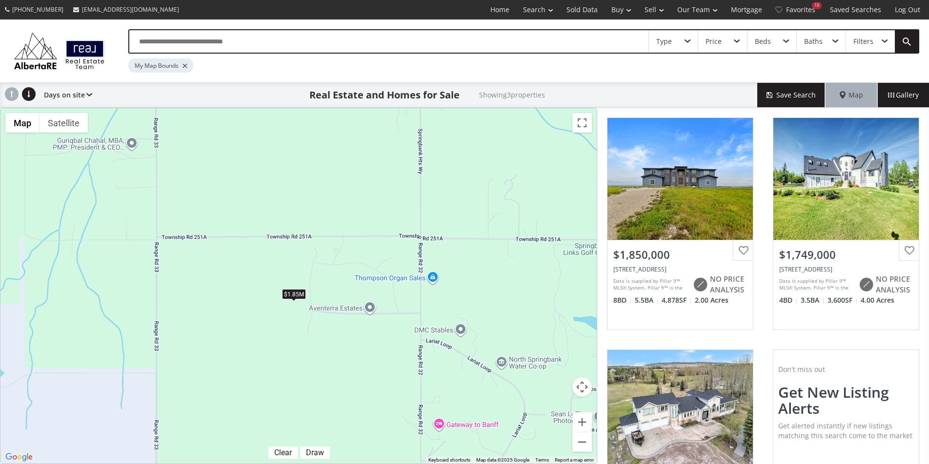
drag, startPoint x: 422, startPoint y: 218, endPoint x: 417, endPoint y: 377, distance: 159.5
click at [417, 377] on div "To navigate, press the arrow keys. $1.85M $1.75M $2.2M" at bounding box center [298, 286] width 596 height 356
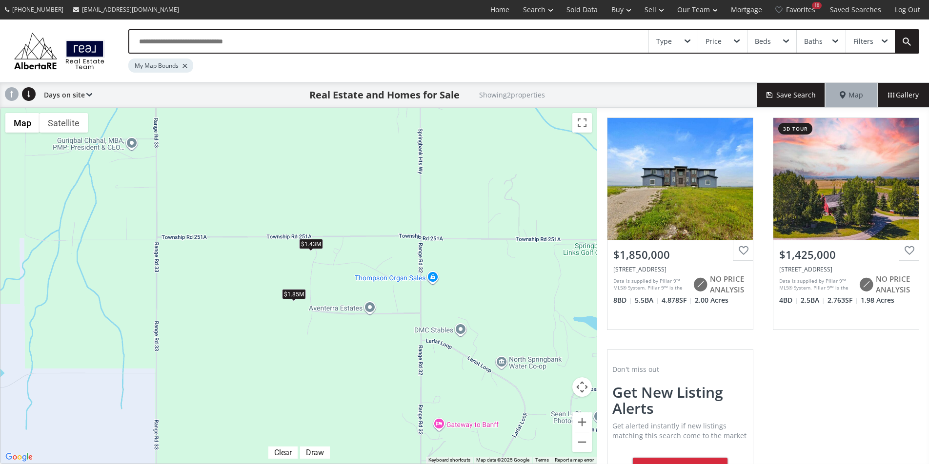
click at [317, 247] on div "$1.43M" at bounding box center [311, 243] width 24 height 10
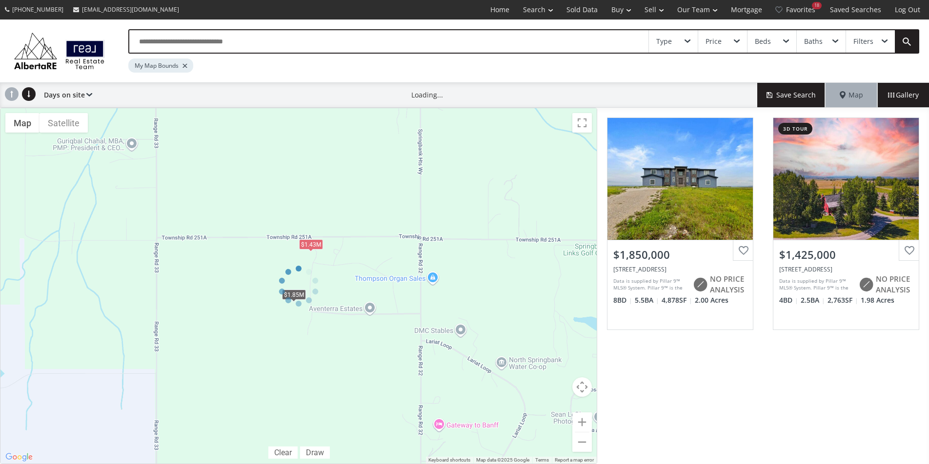
click at [270, 229] on div "← Move left → Move right ↑ Move up ↓ Move down + Zoom in - Zoom out Home Jump l…" at bounding box center [298, 286] width 597 height 356
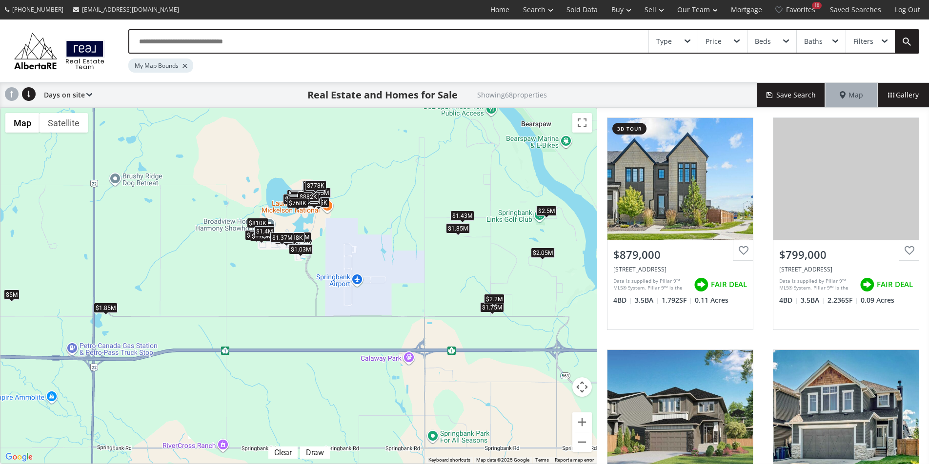
drag, startPoint x: 464, startPoint y: 343, endPoint x: 452, endPoint y: 266, distance: 78.6
click at [452, 266] on div "To navigate, press the arrow keys. $879K $799K $876K $880K $445K $360K+ $760K $…" at bounding box center [298, 286] width 596 height 356
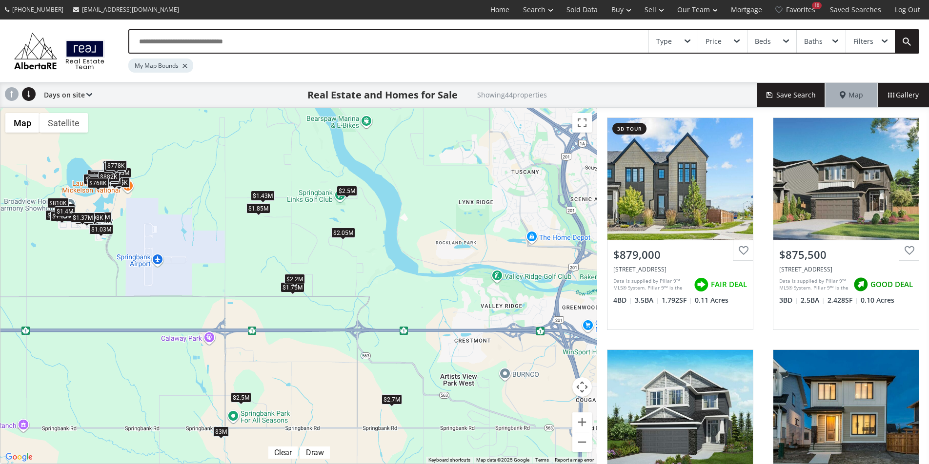
drag, startPoint x: 519, startPoint y: 277, endPoint x: 315, endPoint y: 257, distance: 205.4
click at [315, 257] on div "To navigate, press the arrow keys. $879K $876K $868K $880K $902K $925K $908K $1…" at bounding box center [298, 286] width 596 height 356
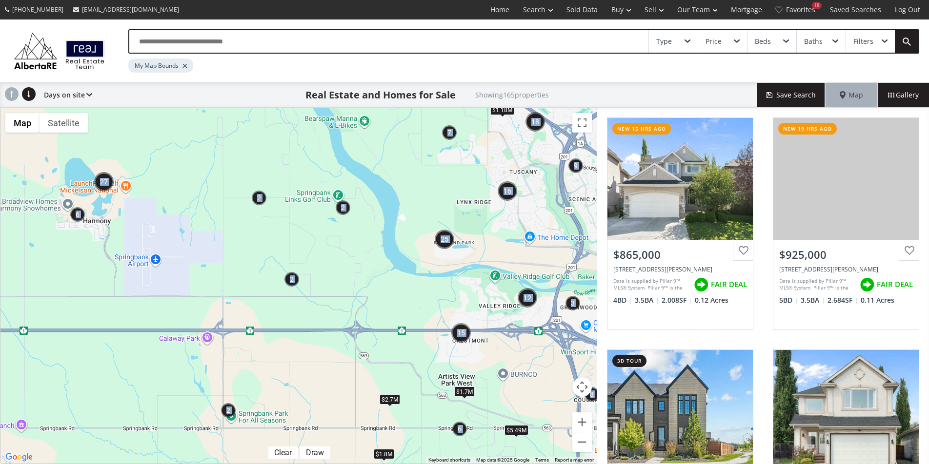
drag, startPoint x: 466, startPoint y: 192, endPoint x: 473, endPoint y: 225, distance: 33.8
click at [473, 225] on div "← Move left → Move right ↑ Move up ↓ Move down + Zoom in - Zoom out Home Jump l…" at bounding box center [298, 286] width 597 height 356
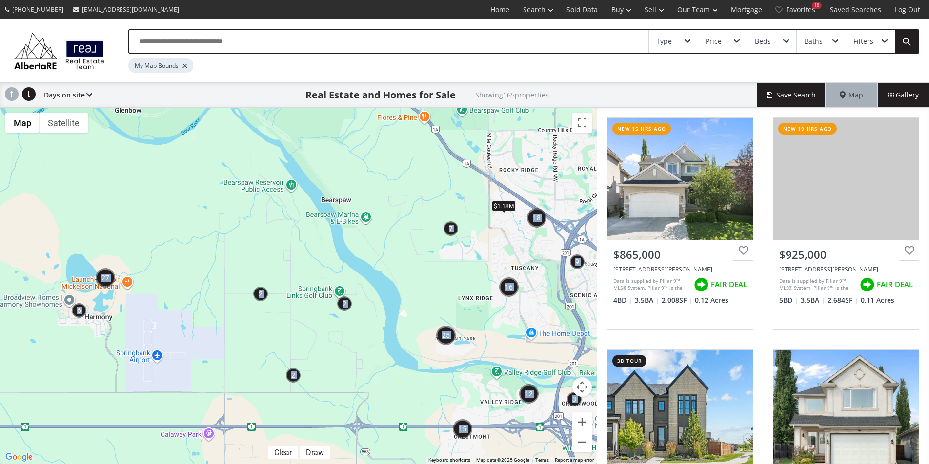
drag, startPoint x: 482, startPoint y: 159, endPoint x: 481, endPoint y: 250, distance: 91.2
click at [483, 253] on div "To navigate, press the arrow keys. $1.8M $2.7M $1.18M $1.7M $5.49M" at bounding box center [298, 286] width 596 height 356
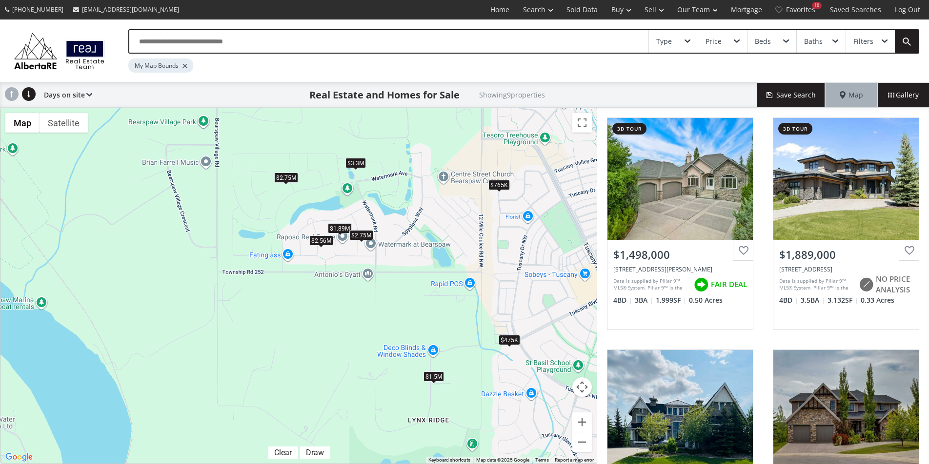
drag, startPoint x: 477, startPoint y: 293, endPoint x: 409, endPoint y: 211, distance: 107.0
click at [409, 211] on div "To navigate, press the arrow keys. $1.5M $1.89M $2.75M $3.3M $765K $475K $2.75M…" at bounding box center [298, 286] width 596 height 356
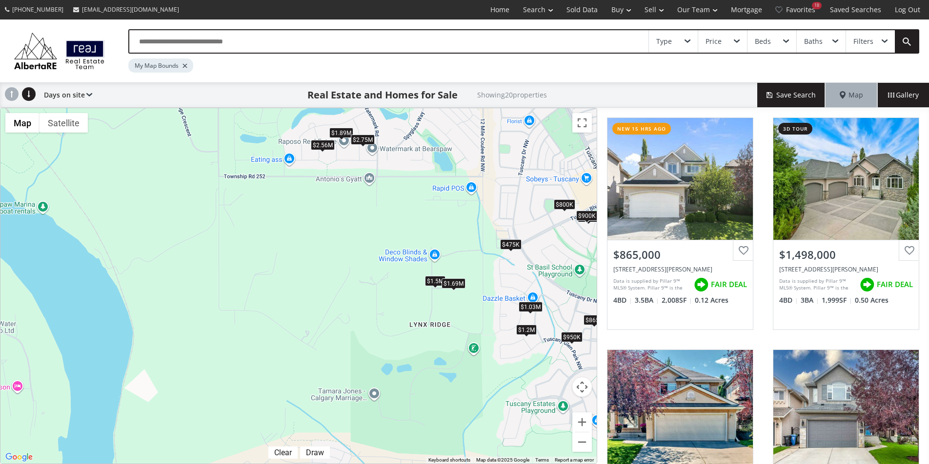
drag, startPoint x: 458, startPoint y: 309, endPoint x: 459, endPoint y: 212, distance: 97.0
click at [459, 212] on div "To navigate, press the arrow keys. $865K $1.5M $915K $1.03M $1.89M $900K $619K …" at bounding box center [298, 286] width 596 height 356
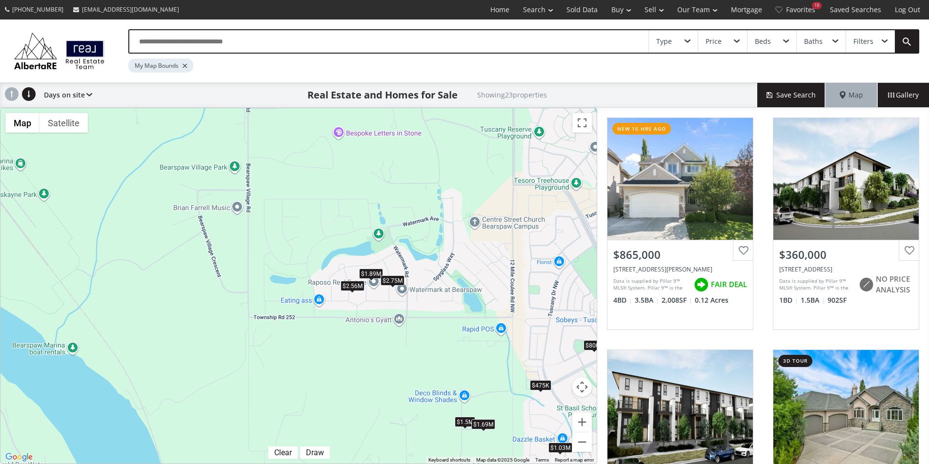
drag, startPoint x: 470, startPoint y: 171, endPoint x: 504, endPoint y: 316, distance: 149.6
click at [504, 316] on div "To navigate, press the arrow keys. $865K $360K+ $360K+ $1.5M $915K $1.03M $1.89…" at bounding box center [298, 286] width 596 height 356
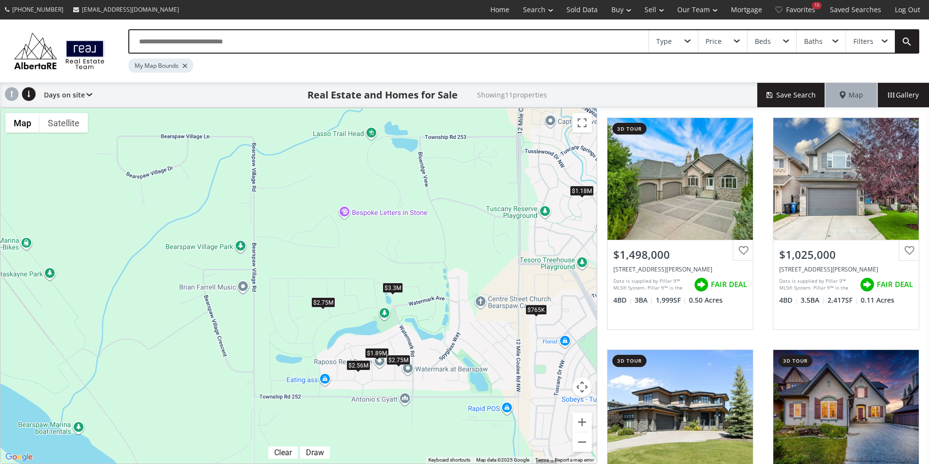
drag, startPoint x: 440, startPoint y: 190, endPoint x: 443, endPoint y: 268, distance: 77.6
click at [443, 268] on div "To navigate, press the arrow keys. $1.5M $1.03M $1.89M $1.18M $2.75M $3.3M $765…" at bounding box center [298, 286] width 596 height 356
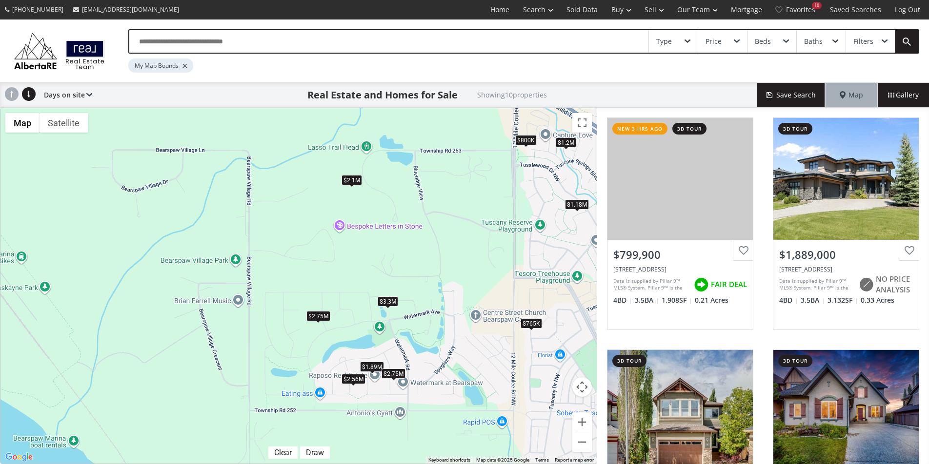
drag, startPoint x: 485, startPoint y: 197, endPoint x: 480, endPoint y: 212, distance: 15.3
click at [480, 212] on div "To navigate, press the arrow keys. $800K $1.89M $1.2M $1.18M $2.75M $3.3M $765K…" at bounding box center [298, 286] width 596 height 356
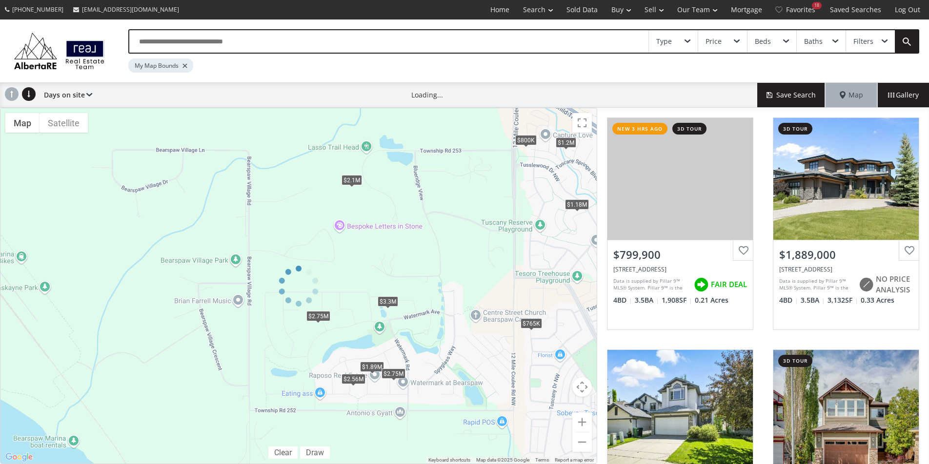
click at [526, 323] on div "← Move left → Move right ↑ Move up ↓ Move down + Zoom in - Zoom out Home Jump l…" at bounding box center [298, 286] width 597 height 356
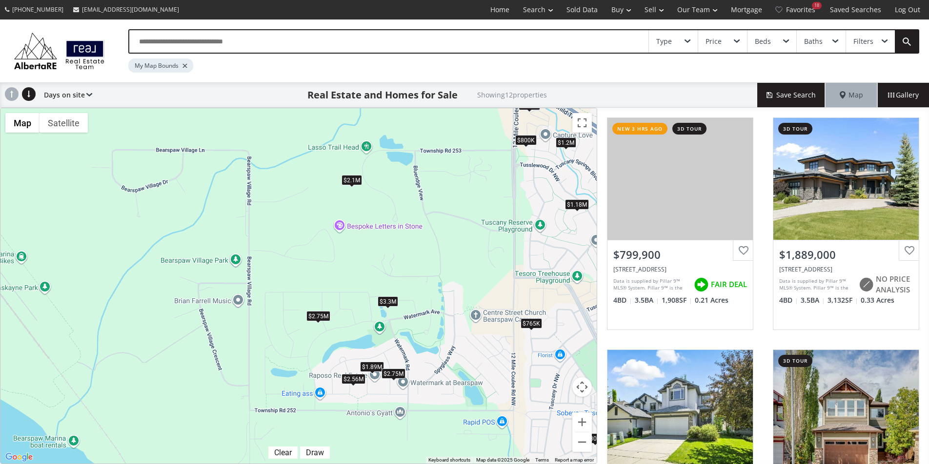
click at [529, 324] on div "$765K" at bounding box center [530, 323] width 21 height 10
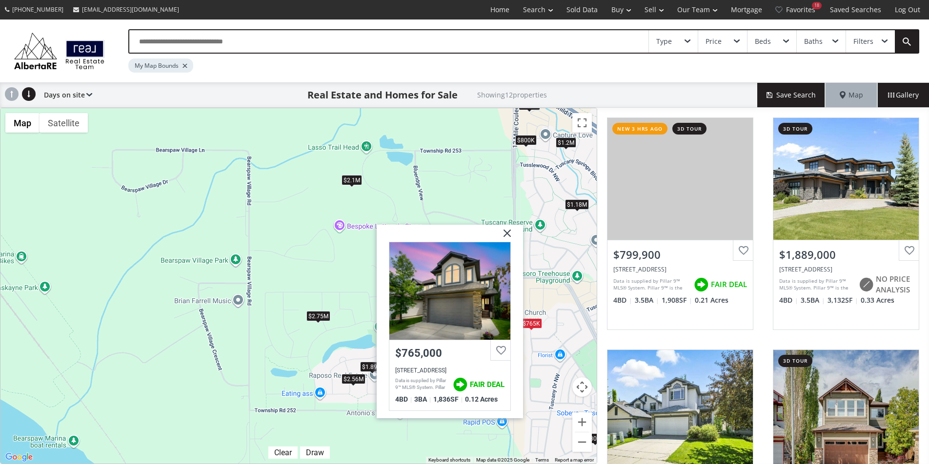
click at [522, 140] on div "$800K" at bounding box center [525, 140] width 21 height 10
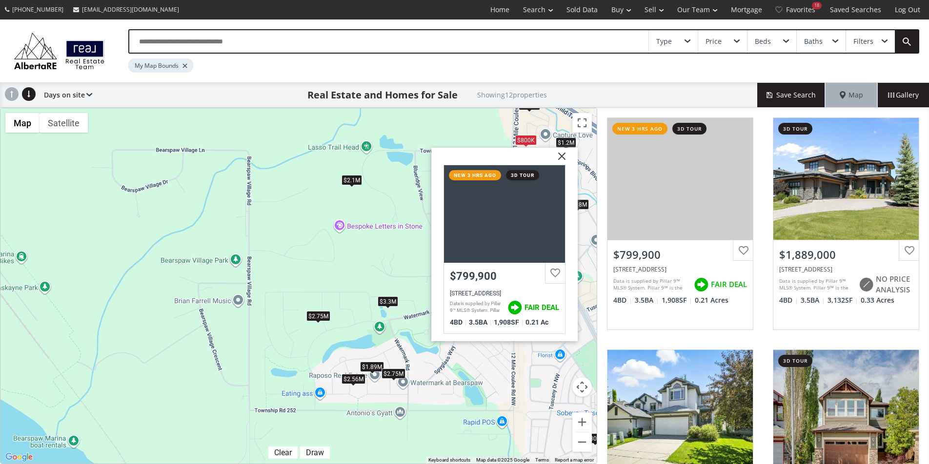
click at [475, 129] on div "To navigate, press the arrow keys. $800K $1.89M $800K $1.2M $1.18M $2.75M $3.3M…" at bounding box center [298, 286] width 596 height 356
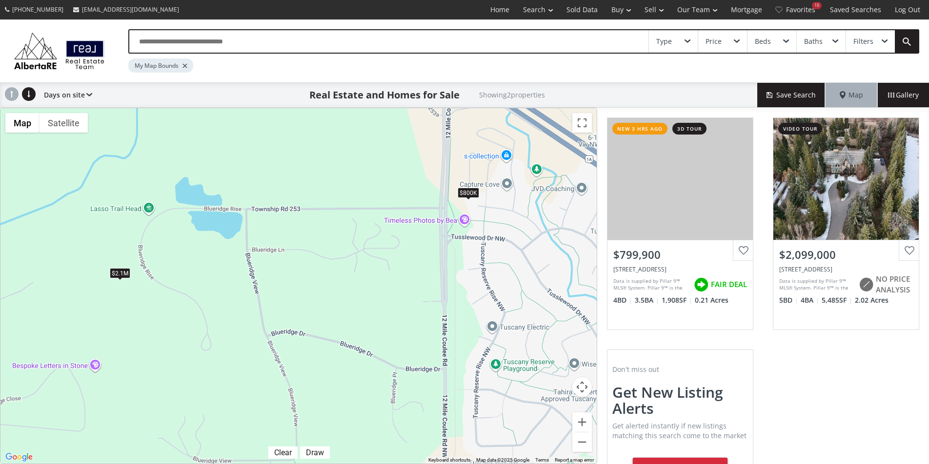
drag, startPoint x: 532, startPoint y: 158, endPoint x: 445, endPoint y: 211, distance: 102.0
click at [445, 211] on div "To navigate, press the arrow keys. $800K $2.1M" at bounding box center [298, 286] width 596 height 356
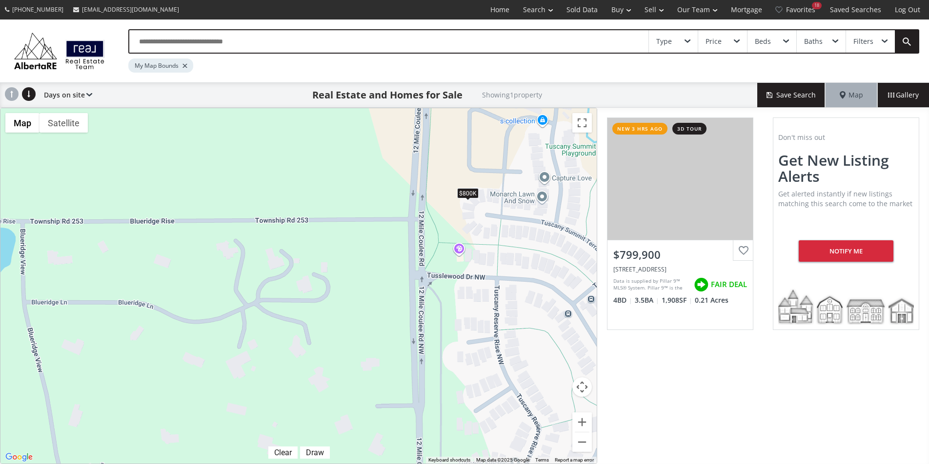
click at [470, 190] on div "$800K" at bounding box center [467, 193] width 21 height 10
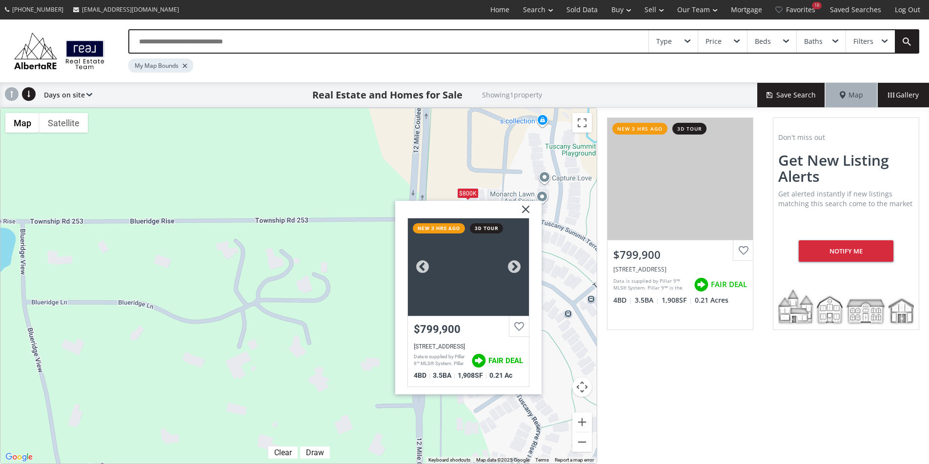
click at [463, 226] on div "new 3 hrs ago" at bounding box center [439, 228] width 52 height 10
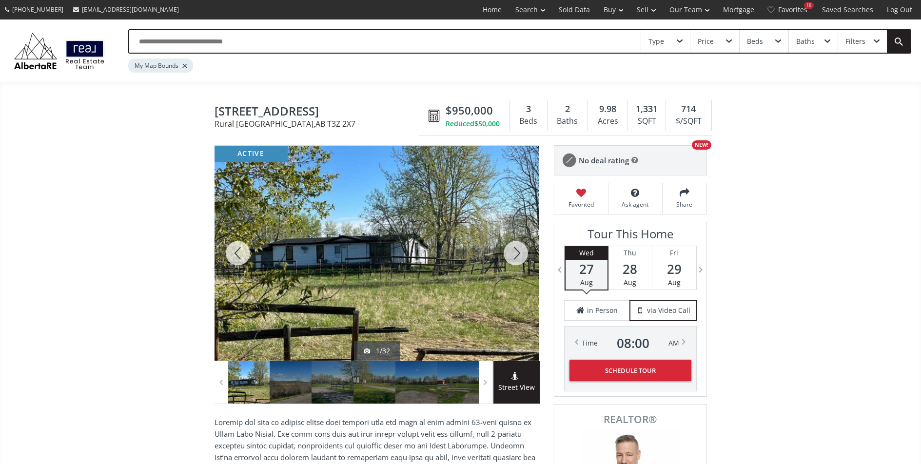
click at [508, 255] on div at bounding box center [516, 253] width 47 height 215
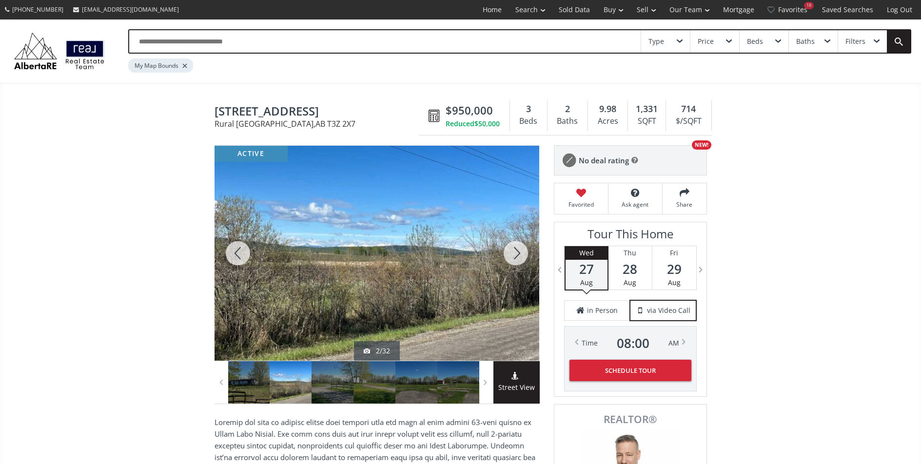
click at [509, 256] on div at bounding box center [516, 253] width 47 height 215
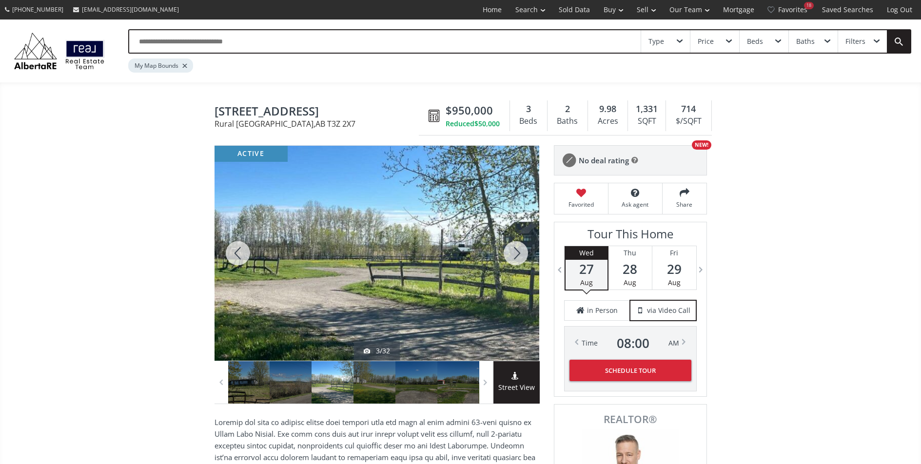
click at [509, 256] on div at bounding box center [516, 253] width 47 height 215
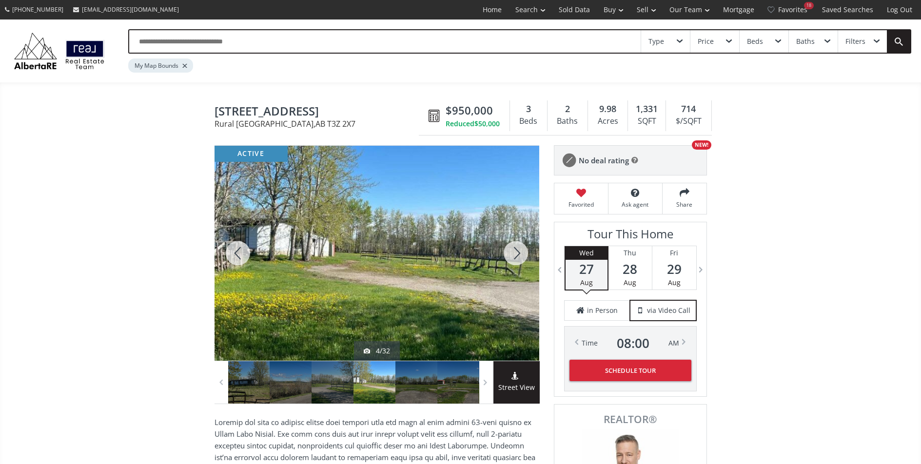
click at [509, 256] on div at bounding box center [516, 253] width 47 height 215
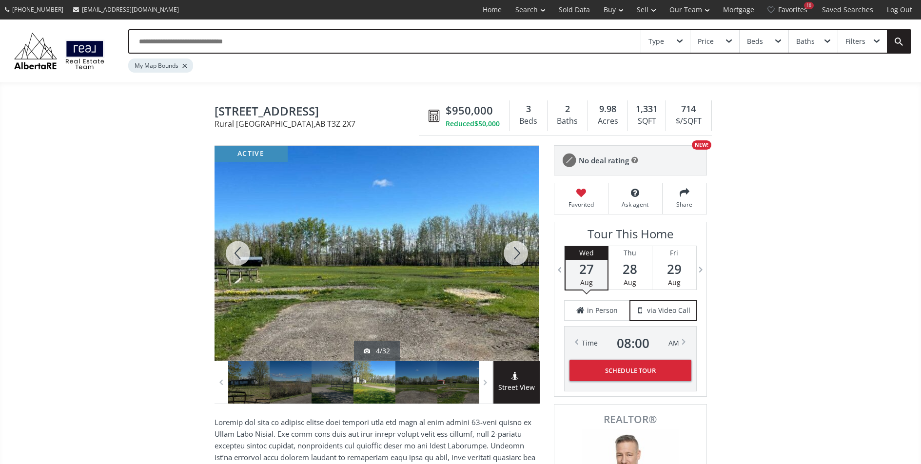
click at [509, 256] on div at bounding box center [516, 253] width 47 height 215
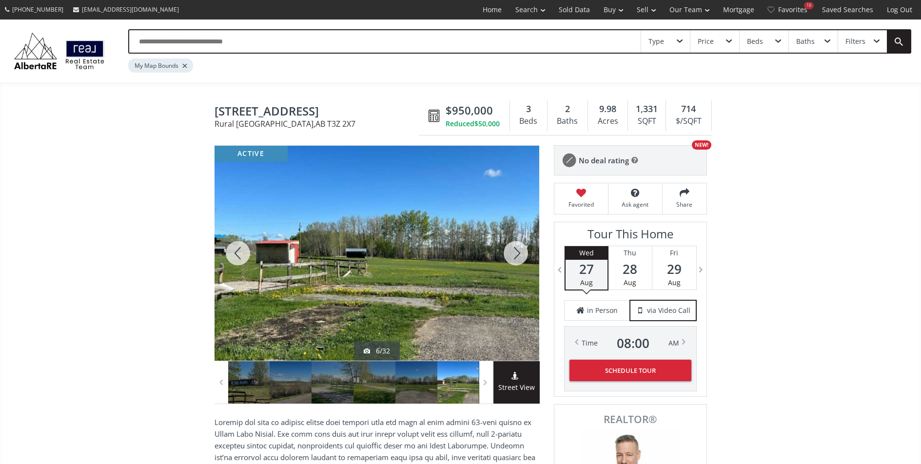
click at [509, 256] on div at bounding box center [516, 253] width 47 height 215
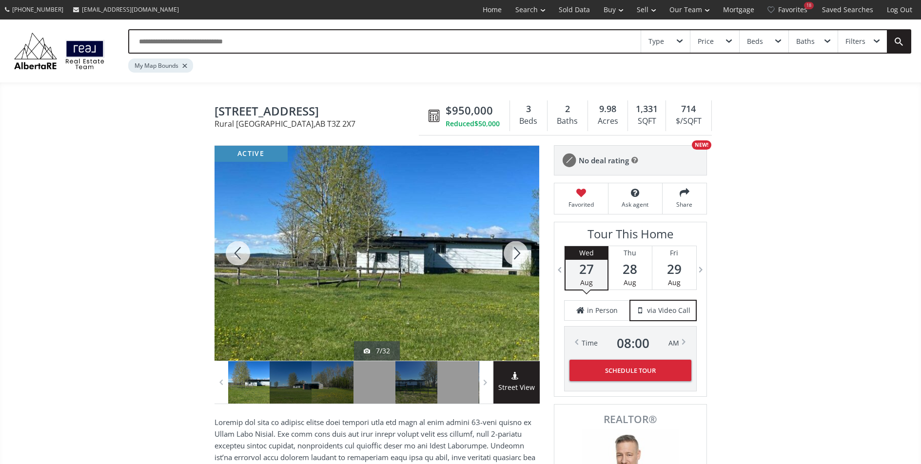
click at [509, 256] on div at bounding box center [516, 253] width 47 height 215
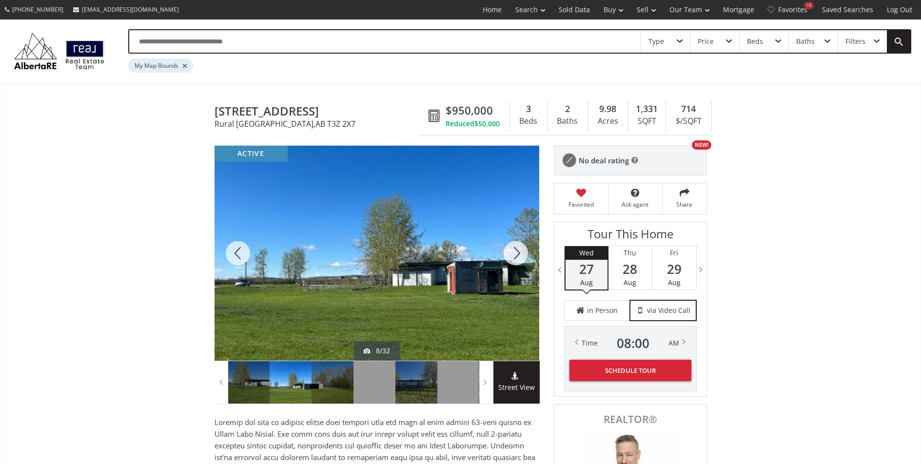
click at [509, 256] on div at bounding box center [516, 253] width 47 height 215
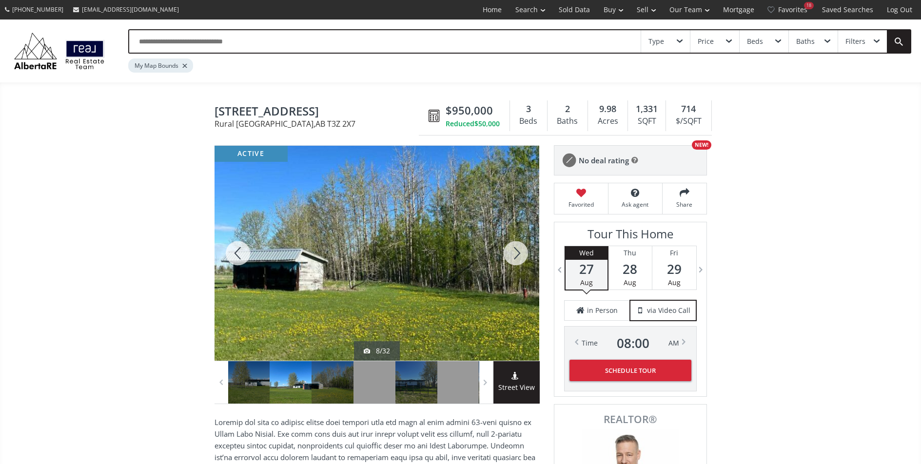
click at [509, 256] on div at bounding box center [516, 253] width 47 height 215
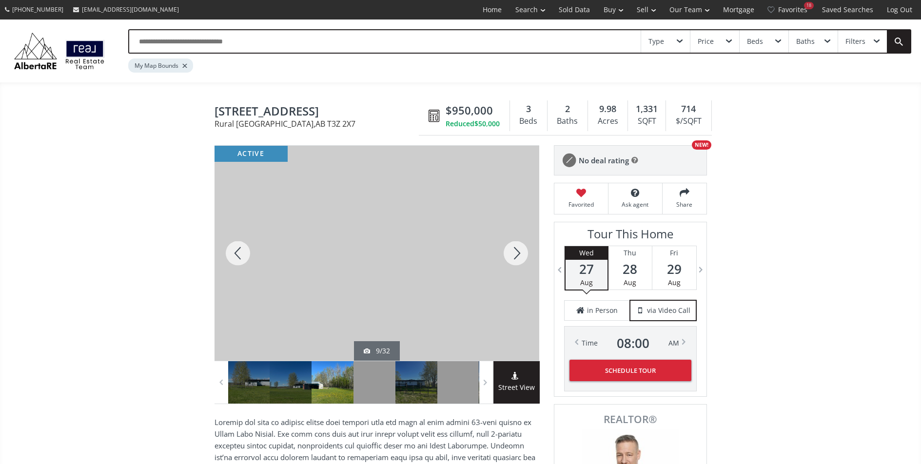
click at [509, 256] on div at bounding box center [516, 253] width 47 height 215
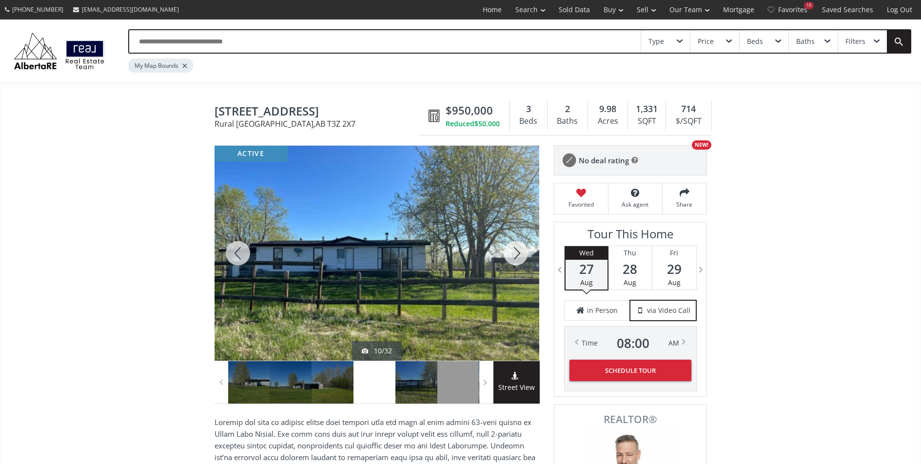
click at [509, 256] on div at bounding box center [516, 253] width 47 height 215
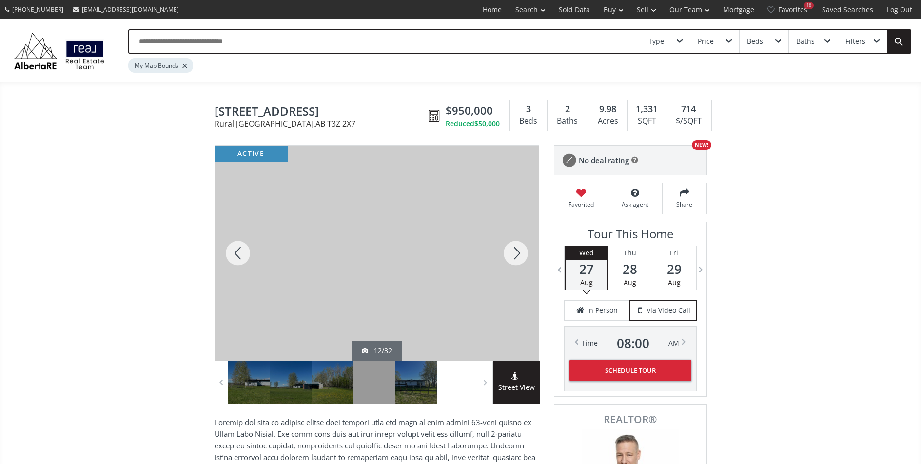
click at [509, 256] on div at bounding box center [516, 253] width 47 height 215
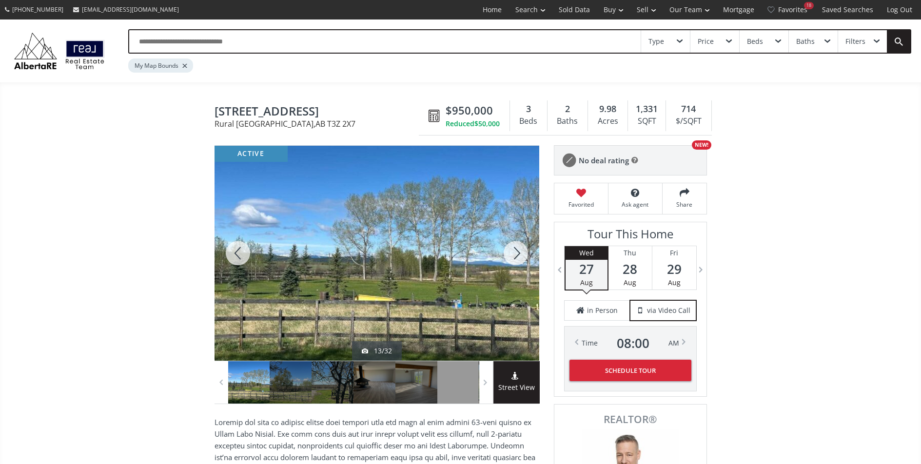
click at [509, 256] on div at bounding box center [516, 253] width 47 height 215
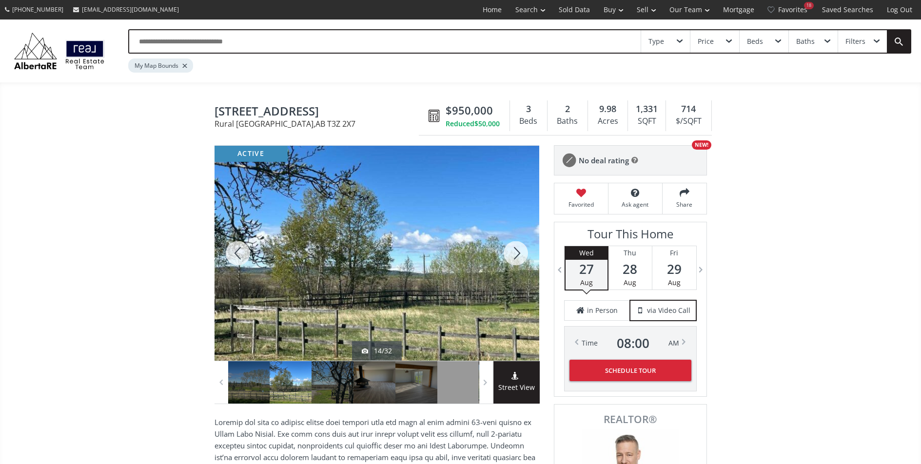
click at [509, 256] on div at bounding box center [516, 253] width 47 height 215
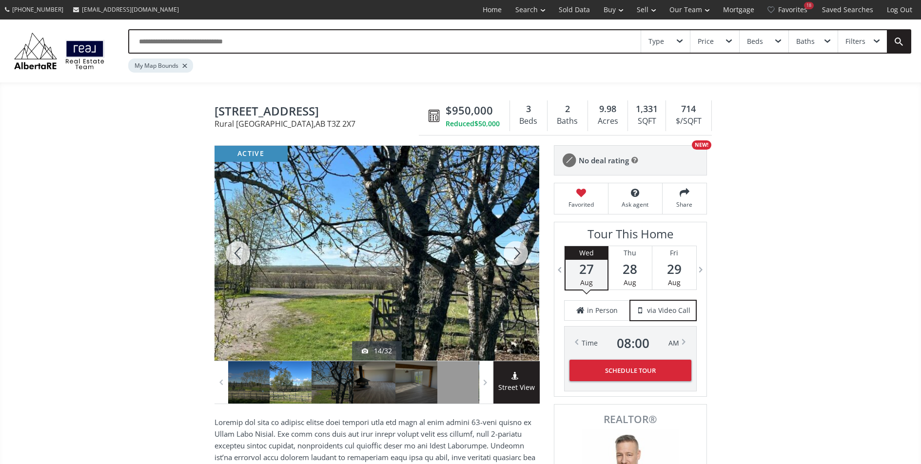
click at [509, 256] on div at bounding box center [516, 253] width 47 height 215
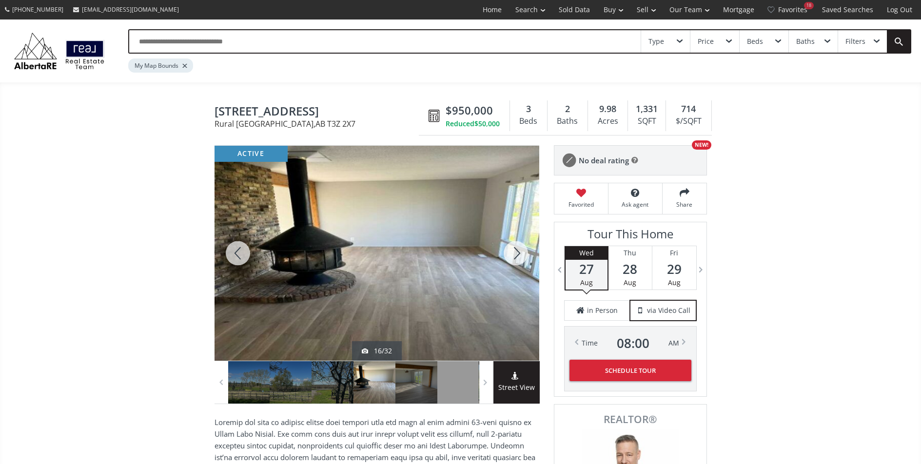
click at [509, 256] on div at bounding box center [516, 253] width 47 height 215
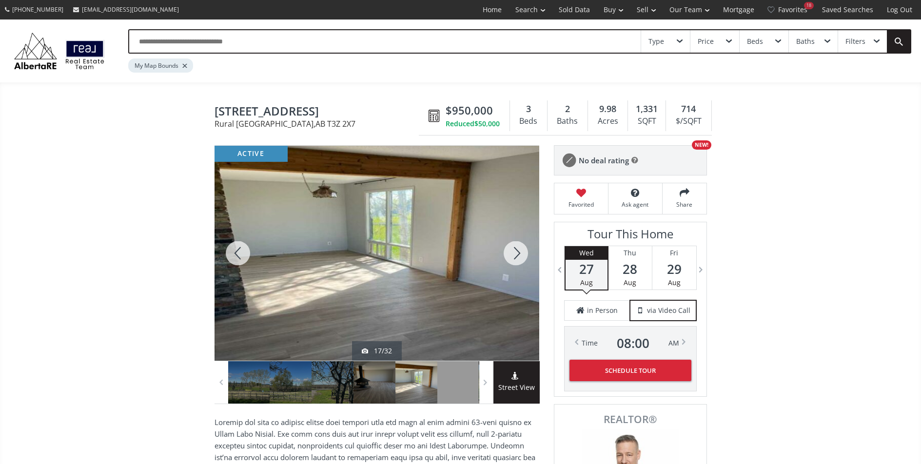
click at [509, 256] on div at bounding box center [516, 253] width 47 height 215
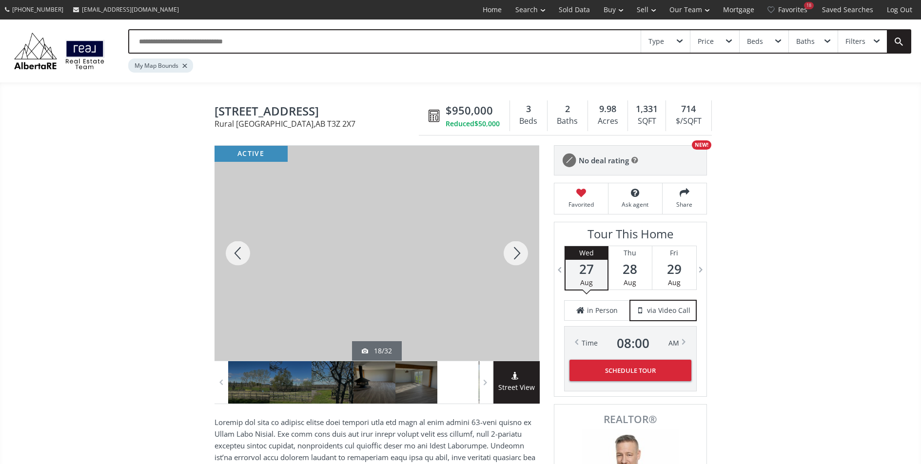
click at [509, 256] on div at bounding box center [516, 253] width 47 height 215
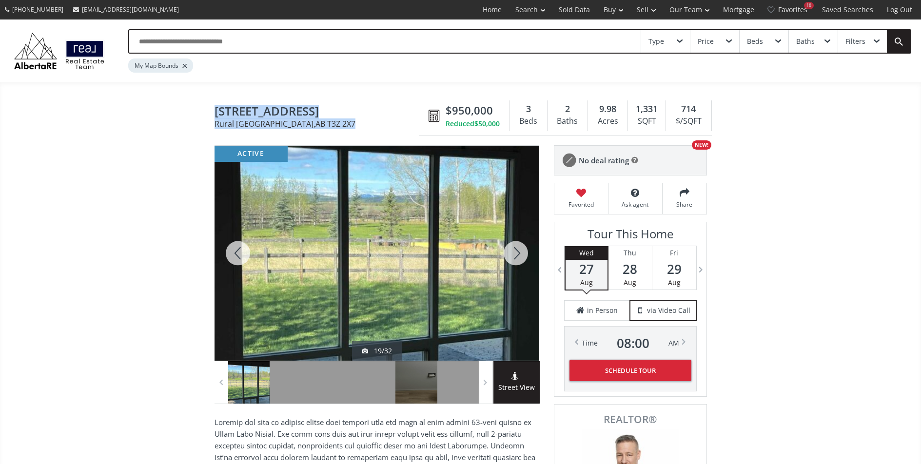
drag, startPoint x: 215, startPoint y: 110, endPoint x: 348, endPoint y: 127, distance: 134.2
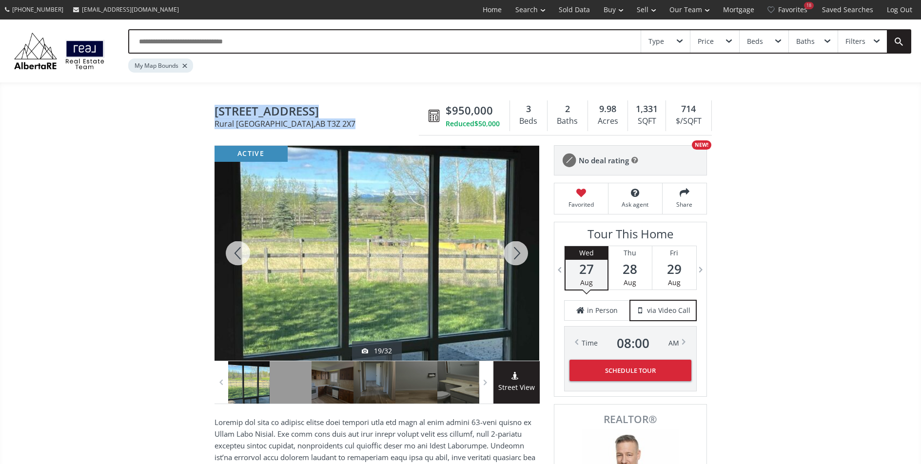
click at [348, 127] on h1 "34186 Township Road 240 Rural Rocky View County , AB T3Z 2X7" at bounding box center [319, 116] width 209 height 23
click at [278, 128] on span "Rural Rocky View County , AB T3Z 2X7" at bounding box center [319, 124] width 209 height 8
drag, startPoint x: 217, startPoint y: 112, endPoint x: 337, endPoint y: 121, distance: 120.3
click at [337, 121] on h1 "34186 Township Road 240 Rural Rocky View County , AB T3Z 2X7" at bounding box center [319, 116] width 209 height 23
click at [354, 128] on div "Township Road 240 Rural Rocky View County AB T3Z 2X7 34186 Township Road 240 Ru…" at bounding box center [461, 116] width 493 height 39
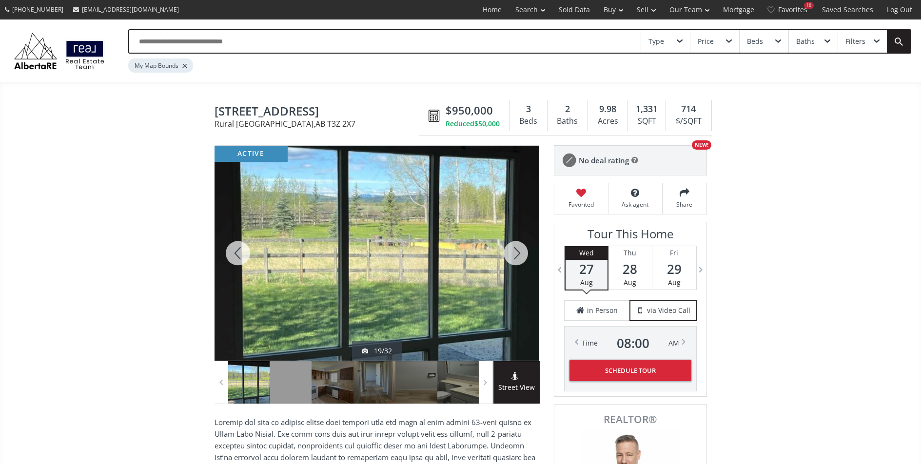
click at [225, 109] on span "34186 Township Road 240" at bounding box center [319, 112] width 209 height 15
click at [215, 110] on span "34186 Township Road 240" at bounding box center [319, 112] width 209 height 15
click at [356, 123] on span "Rural Rocky View County , AB T3Z 2X7" at bounding box center [319, 124] width 209 height 8
drag, startPoint x: 353, startPoint y: 122, endPoint x: 217, endPoint y: 109, distance: 136.3
click at [217, 109] on h1 "34186 Township Road 240 Rural Rocky View County , AB T3Z 2X7" at bounding box center [319, 116] width 209 height 23
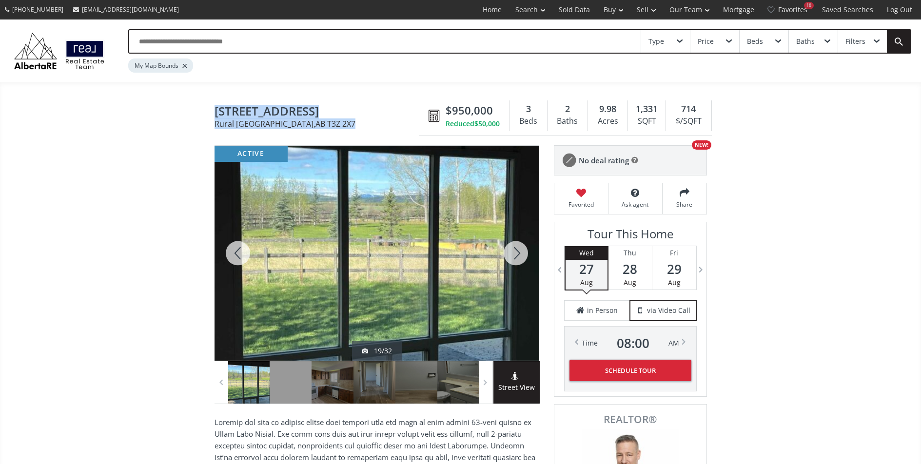
copy h1 "34186 Township Road 240 Rural Rocky View County , AB T3Z 2X7"
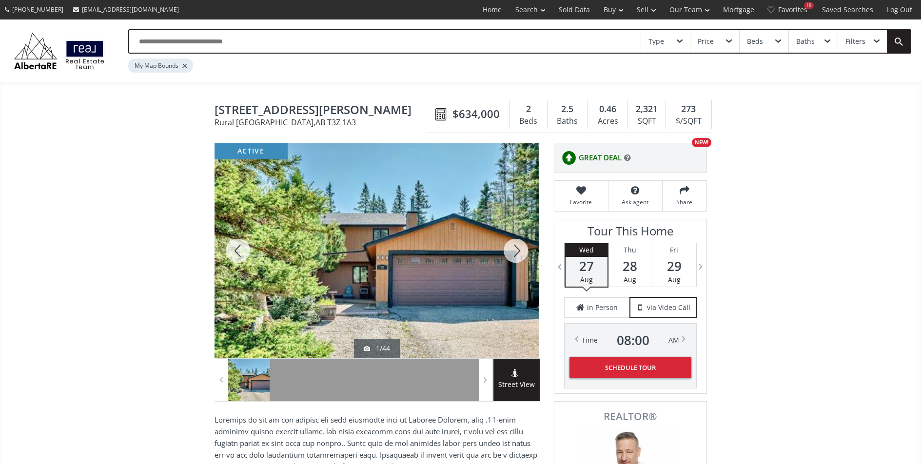
click at [513, 256] on div at bounding box center [516, 250] width 47 height 215
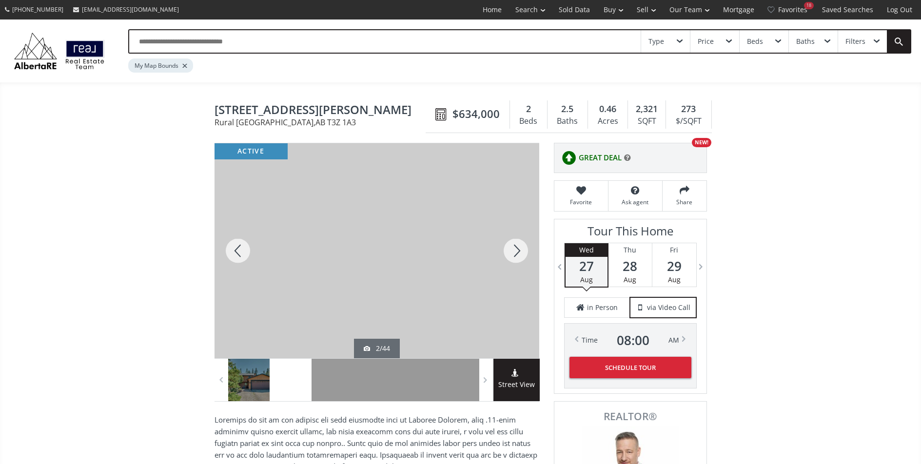
click at [513, 256] on div at bounding box center [516, 250] width 47 height 215
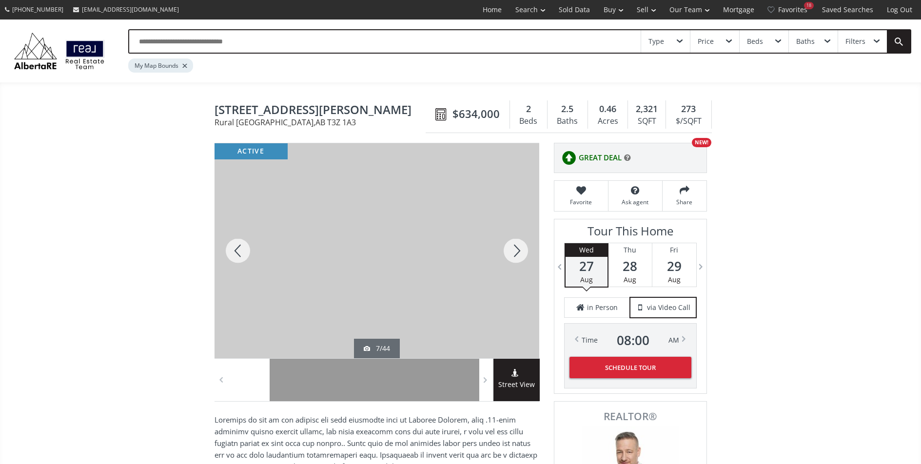
click at [513, 256] on div at bounding box center [516, 250] width 47 height 215
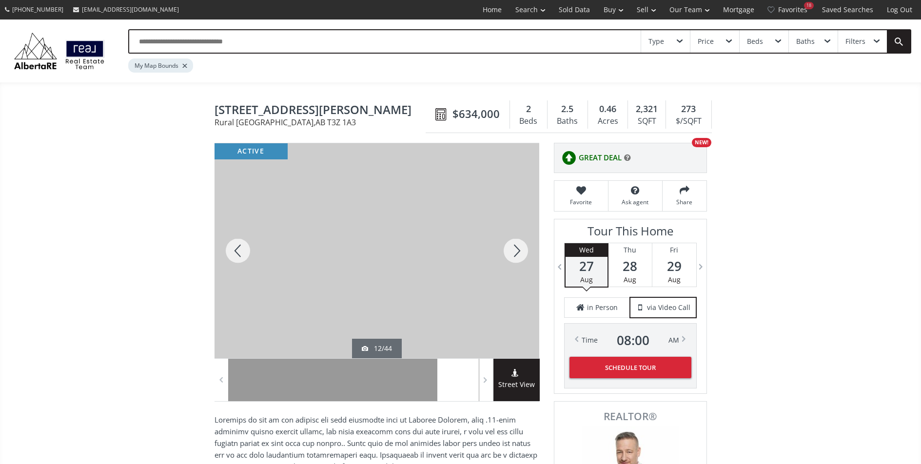
click at [525, 259] on div at bounding box center [516, 250] width 47 height 215
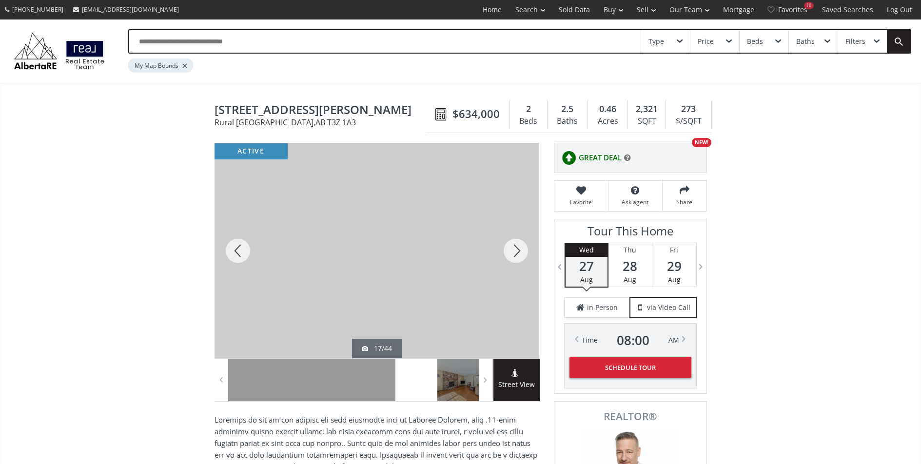
click at [525, 259] on div at bounding box center [516, 250] width 47 height 215
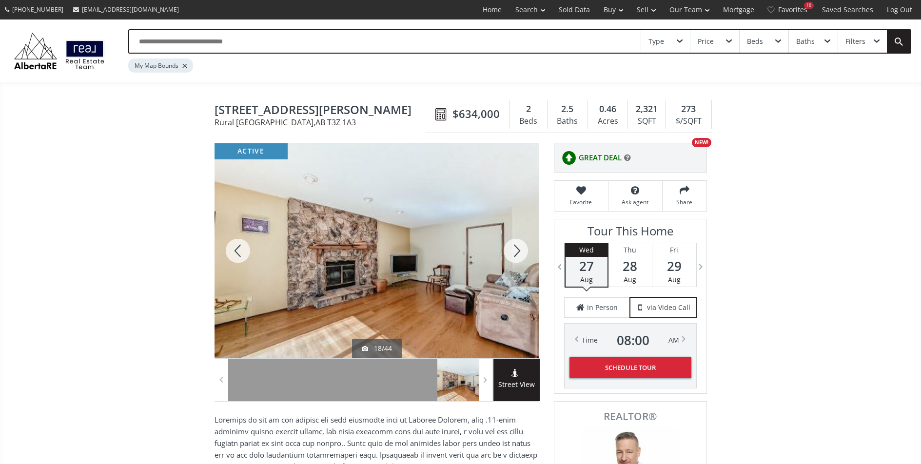
click at [525, 259] on div at bounding box center [516, 250] width 47 height 215
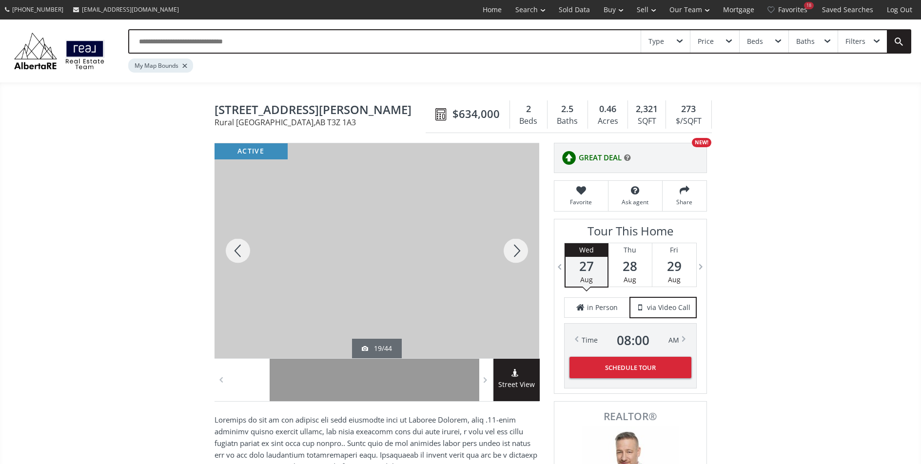
click at [525, 259] on div at bounding box center [516, 250] width 47 height 215
click at [529, 262] on div at bounding box center [516, 250] width 47 height 215
drag, startPoint x: 529, startPoint y: 262, endPoint x: 543, endPoint y: 270, distance: 15.9
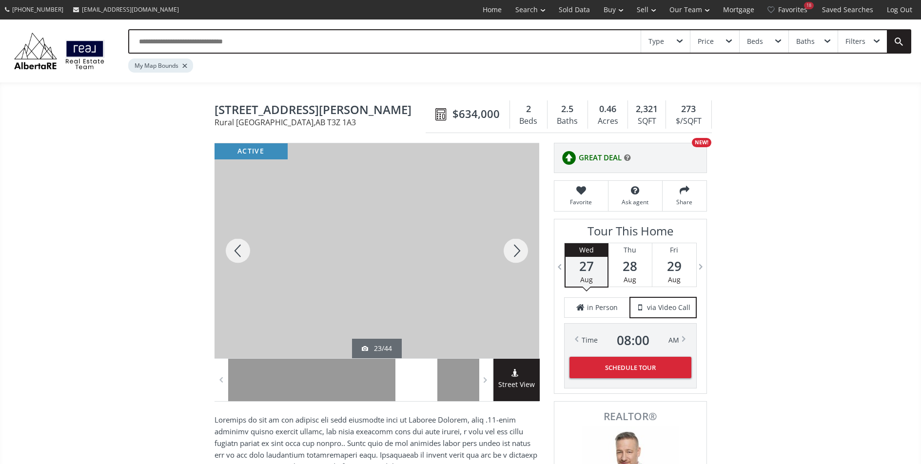
click at [454, 226] on div at bounding box center [377, 250] width 325 height 215
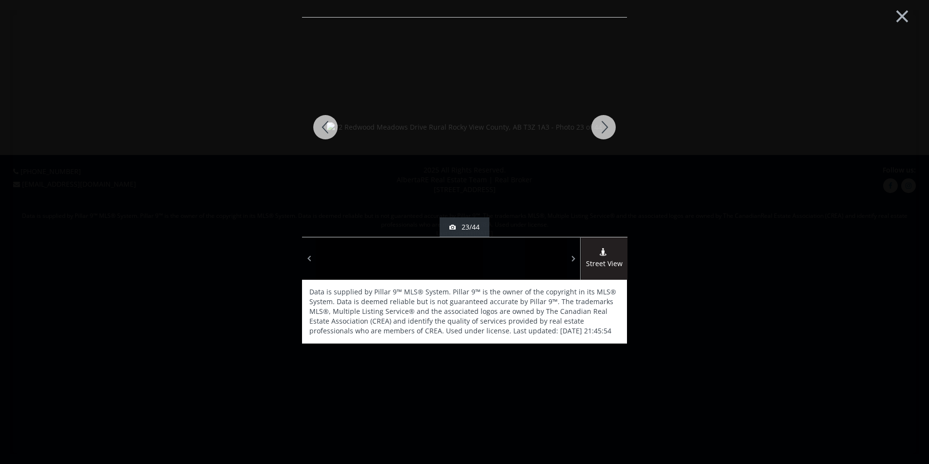
click at [600, 130] on div at bounding box center [603, 127] width 47 height 219
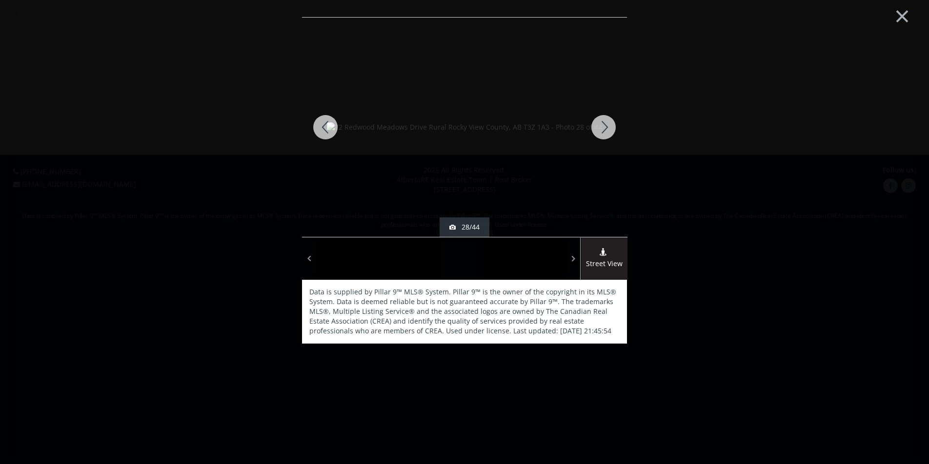
click at [600, 130] on div at bounding box center [603, 127] width 47 height 219
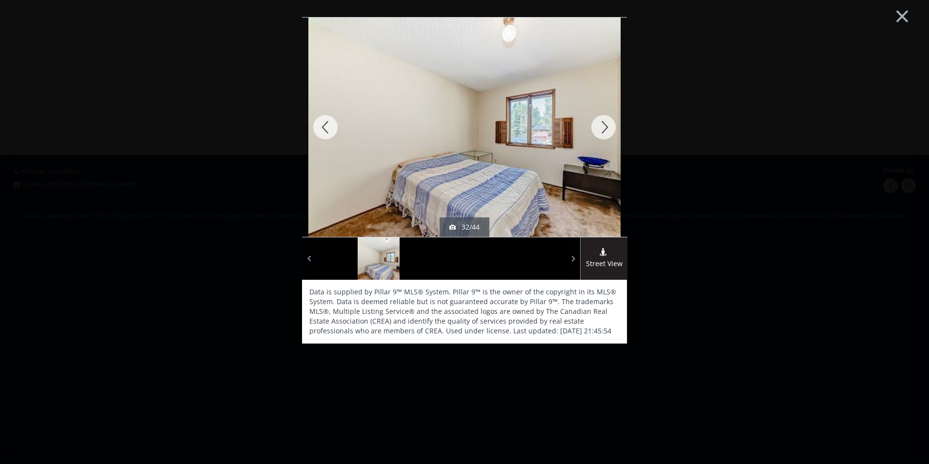
click at [600, 130] on div at bounding box center [603, 127] width 47 height 219
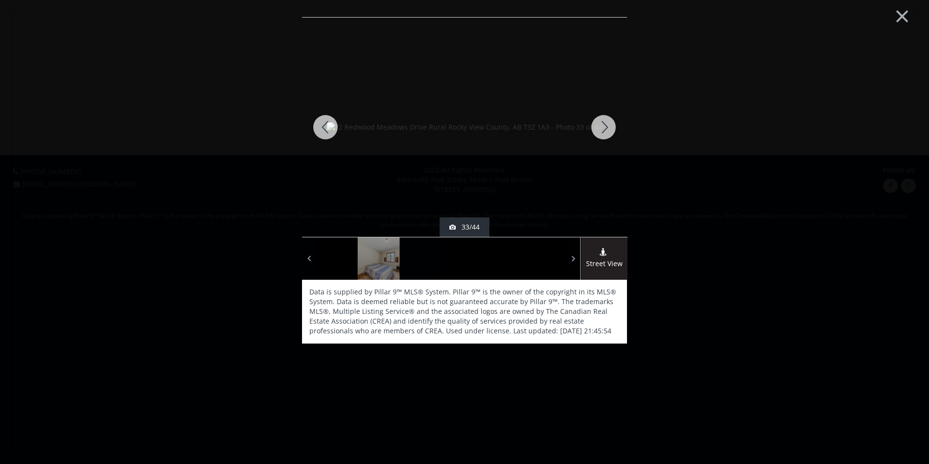
click at [600, 130] on div at bounding box center [603, 127] width 47 height 219
click at [596, 129] on div at bounding box center [603, 127] width 47 height 219
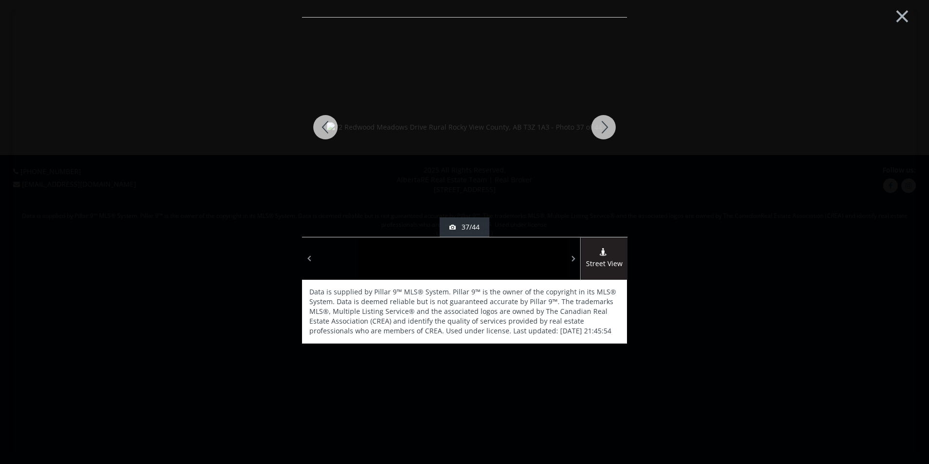
click at [596, 130] on div at bounding box center [603, 127] width 47 height 219
click at [594, 128] on div at bounding box center [603, 127] width 47 height 219
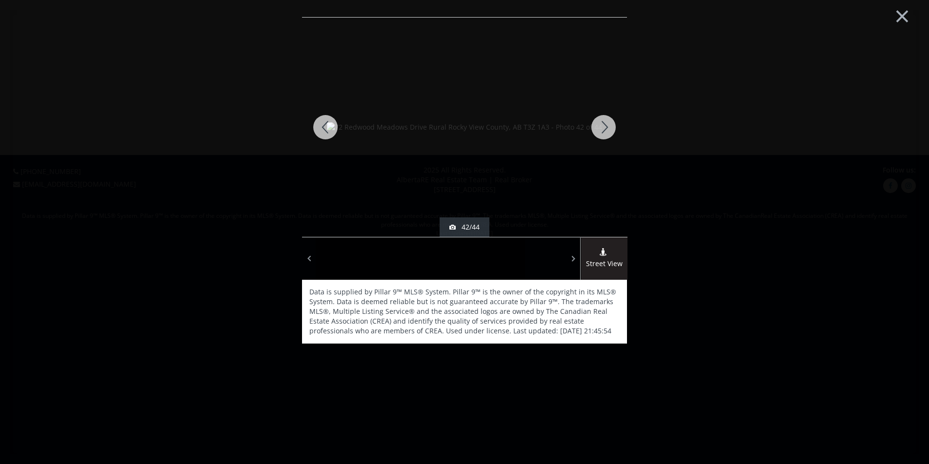
click at [594, 128] on div at bounding box center [603, 127] width 47 height 219
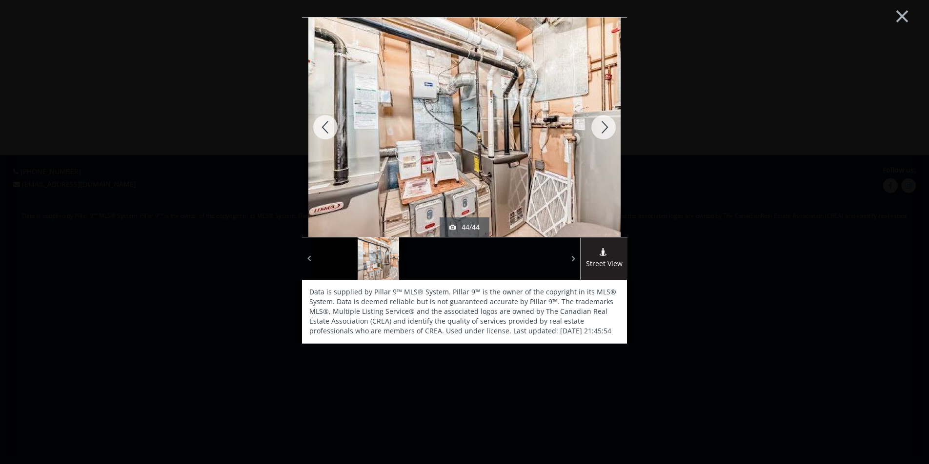
click at [594, 128] on div at bounding box center [603, 127] width 47 height 219
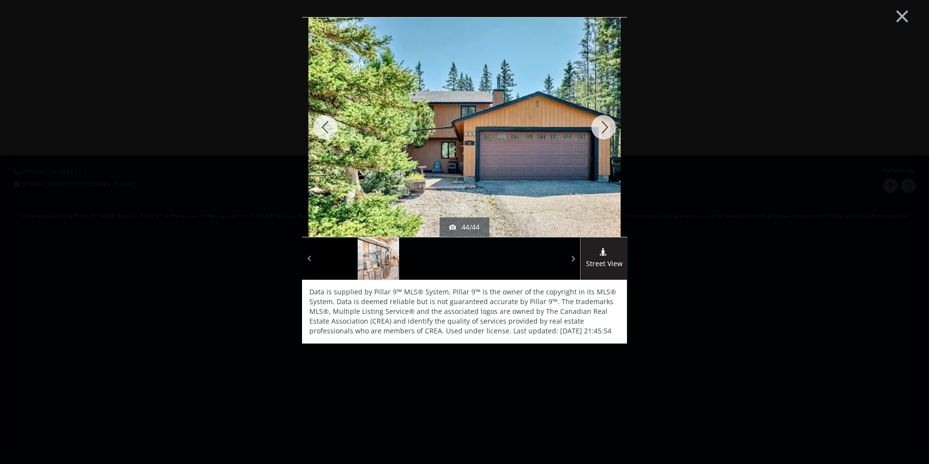
click at [594, 128] on div at bounding box center [603, 127] width 47 height 219
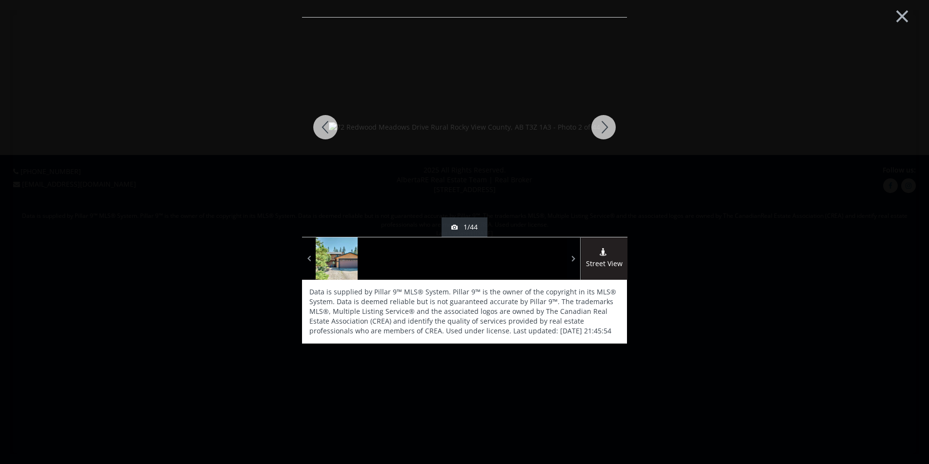
click at [594, 128] on div at bounding box center [603, 127] width 47 height 219
click at [604, 130] on div at bounding box center [603, 127] width 47 height 219
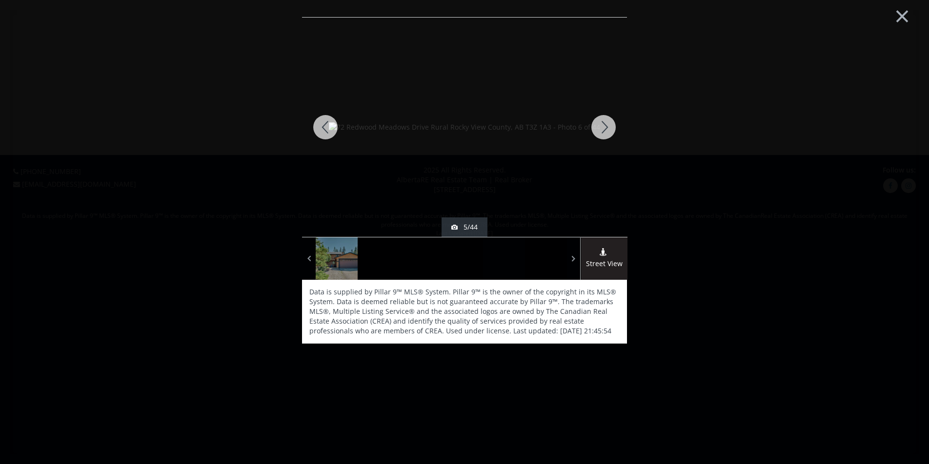
click at [604, 130] on div at bounding box center [603, 127] width 47 height 219
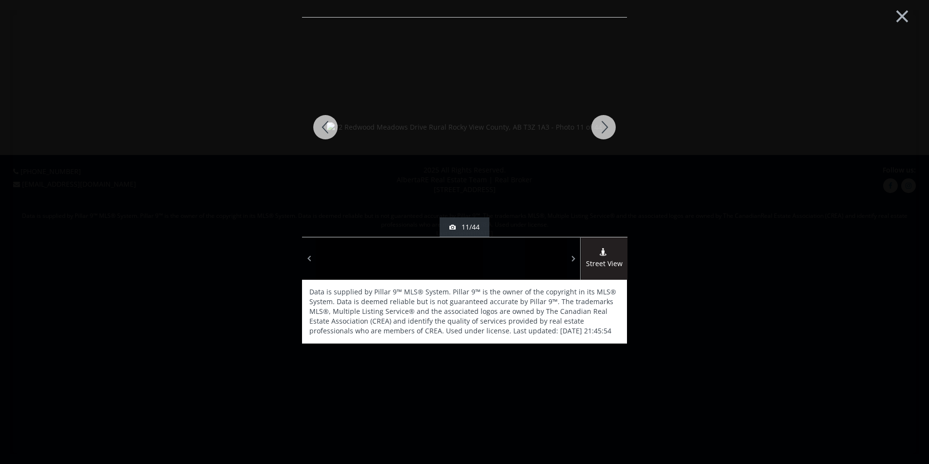
click at [604, 130] on div at bounding box center [603, 127] width 47 height 219
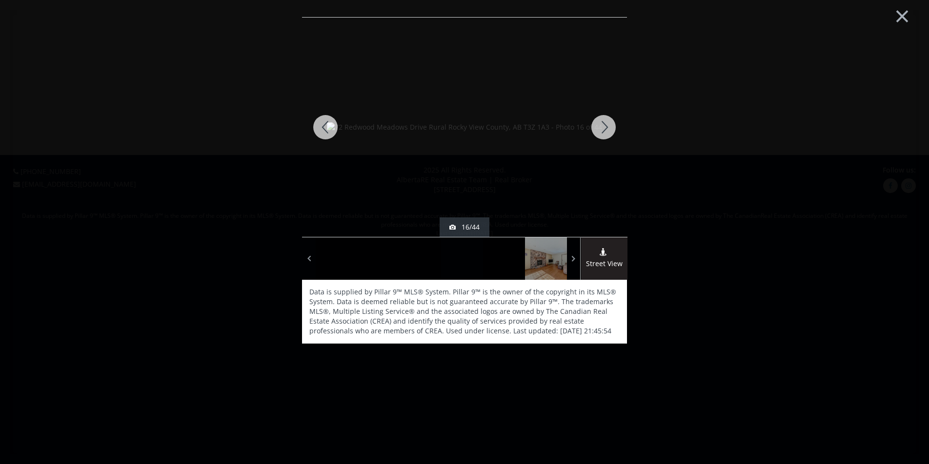
click at [604, 130] on div at bounding box center [603, 127] width 47 height 219
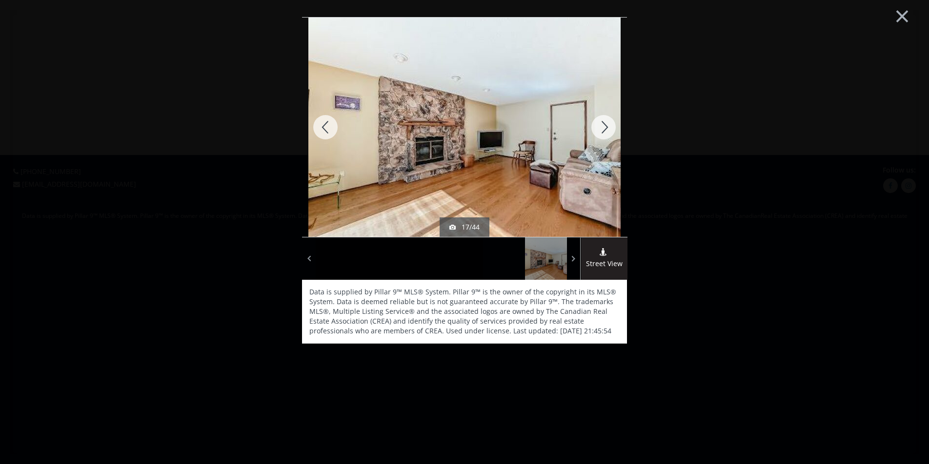
click at [604, 130] on div at bounding box center [603, 127] width 47 height 219
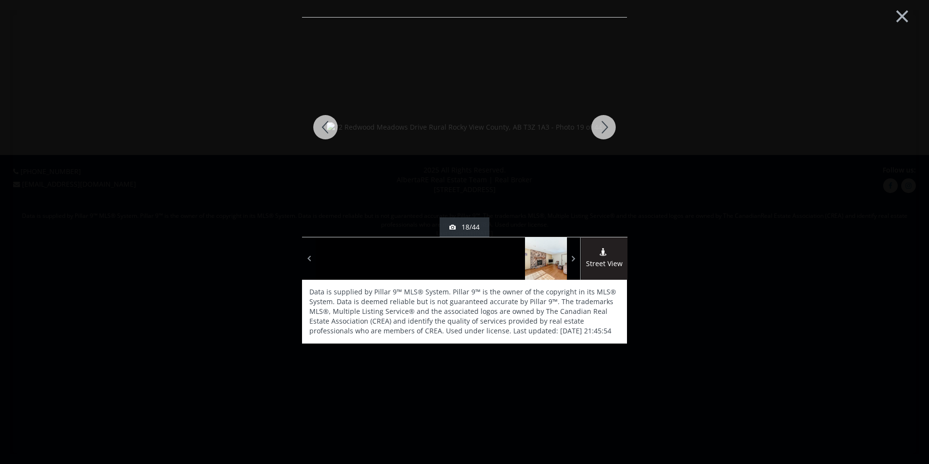
click at [604, 130] on div at bounding box center [603, 127] width 47 height 219
click at [317, 122] on div at bounding box center [325, 127] width 47 height 219
click at [904, 20] on button "×" at bounding box center [902, 15] width 54 height 40
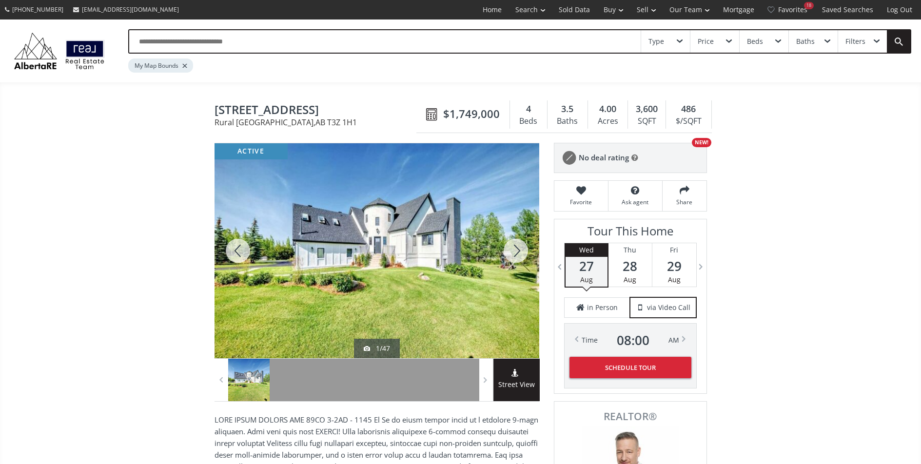
click at [515, 254] on div at bounding box center [516, 250] width 47 height 215
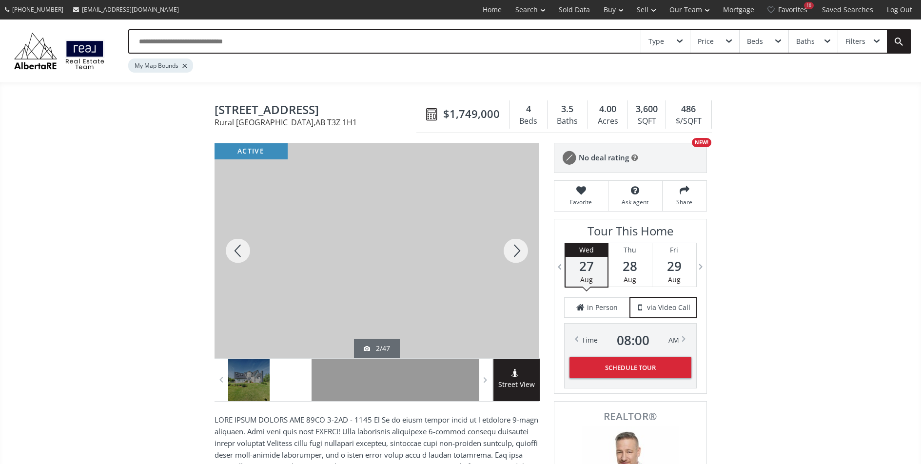
click at [515, 254] on div at bounding box center [516, 250] width 47 height 215
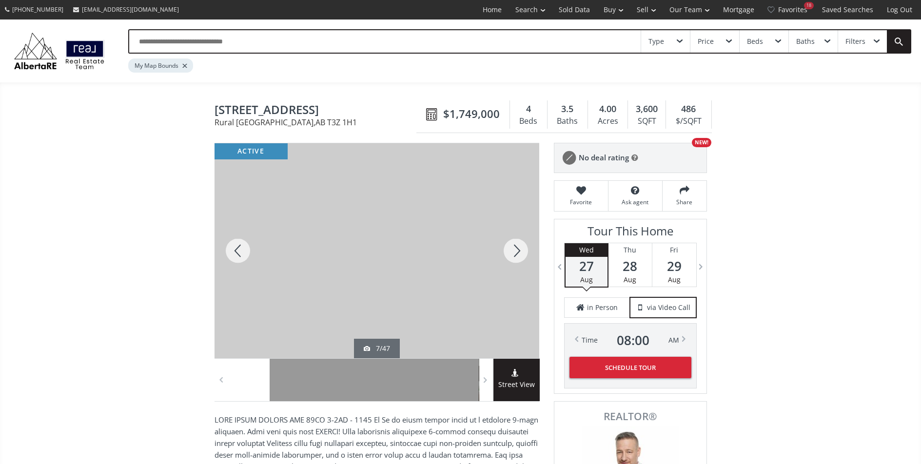
click at [515, 254] on div at bounding box center [516, 250] width 47 height 215
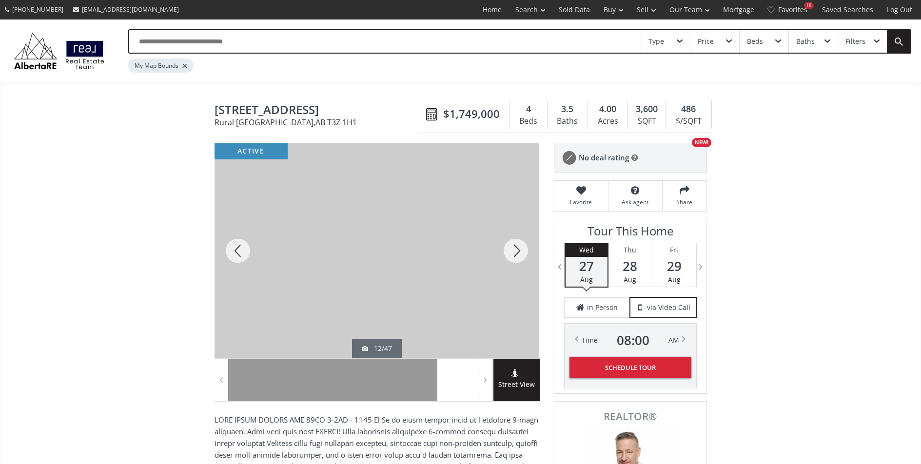
click at [515, 254] on div at bounding box center [516, 250] width 47 height 215
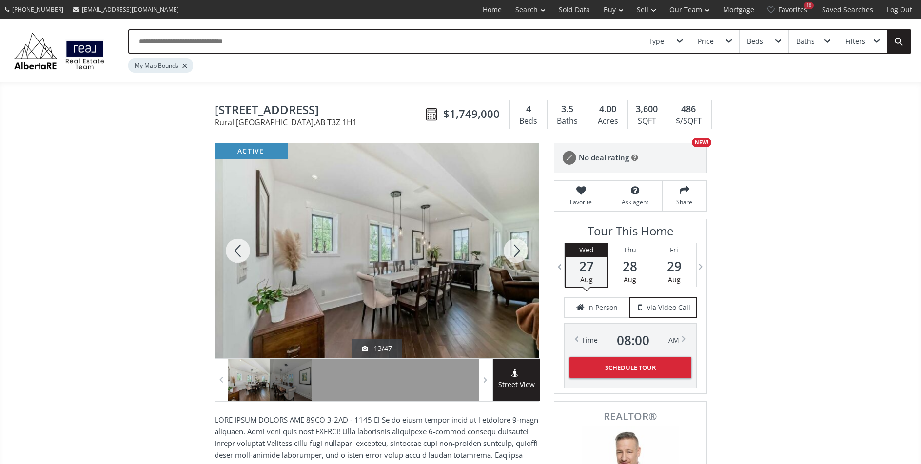
click at [515, 254] on div at bounding box center [516, 250] width 47 height 215
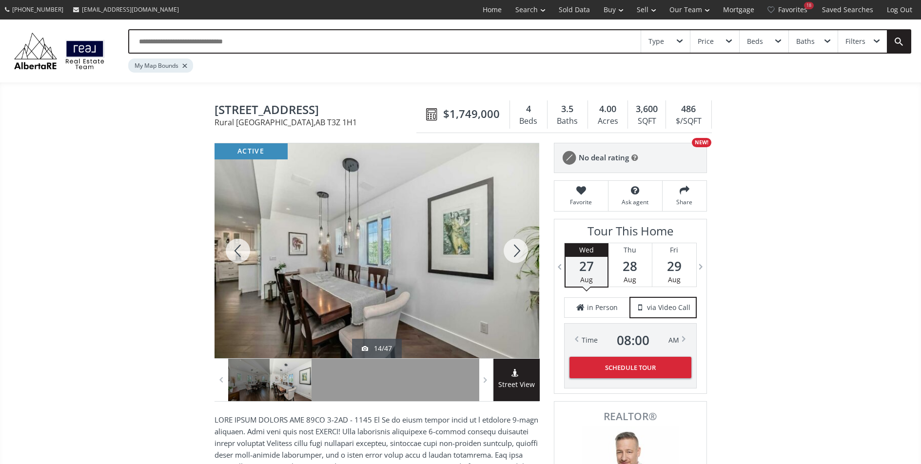
click at [515, 254] on div at bounding box center [516, 250] width 47 height 215
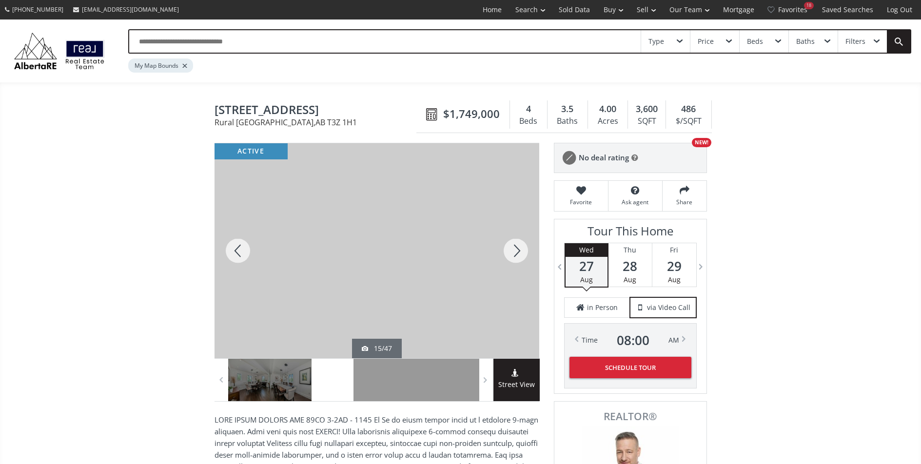
click at [515, 254] on div at bounding box center [516, 250] width 47 height 215
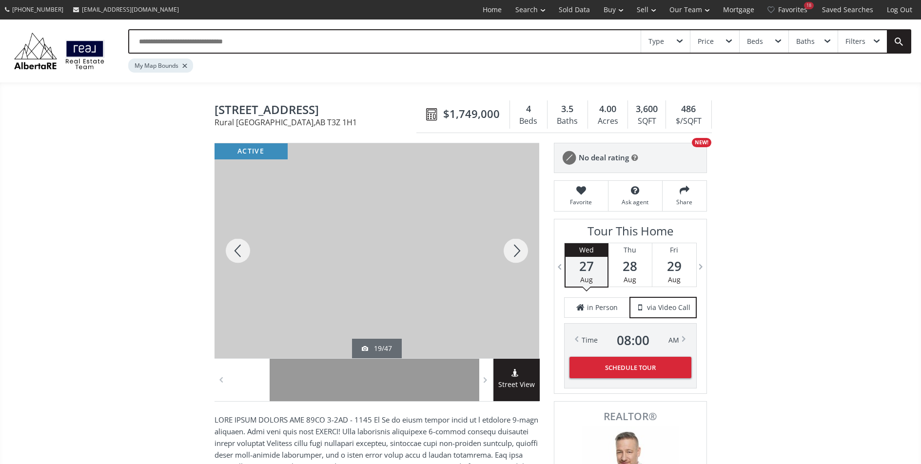
click at [515, 254] on div at bounding box center [516, 250] width 47 height 215
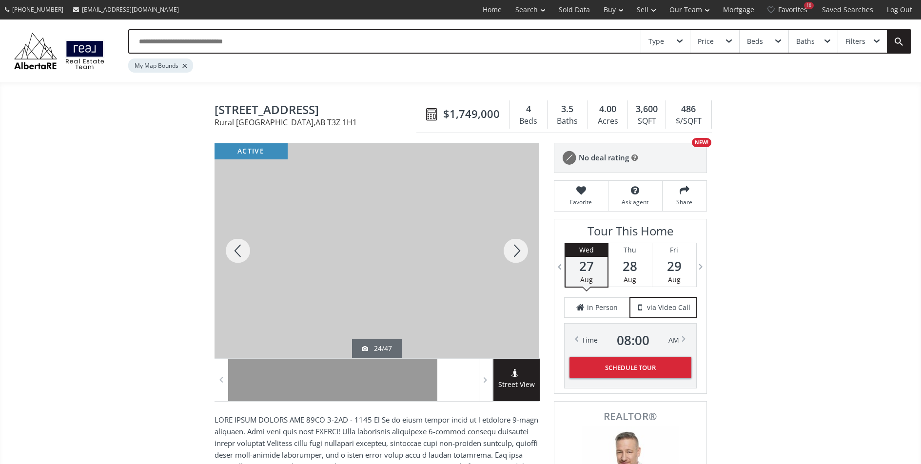
click at [515, 254] on div at bounding box center [516, 250] width 47 height 215
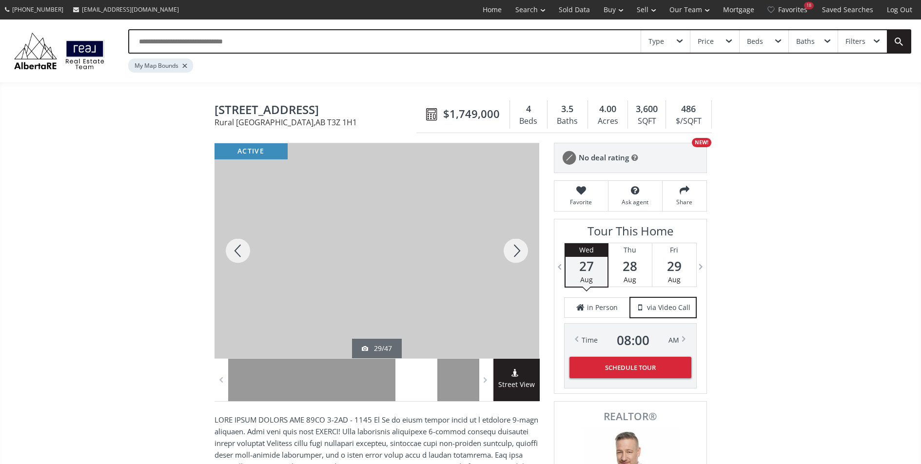
click at [515, 254] on div at bounding box center [516, 250] width 47 height 215
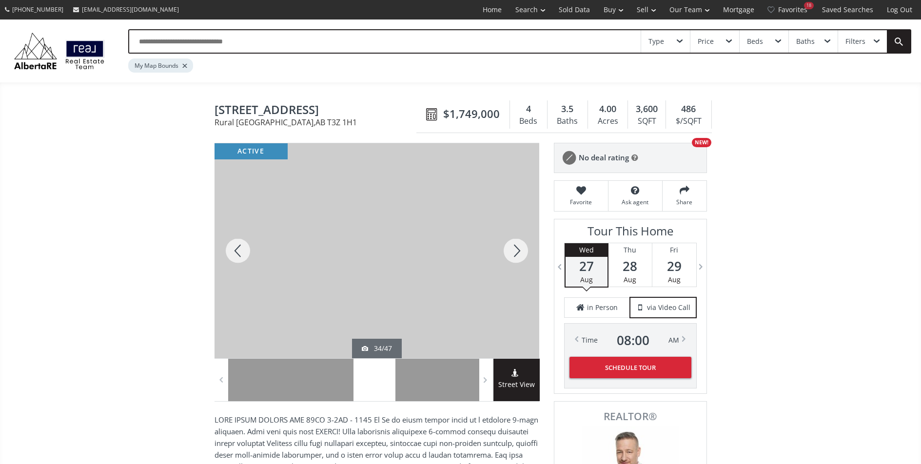
click at [515, 254] on div at bounding box center [516, 250] width 47 height 215
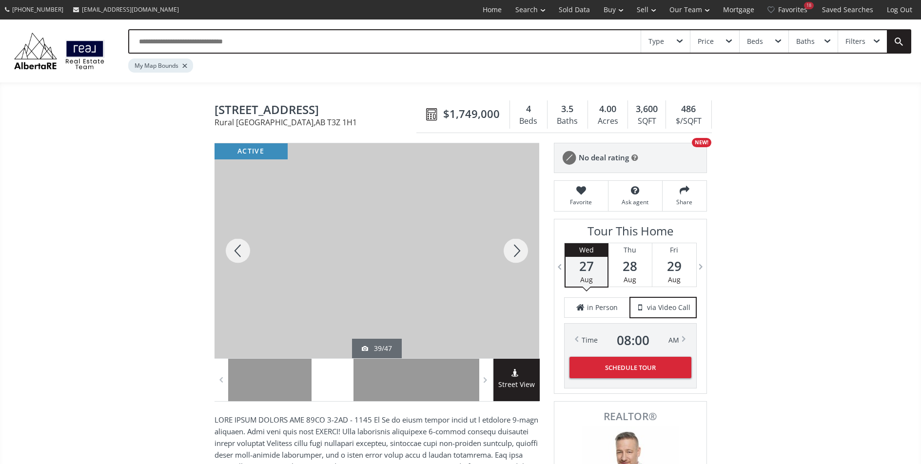
click at [515, 254] on div at bounding box center [516, 250] width 47 height 215
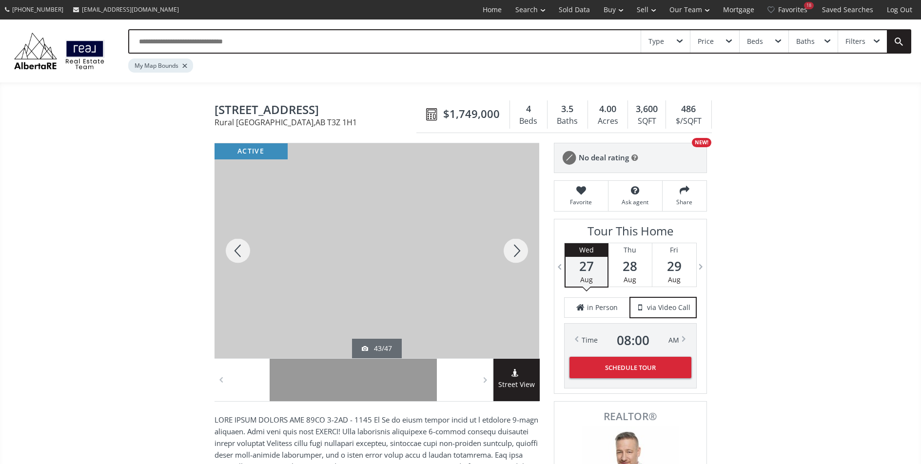
click at [515, 254] on div at bounding box center [516, 250] width 47 height 215
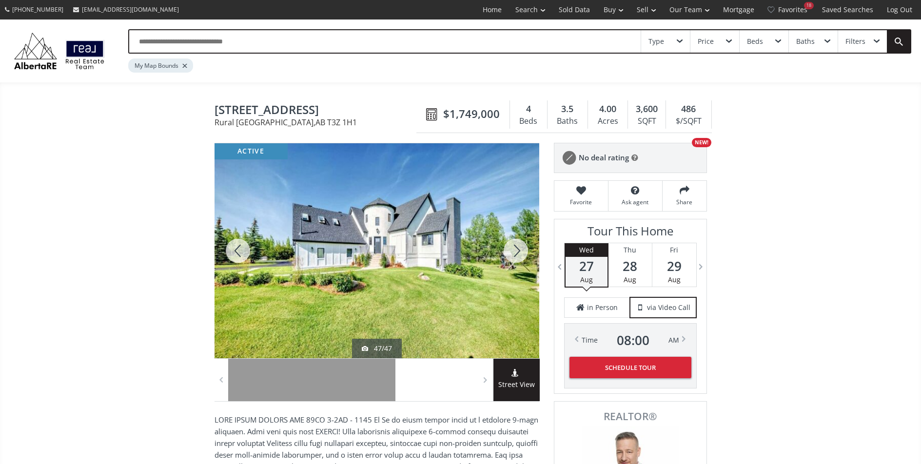
click at [515, 254] on div at bounding box center [516, 250] width 47 height 215
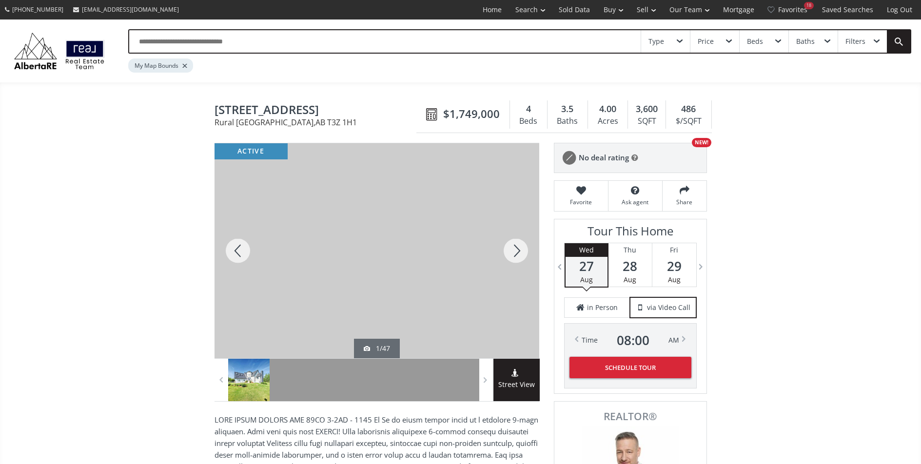
click at [515, 254] on div at bounding box center [516, 250] width 47 height 215
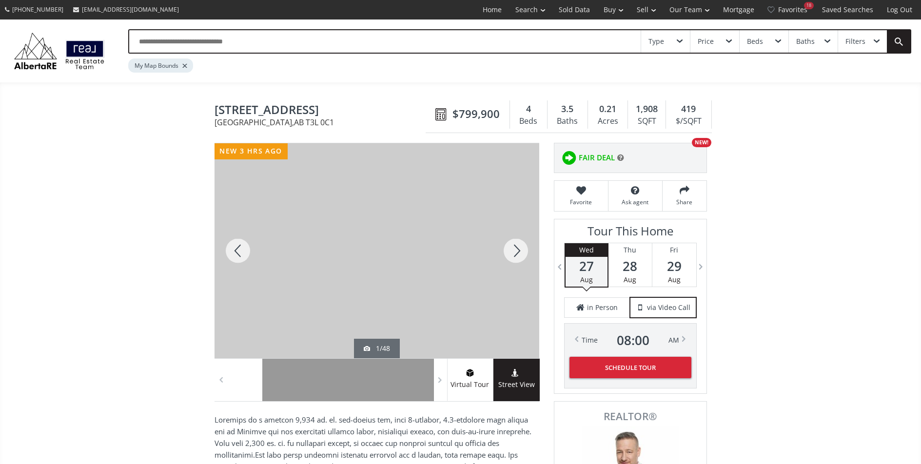
click at [510, 252] on div at bounding box center [516, 250] width 47 height 215
click at [511, 252] on div at bounding box center [516, 250] width 47 height 215
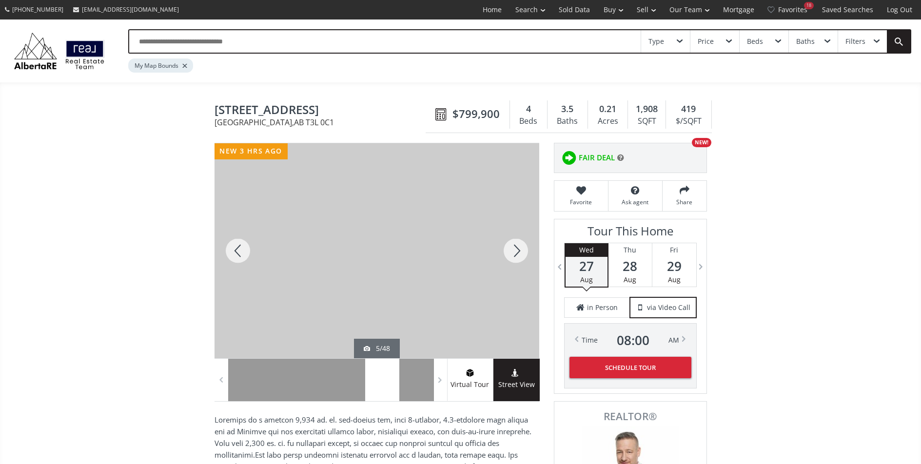
click at [511, 252] on div at bounding box center [516, 250] width 47 height 215
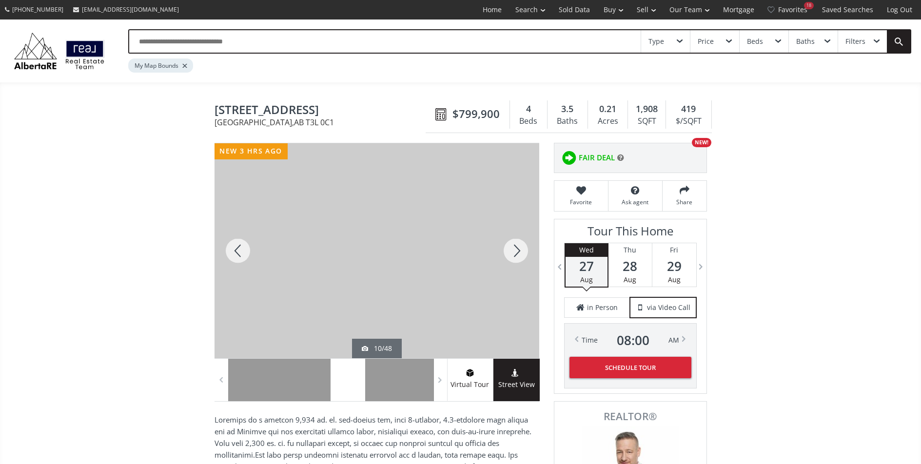
click at [511, 252] on div at bounding box center [516, 250] width 47 height 215
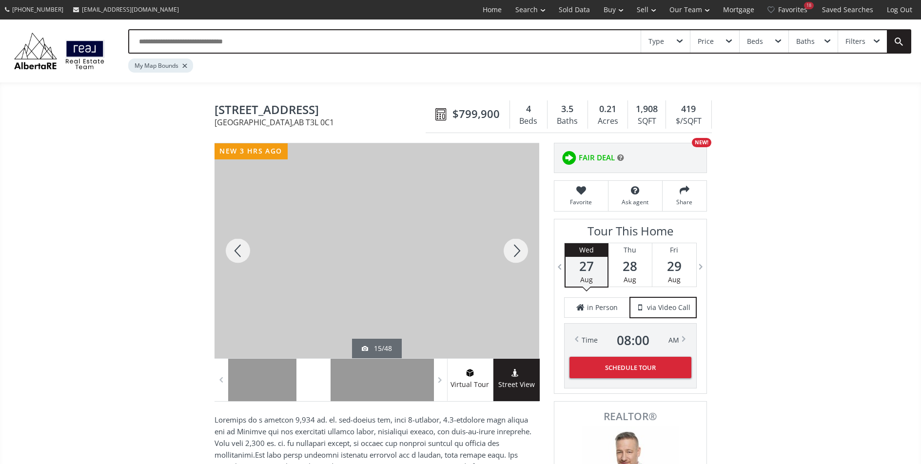
click at [511, 252] on div at bounding box center [516, 250] width 47 height 215
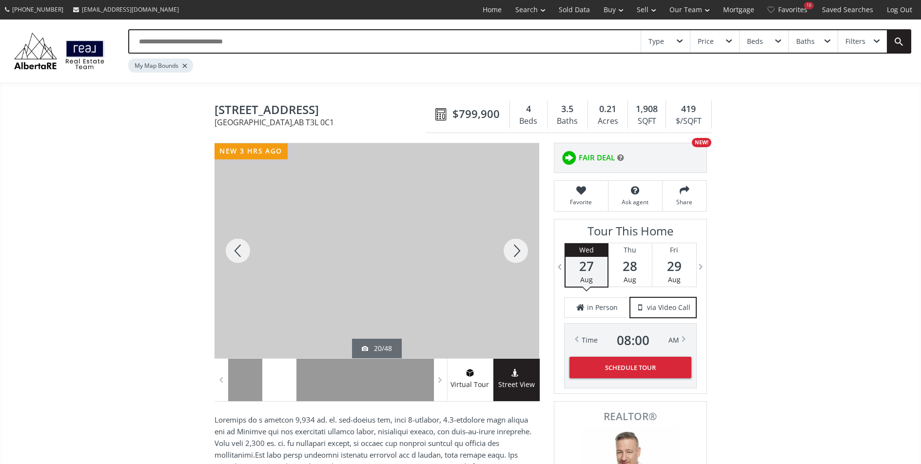
click at [511, 252] on div at bounding box center [516, 250] width 47 height 215
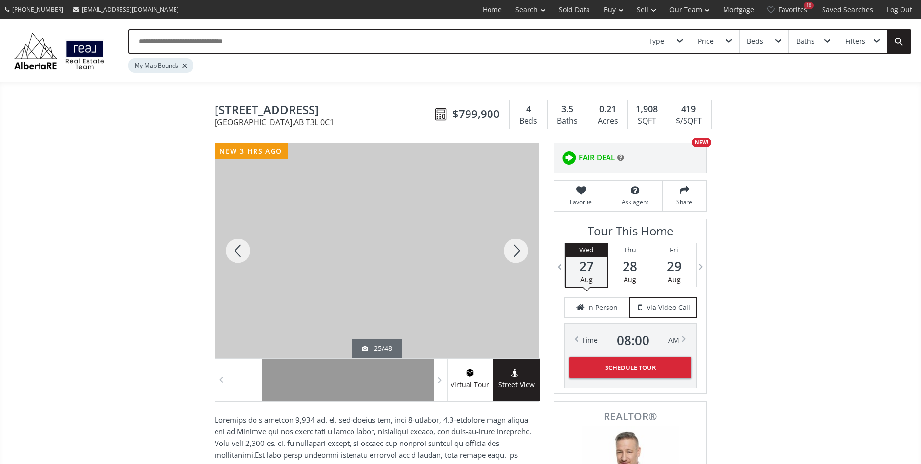
click at [511, 252] on div at bounding box center [516, 250] width 47 height 215
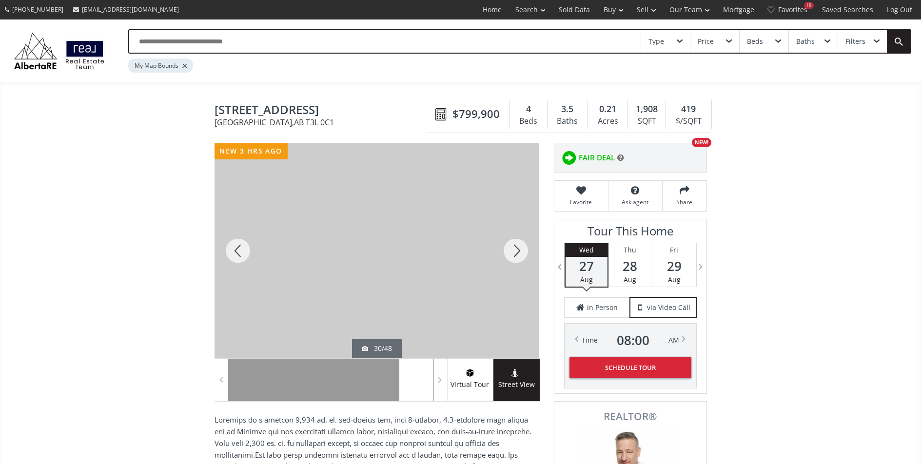
click at [511, 252] on div at bounding box center [516, 250] width 47 height 215
click at [512, 253] on div at bounding box center [516, 250] width 47 height 215
click at [512, 254] on div at bounding box center [516, 250] width 47 height 215
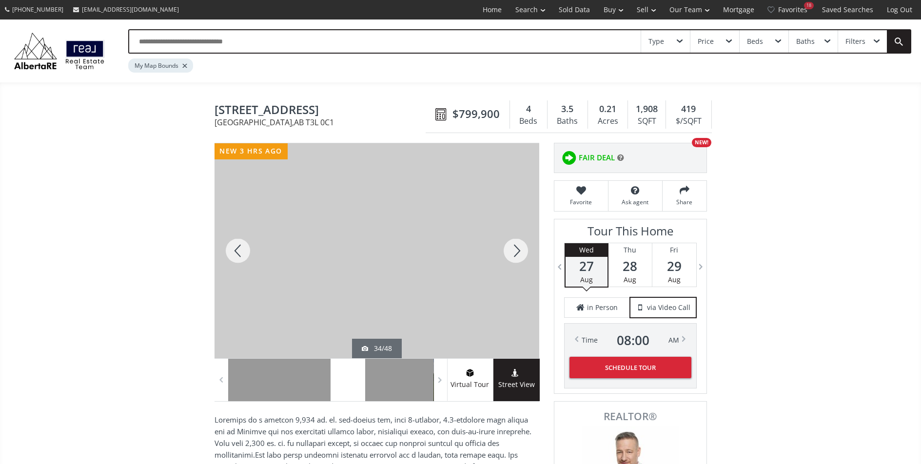
click at [512, 254] on div at bounding box center [516, 250] width 47 height 215
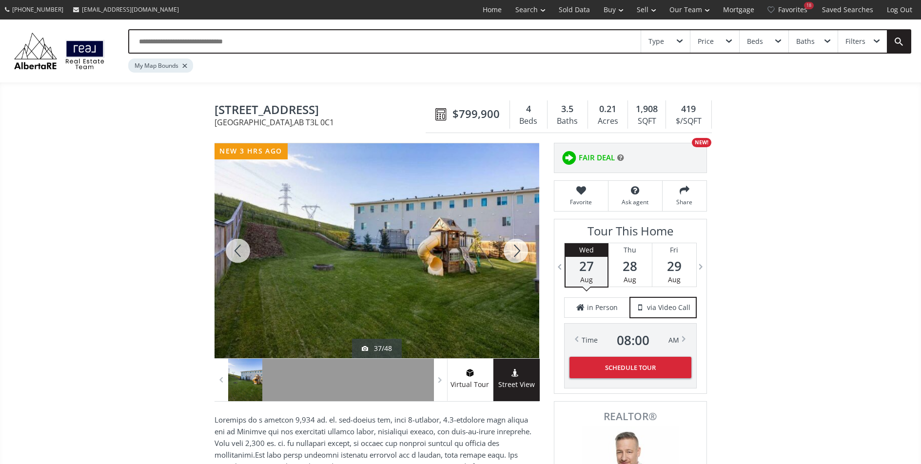
click at [512, 254] on div at bounding box center [516, 250] width 47 height 215
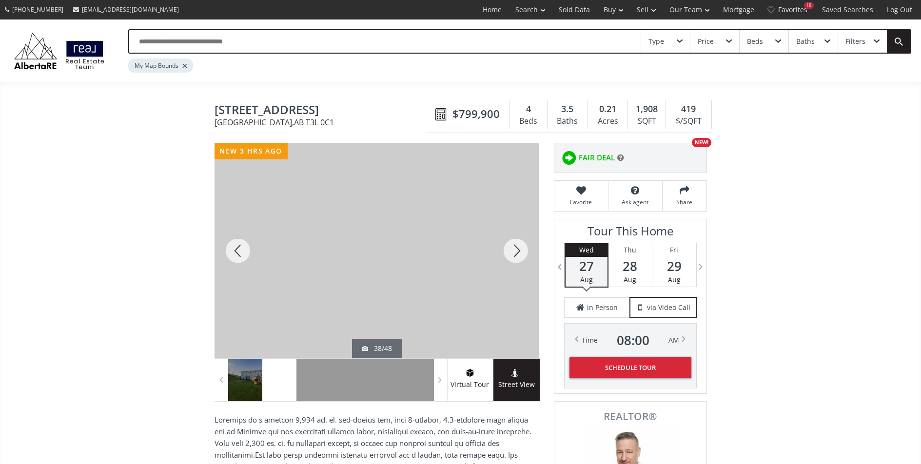
click at [512, 254] on div at bounding box center [516, 250] width 47 height 215
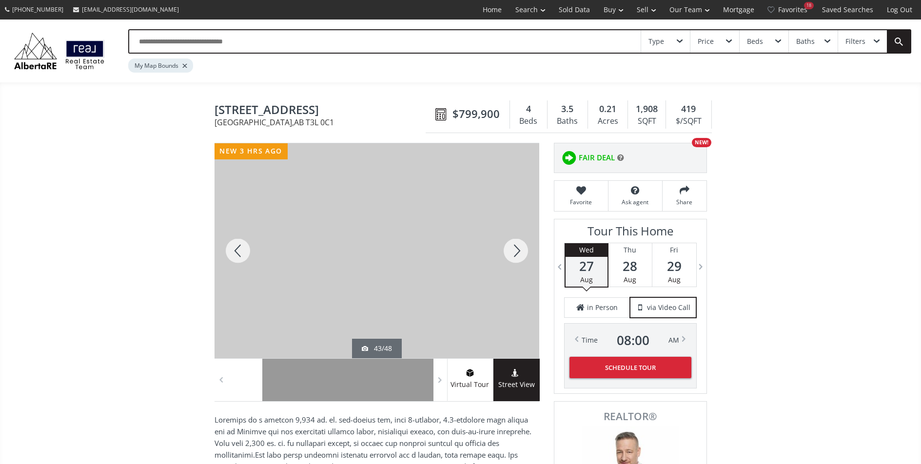
click at [512, 254] on div at bounding box center [516, 250] width 47 height 215
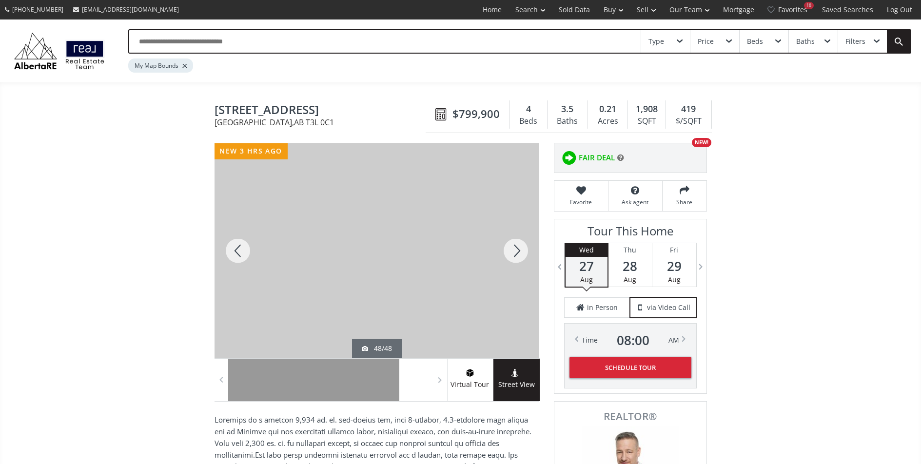
click at [512, 254] on div at bounding box center [516, 250] width 47 height 215
click at [514, 255] on div at bounding box center [516, 250] width 47 height 215
click at [516, 256] on div at bounding box center [516, 250] width 47 height 215
click at [517, 256] on div at bounding box center [516, 250] width 47 height 215
click at [518, 257] on div at bounding box center [516, 250] width 47 height 215
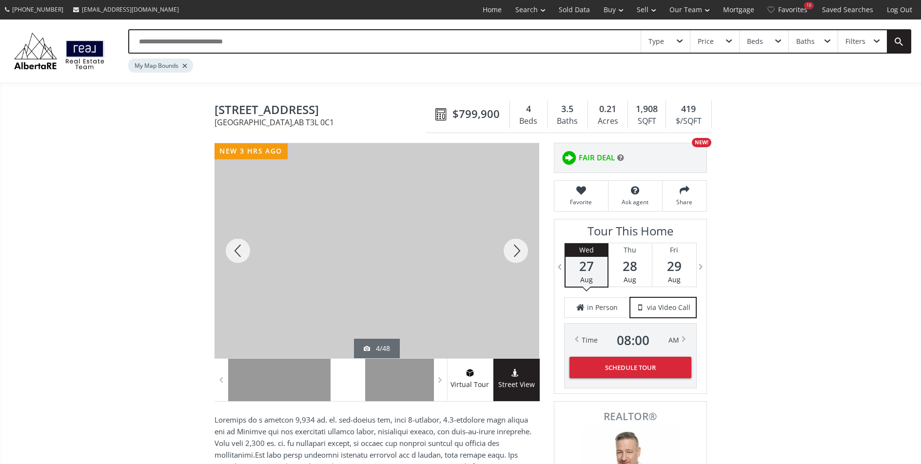
click at [518, 257] on div at bounding box center [516, 250] width 47 height 215
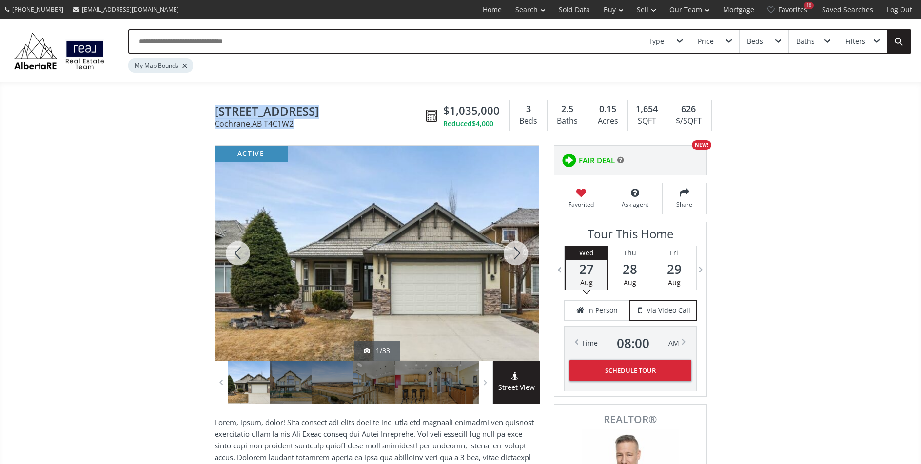
drag, startPoint x: 217, startPoint y: 113, endPoint x: 297, endPoint y: 124, distance: 81.3
click at [297, 124] on h1 "[STREET_ADDRESS][PERSON_NAME]" at bounding box center [318, 116] width 207 height 23
copy h1 "[STREET_ADDRESS][PERSON_NAME]"
